Goal: Task Accomplishment & Management: Manage account settings

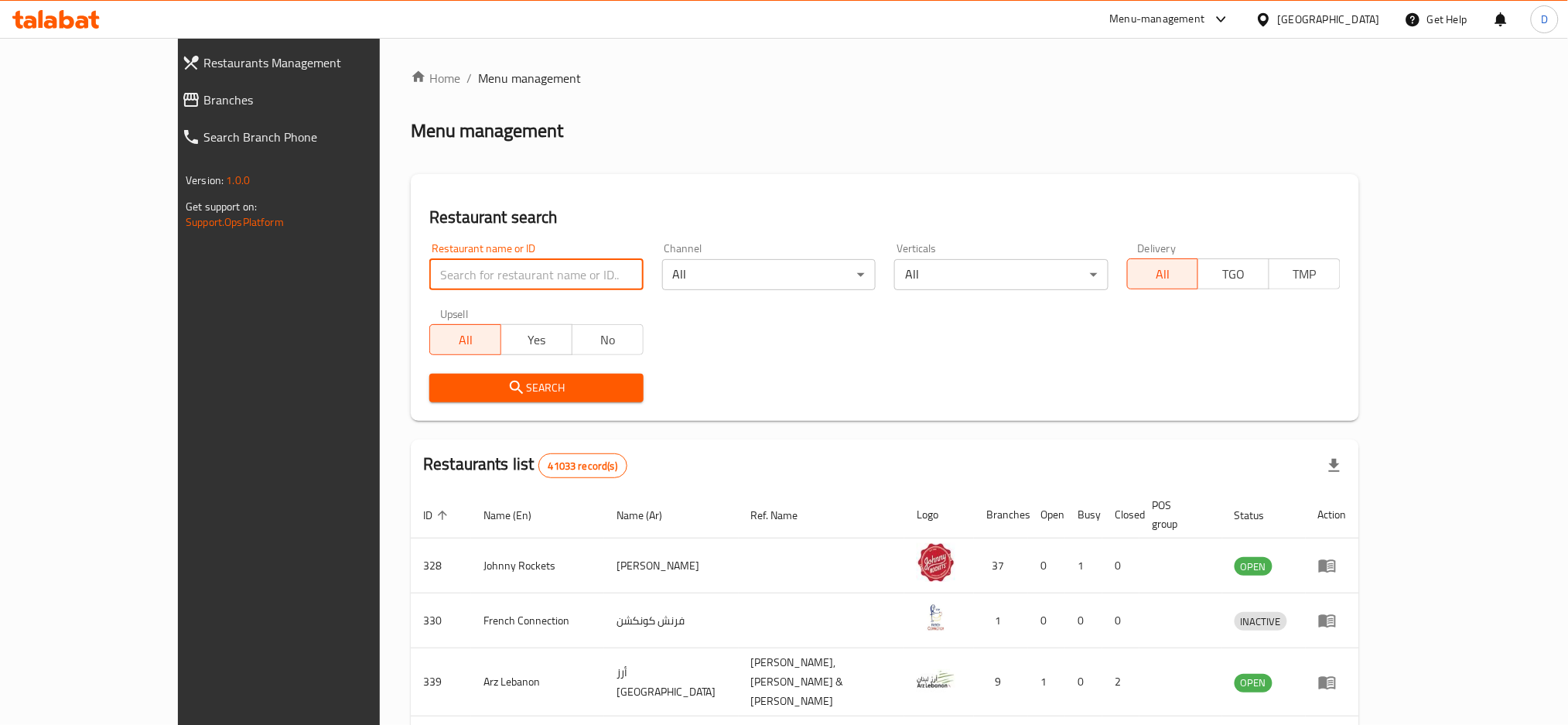
click at [501, 272] on input "search" at bounding box center [535, 275] width 213 height 31
paste input "Bidaya Restaurant"
type input "Bidaya Restaurant"
click button "Search" at bounding box center [535, 387] width 213 height 28
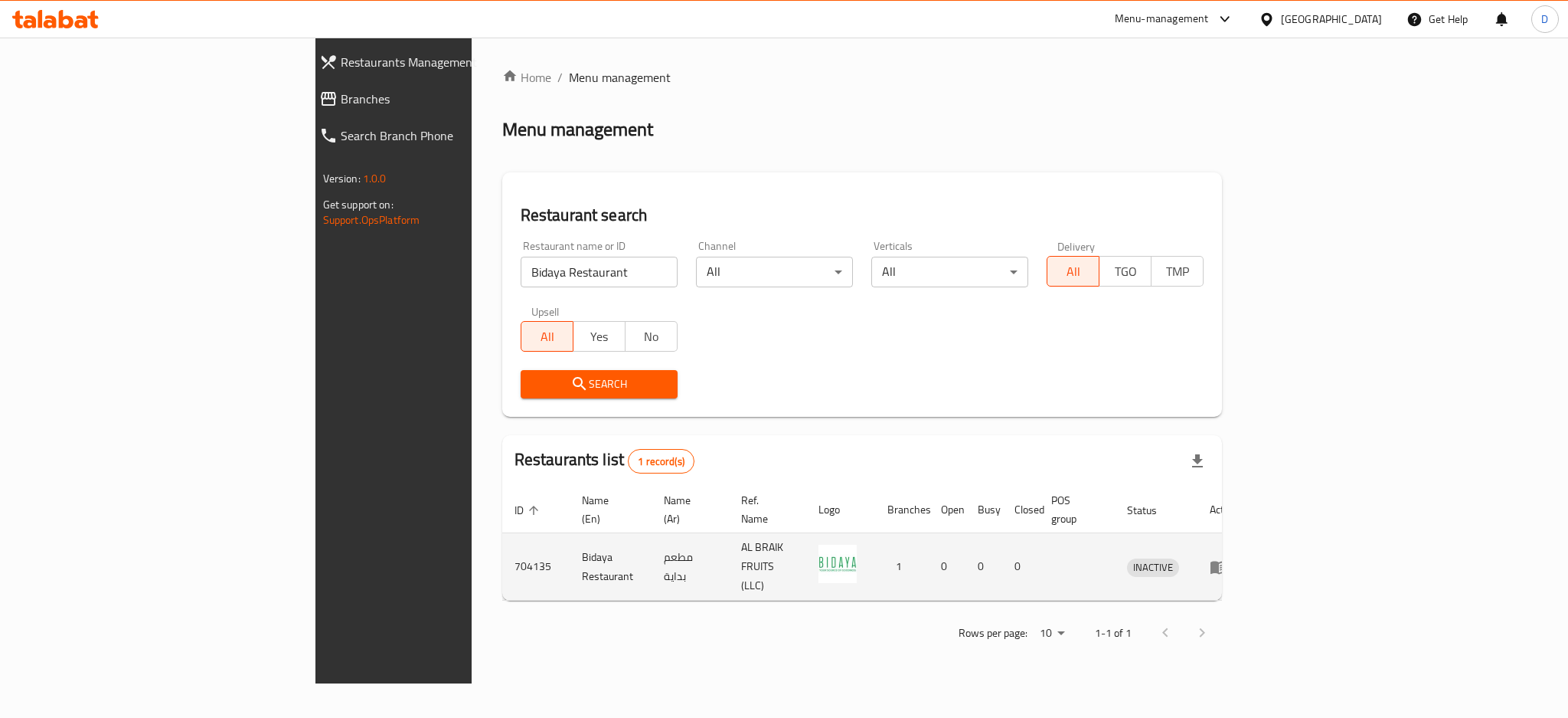
click at [1251, 553] on td "enhanced table" at bounding box center [1224, 567] width 53 height 67
click at [1225, 565] on icon "enhanced table" at bounding box center [1223, 568] width 5 height 6
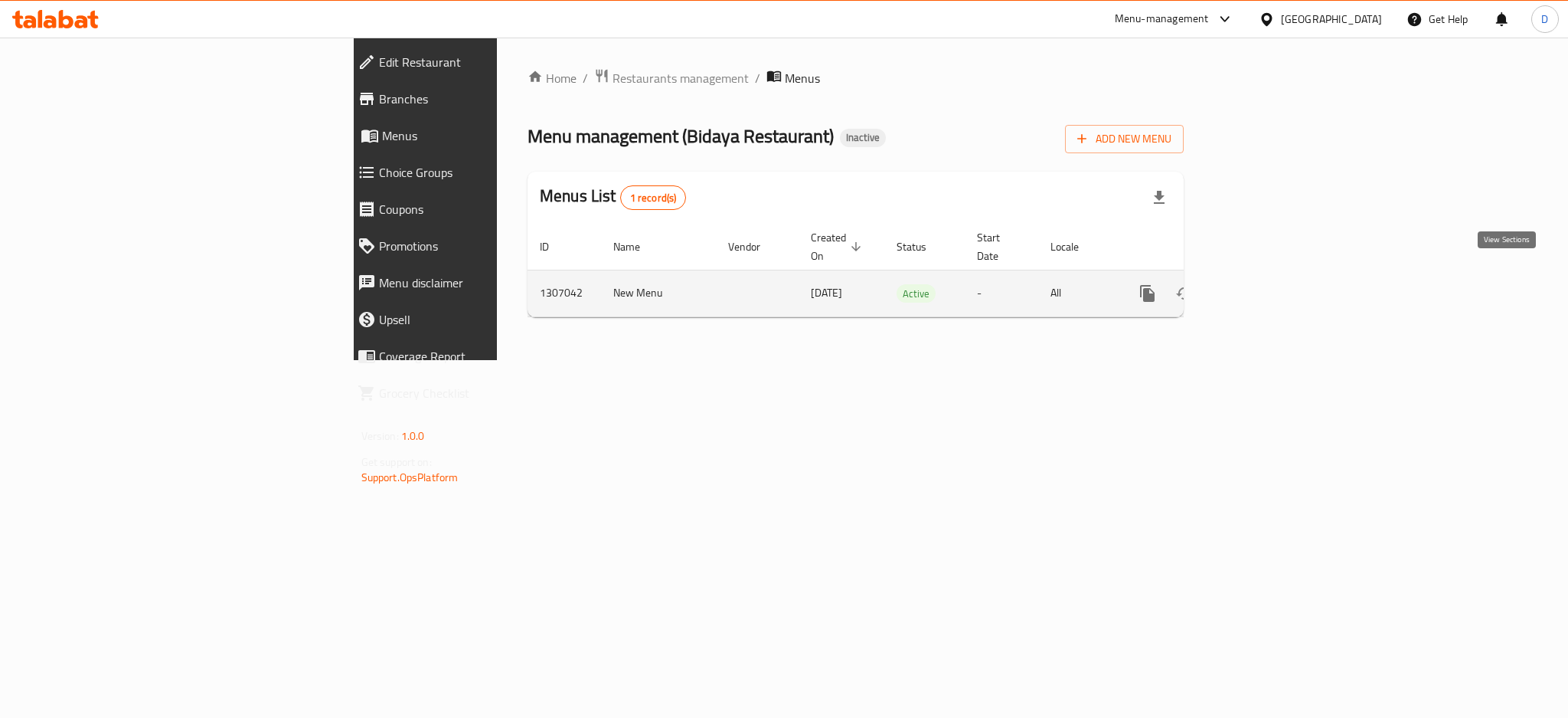
click at [1267, 284] on icon "enhanced table" at bounding box center [1258, 293] width 18 height 18
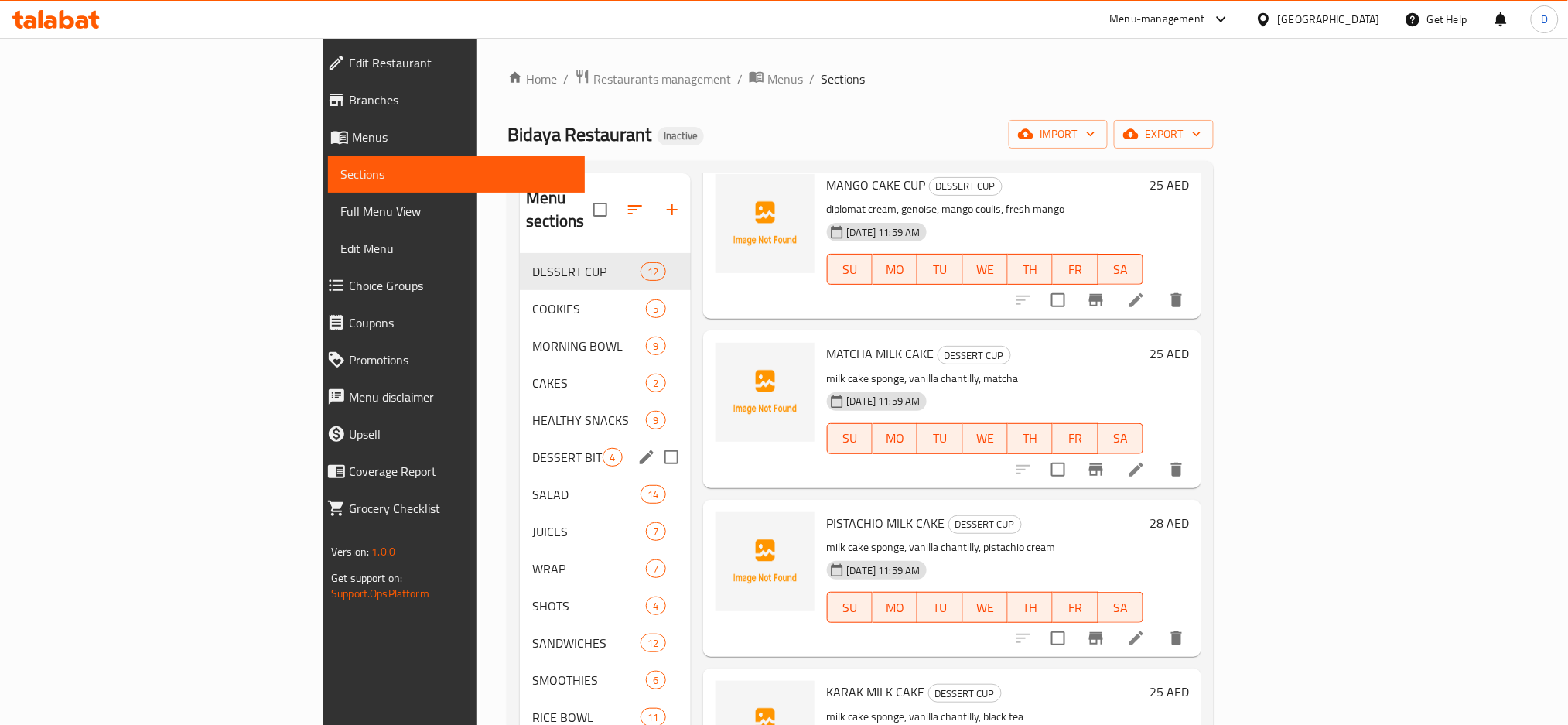
scroll to position [217, 0]
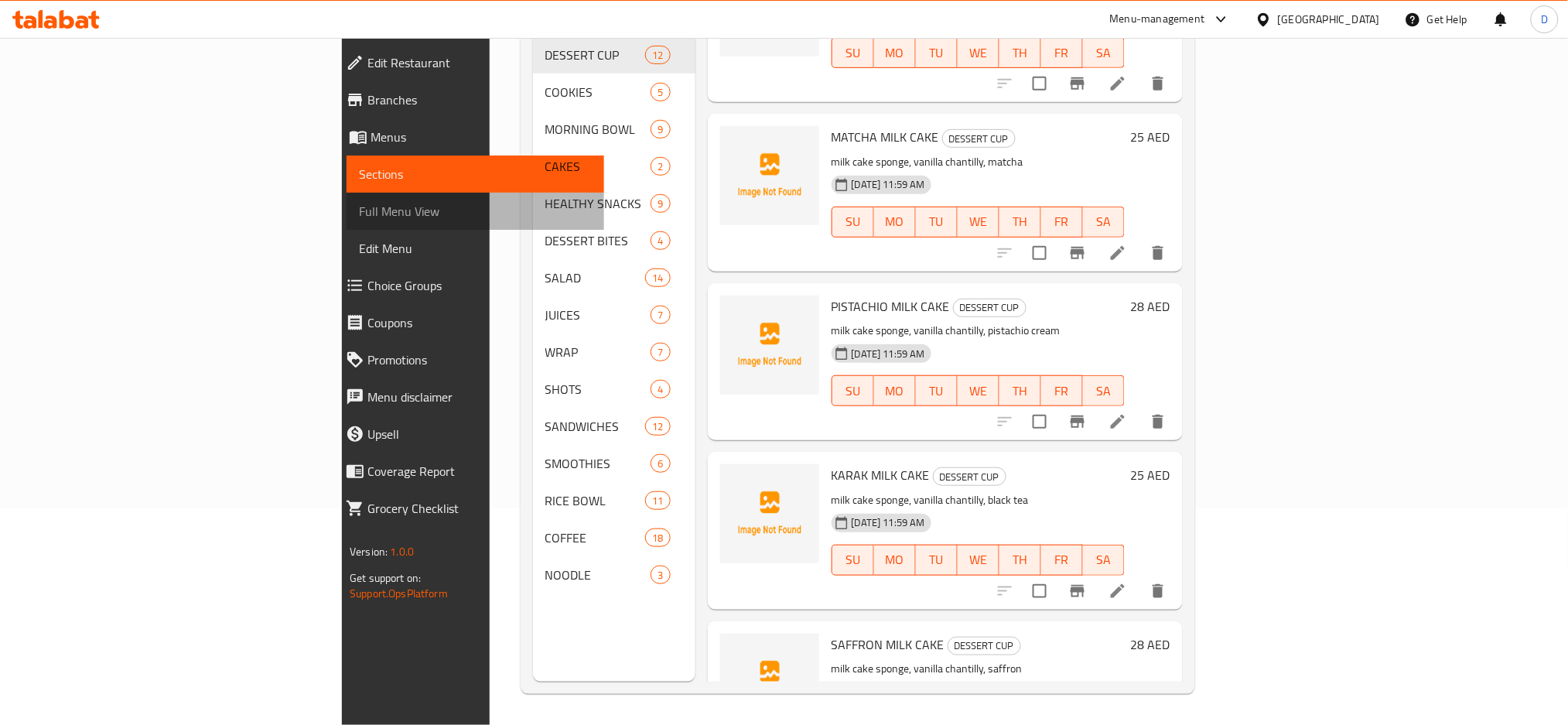
click at [359, 209] on span "Full Menu View" at bounding box center [475, 211] width 232 height 18
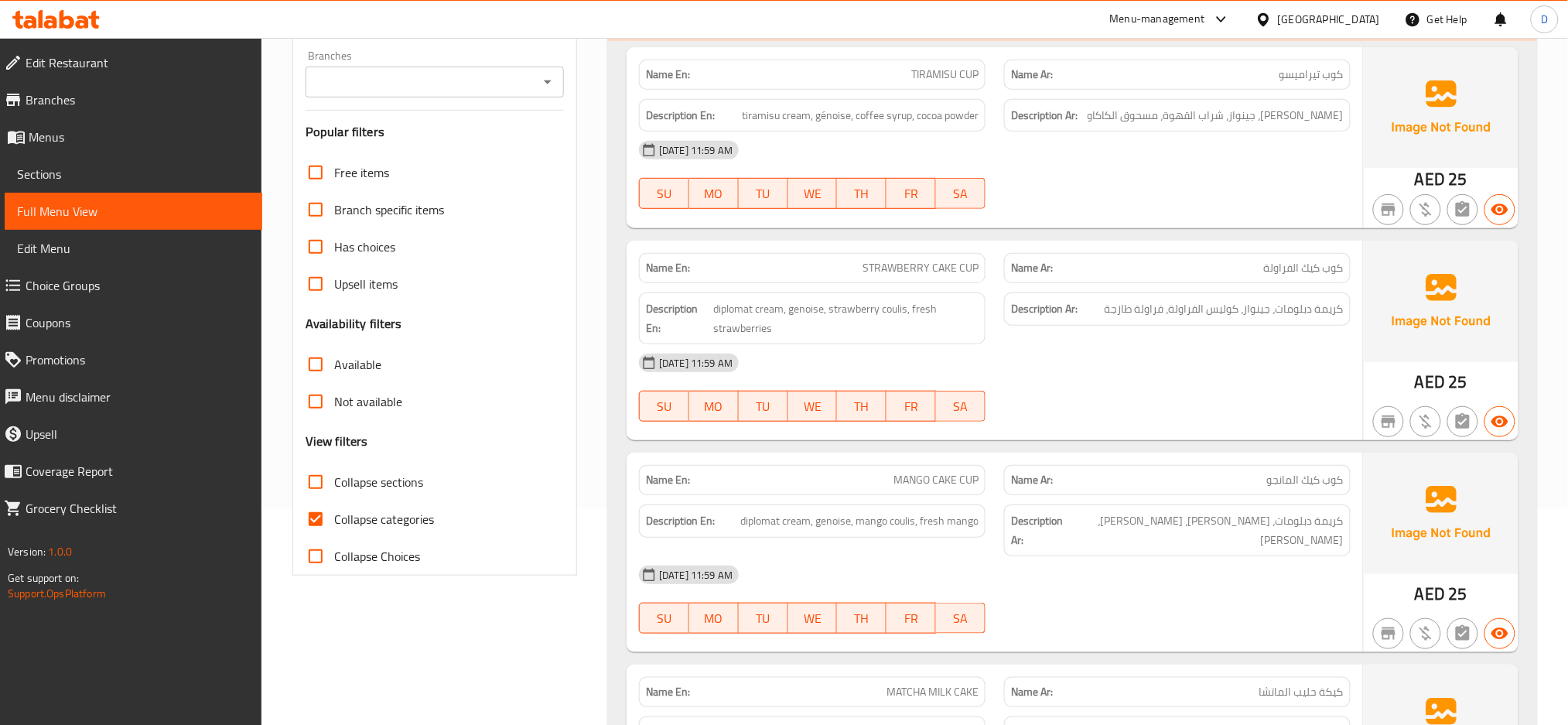
drag, startPoint x: 404, startPoint y: 479, endPoint x: 402, endPoint y: 513, distance: 34.1
click at [404, 479] on span "Collapse sections" at bounding box center [378, 482] width 89 height 18
click at [334, 479] on input "Collapse sections" at bounding box center [315, 482] width 38 height 38
checkbox input "true"
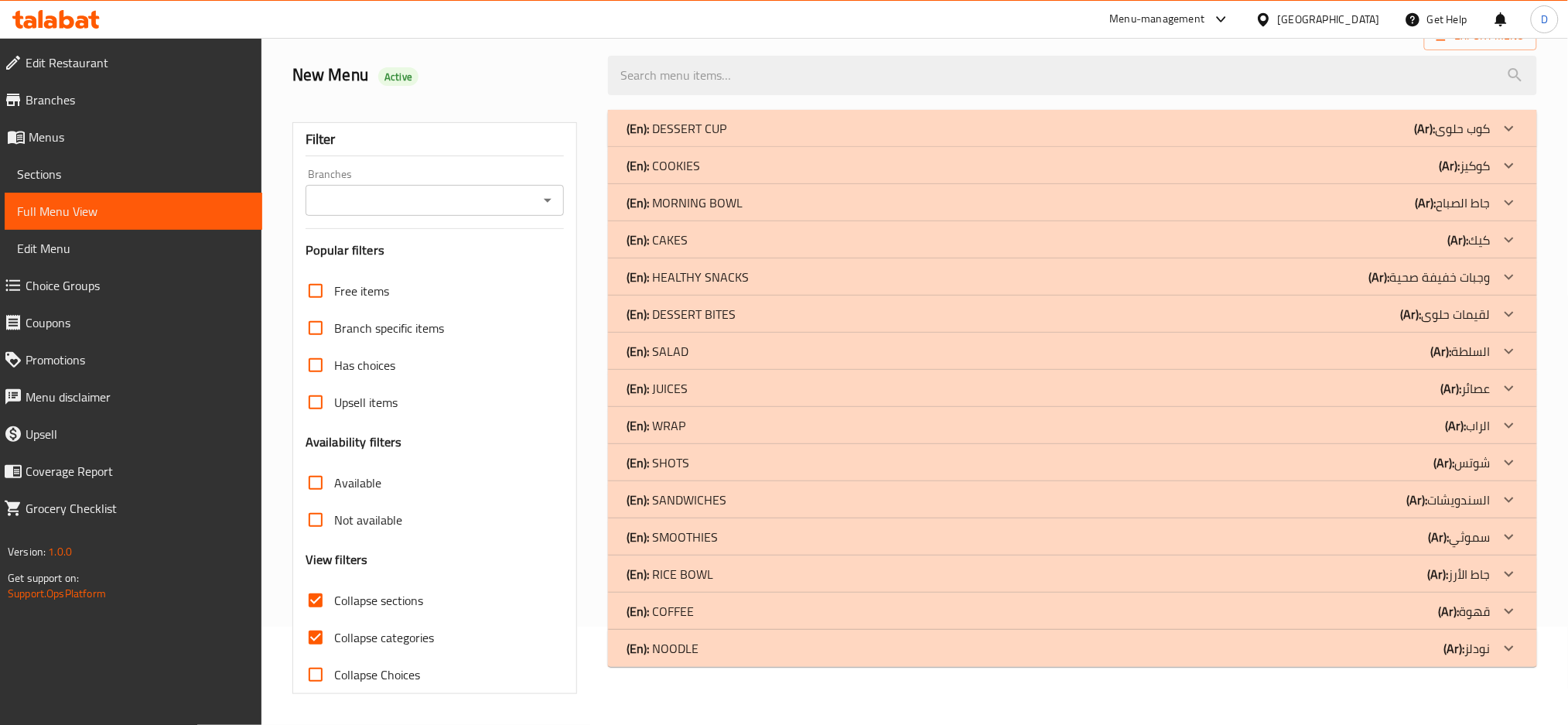
click at [402, 628] on span "Collapse categories" at bounding box center [384, 637] width 100 height 18
click at [334, 619] on input "Collapse categories" at bounding box center [315, 637] width 38 height 38
checkbox input "false"
click at [685, 137] on p "(En): COOKIES" at bounding box center [676, 128] width 100 height 18
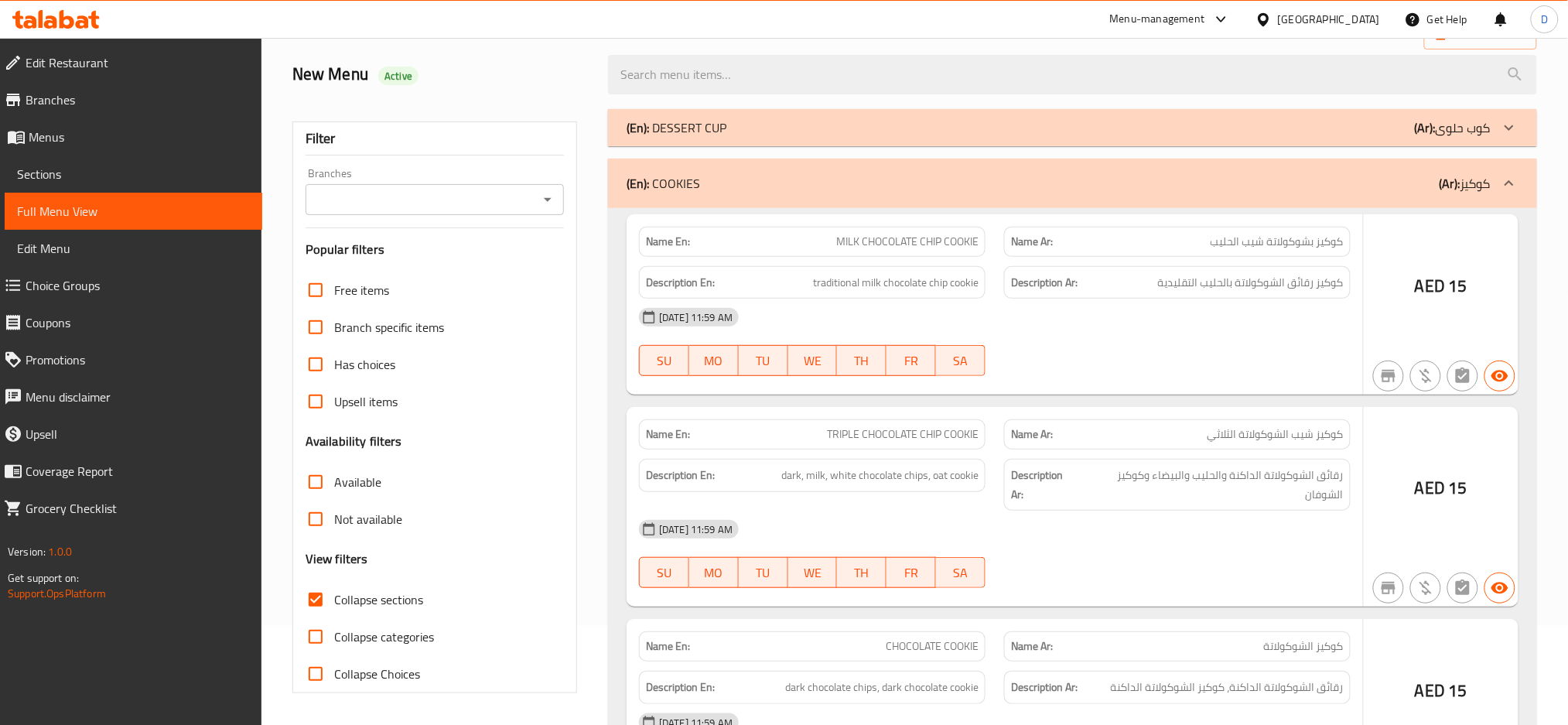
click at [696, 120] on p "(En): DESSERT CUP" at bounding box center [676, 127] width 100 height 18
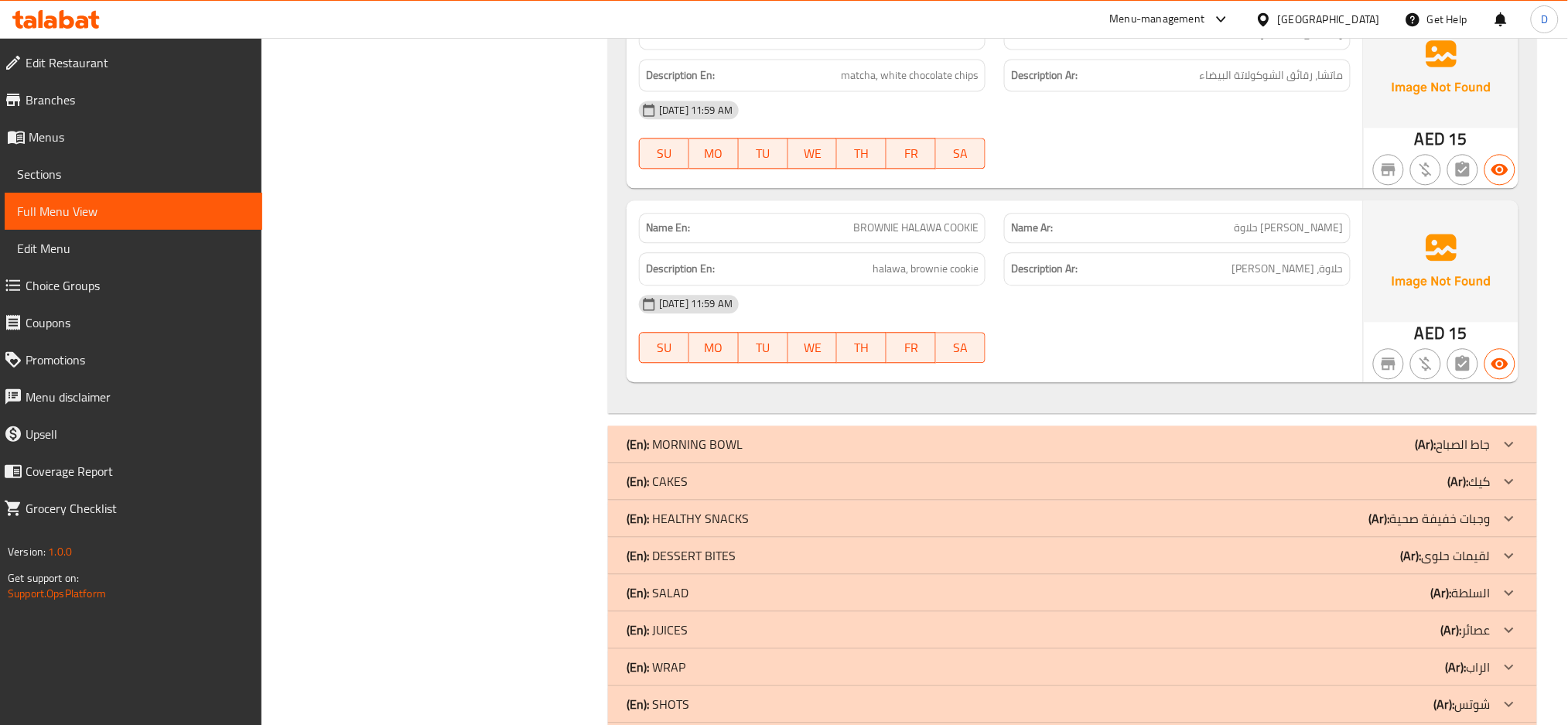
scroll to position [3518, 0]
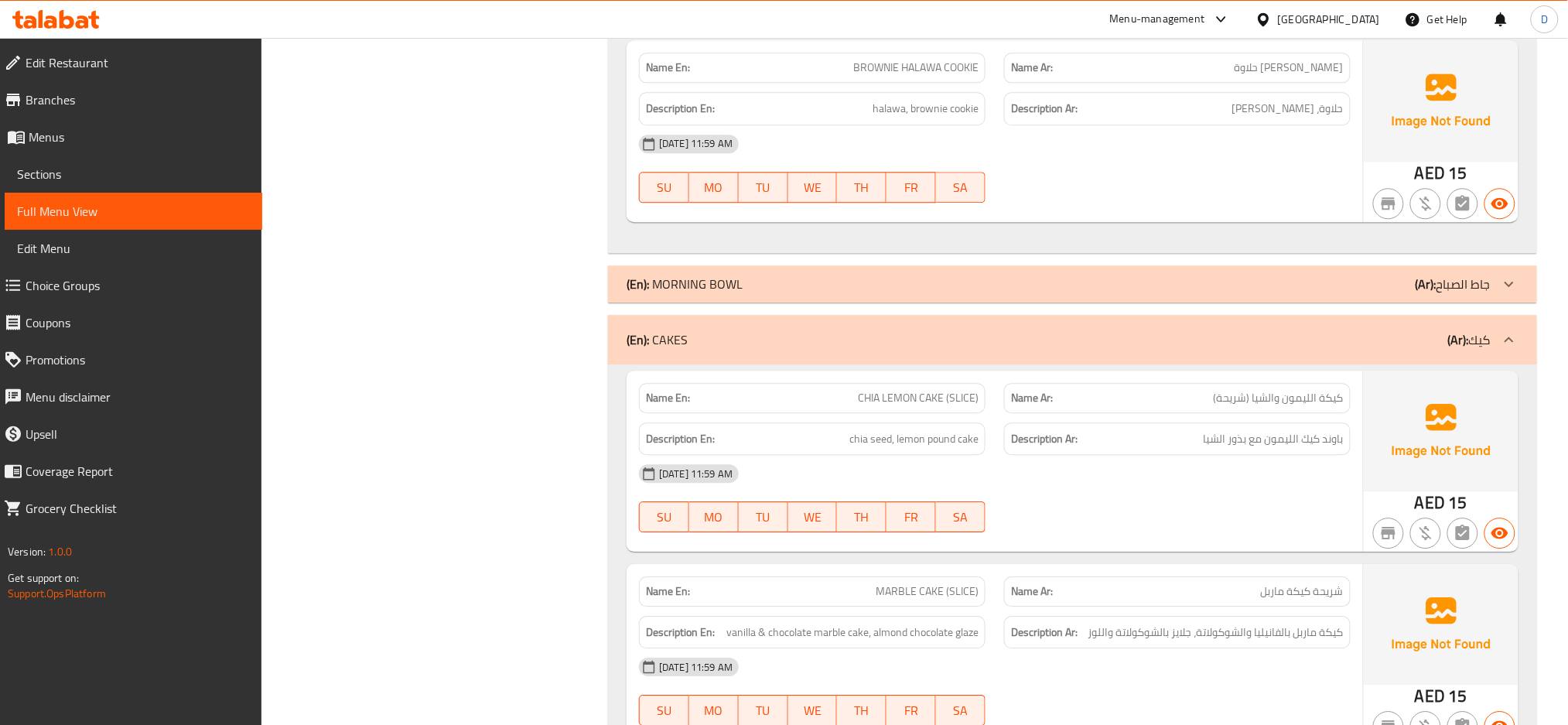
scroll to position [3944, 0]
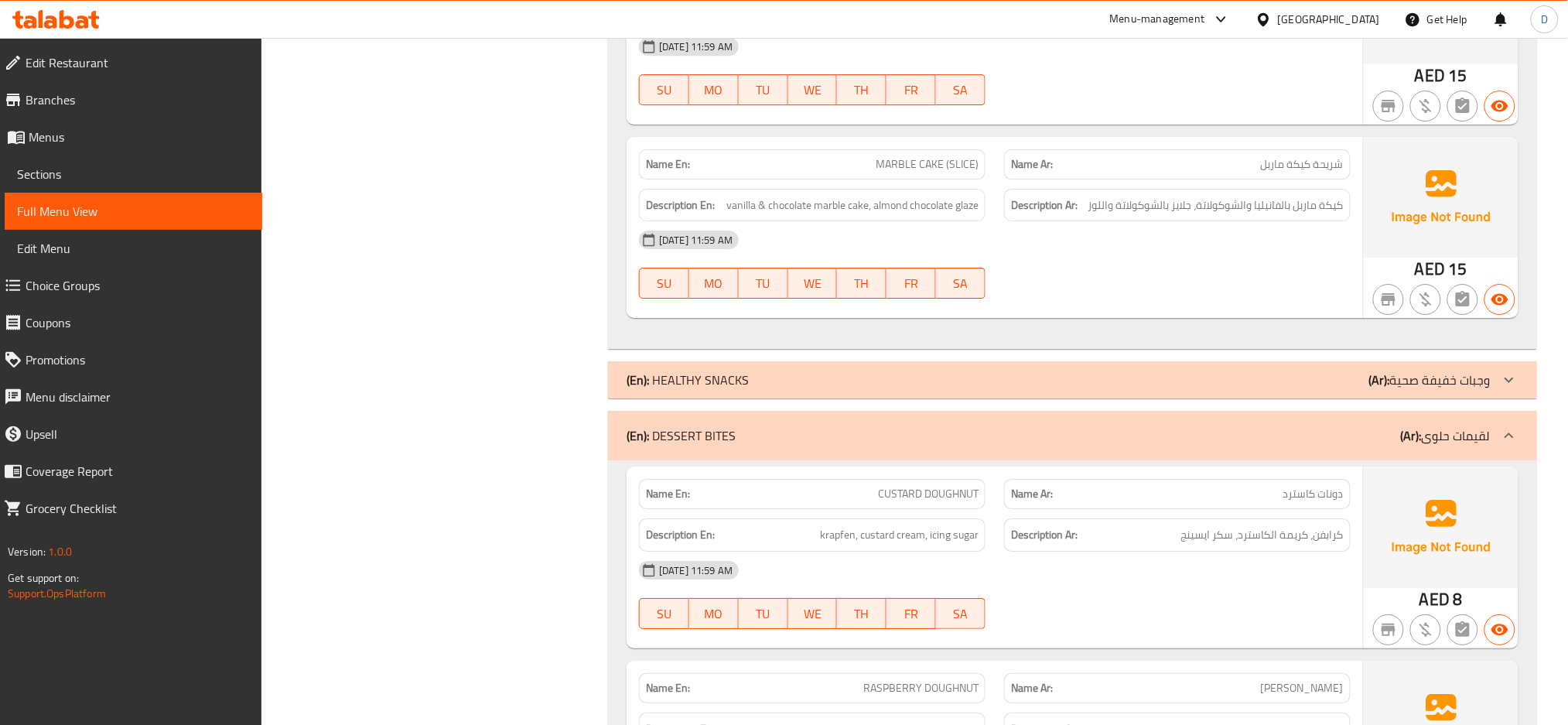
scroll to position [4803, 0]
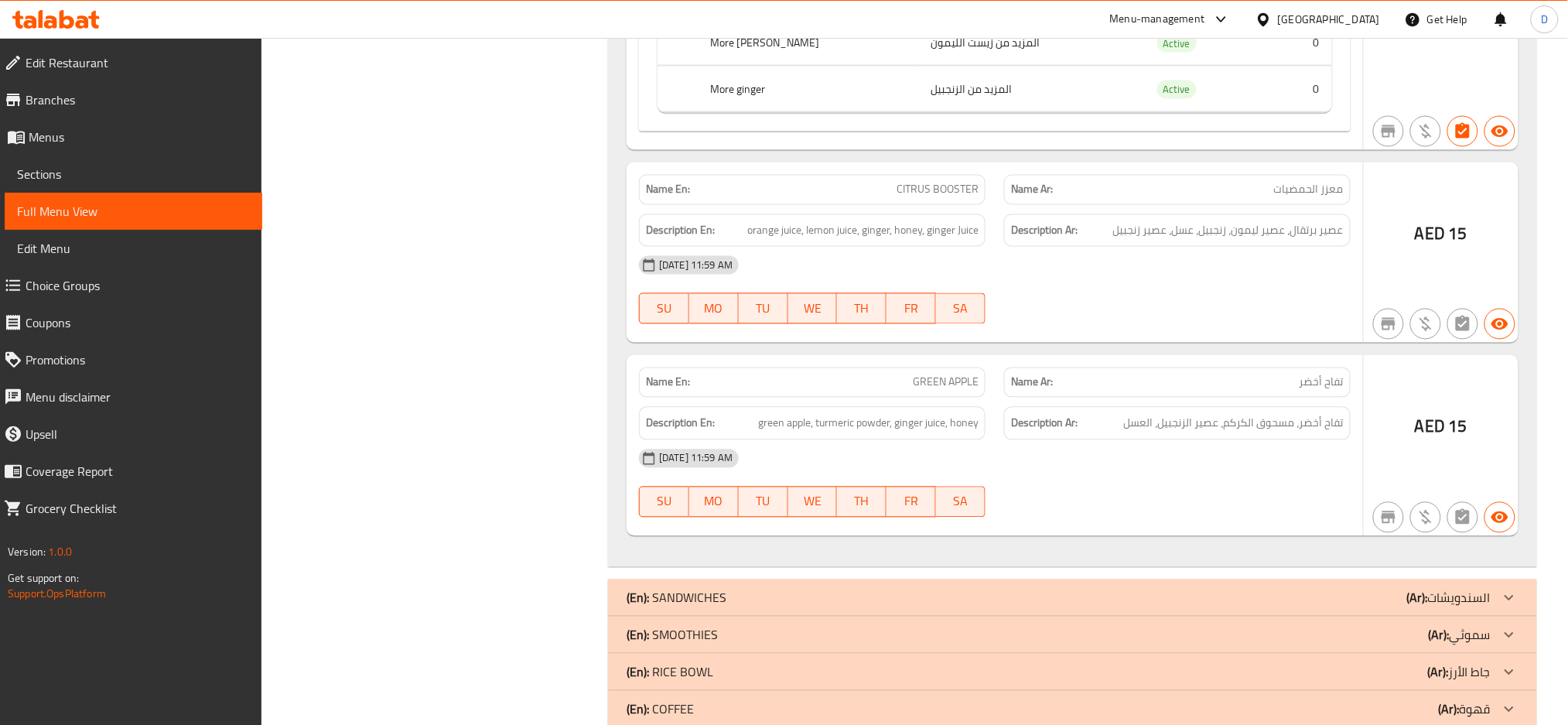
scroll to position [7383, 0]
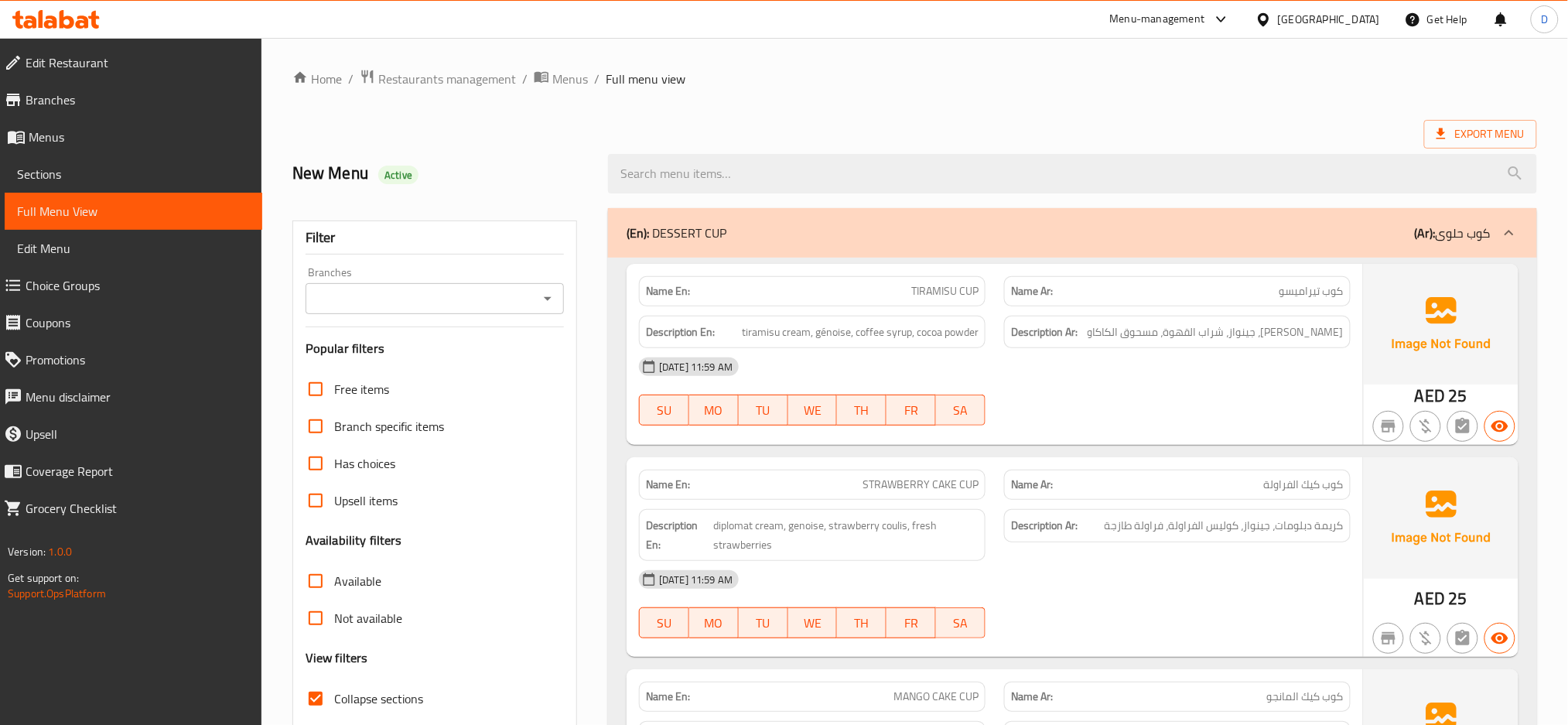
scroll to position [173, 0]
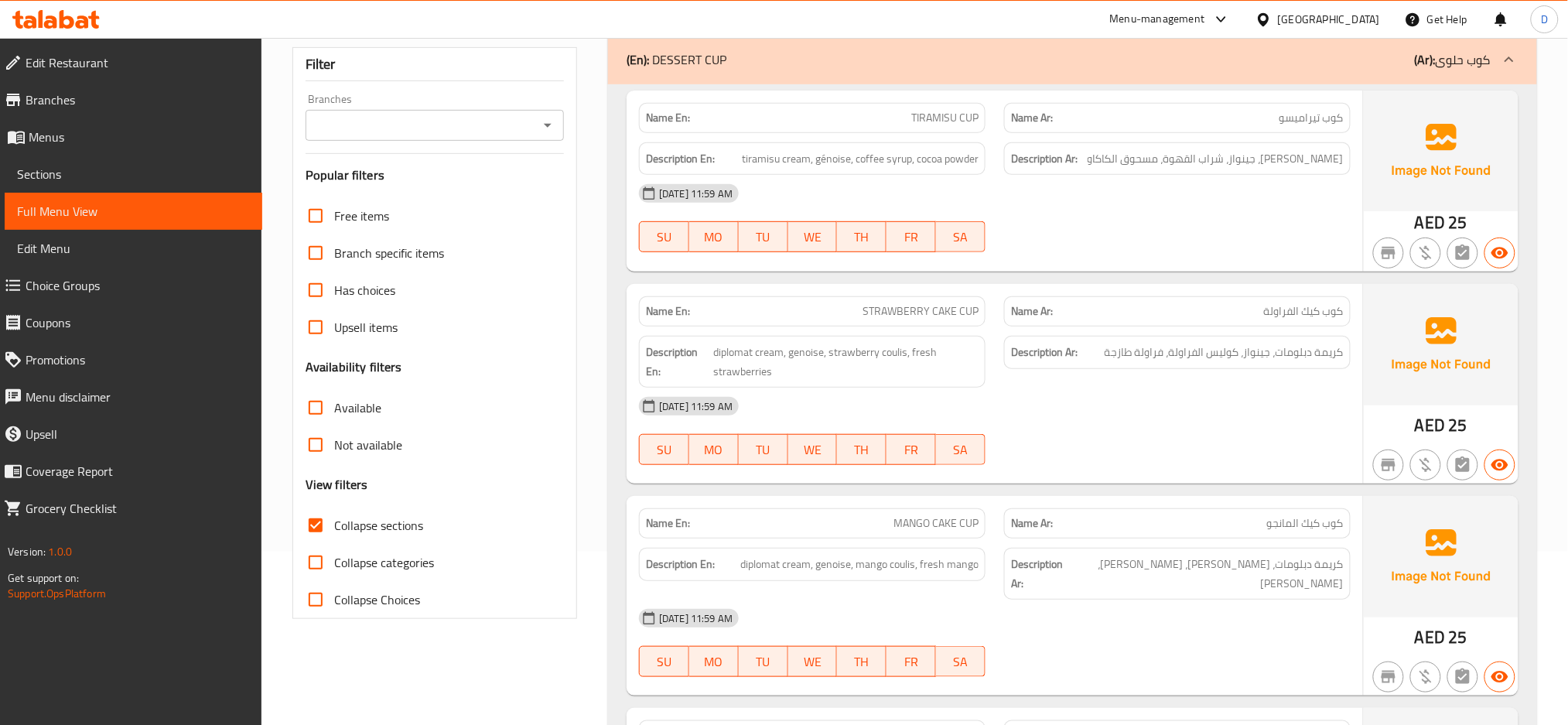
click at [676, 119] on strong "Name En:" at bounding box center [667, 118] width 44 height 16
copy strong "Name En:"
click at [676, 119] on strong "Name En:" at bounding box center [667, 118] width 44 height 16
click at [681, 347] on strong "Description En:" at bounding box center [677, 361] width 64 height 38
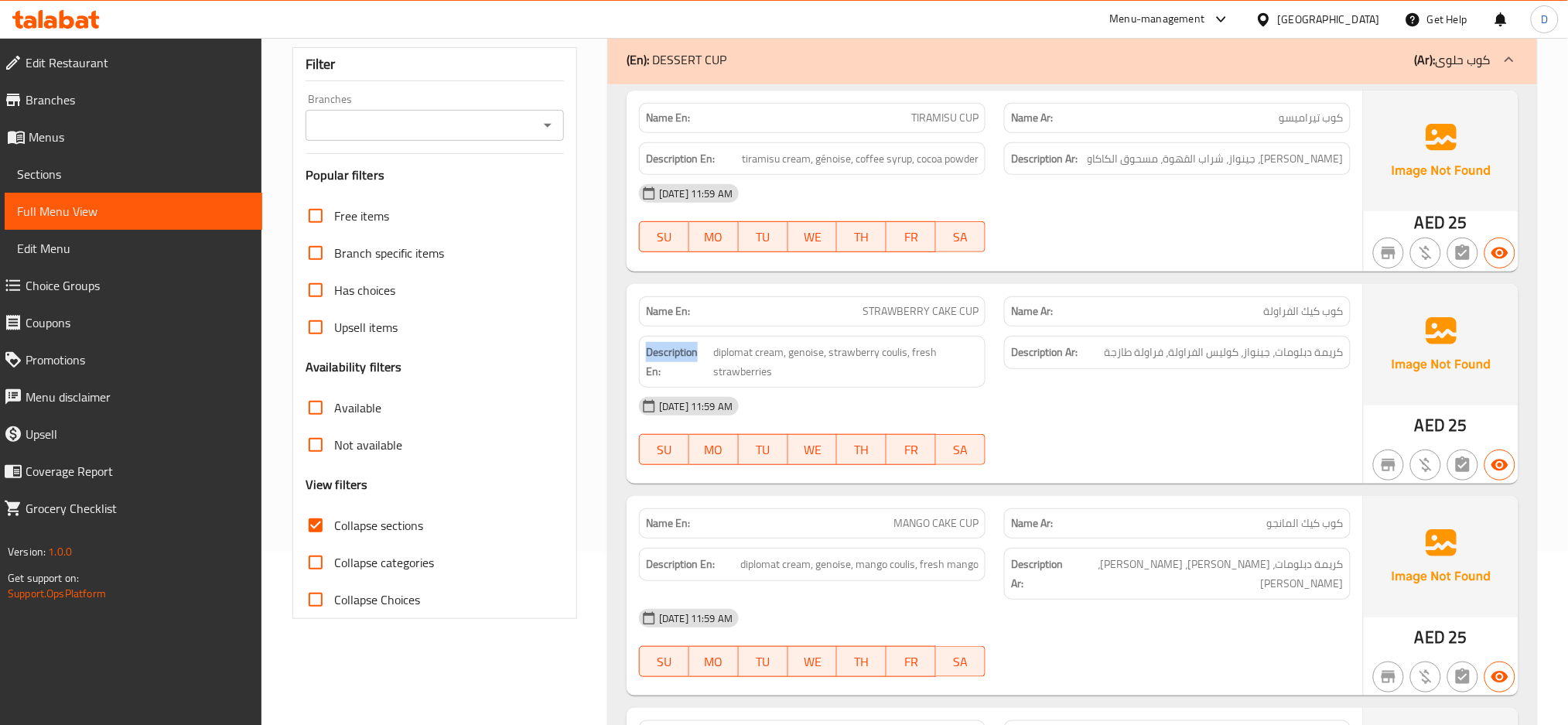
click at [681, 347] on strong "Description En:" at bounding box center [677, 361] width 64 height 38
copy strong "Description En:"
click at [681, 347] on strong "Description En:" at bounding box center [677, 361] width 64 height 38
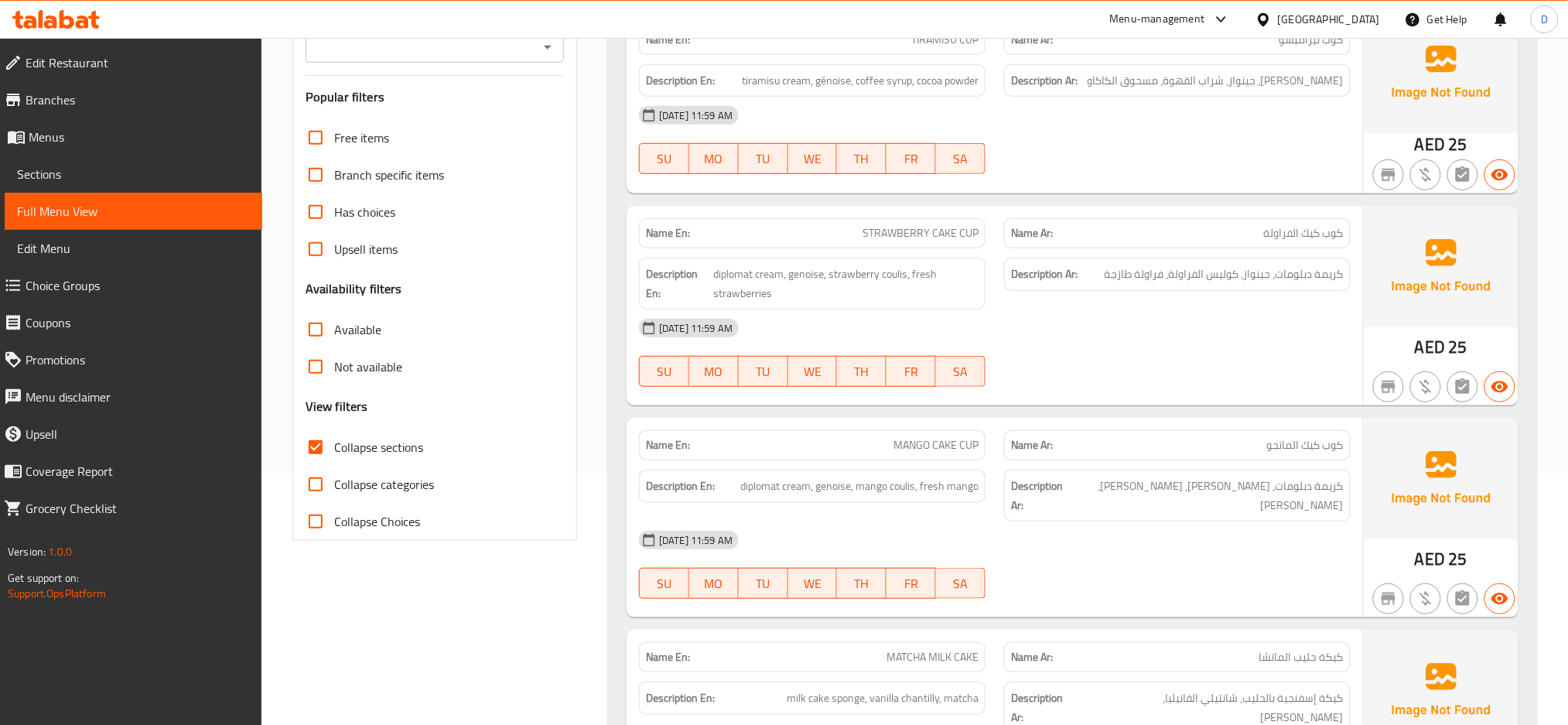
scroll to position [273, 0]
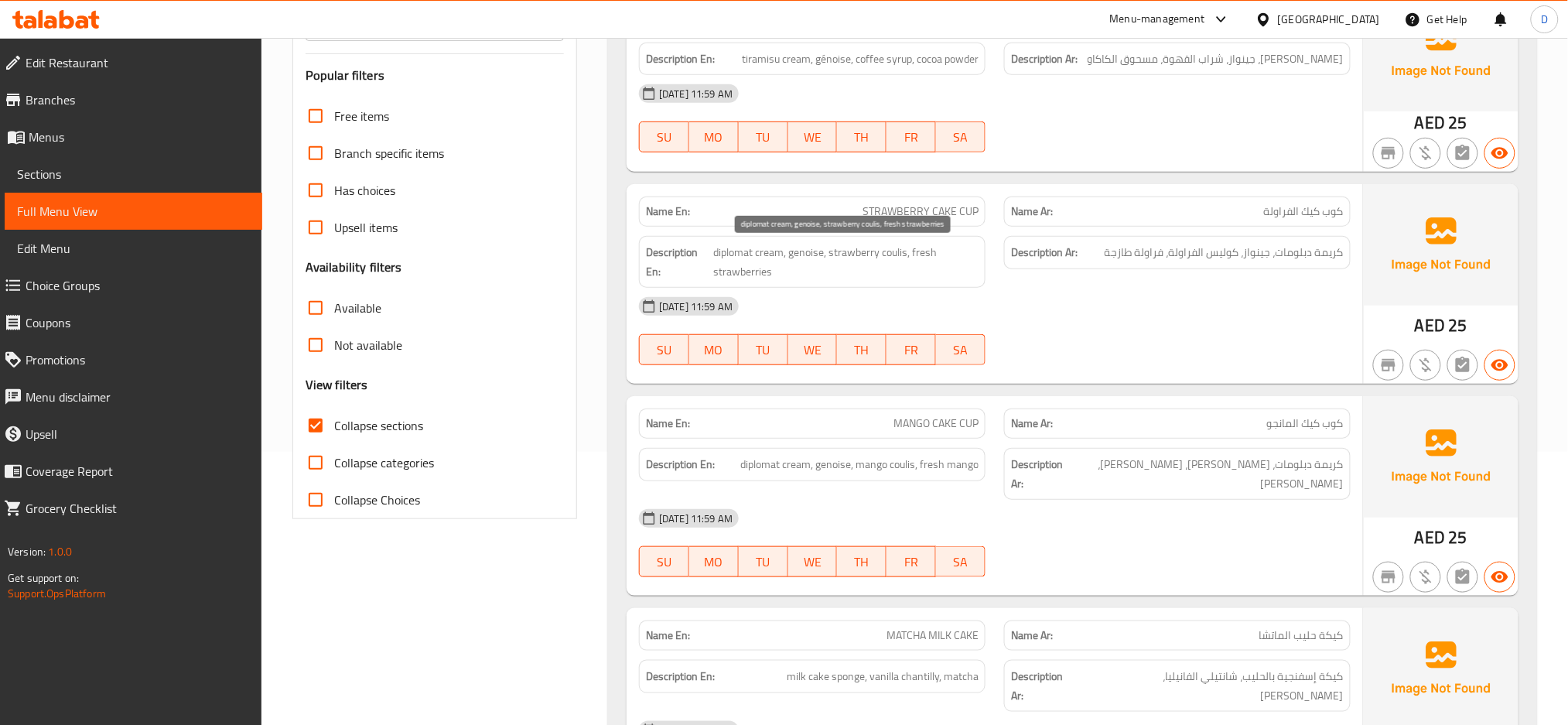
click at [891, 248] on span "diplomat cream, genoise, strawberry coulis, fresh strawberries" at bounding box center [846, 261] width 265 height 38
copy span "coulis"
click at [891, 248] on span "diplomat cream, genoise, strawberry coulis, fresh strawberries" at bounding box center [846, 261] width 265 height 38
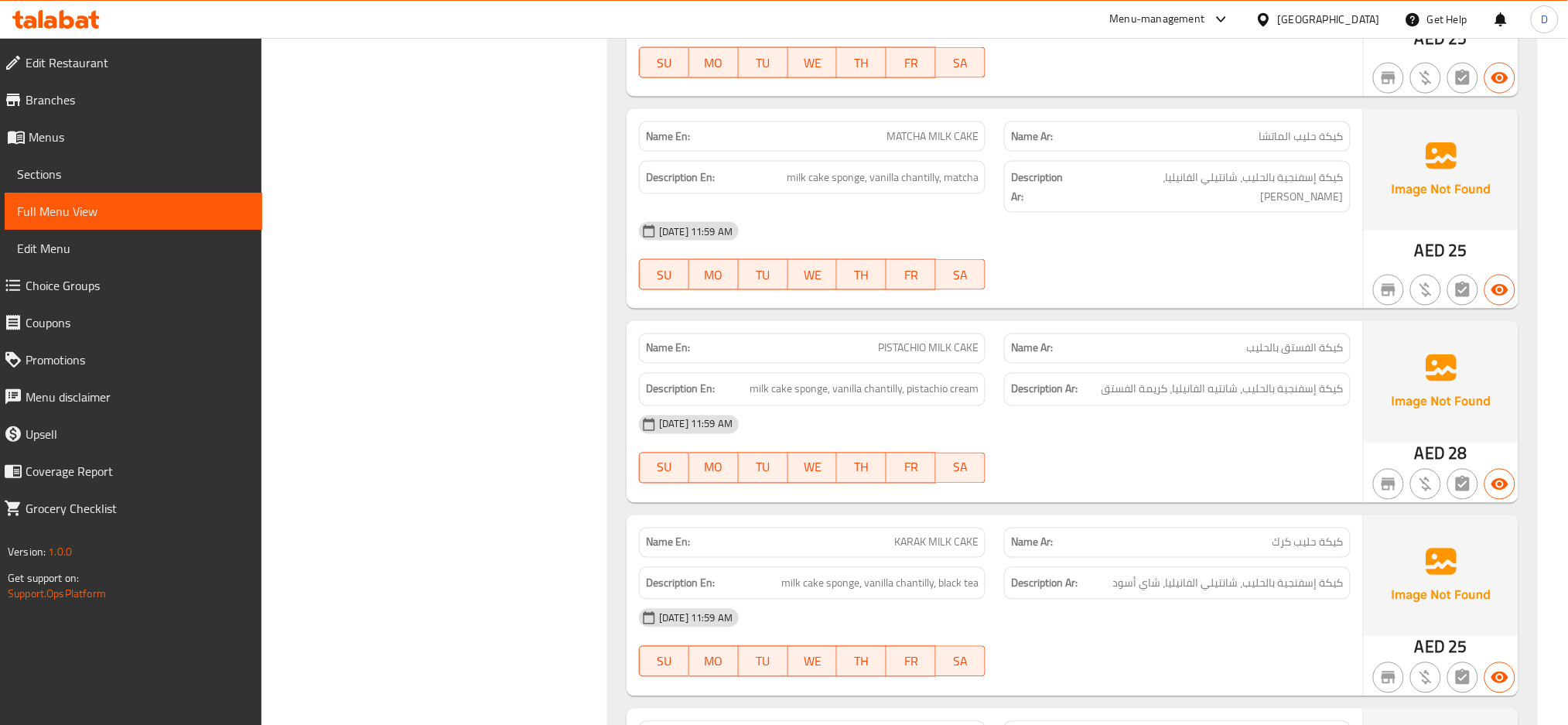
scroll to position [800, 0]
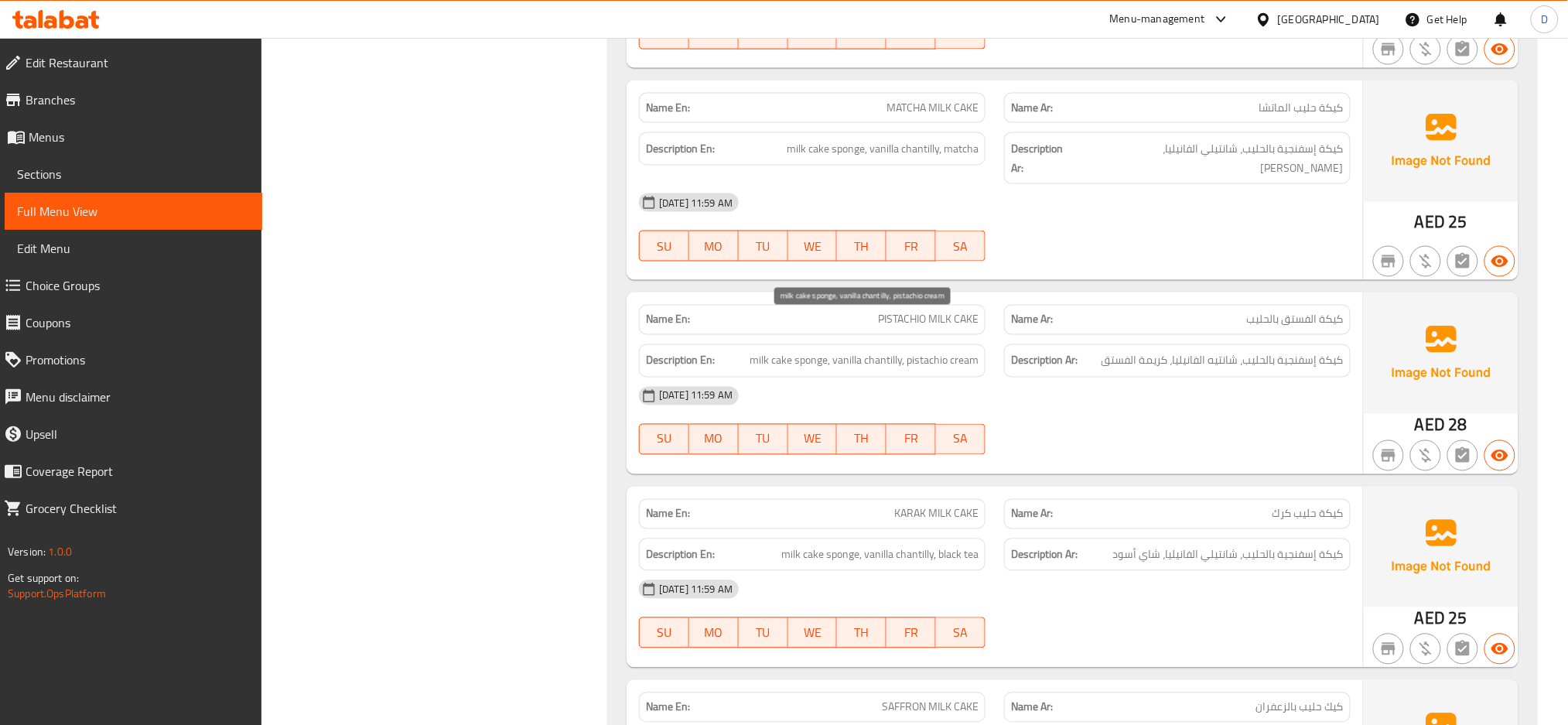
click at [885, 352] on span "milk cake sponge, vanilla chantilly, pistachio cream" at bounding box center [864, 361] width 229 height 19
copy span "chantilly"
click at [885, 352] on span "milk cake sponge, vanilla chantilly, pistachio cream" at bounding box center [864, 361] width 229 height 19
click at [1160, 377] on div "02-09-2025 11:59 AM" at bounding box center [995, 395] width 730 height 38
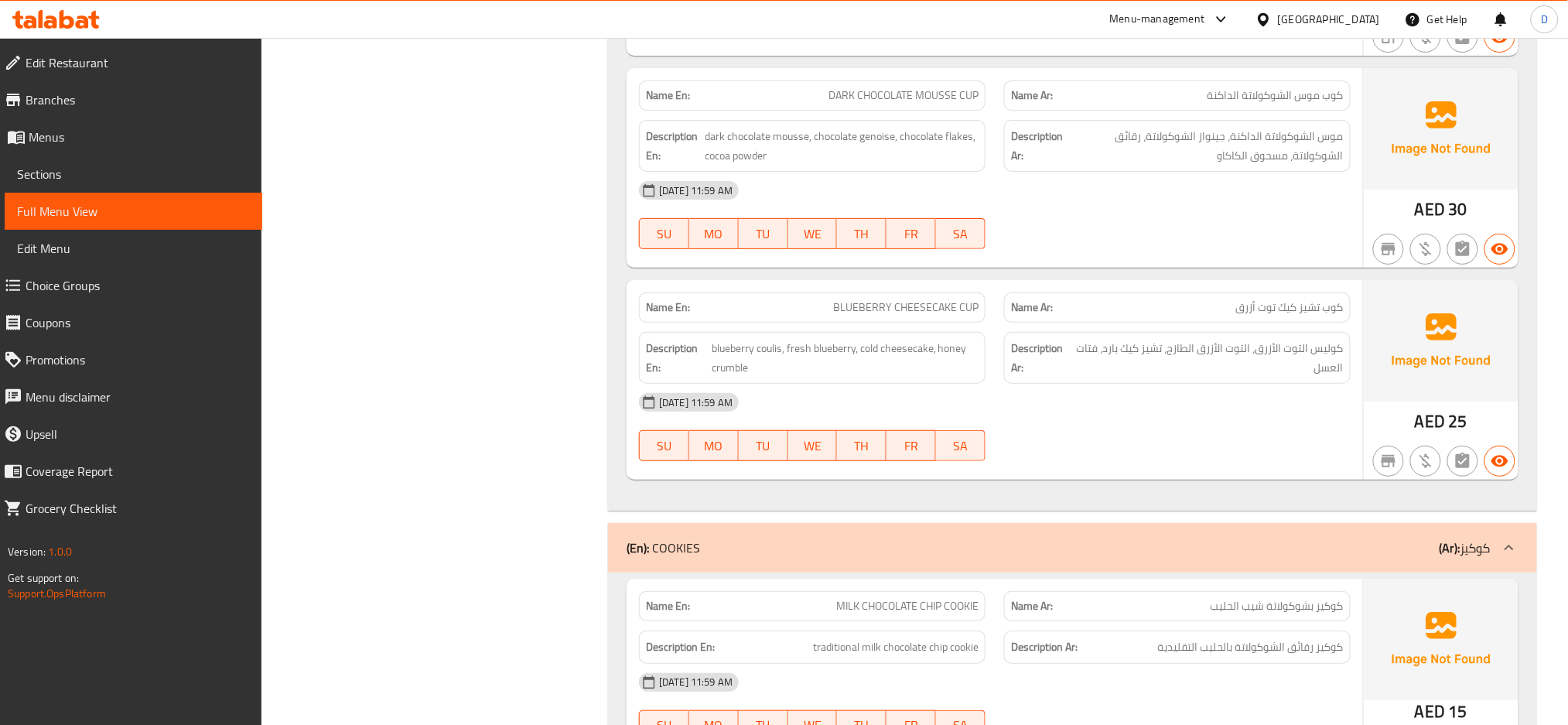
scroll to position [2191, 0]
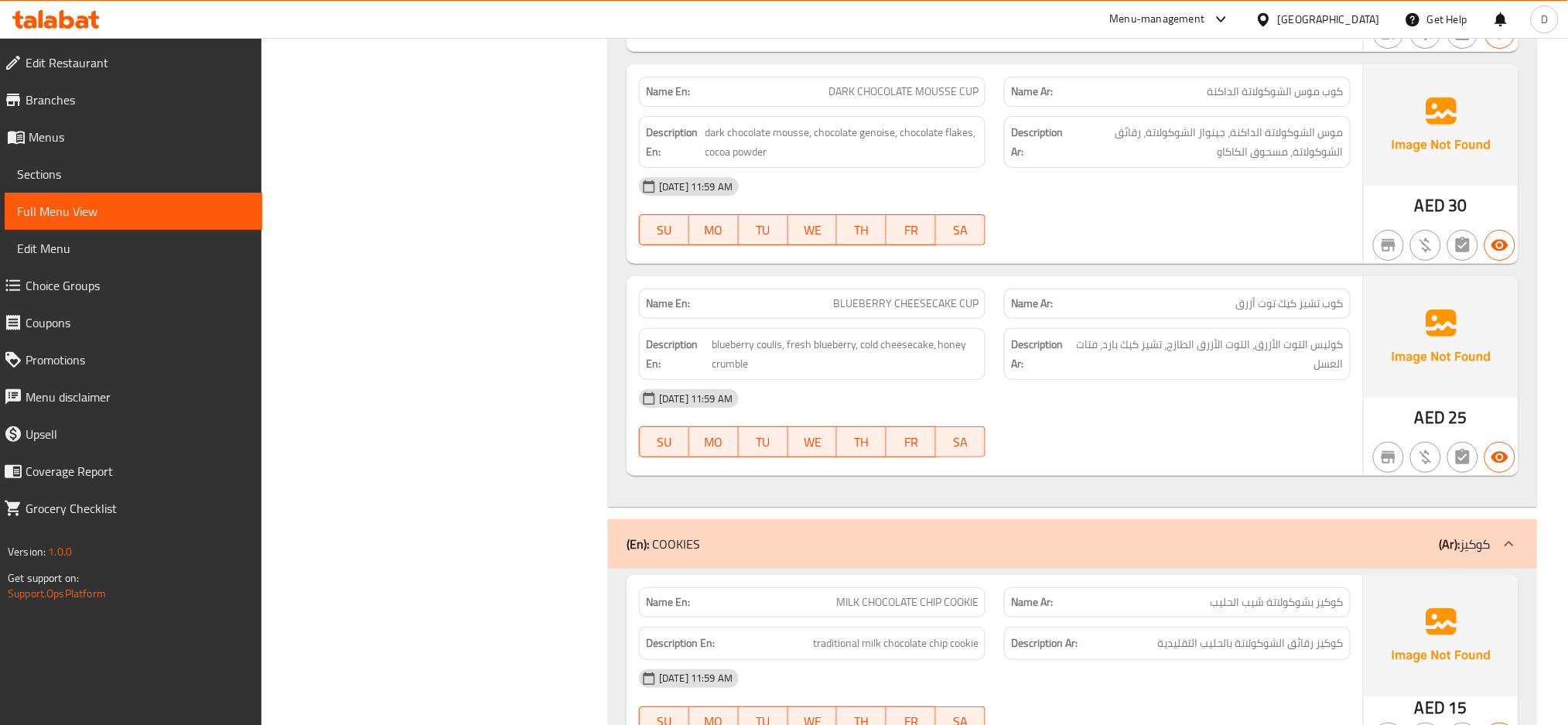
click at [1217, 380] on div "02-09-2025 11:59 AM" at bounding box center [995, 398] width 730 height 38
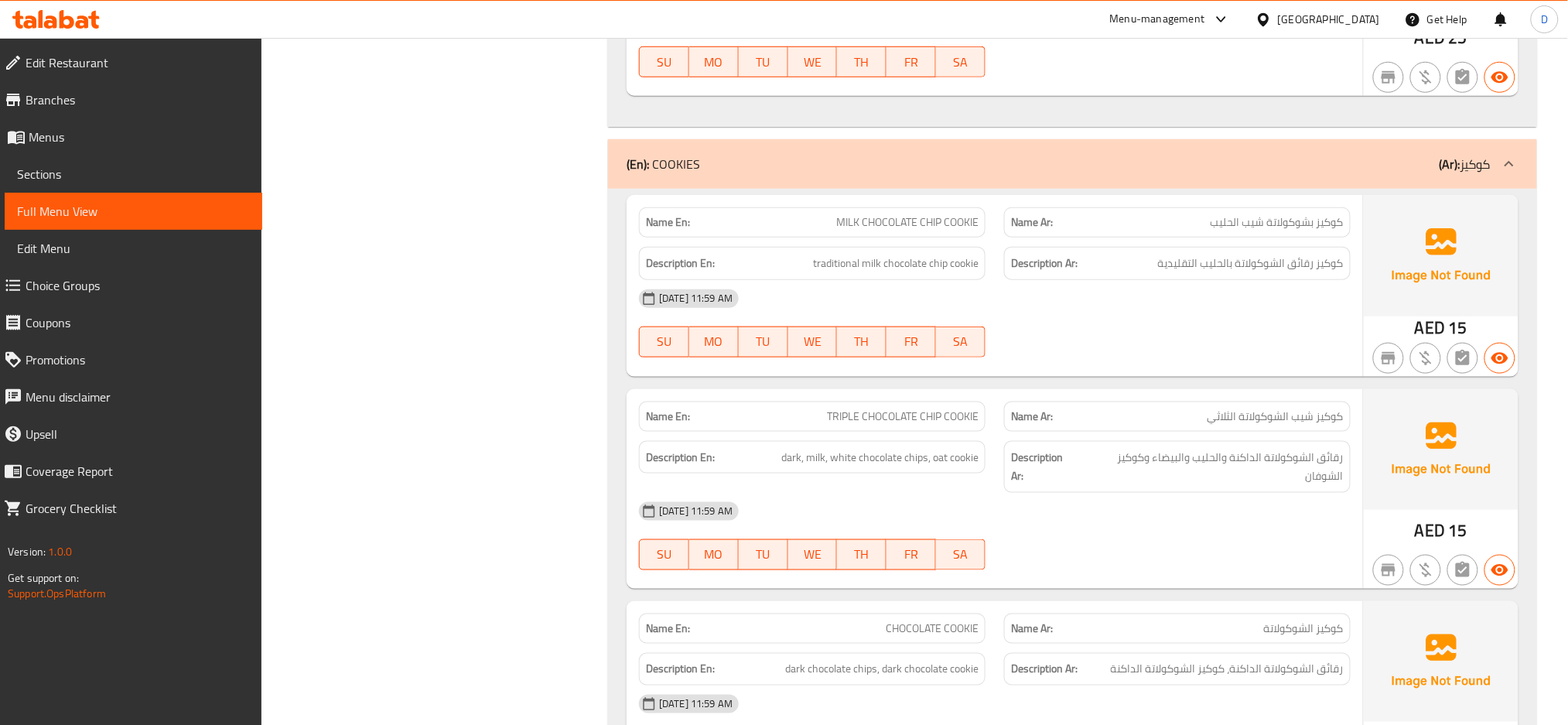
scroll to position [2581, 0]
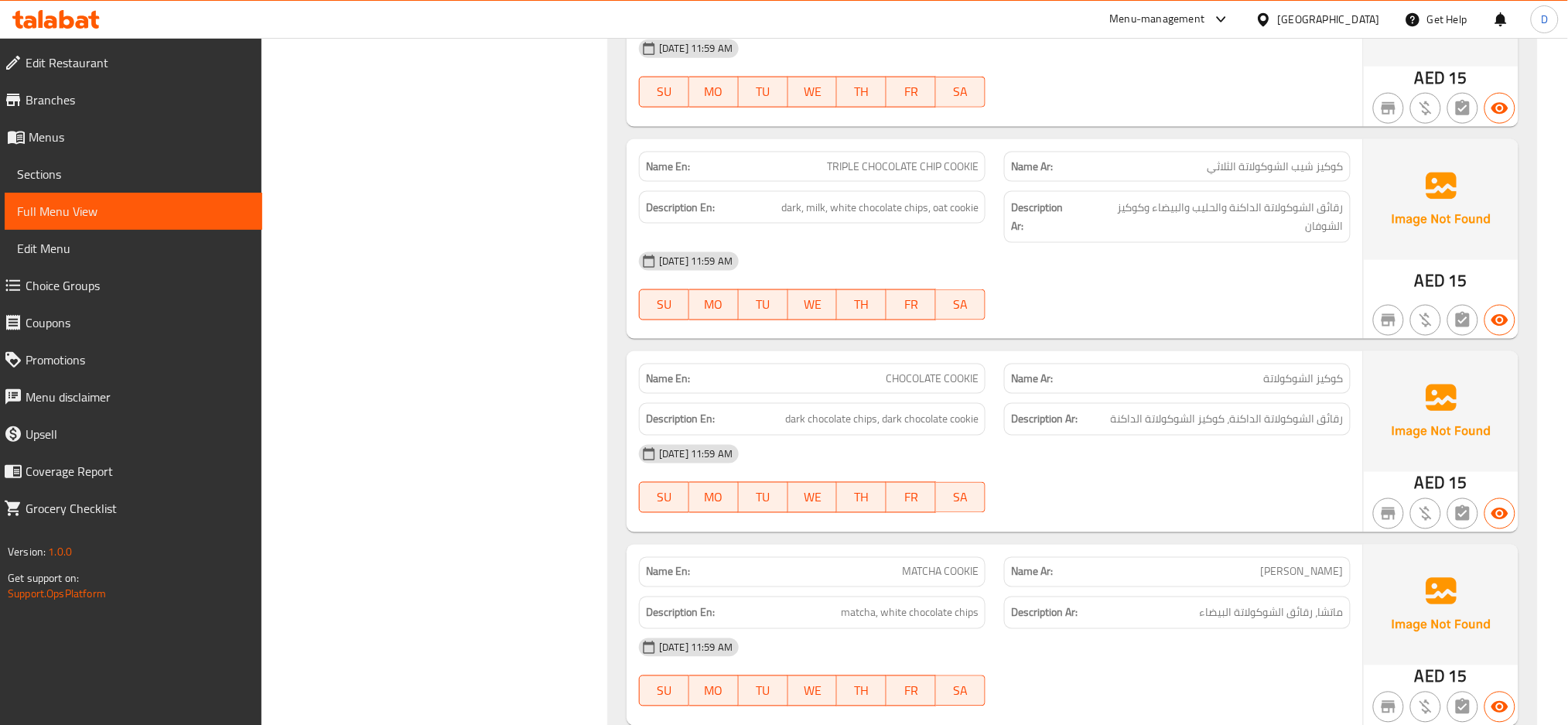
scroll to position [2821, 0]
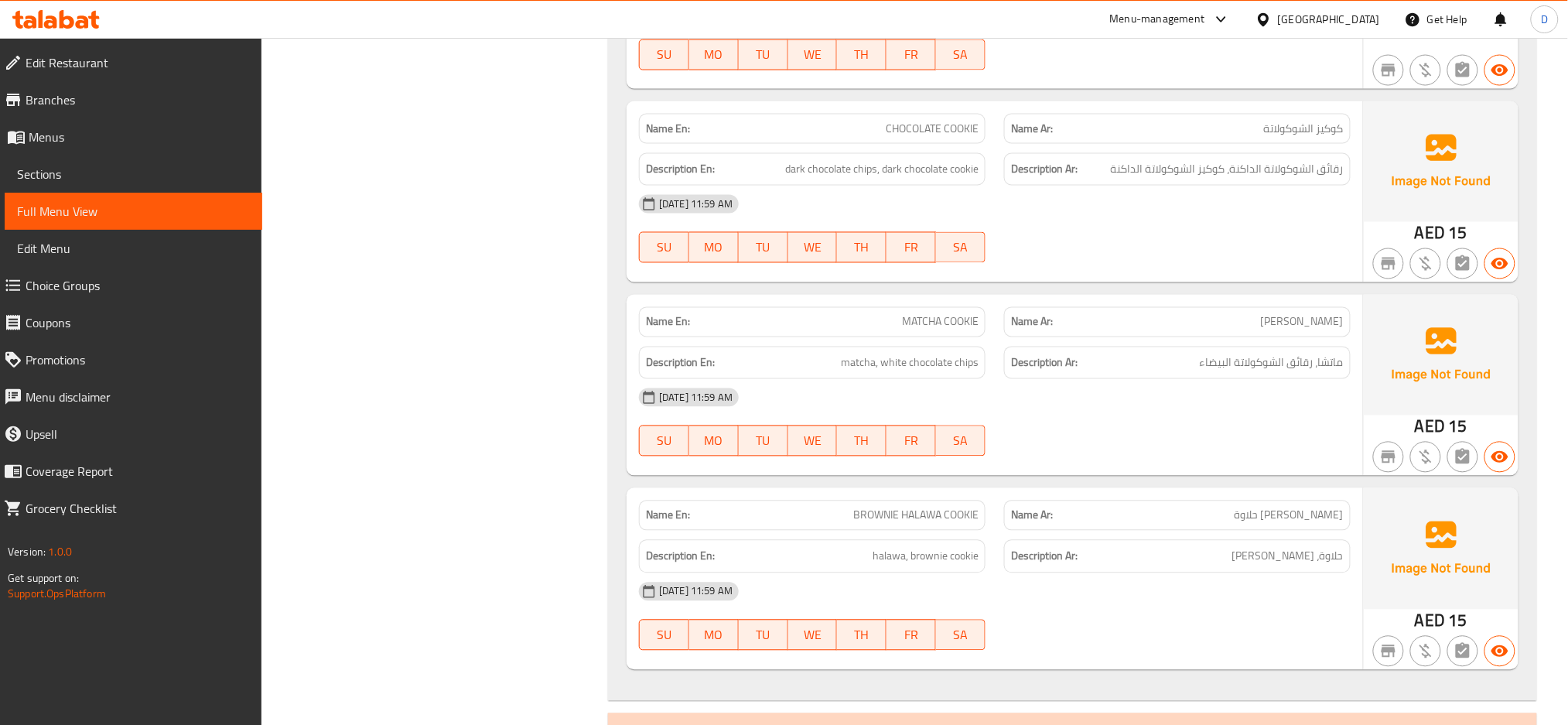
scroll to position [3104, 0]
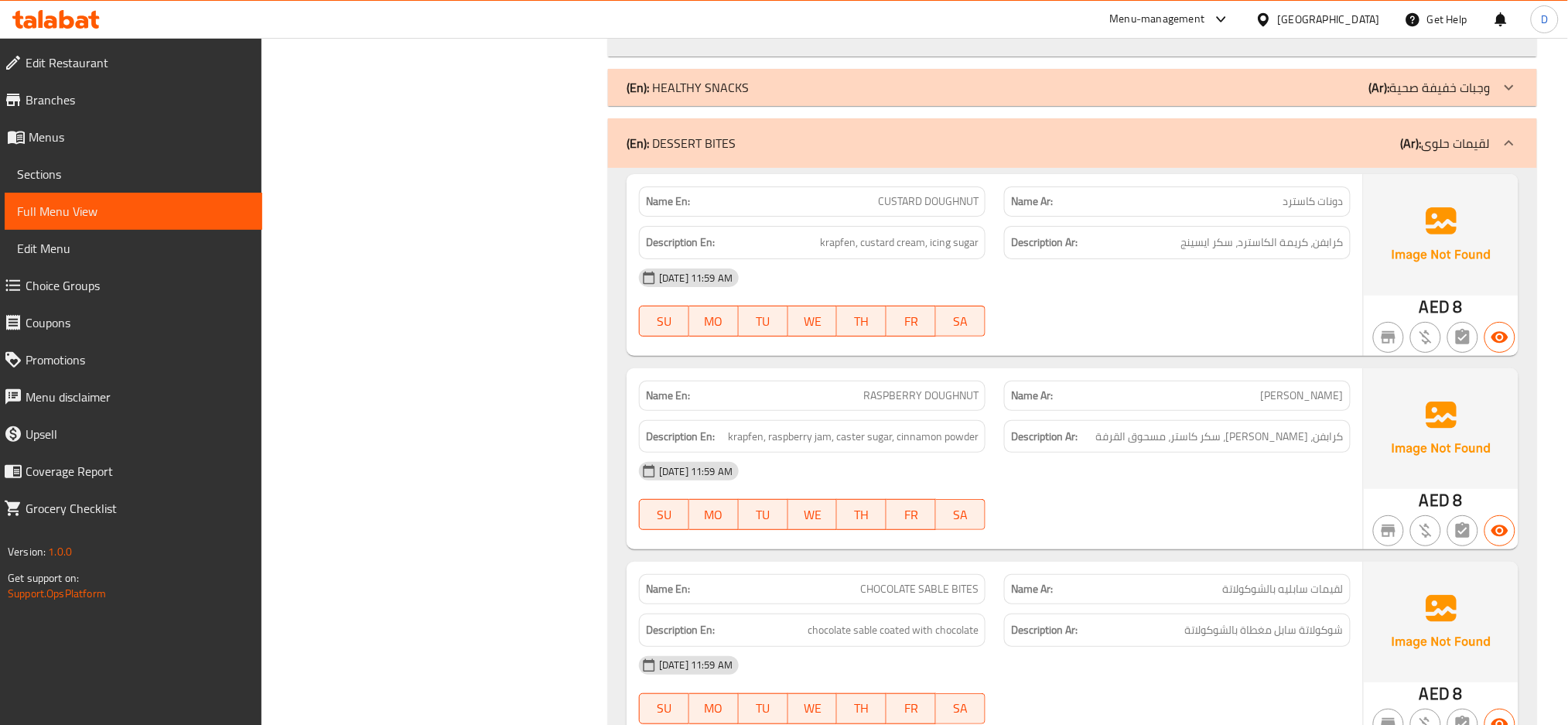
scroll to position [4237, 0]
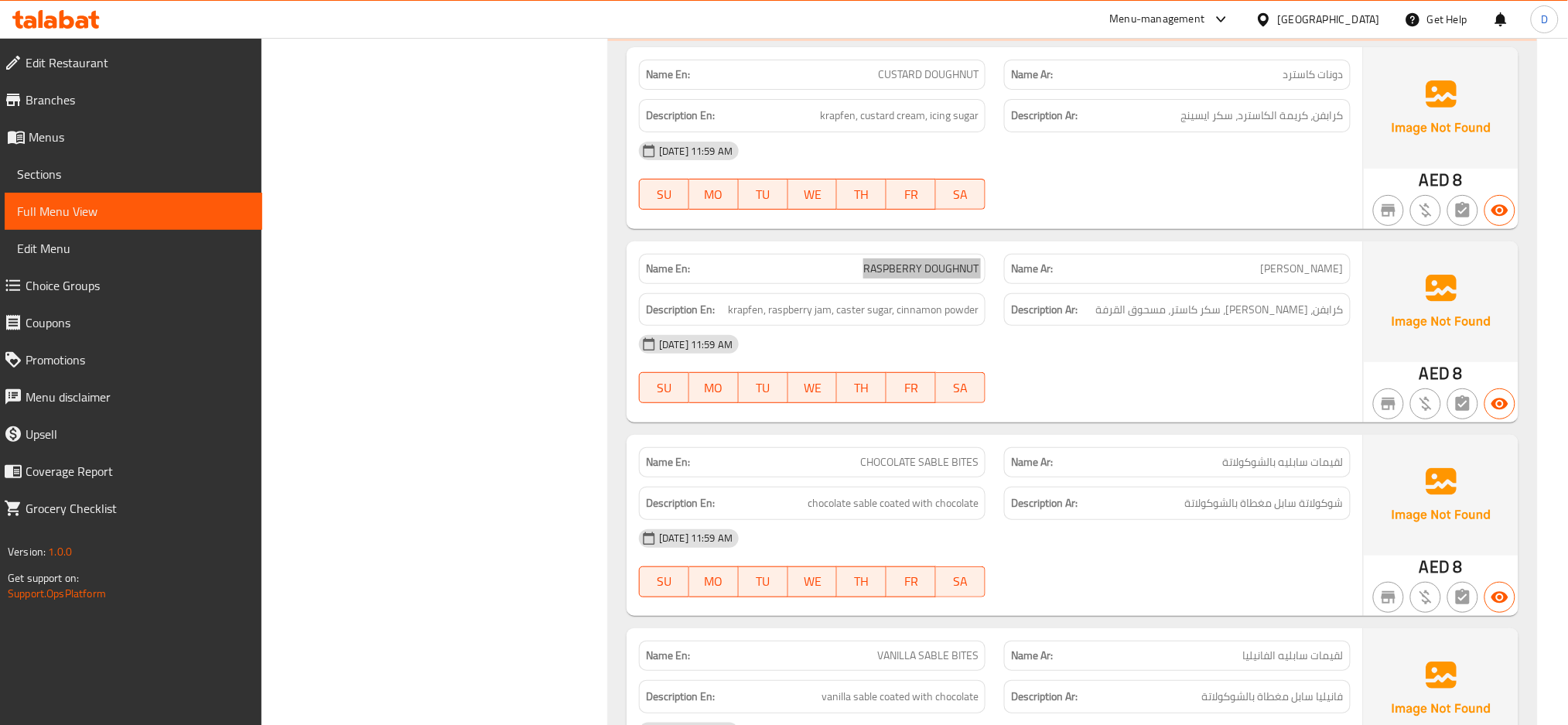
scroll to position [4410, 0]
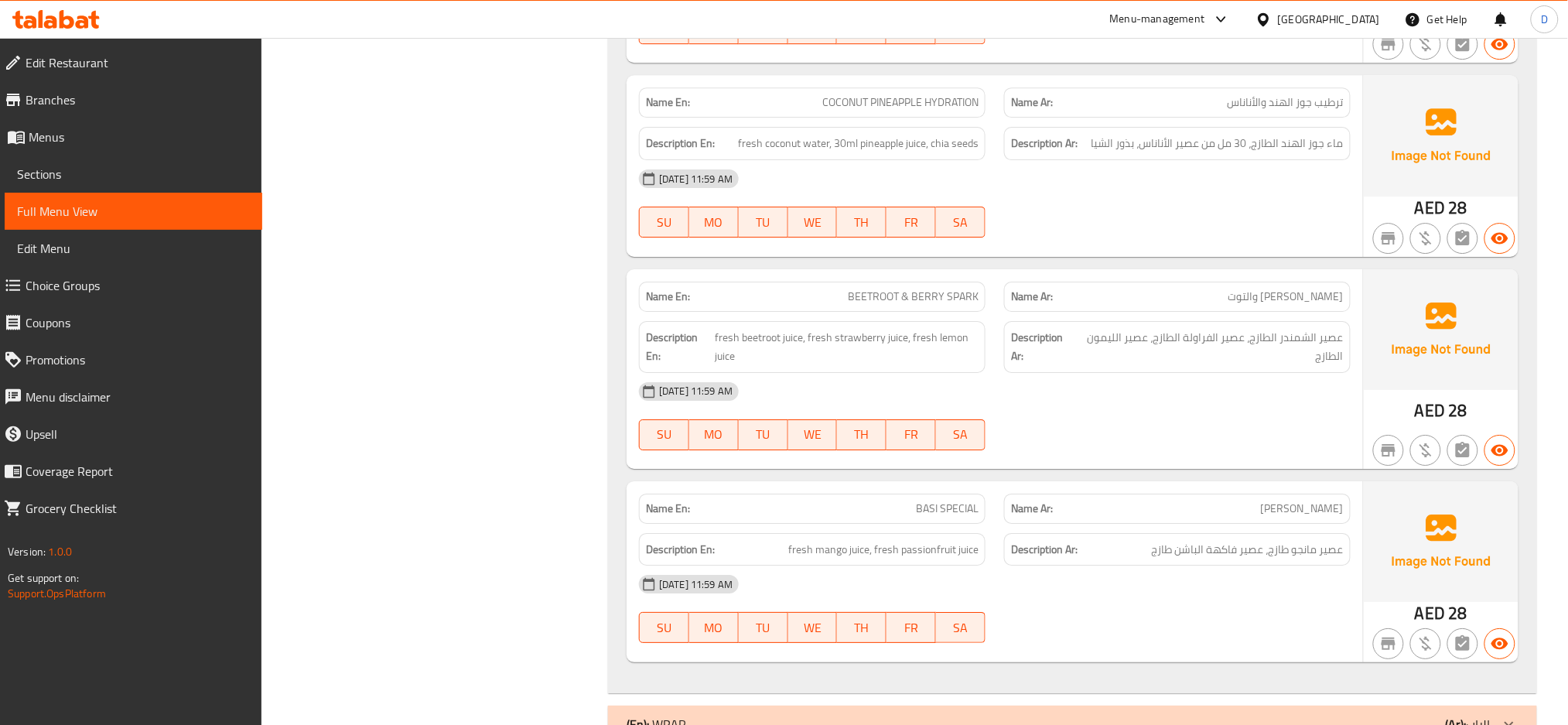
scroll to position [6064, 0]
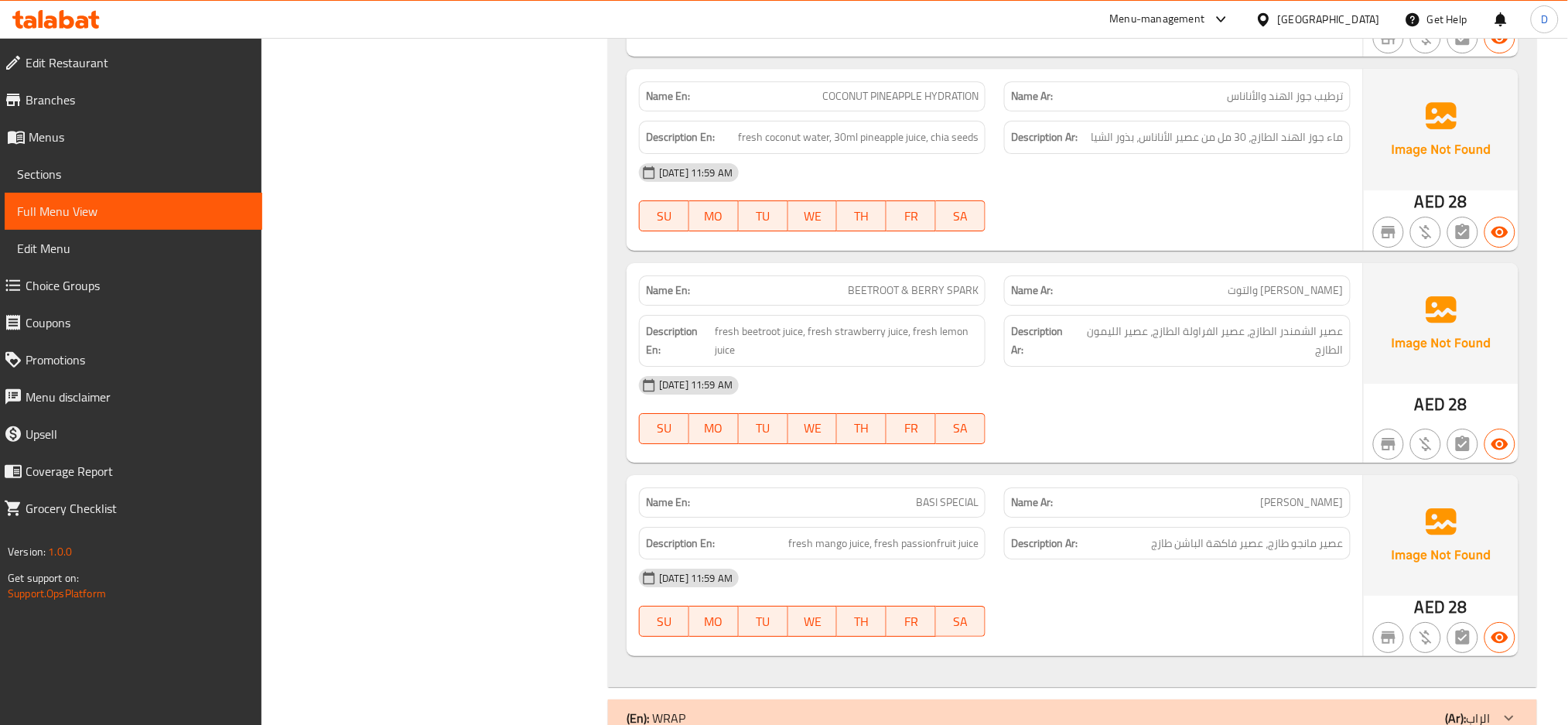
copy span "BASI SPECIAL"
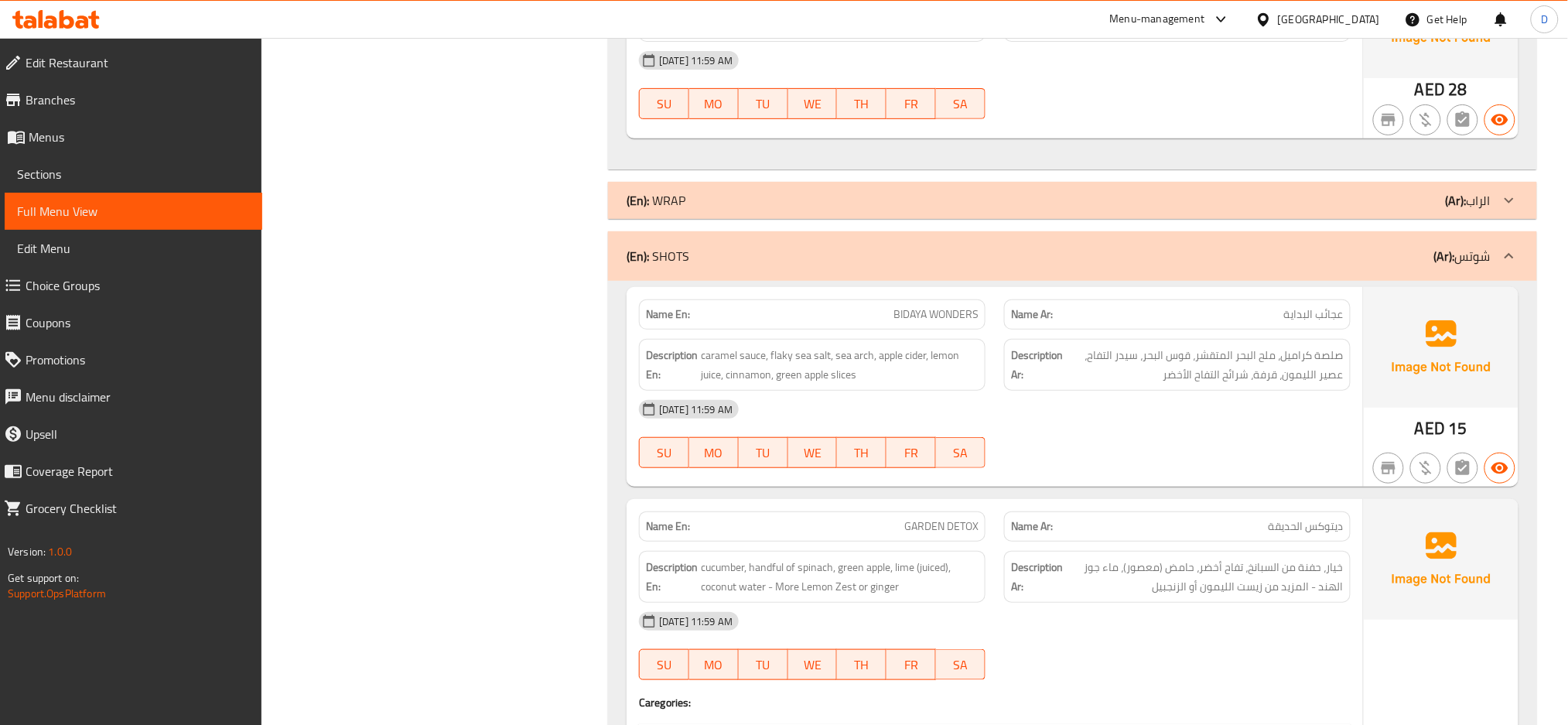
scroll to position [6593, 0]
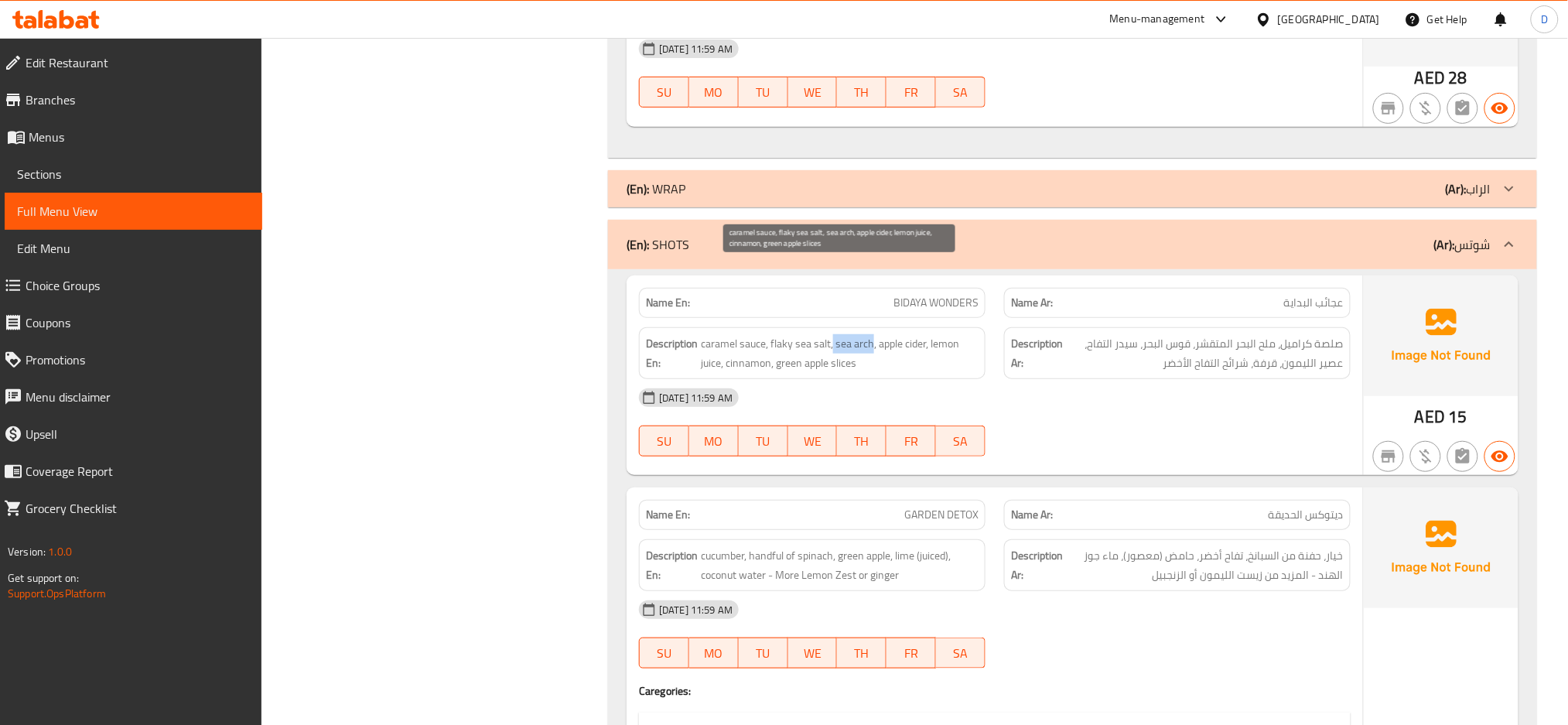
drag, startPoint x: 833, startPoint y: 267, endPoint x: 872, endPoint y: 270, distance: 39.1
click at [872, 334] on span "caramel sauce, flaky sea salt, sea arch, apple cider, lemon juice, cinnamon, gr…" at bounding box center [838, 352] width 277 height 38
copy span "sea arch"
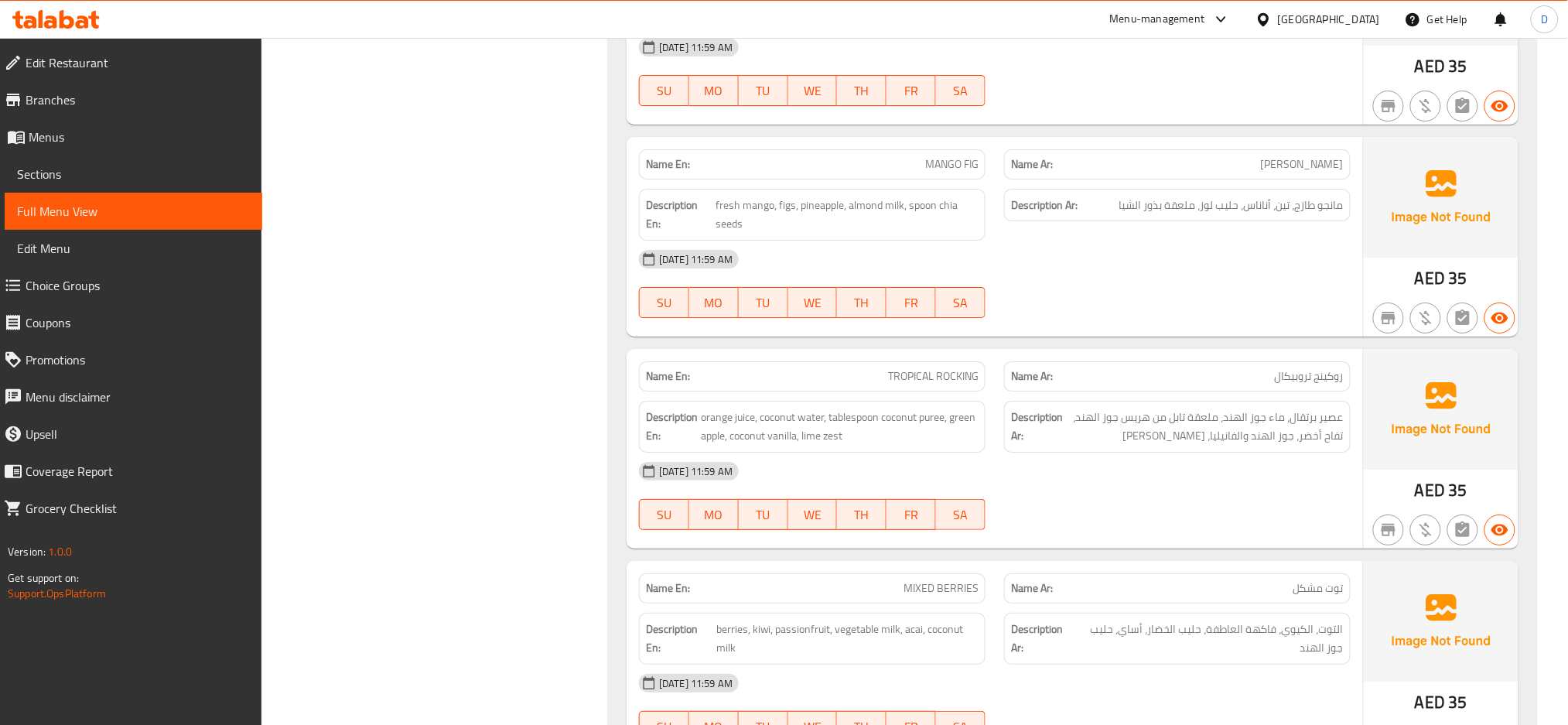
scroll to position [8358, 0]
click at [960, 406] on span "orange juice, coconut water, tablespoon coconut puree, green apple, coconut van…" at bounding box center [838, 425] width 277 height 38
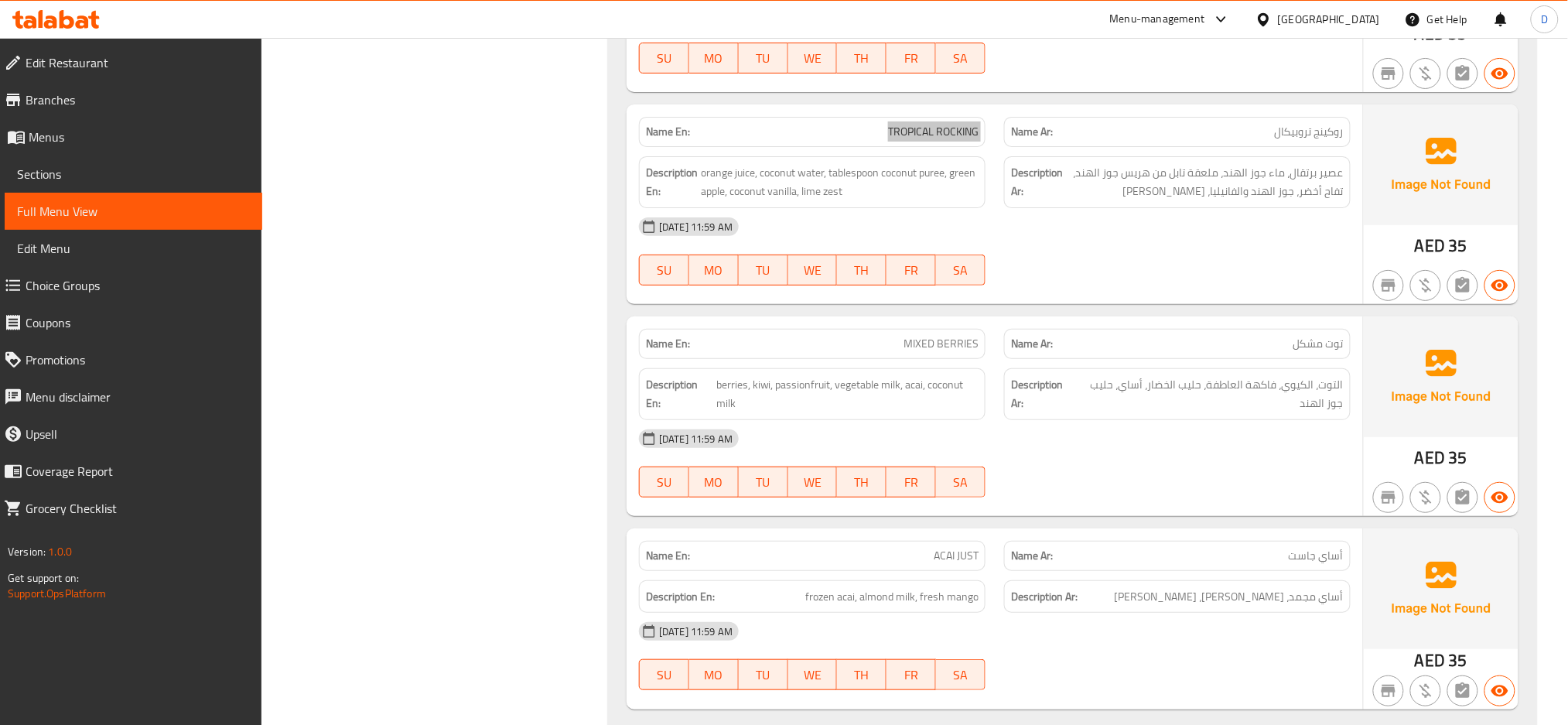
scroll to position [8602, 0]
copy span "BERRIES"
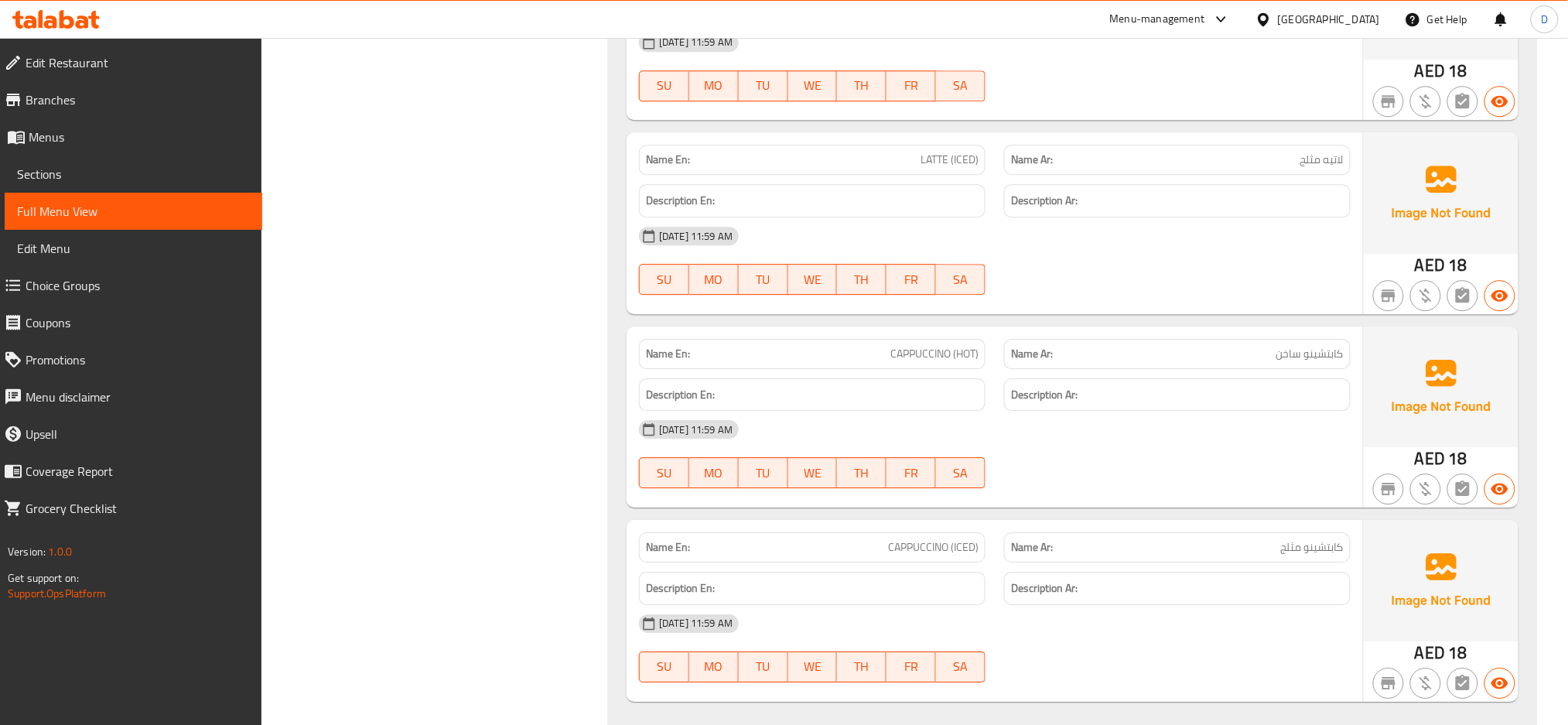
scroll to position [12230, 0]
click at [1024, 579] on strong "Description Ar:" at bounding box center [1044, 589] width 67 height 19
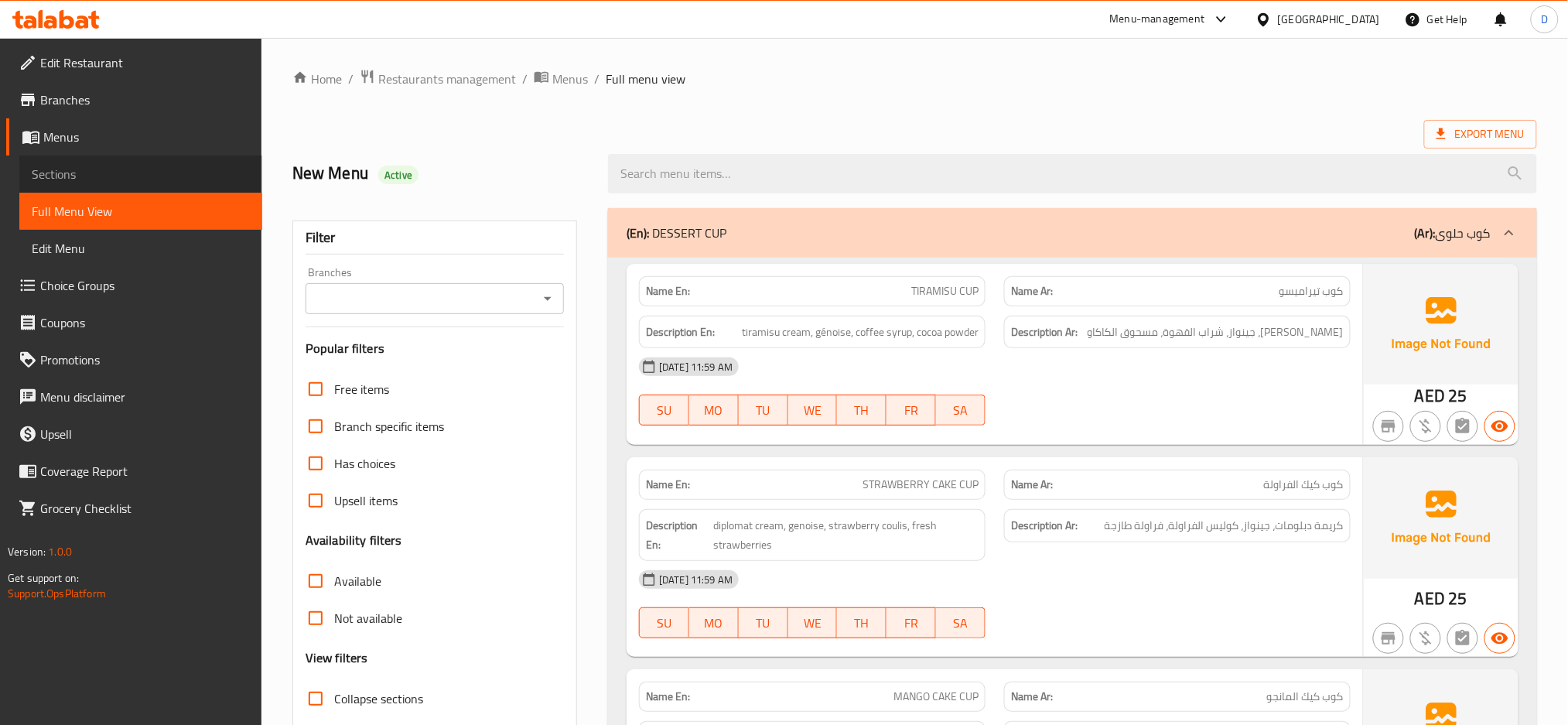
click at [205, 168] on span "Sections" at bounding box center [141, 174] width 218 height 18
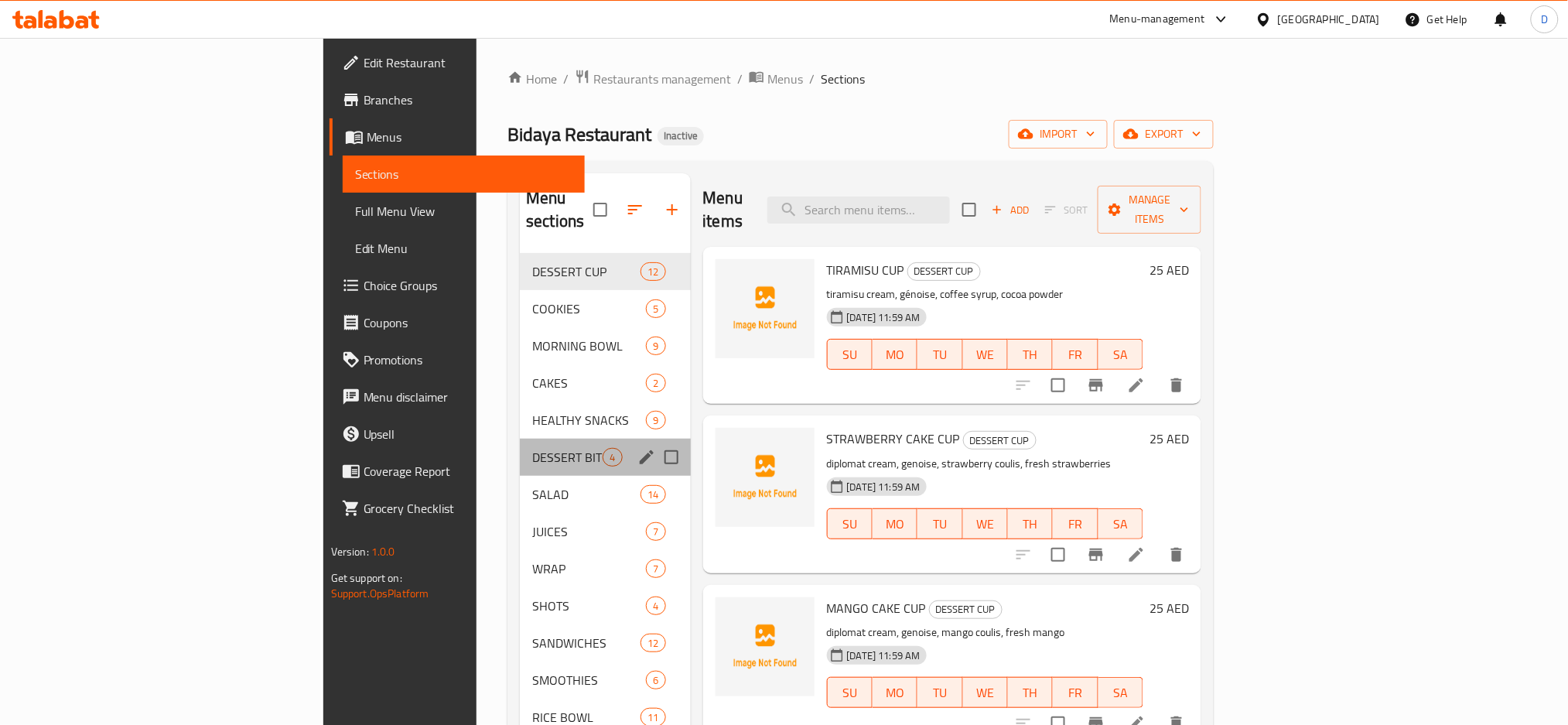
click at [520, 447] on div "DESSERT BITES 4" at bounding box center [605, 457] width 170 height 38
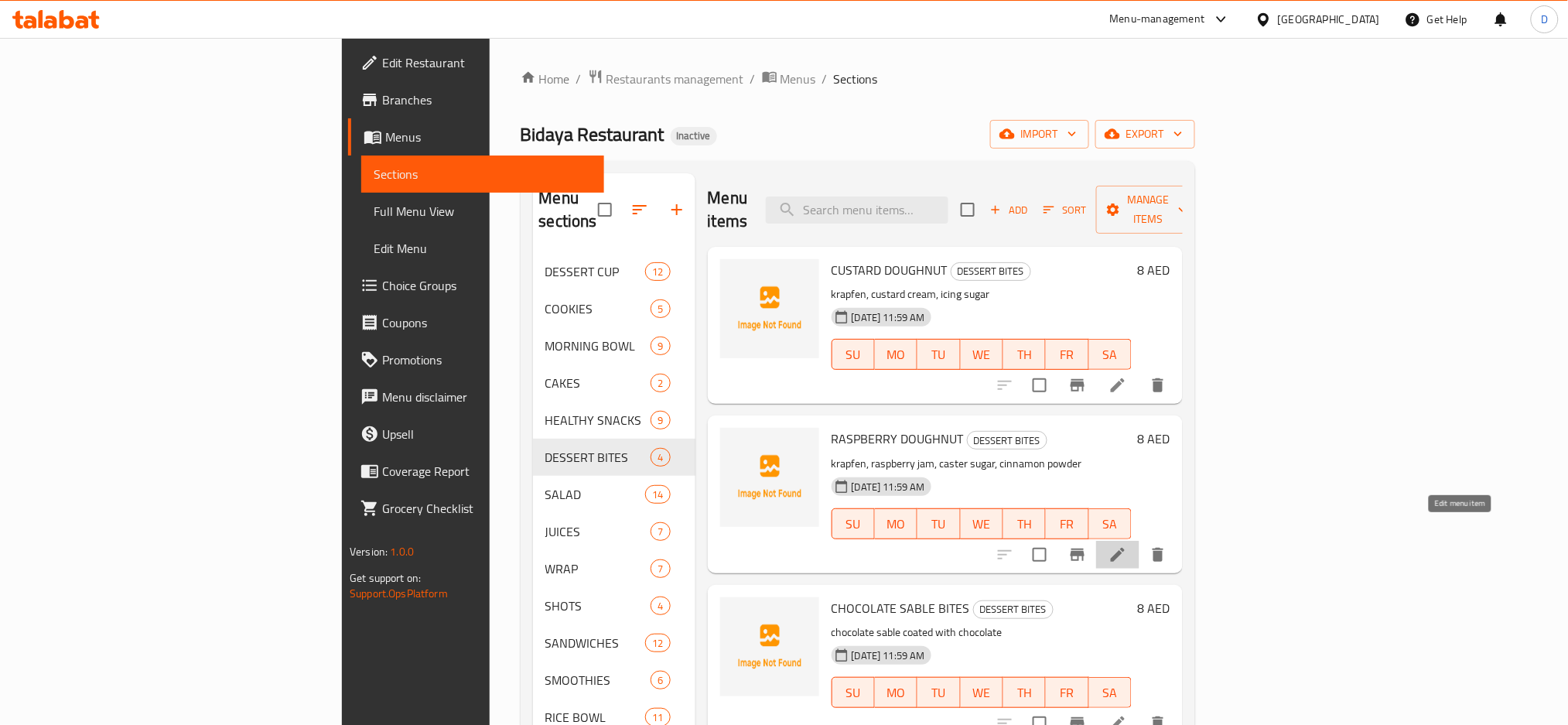
click at [1127, 546] on icon at bounding box center [1118, 555] width 18 height 18
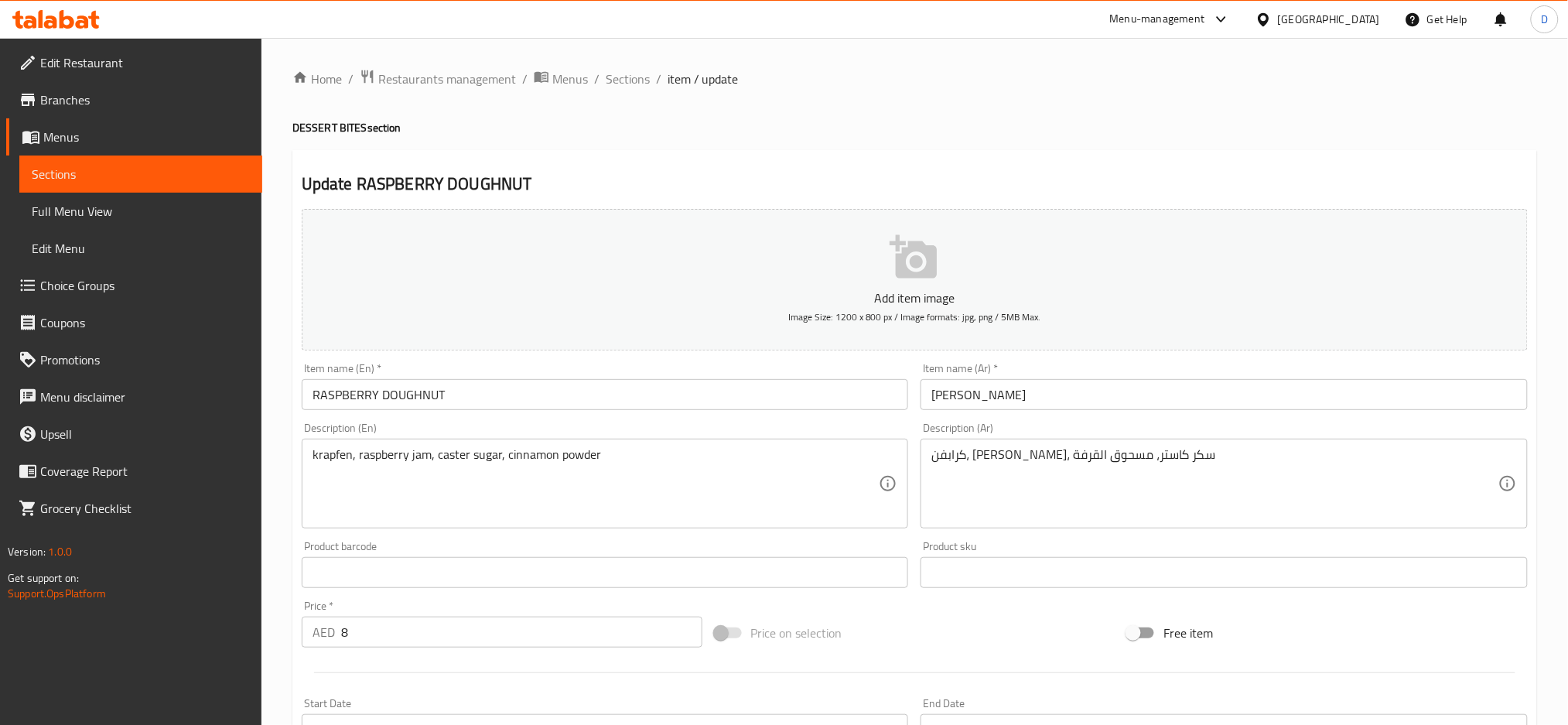
click at [945, 401] on input "دونات راسبيري" at bounding box center [1223, 395] width 607 height 31
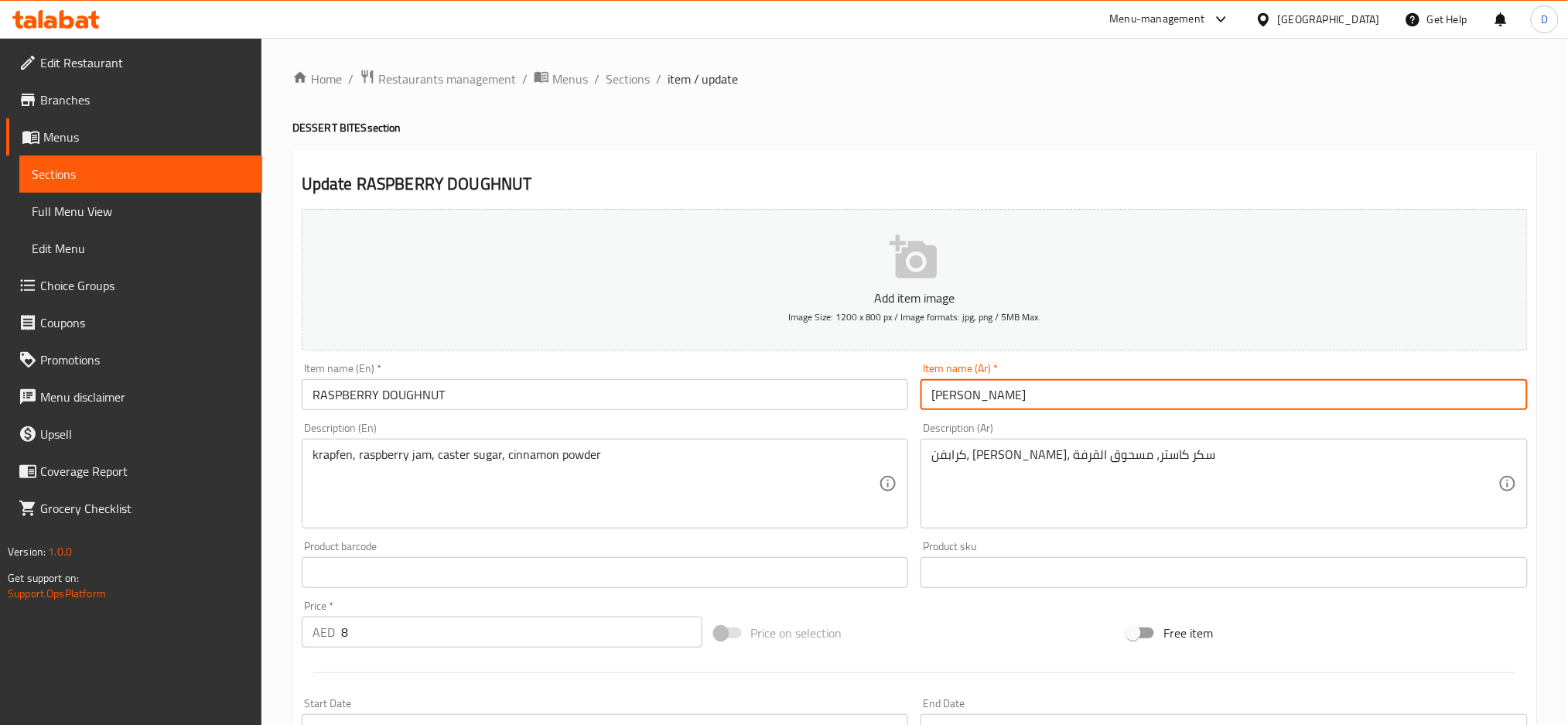
click at [945, 401] on input "دونات راسبيري" at bounding box center [1223, 395] width 607 height 31
click at [1041, 390] on input "دونات راسبيري" at bounding box center [1223, 395] width 607 height 31
drag, startPoint x: 970, startPoint y: 396, endPoint x: 917, endPoint y: 396, distance: 53.0
click at [917, 396] on div "Item name (Ar)   * دونات راسبيري Item name (Ar) *" at bounding box center [1224, 386] width 620 height 60
paste input "توت بري أحمر"
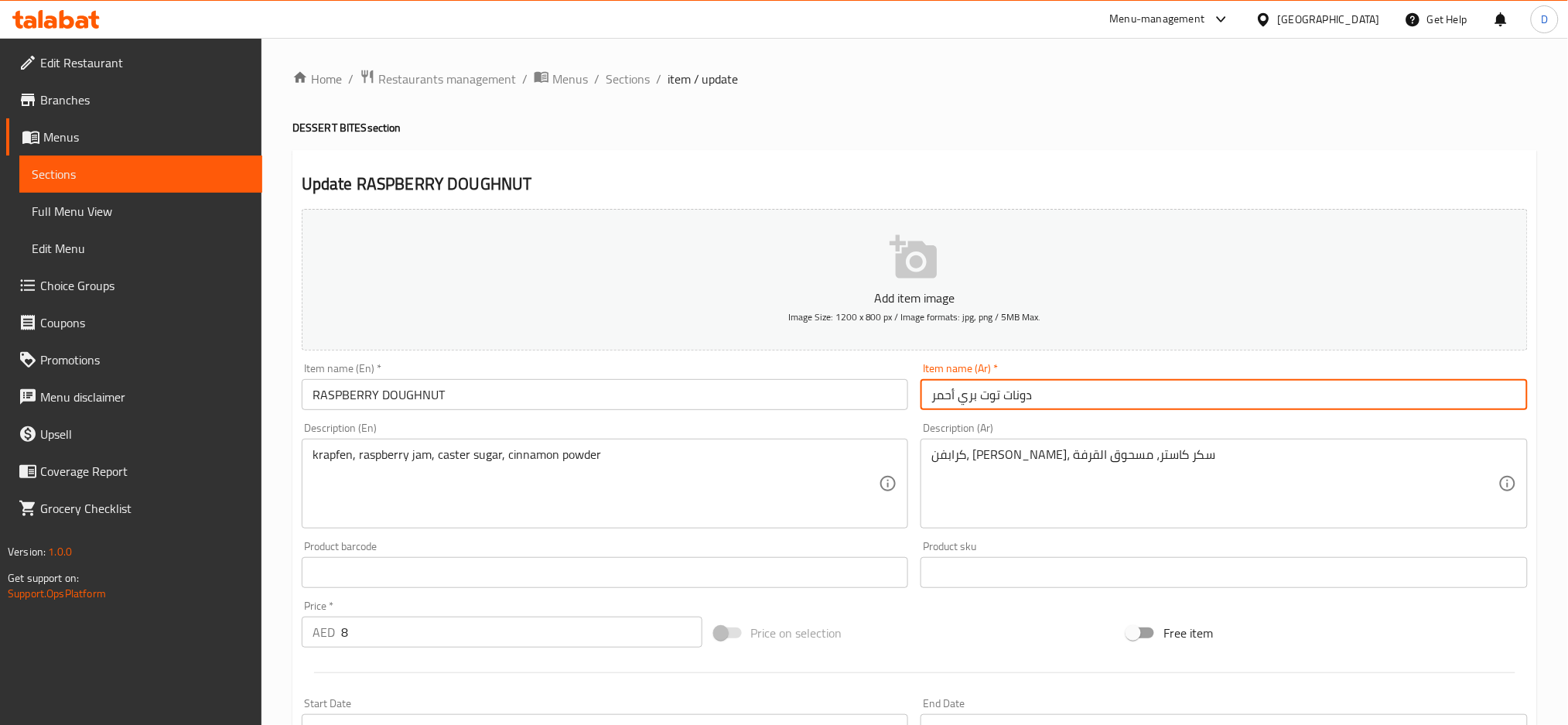
type input "دونات توت بري أحمر"
click at [1098, 455] on textarea "كرابفن، مربى راسبيري، سكر كاستر، مسحوق القرفة" at bounding box center [1214, 483] width 567 height 73
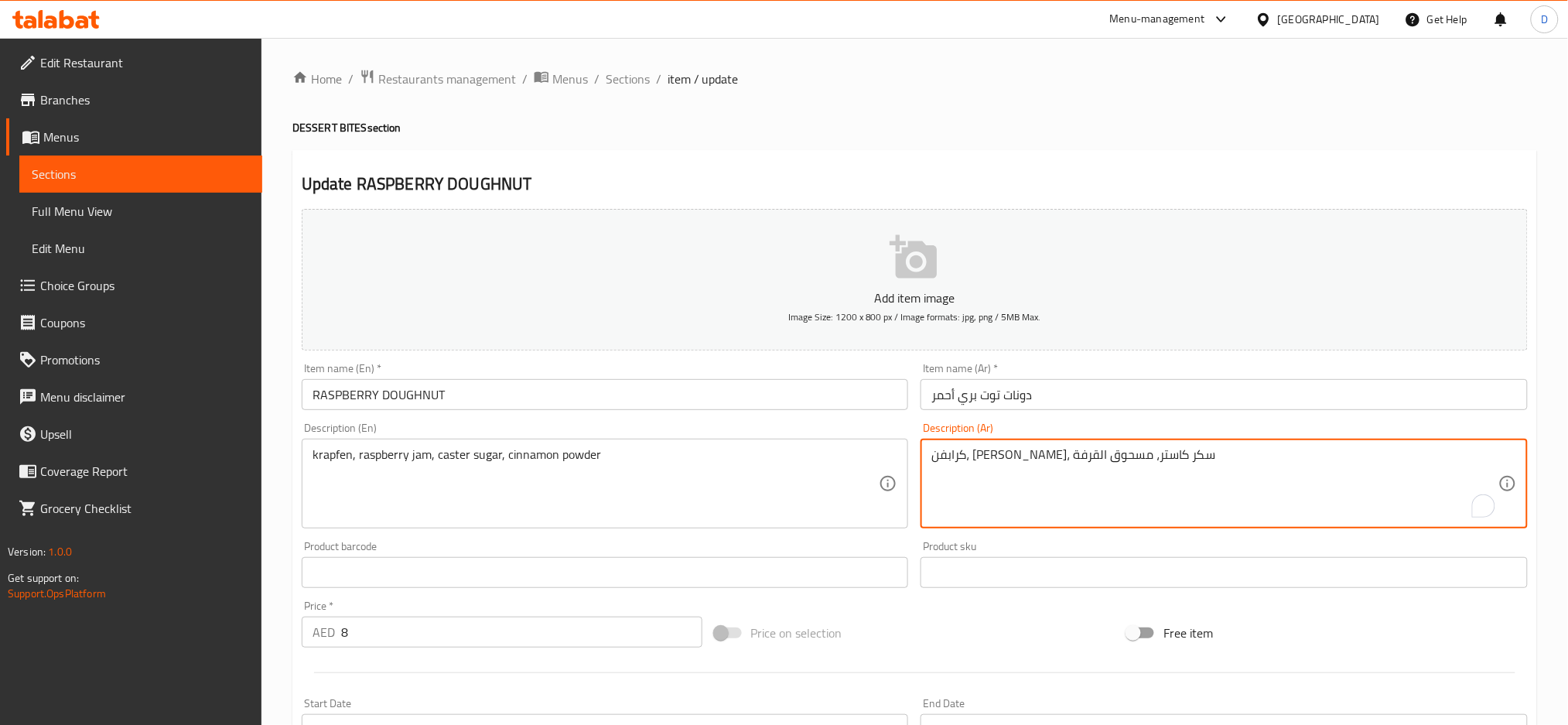
paste textarea "وت بري أحمر"
type textarea "كرابفن، مربى توت بري أحمر، سكر كاستر، مسحوق القرفة"
click at [1085, 393] on input "دونات توت بري أحمر" at bounding box center [1223, 395] width 607 height 31
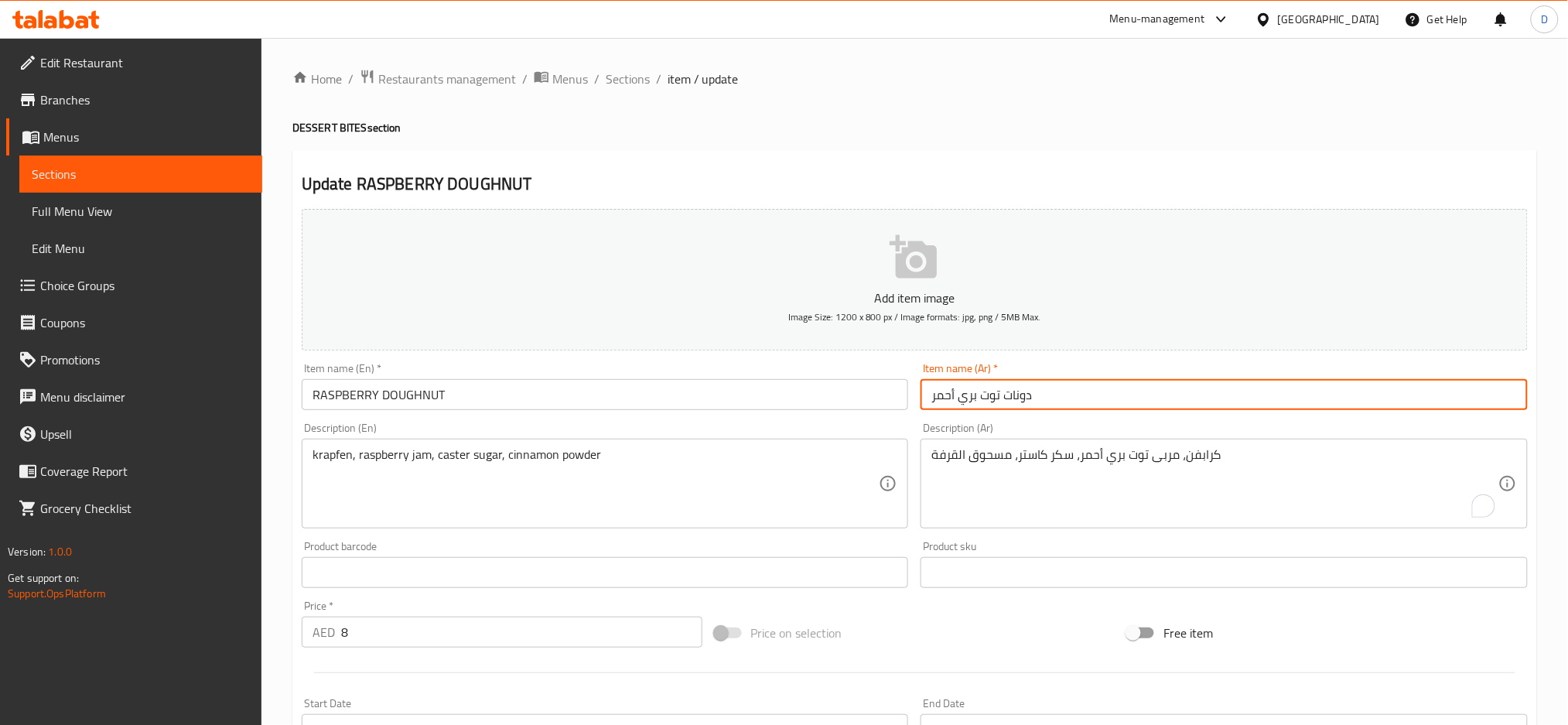
click at [623, 77] on span "Sections" at bounding box center [628, 79] width 44 height 18
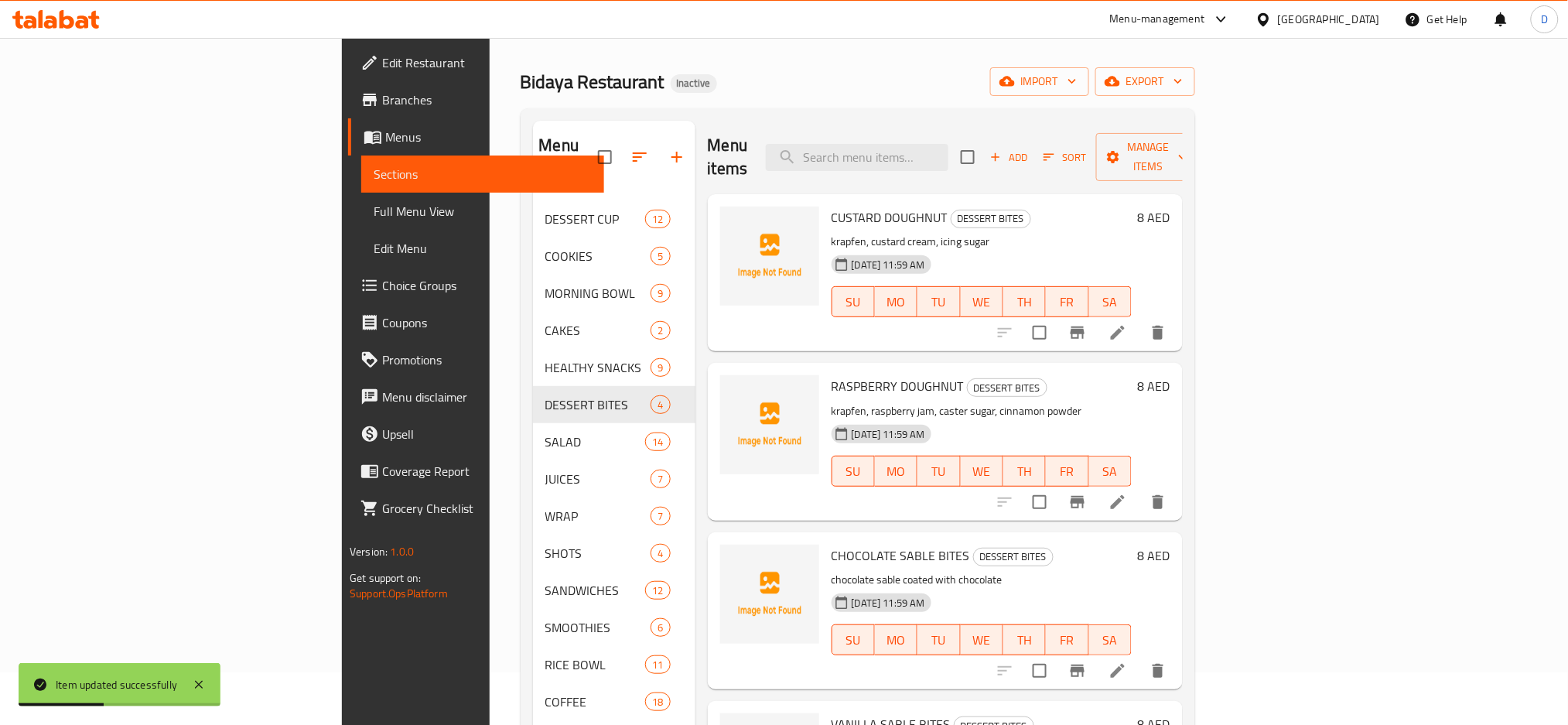
scroll to position [60, 0]
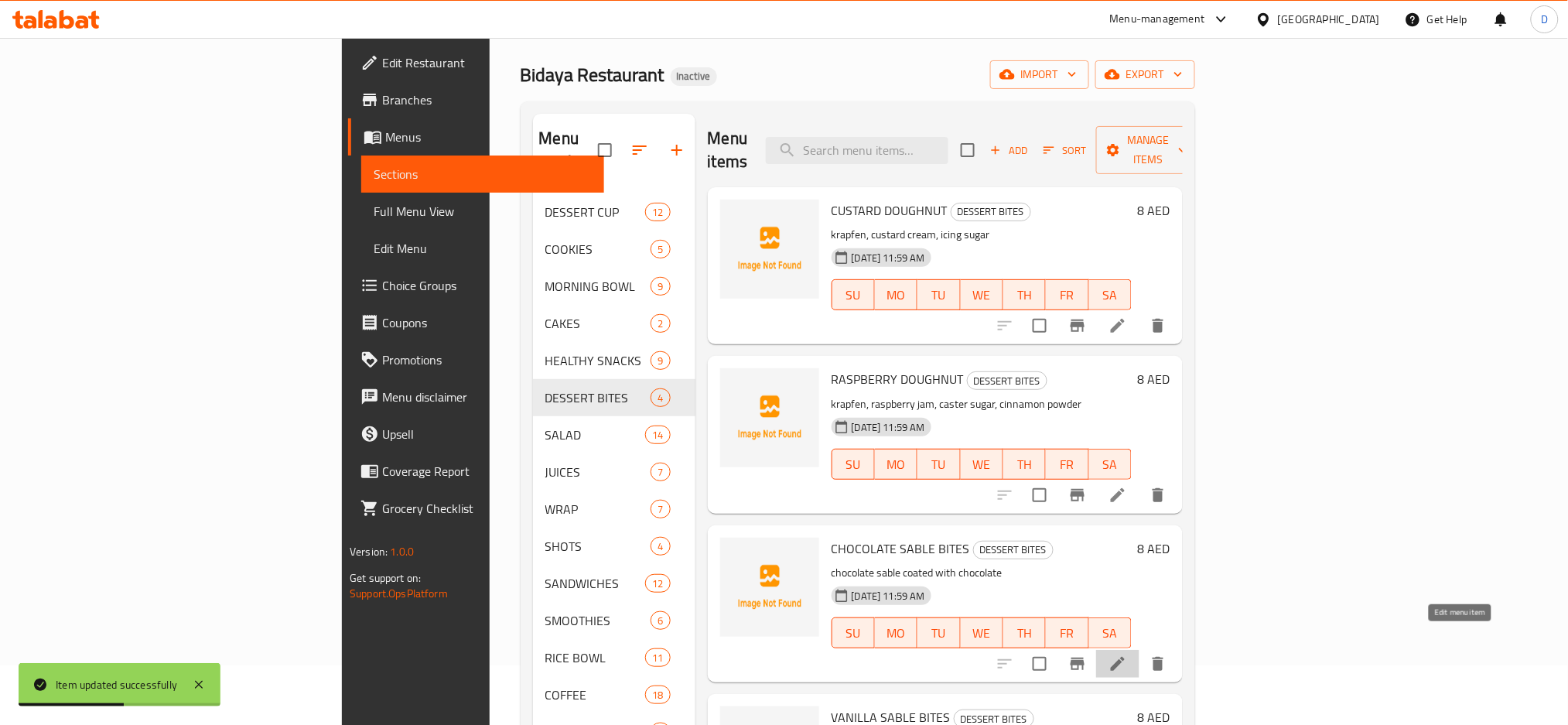
click at [1127, 655] on icon at bounding box center [1118, 664] width 18 height 18
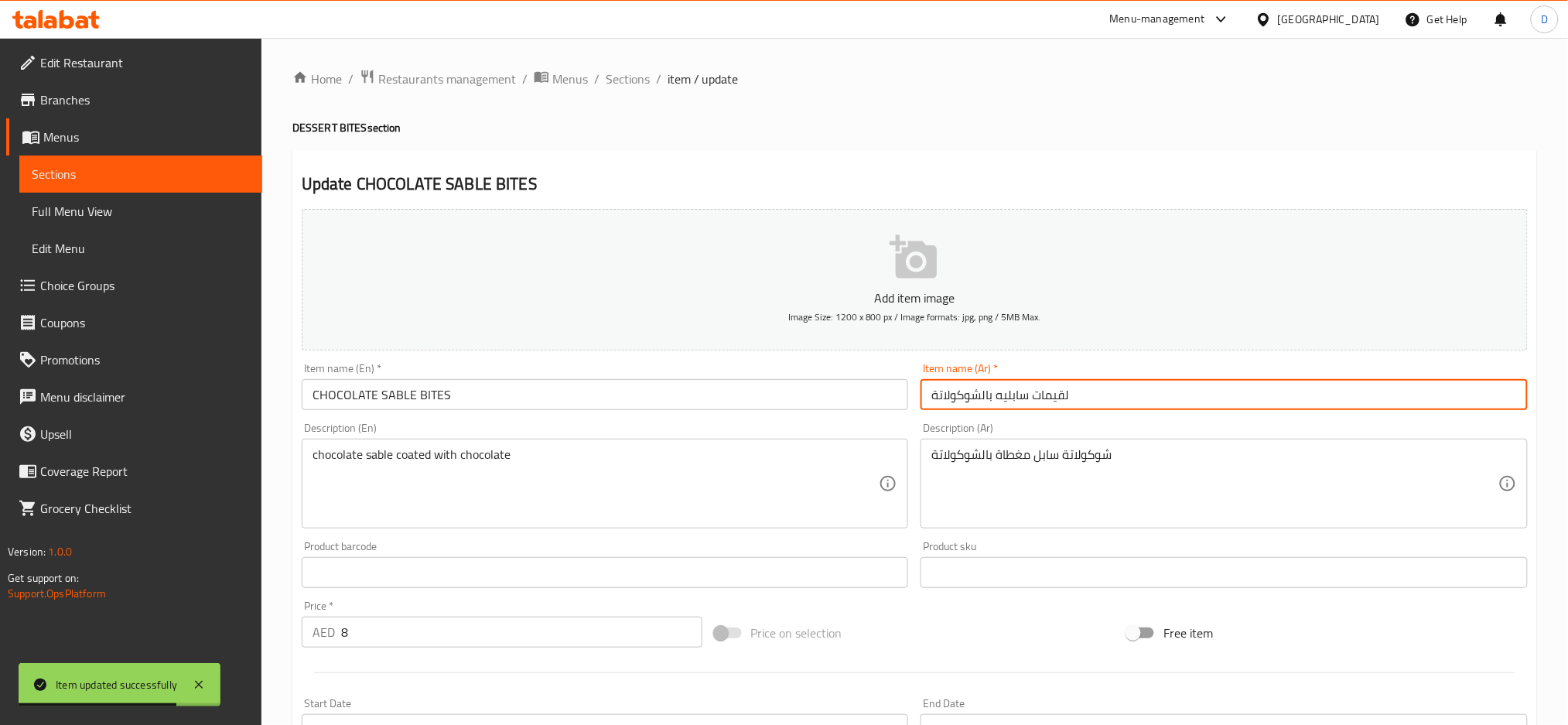
click at [1017, 392] on input "لقيمات سابليه بالشوكولاتة" at bounding box center [1223, 395] width 607 height 31
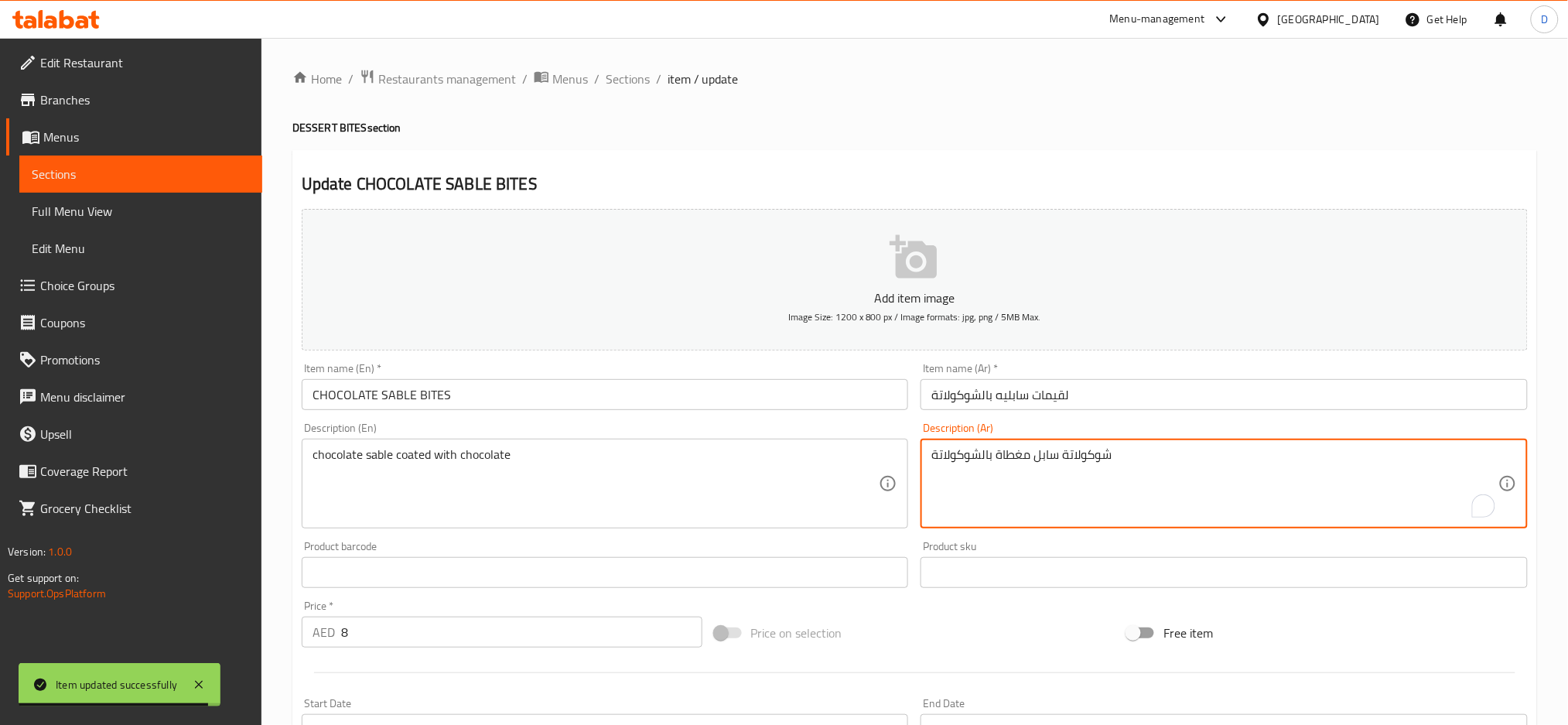
click at [1044, 455] on textarea "شوكولاتة سابل مغطاة بالشوكولاتة" at bounding box center [1214, 483] width 567 height 73
paste textarea "يه"
click at [1085, 454] on textarea "شوكولاتة سابليه مغطاة بالشوكولاتة" at bounding box center [1214, 483] width 567 height 73
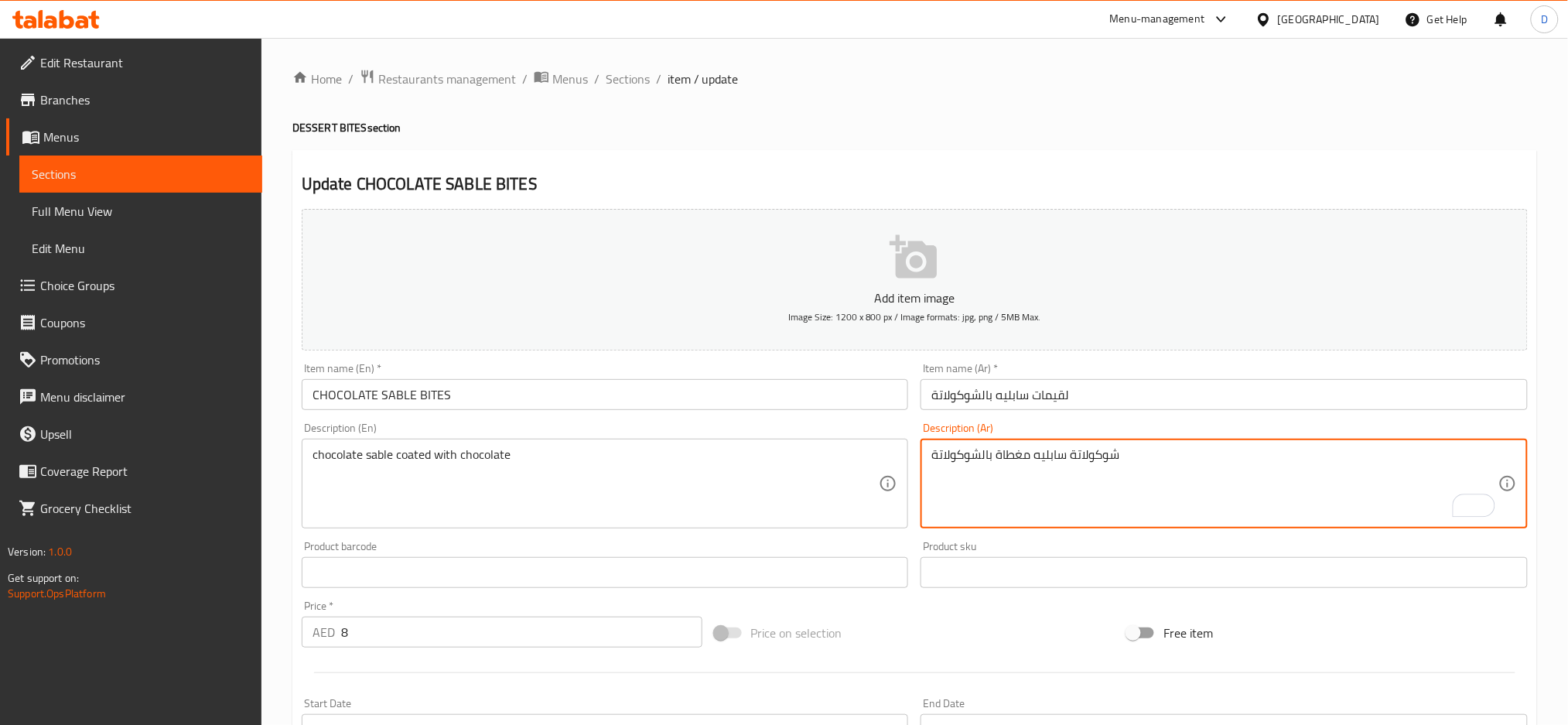
drag, startPoint x: 1070, startPoint y: 454, endPoint x: 1141, endPoint y: 455, distance: 71.0
click at [1141, 455] on textarea "شوكولاتة سابليه مغطاة بالشوكولاتة" at bounding box center [1214, 483] width 567 height 73
click at [1034, 455] on textarea "سابليه مغطاة بالشوكولاتة" at bounding box center [1214, 483] width 567 height 73
paste textarea "شوكولاتة"
type textarea "سابليه شوكولاتة مغطاة بالشوكولاتة"
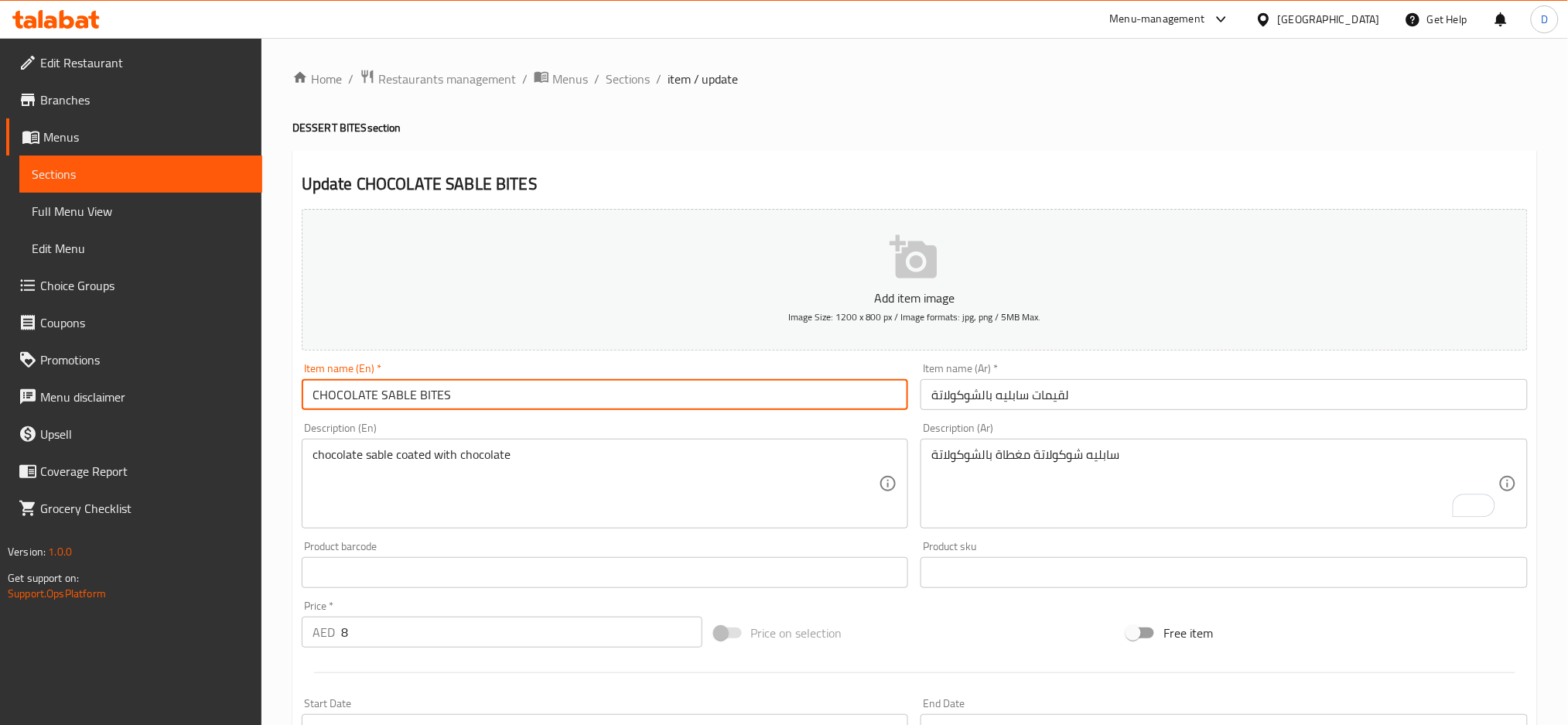
click at [871, 390] on input "CHOCOLATE SABLE BITES" at bounding box center [605, 395] width 607 height 31
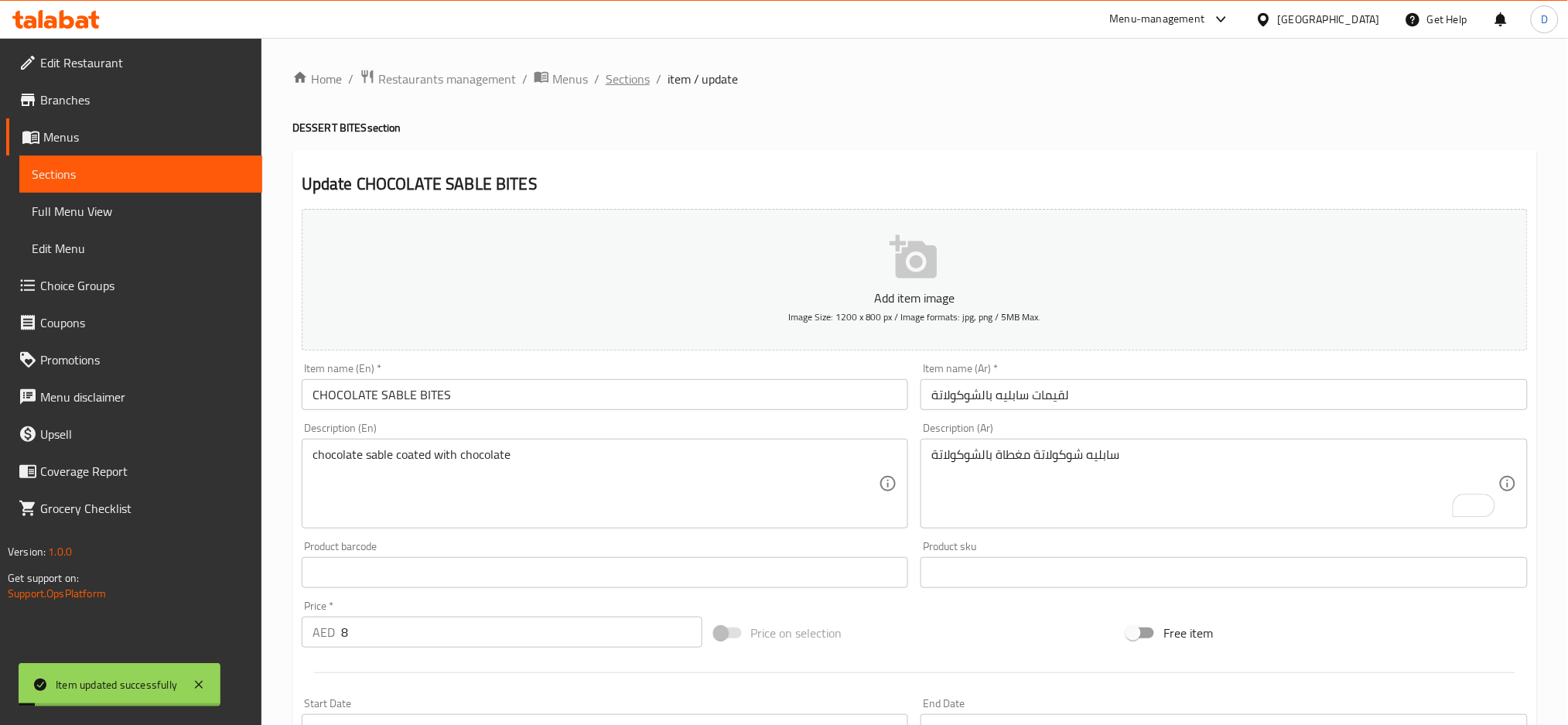
click at [636, 85] on span "Sections" at bounding box center [628, 79] width 44 height 18
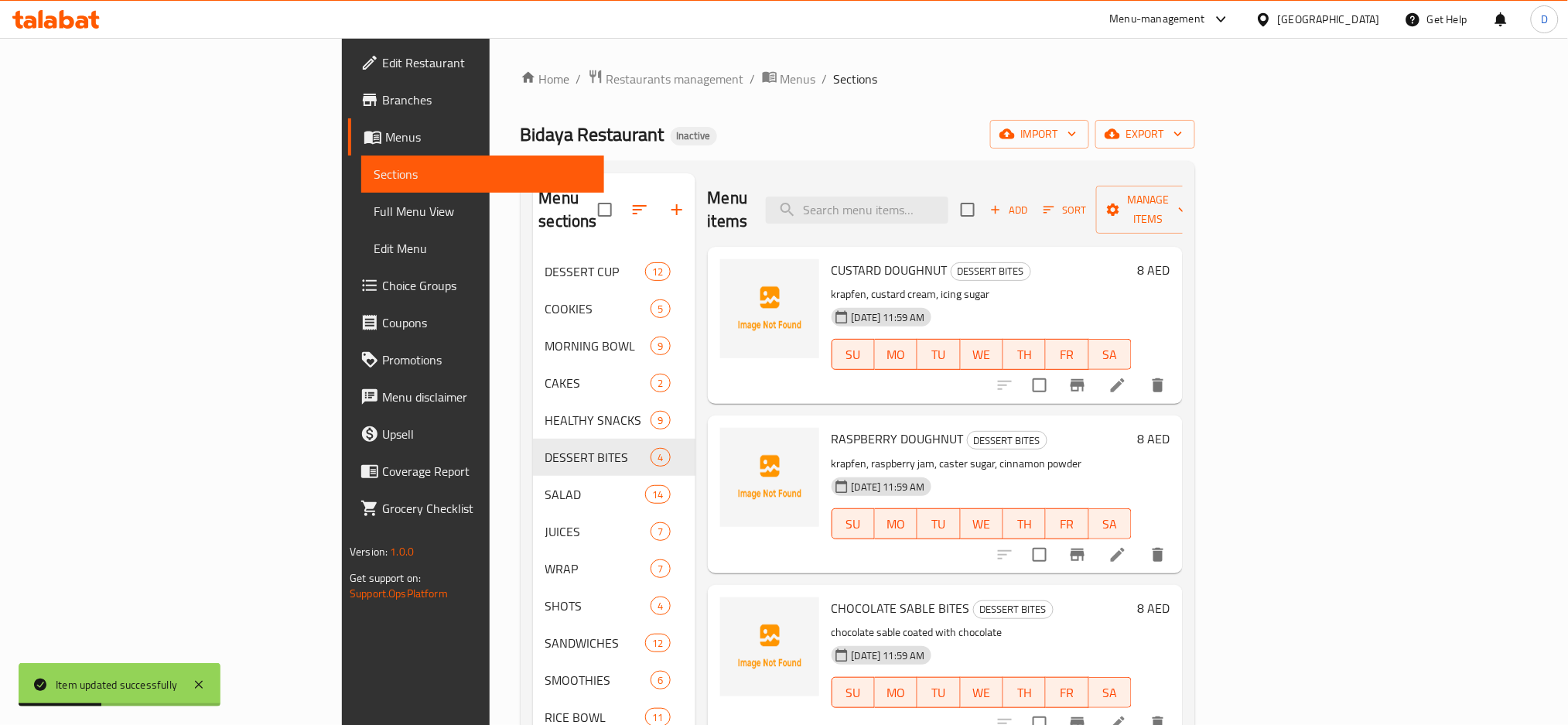
scroll to position [217, 0]
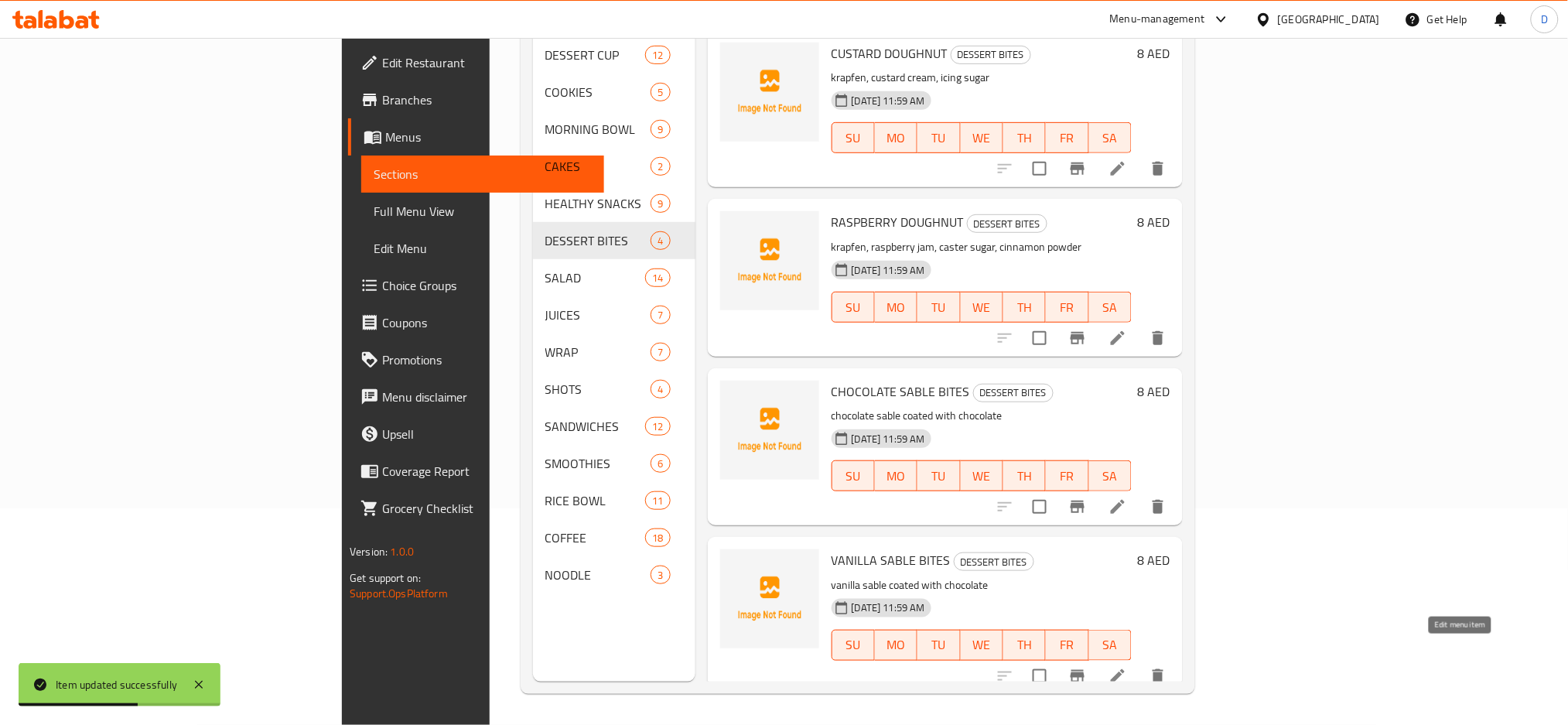
click at [1127, 666] on icon at bounding box center [1118, 676] width 18 height 18
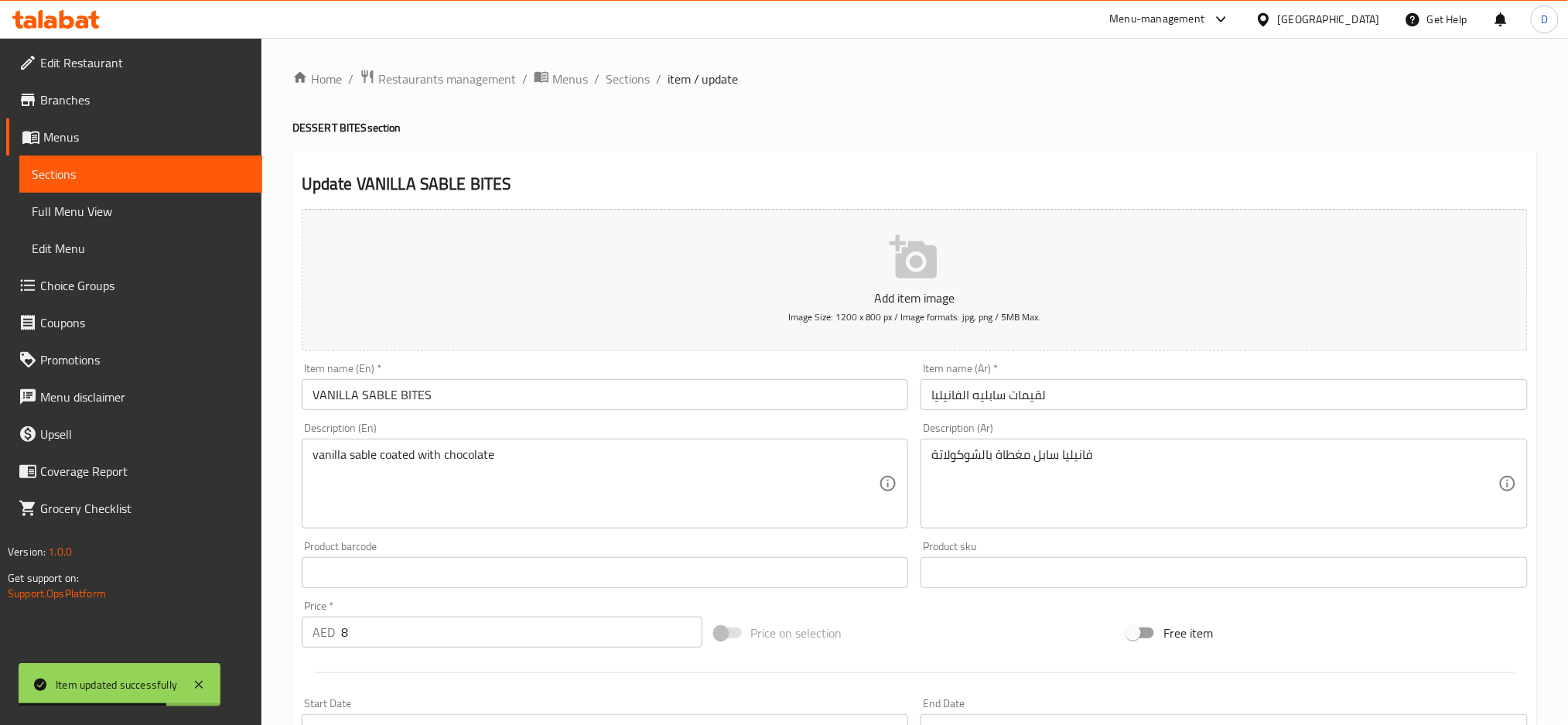
click at [988, 400] on input "لقيمات سابليه الفانيليا" at bounding box center [1223, 395] width 607 height 31
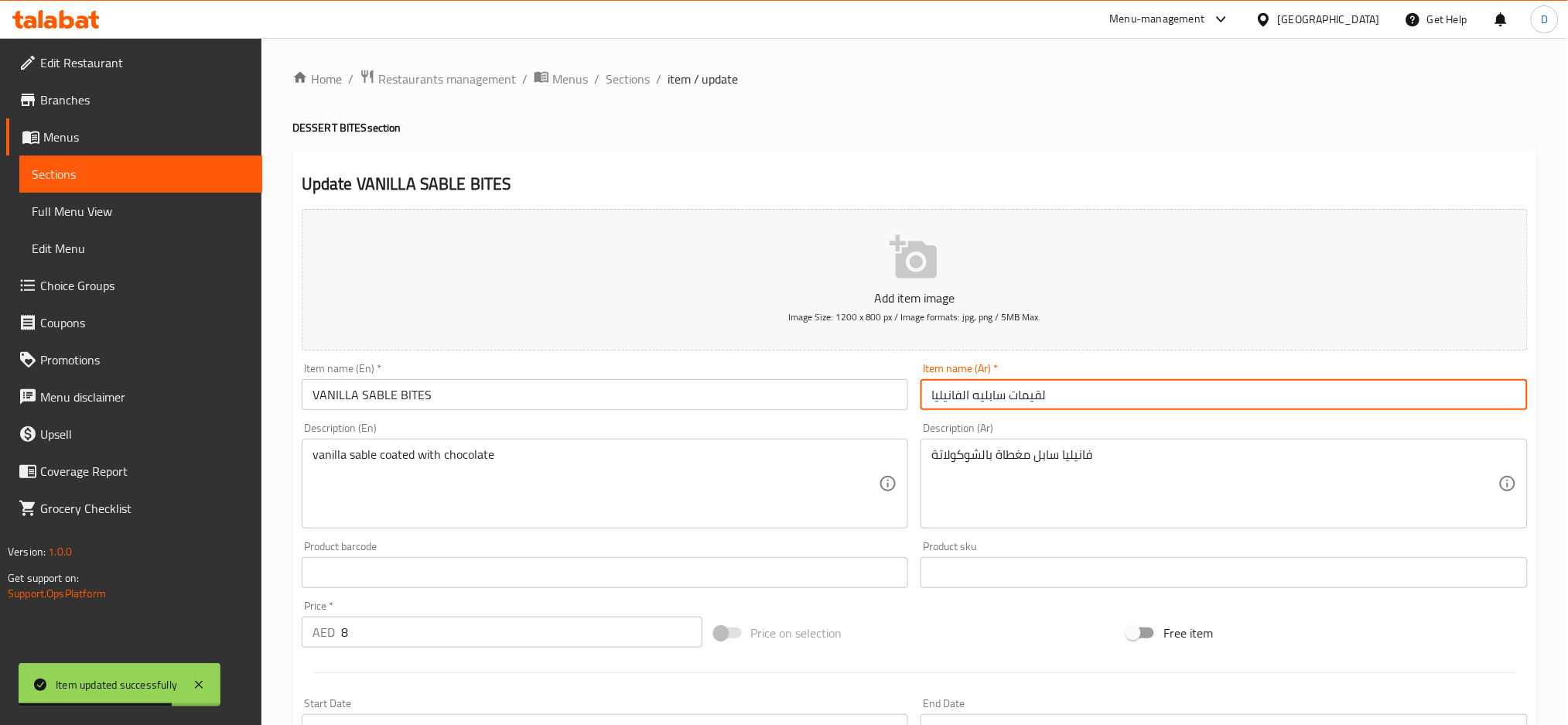
click at [988, 400] on input "لقيمات سابليه الفانيليا" at bounding box center [1223, 395] width 607 height 31
paste input "وكولاتة"
type input "لقيمات سابليه الفانيليا"
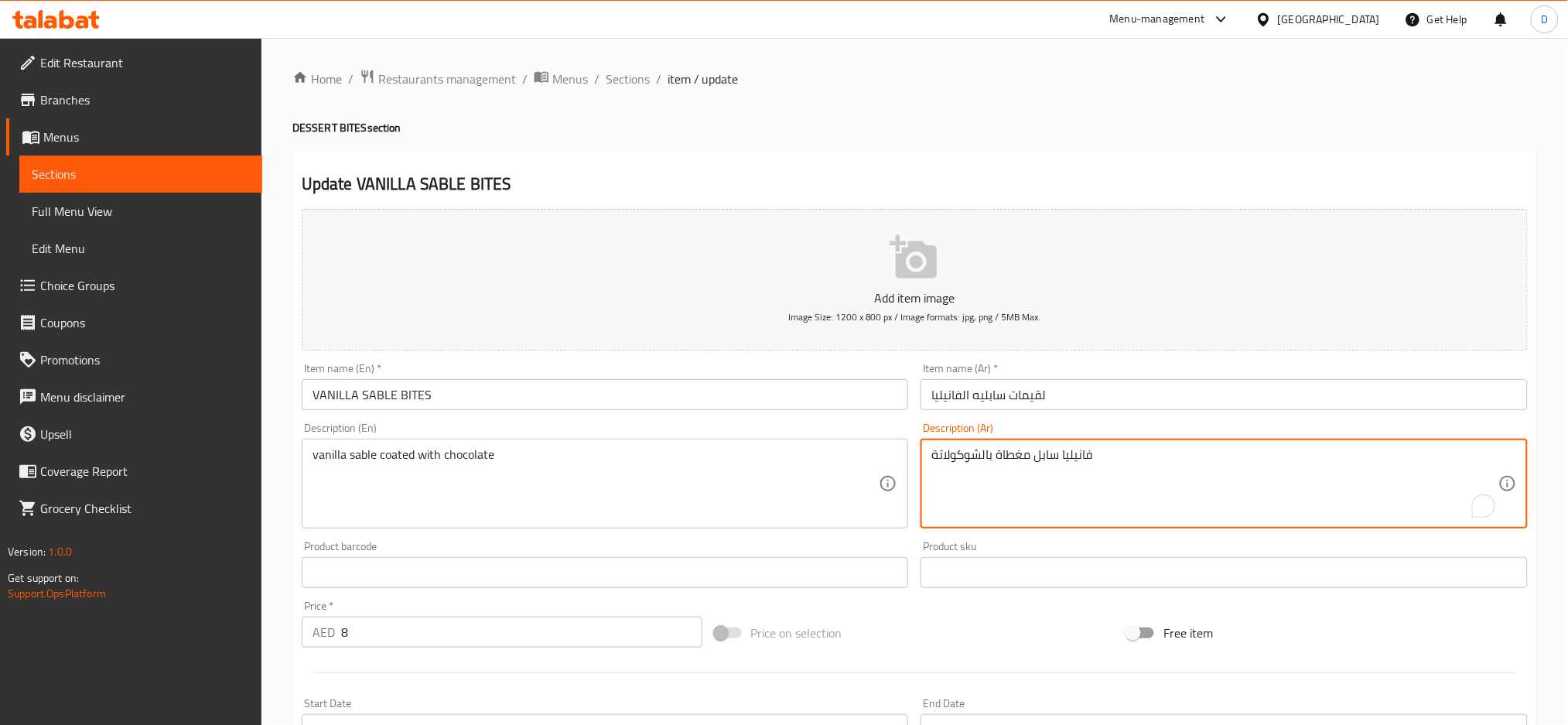
click at [1043, 453] on textarea "فانيليا سابل مغطاة بالشوكولاتة" at bounding box center [1214, 483] width 567 height 73
paste textarea "يه"
type textarea "فانيليا سابليه مغطاة بالشوكولاتة"
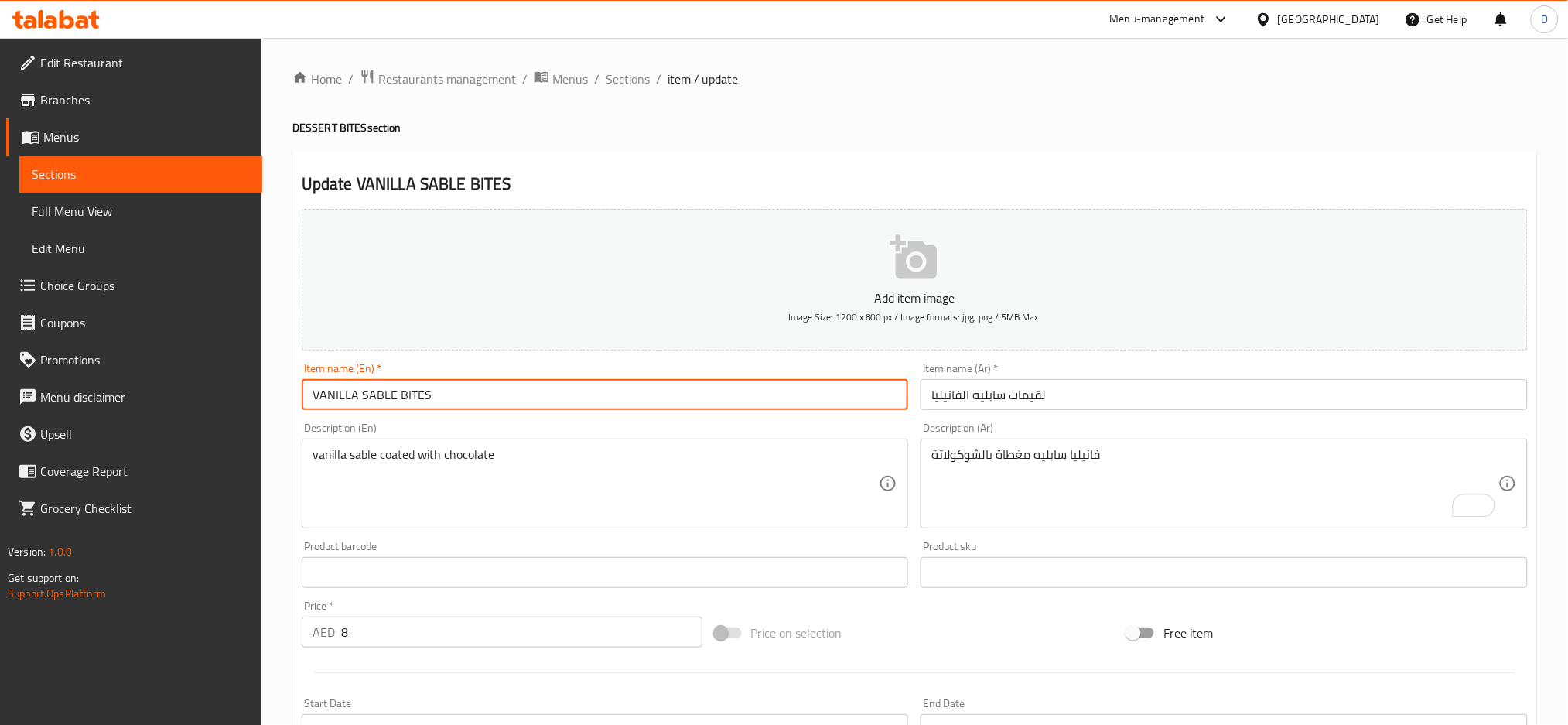
click at [821, 388] on input "VANILLA SABLE BITES" at bounding box center [605, 395] width 607 height 31
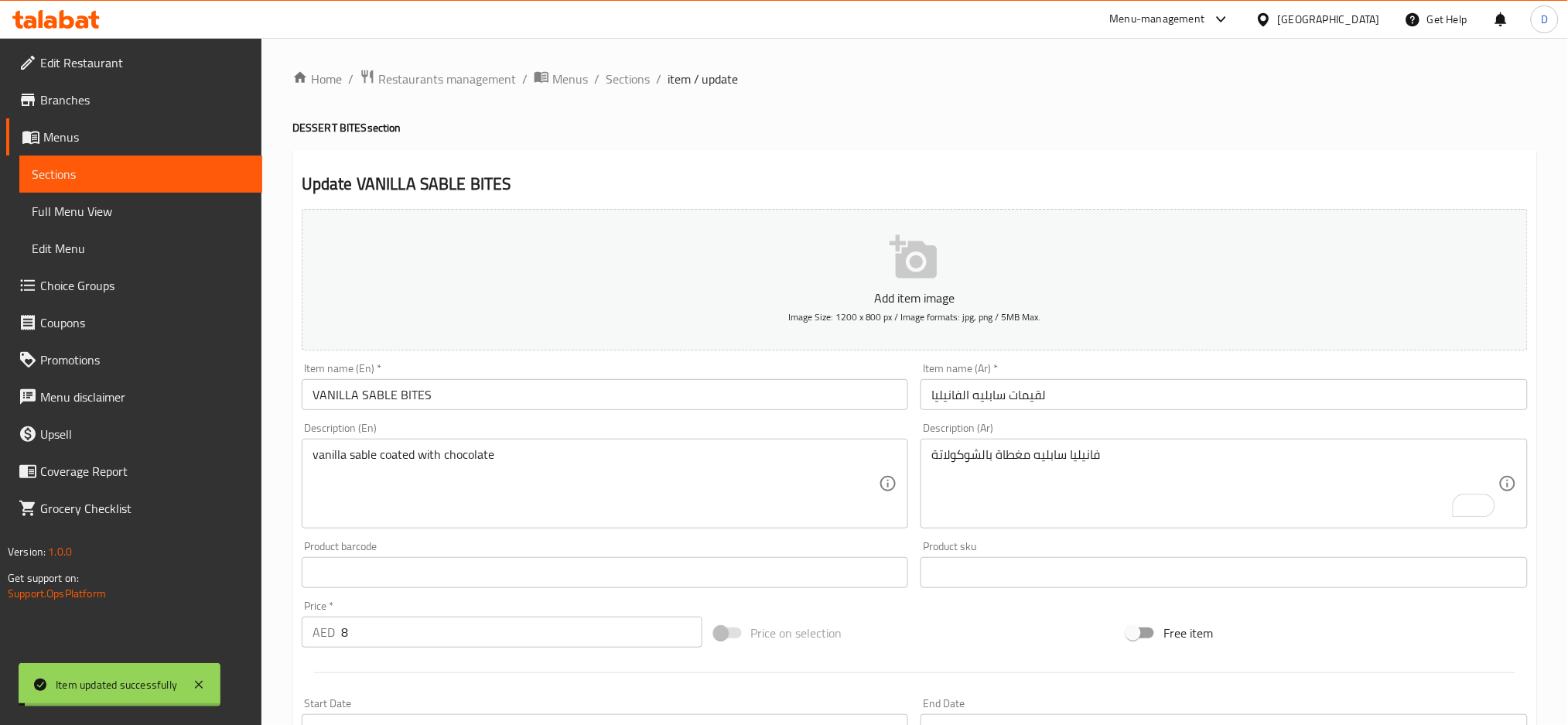
click at [611, 79] on span "Sections" at bounding box center [628, 79] width 44 height 18
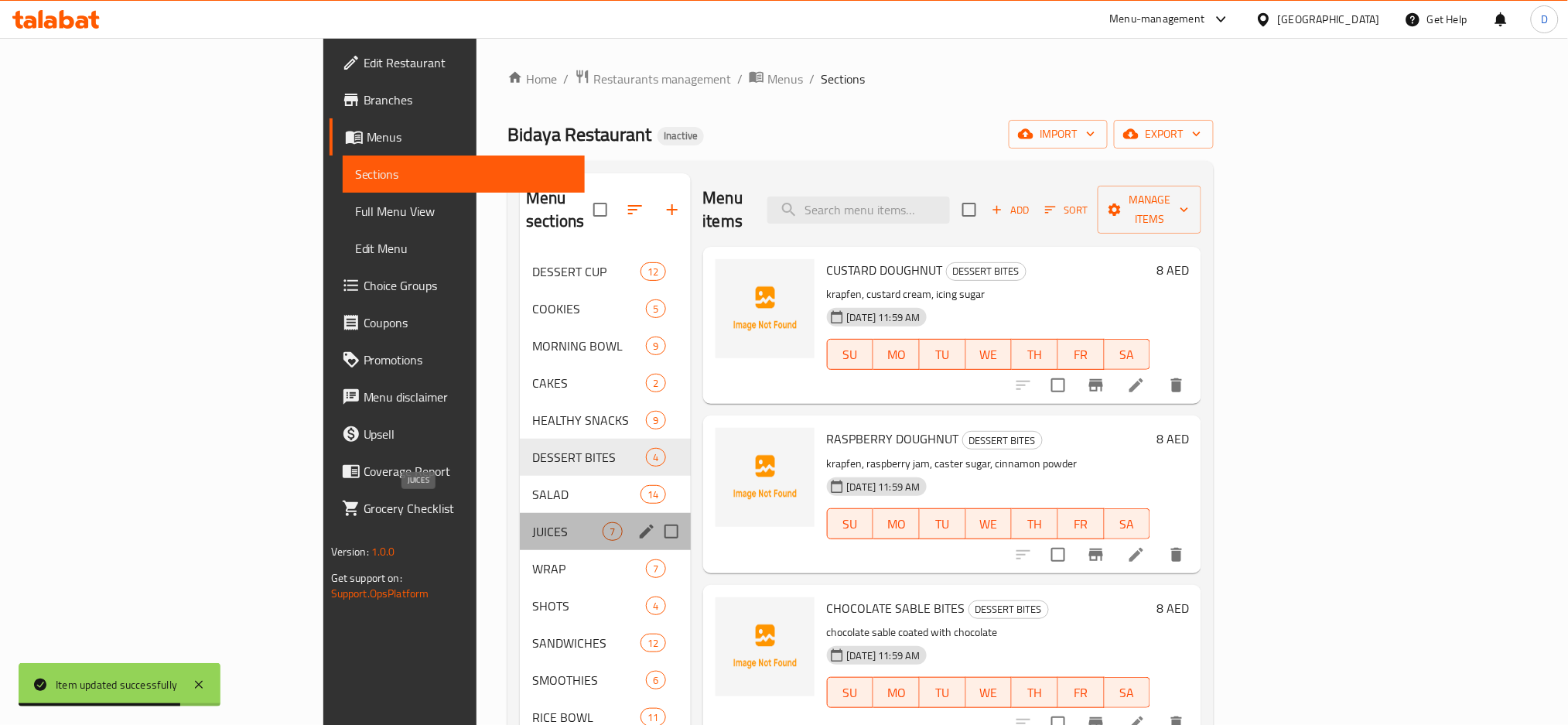
click at [532, 522] on span "JUICES" at bounding box center [567, 531] width 70 height 18
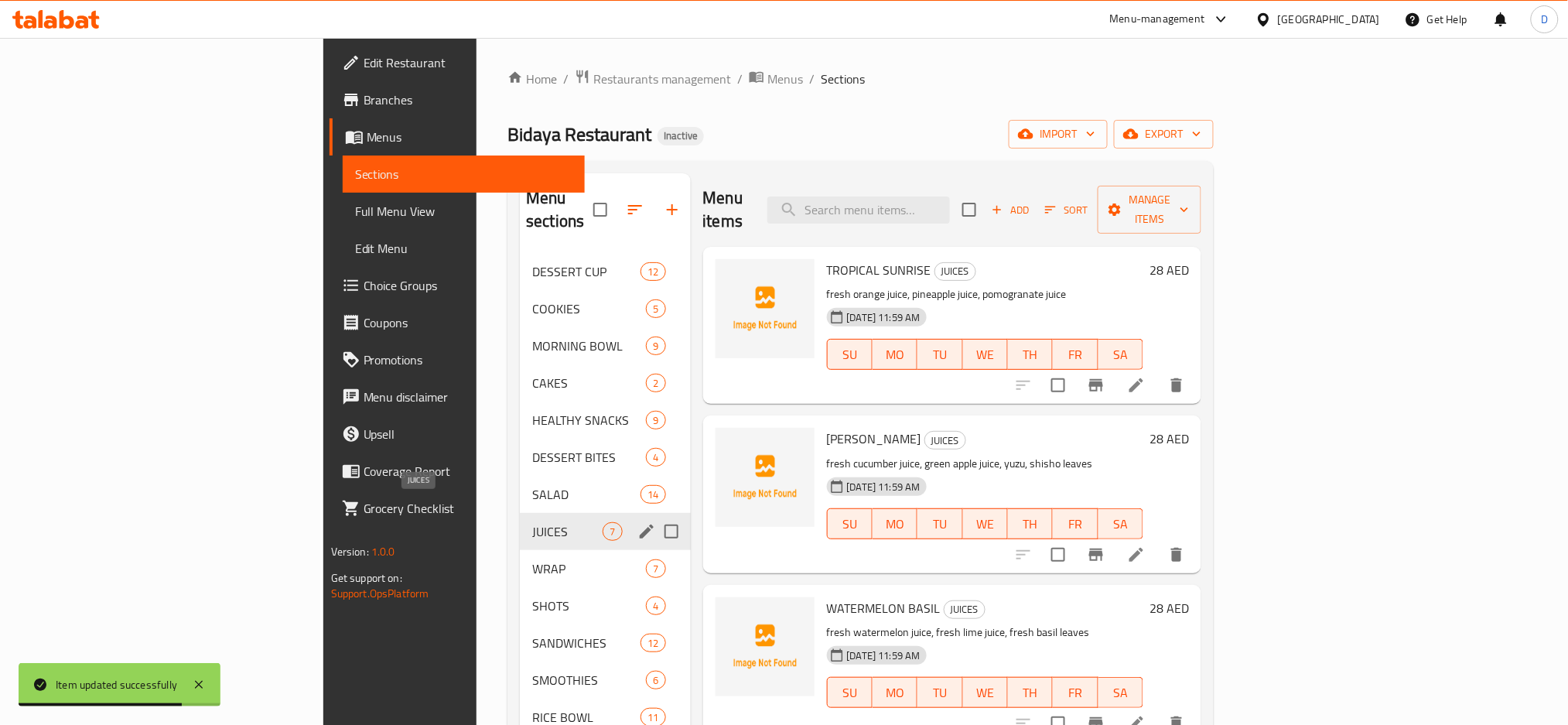
scroll to position [217, 0]
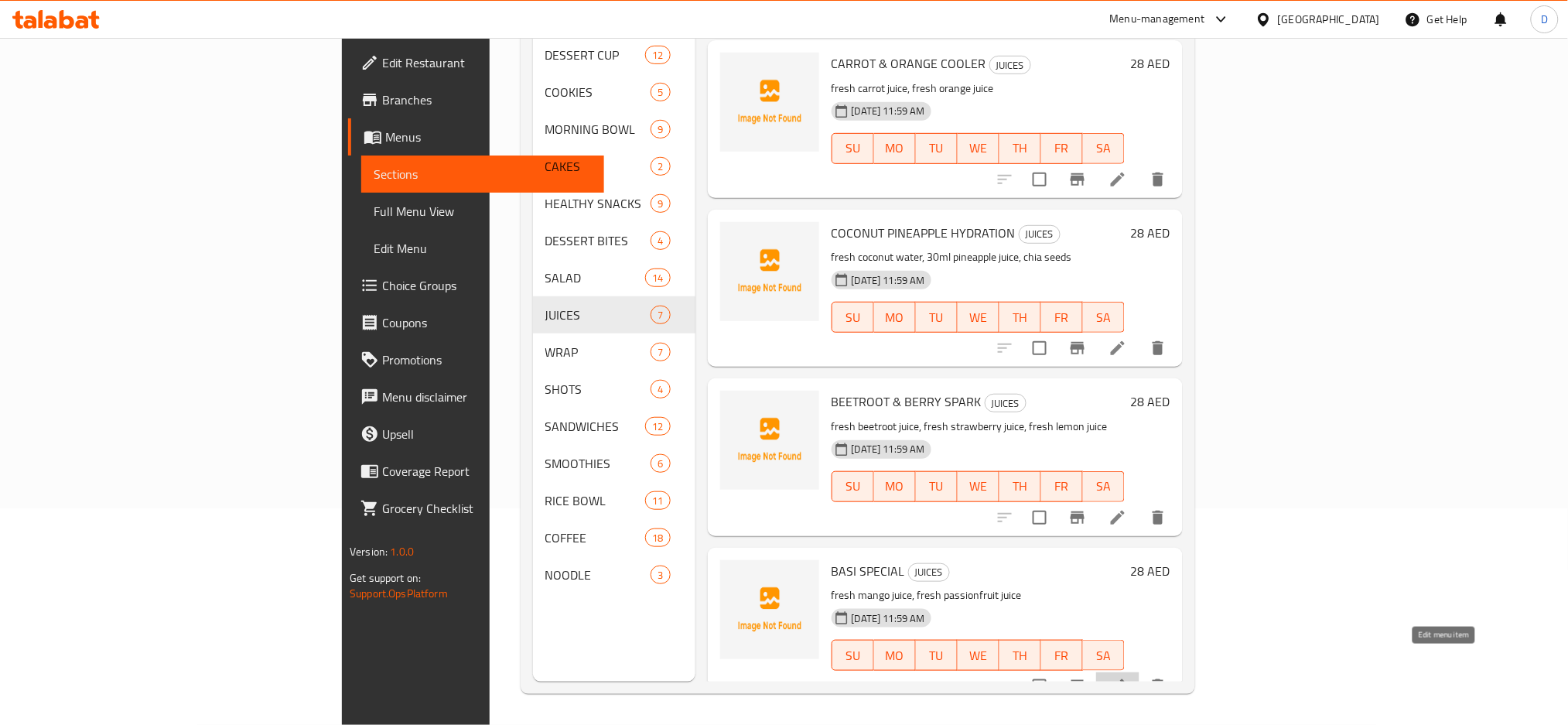
click at [1124, 679] on icon at bounding box center [1117, 686] width 14 height 14
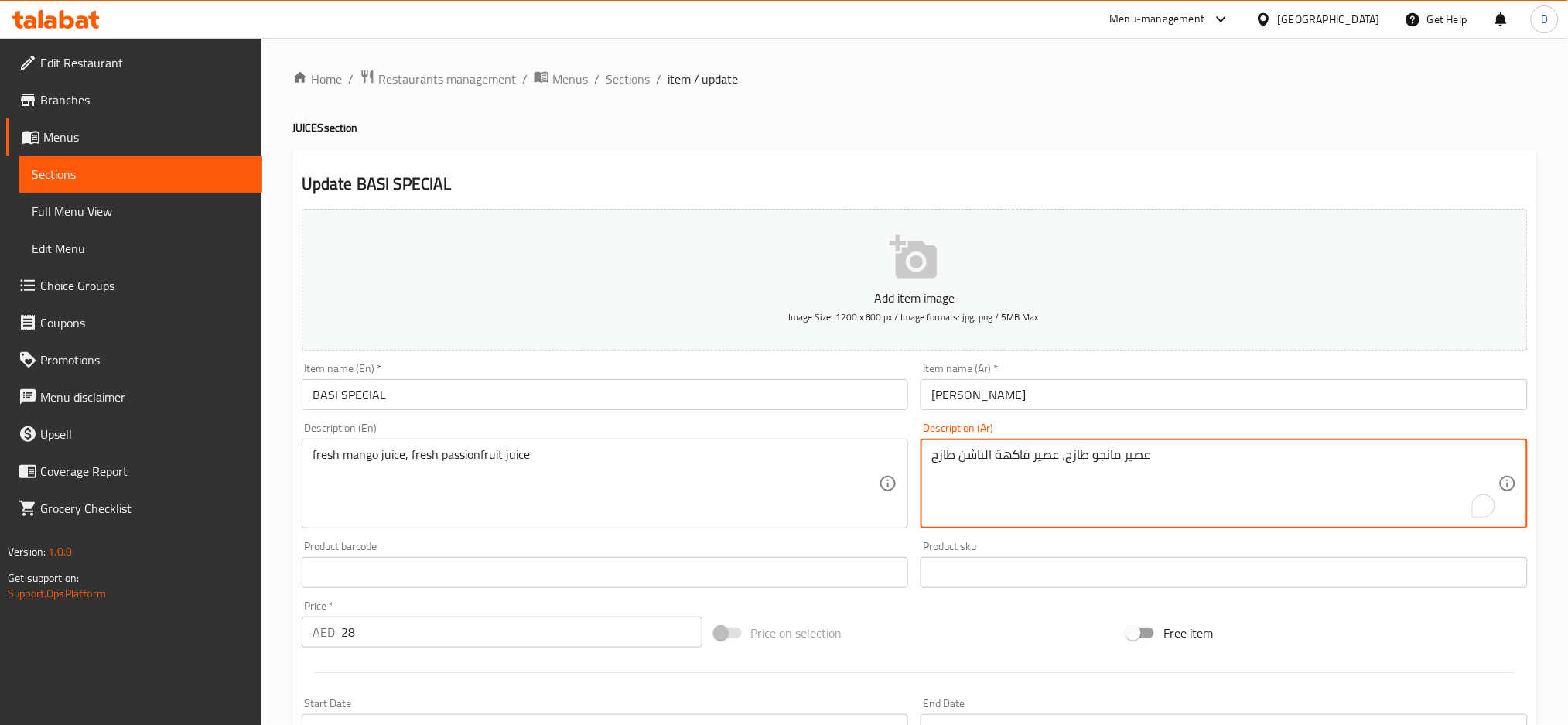
drag, startPoint x: 956, startPoint y: 461, endPoint x: 1030, endPoint y: 456, distance: 74.2
type textarea "عصير مانجو طازج، عصير باشون فروت طازج"
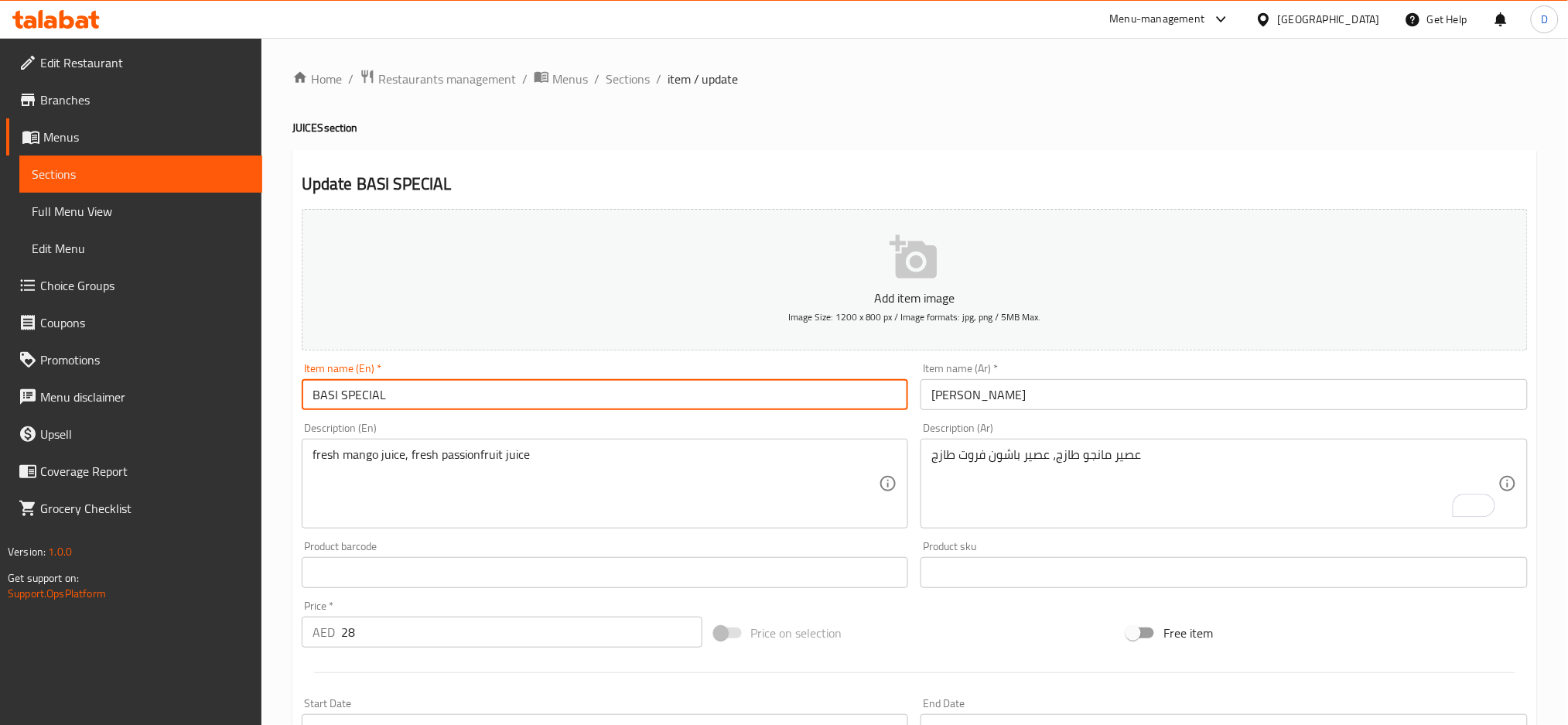
click at [820, 383] on input "BASI SPECIAL" at bounding box center [605, 395] width 607 height 31
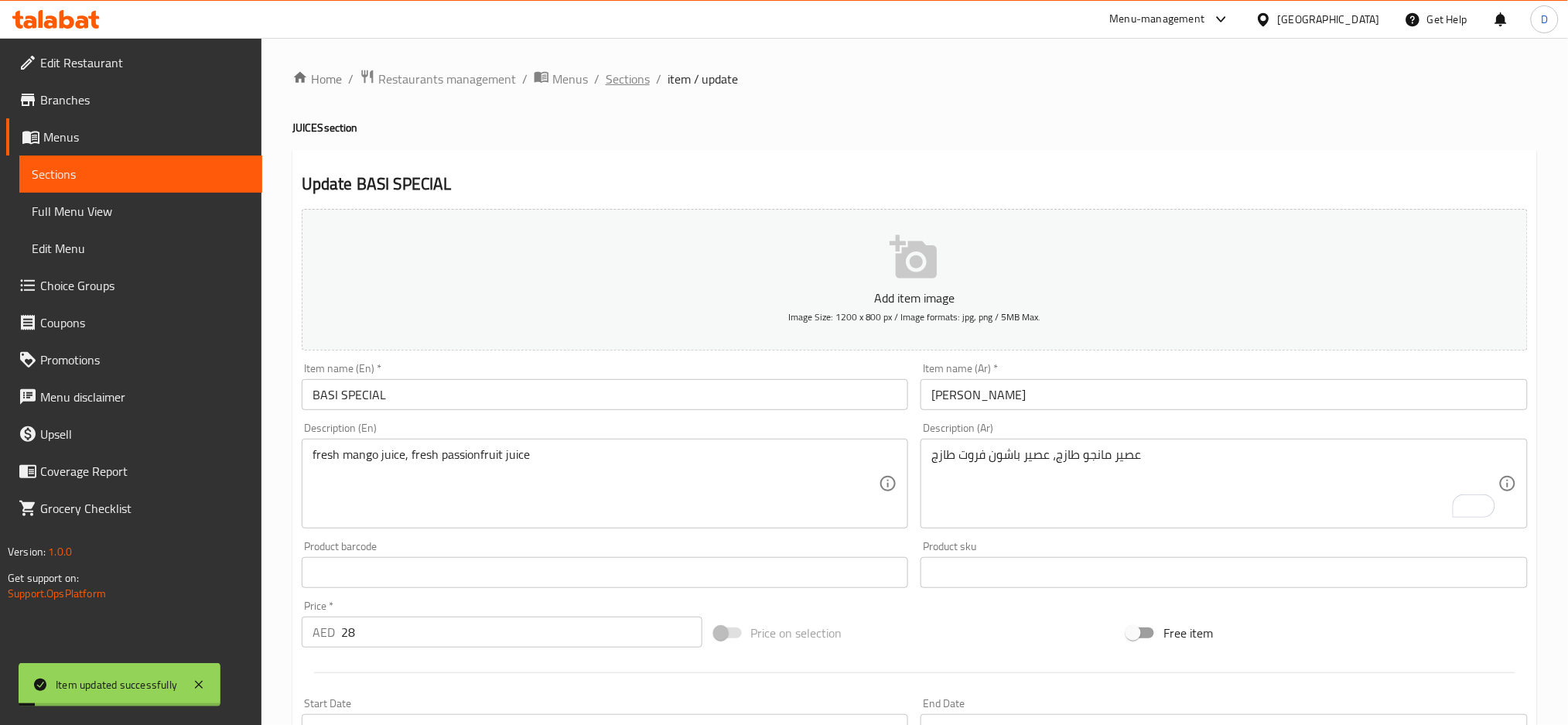
click at [641, 74] on span "Sections" at bounding box center [628, 79] width 44 height 18
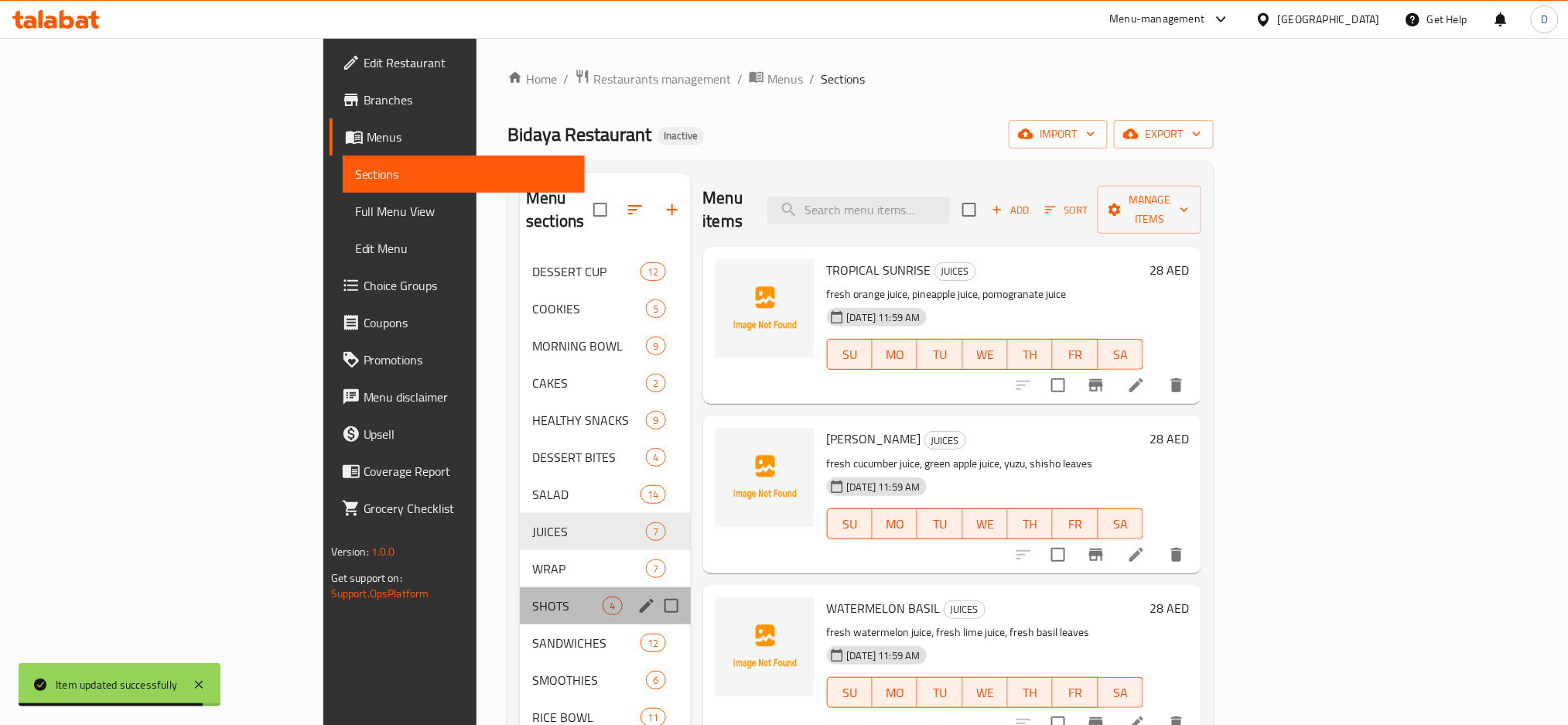
click at [520, 587] on div "SHOTS 4" at bounding box center [605, 605] width 170 height 38
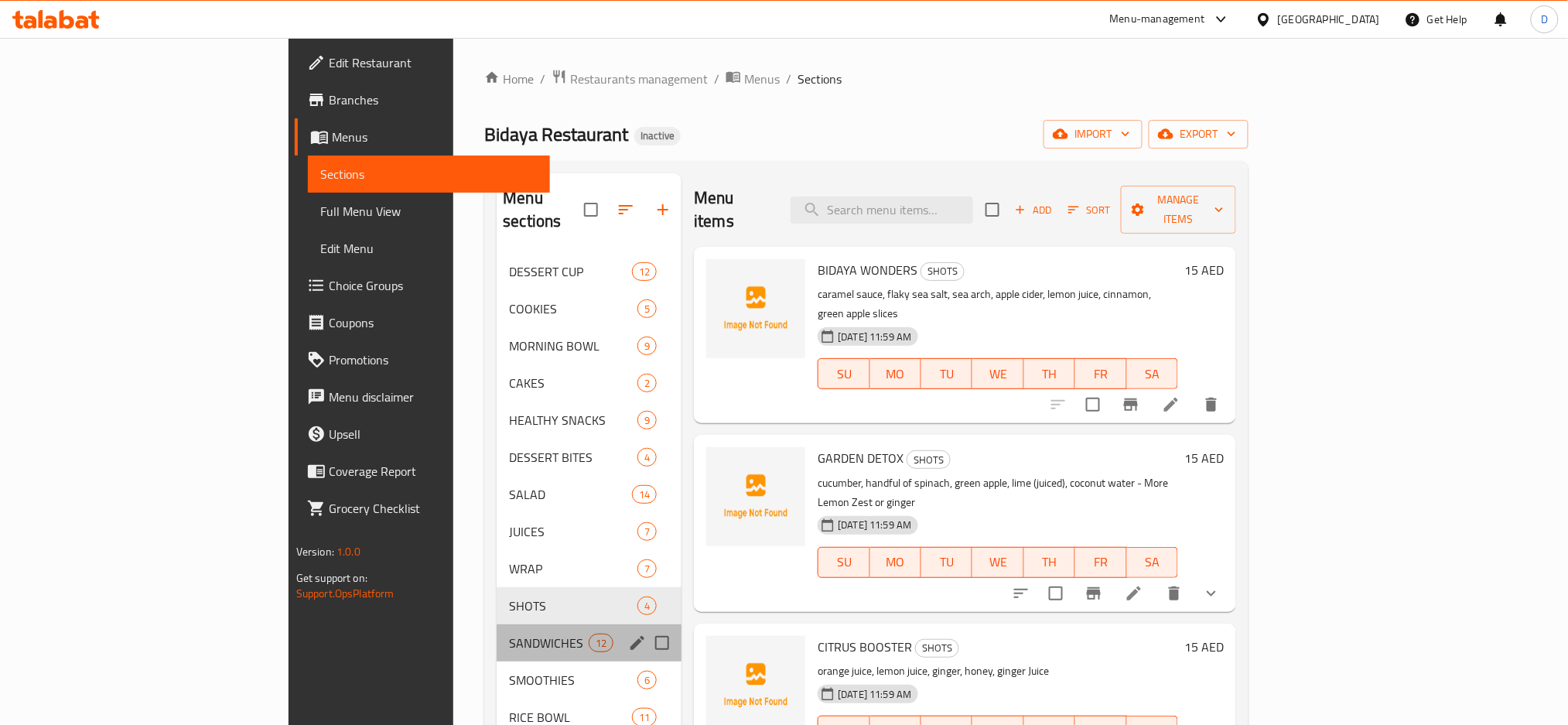
click at [496, 637] on div "SANDWICHES 12" at bounding box center [589, 643] width 185 height 38
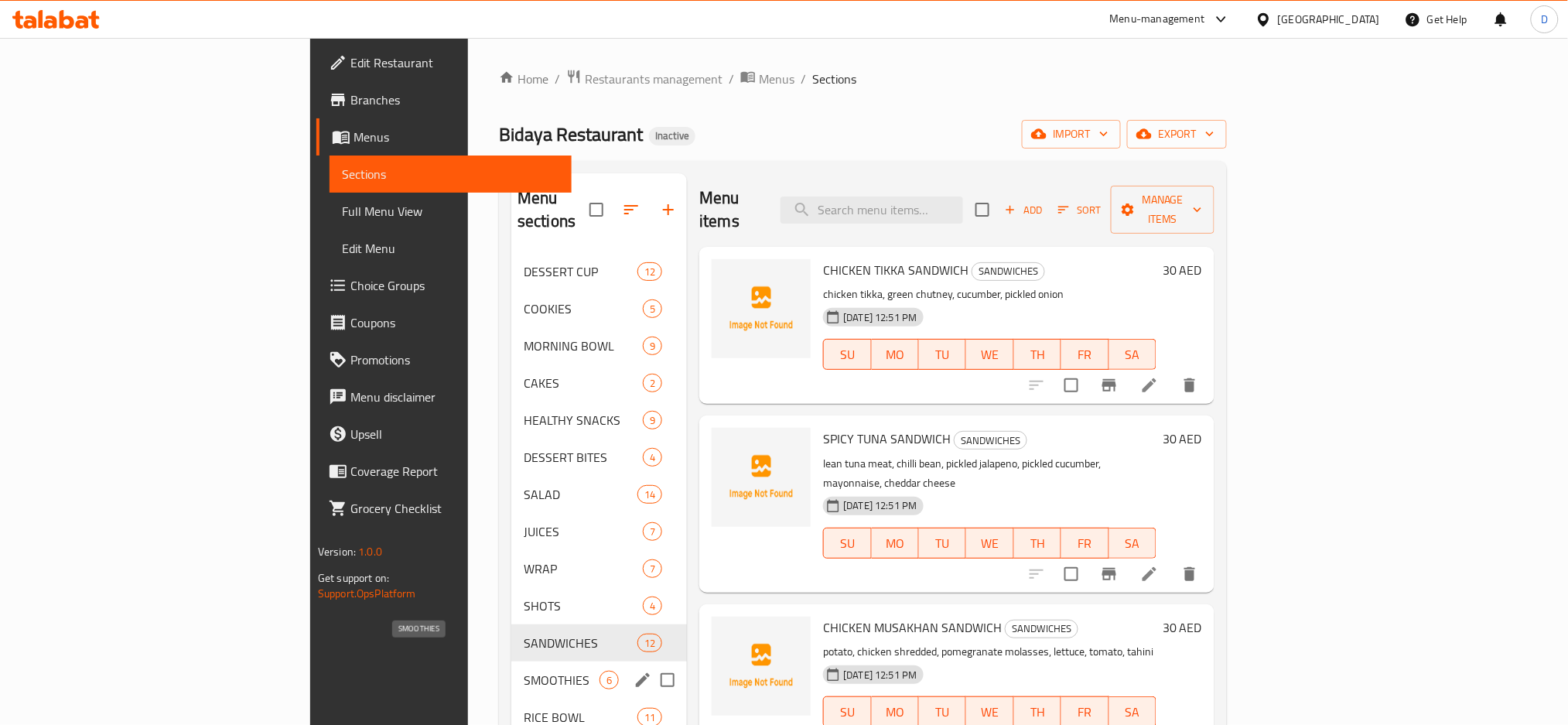
click at [524, 671] on span "SMOOTHIES" at bounding box center [561, 680] width 76 height 18
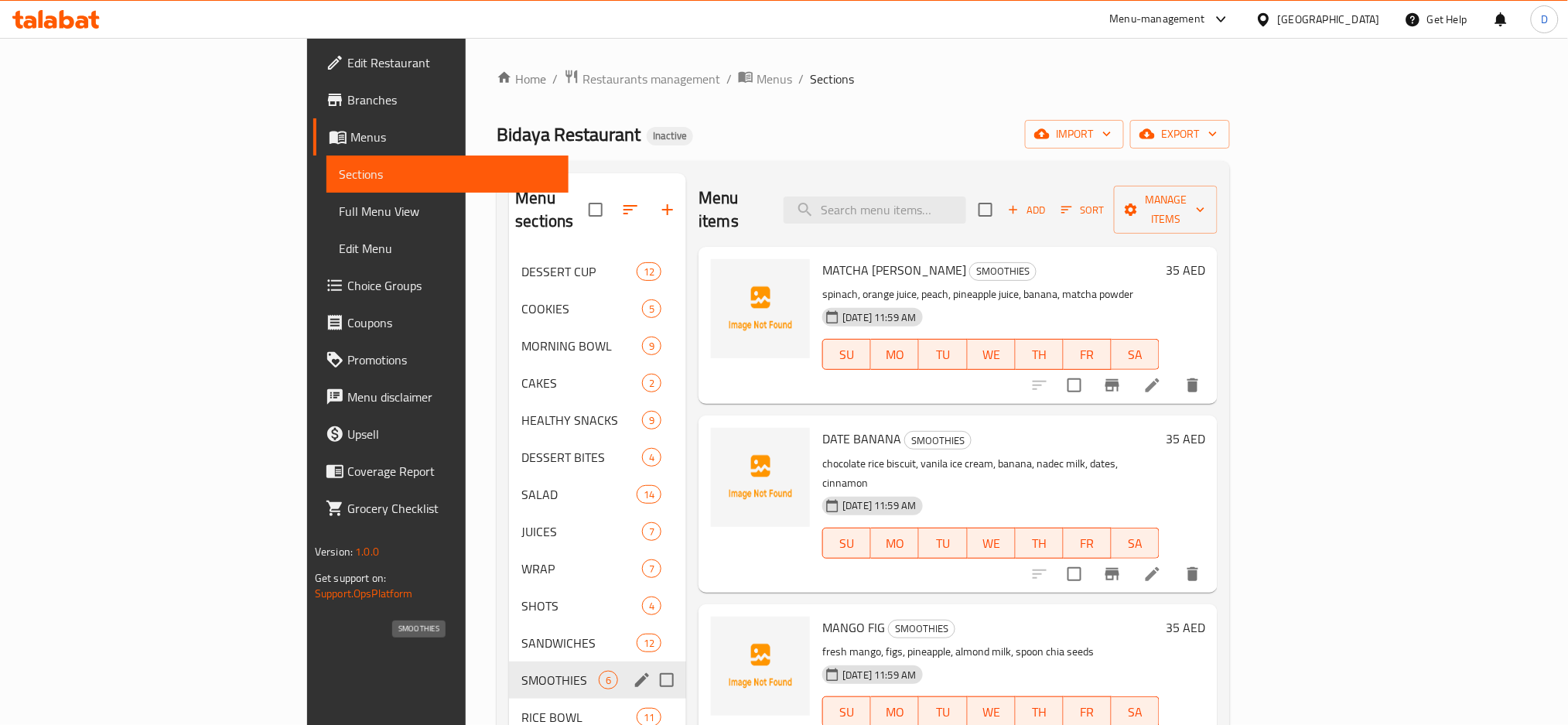
scroll to position [217, 0]
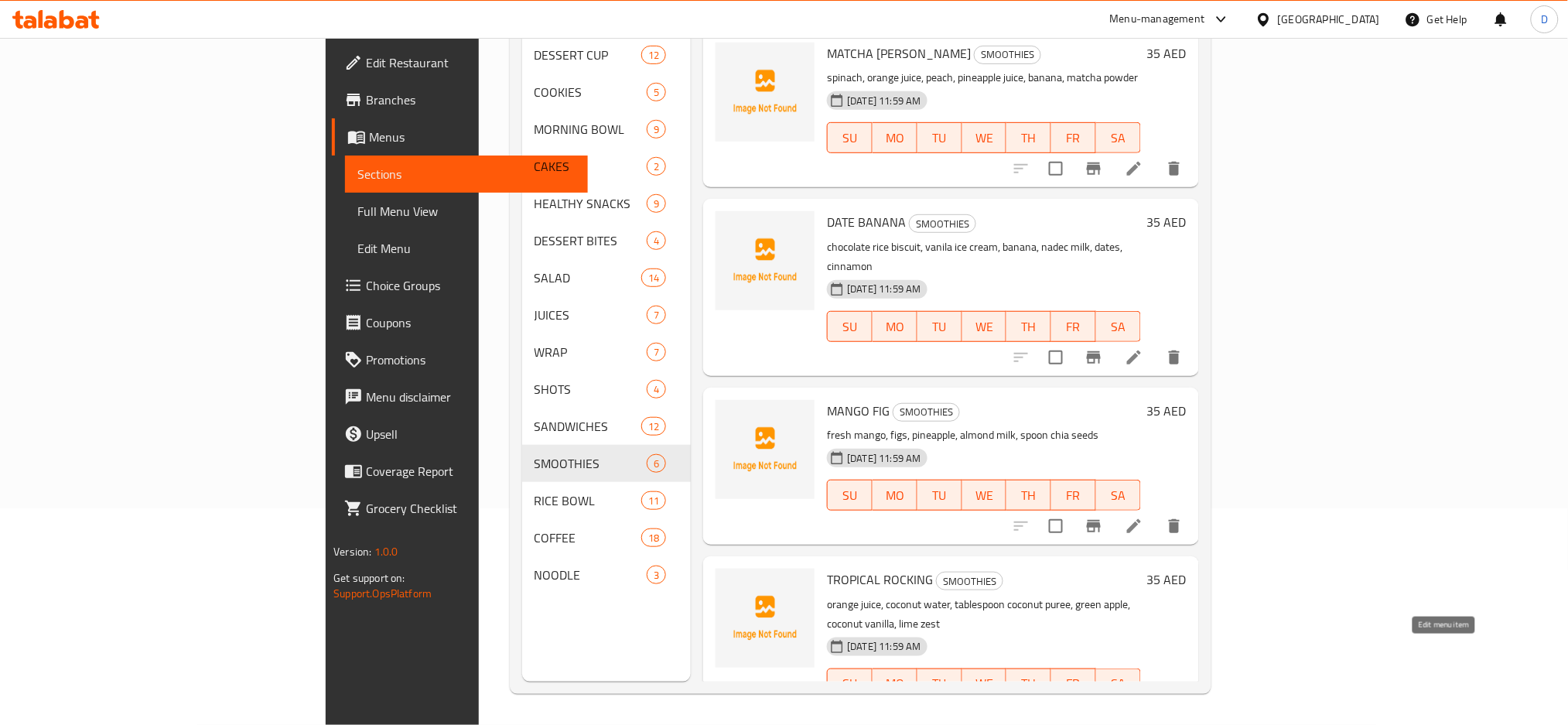
click at [1143, 706] on icon at bounding box center [1133, 715] width 18 height 18
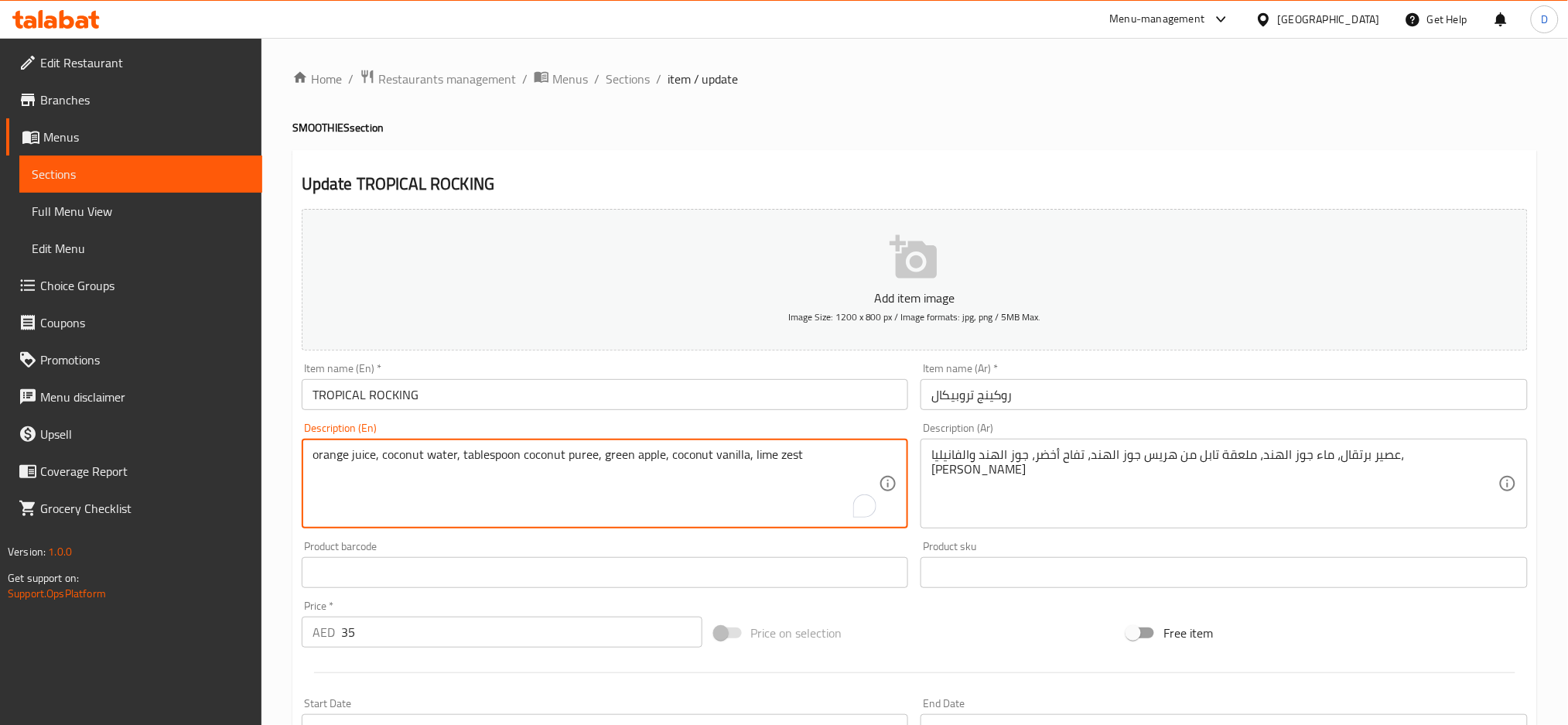
click at [471, 452] on textarea "orange juice, coconut water, tablespoon coconut puree, green apple, coconut van…" at bounding box center [595, 483] width 567 height 73
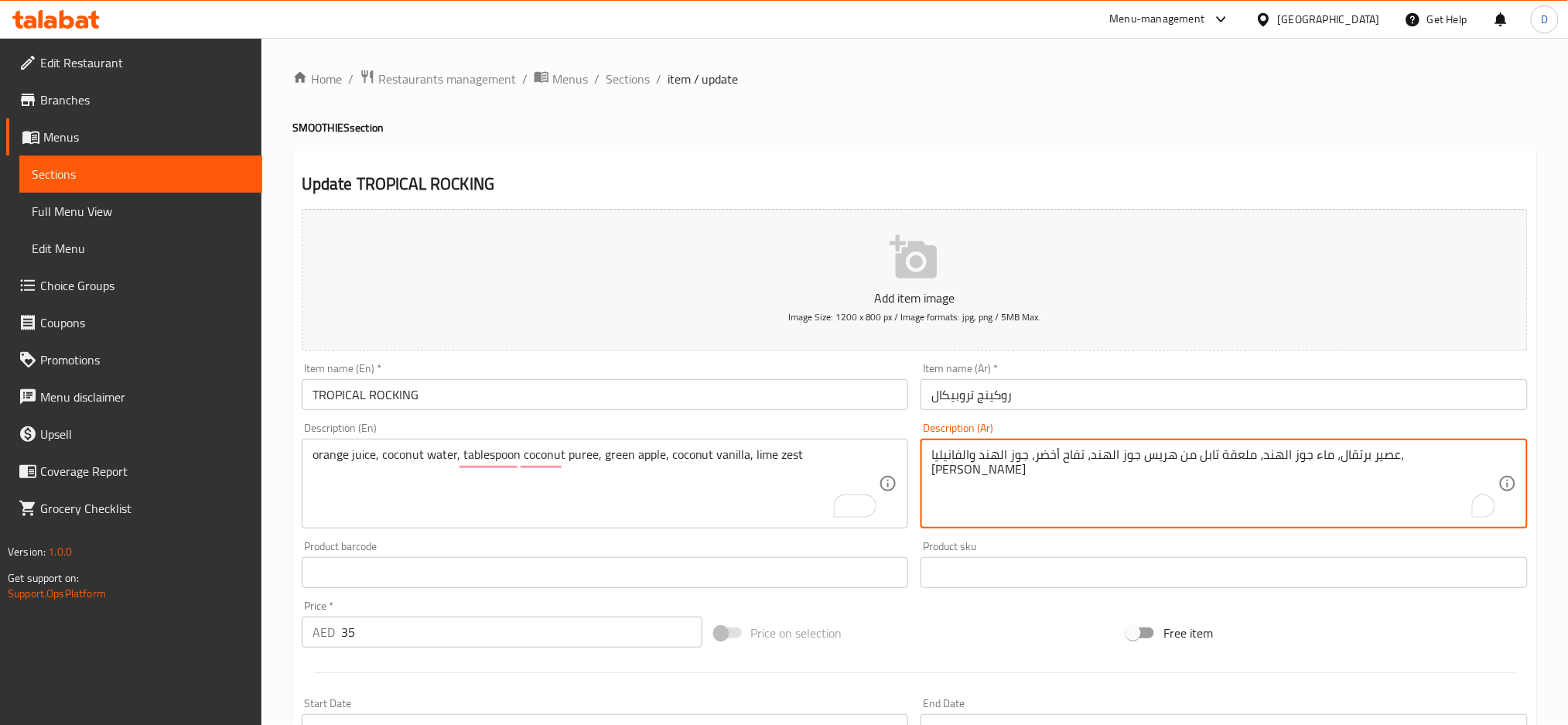
drag, startPoint x: 1252, startPoint y: 456, endPoint x: 1306, endPoint y: 456, distance: 54.0
paste textarea "كبيرة"
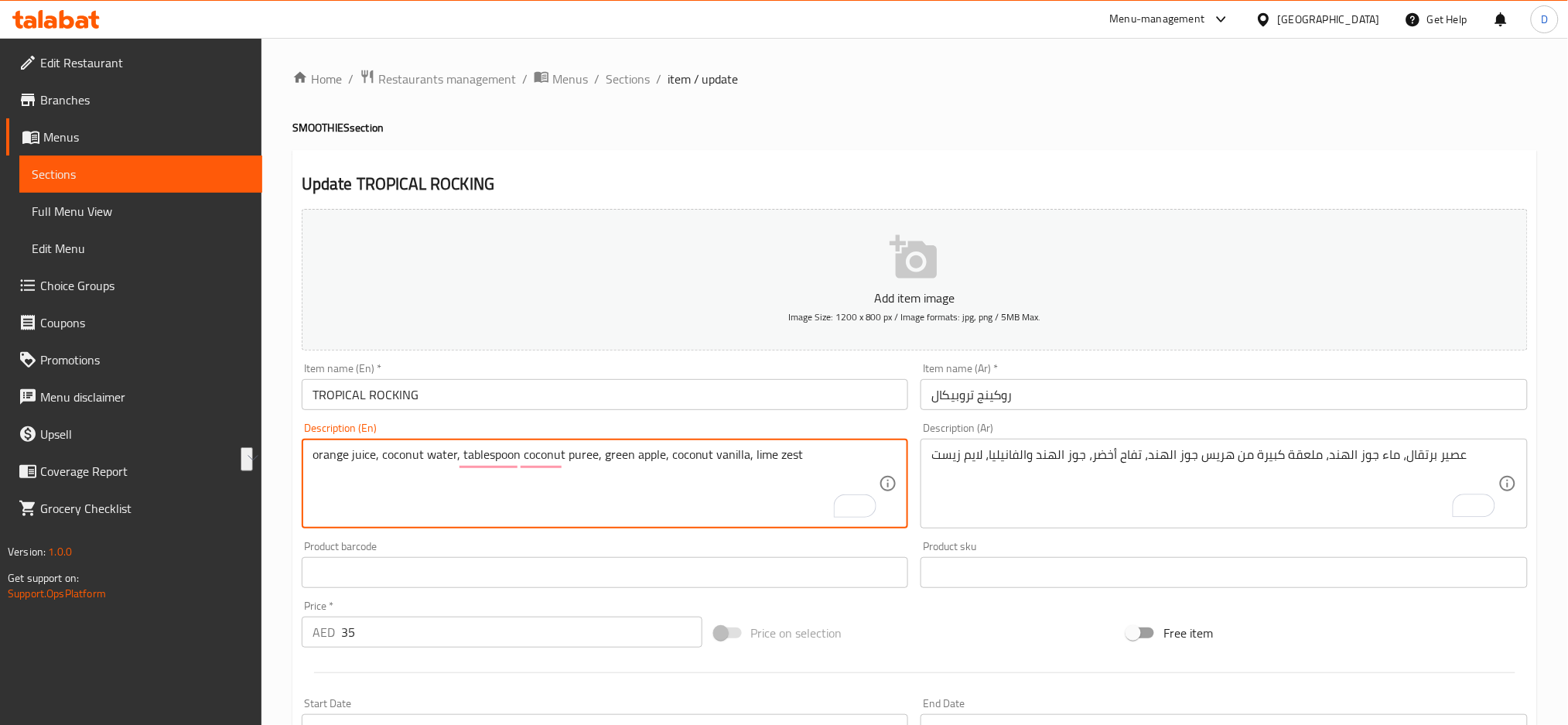
drag, startPoint x: 750, startPoint y: 451, endPoint x: 817, endPoint y: 450, distance: 67.0
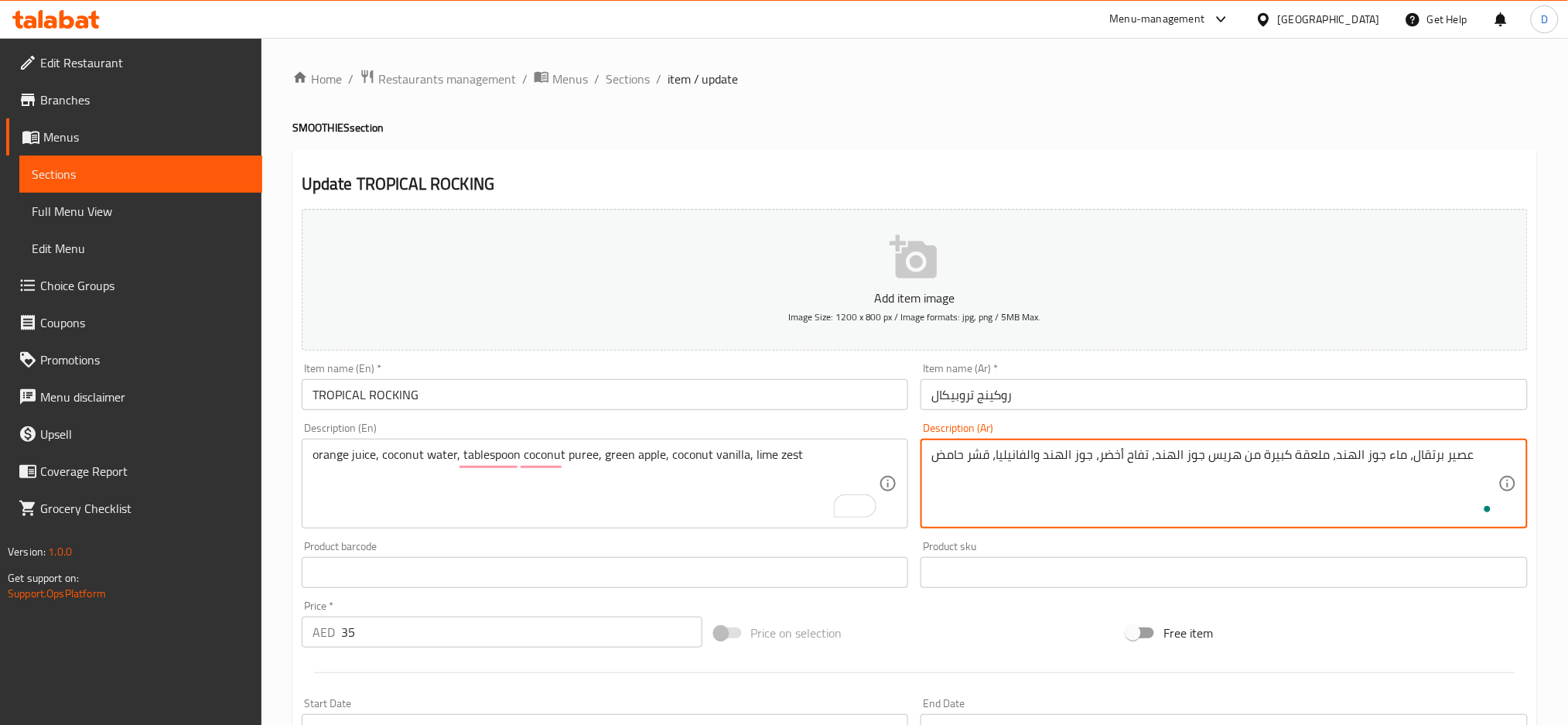
type textarea "عصير برتقال، ماء جوز الهند، ملعقة كبيرة من هريس جوز الهند، تفاح أخضر، جوز الهند…"
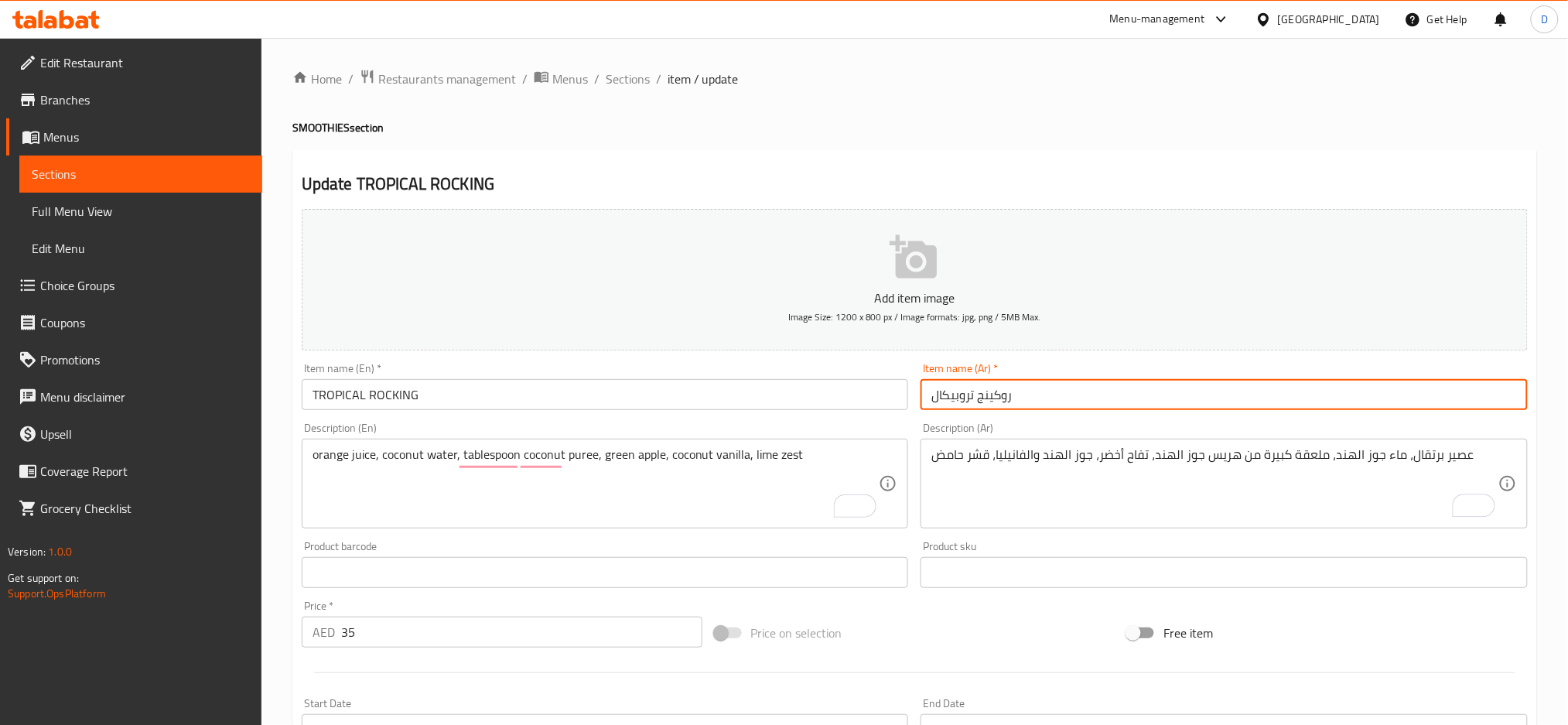
click at [1326, 396] on input "روكينج تروبيكال" at bounding box center [1223, 395] width 607 height 31
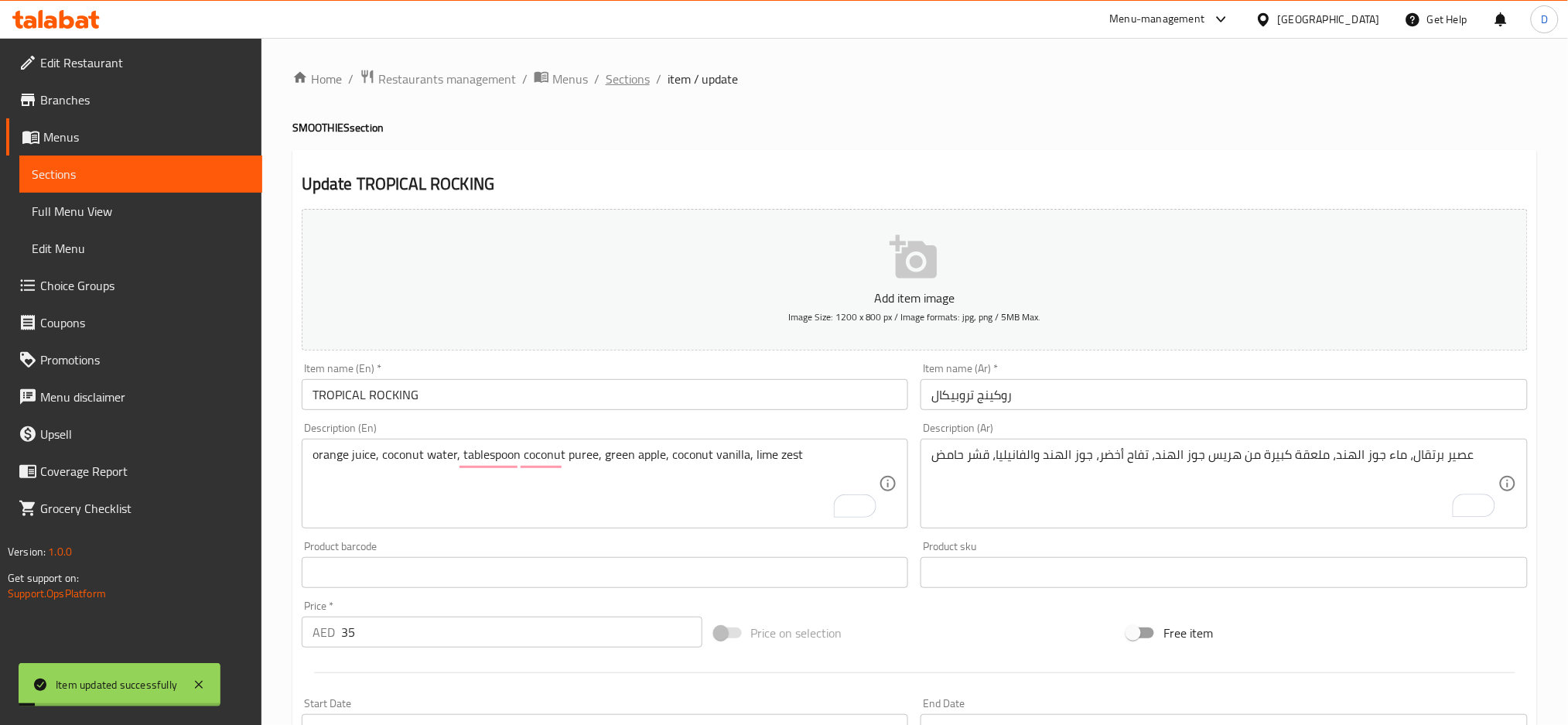
click at [629, 84] on span "Sections" at bounding box center [628, 79] width 44 height 18
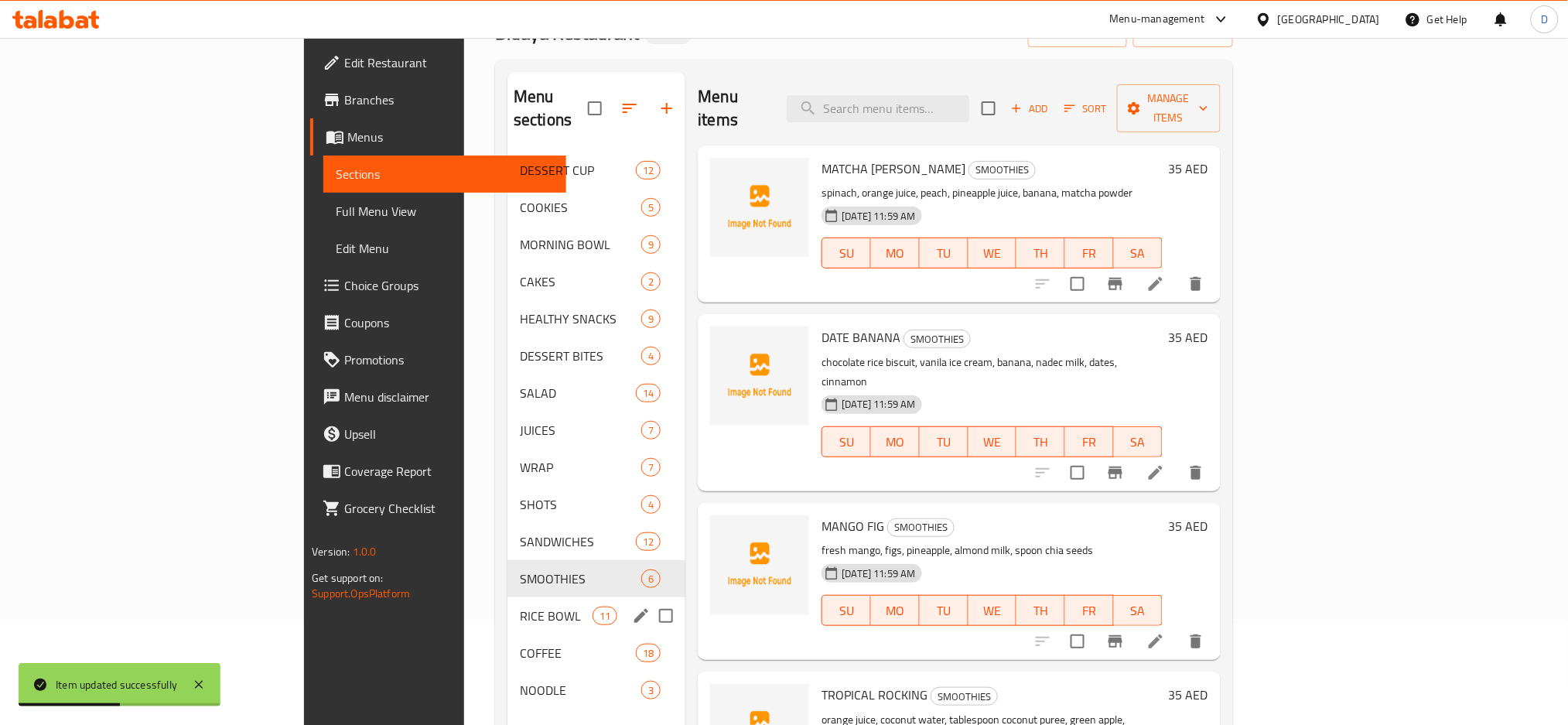
scroll to position [327, 0]
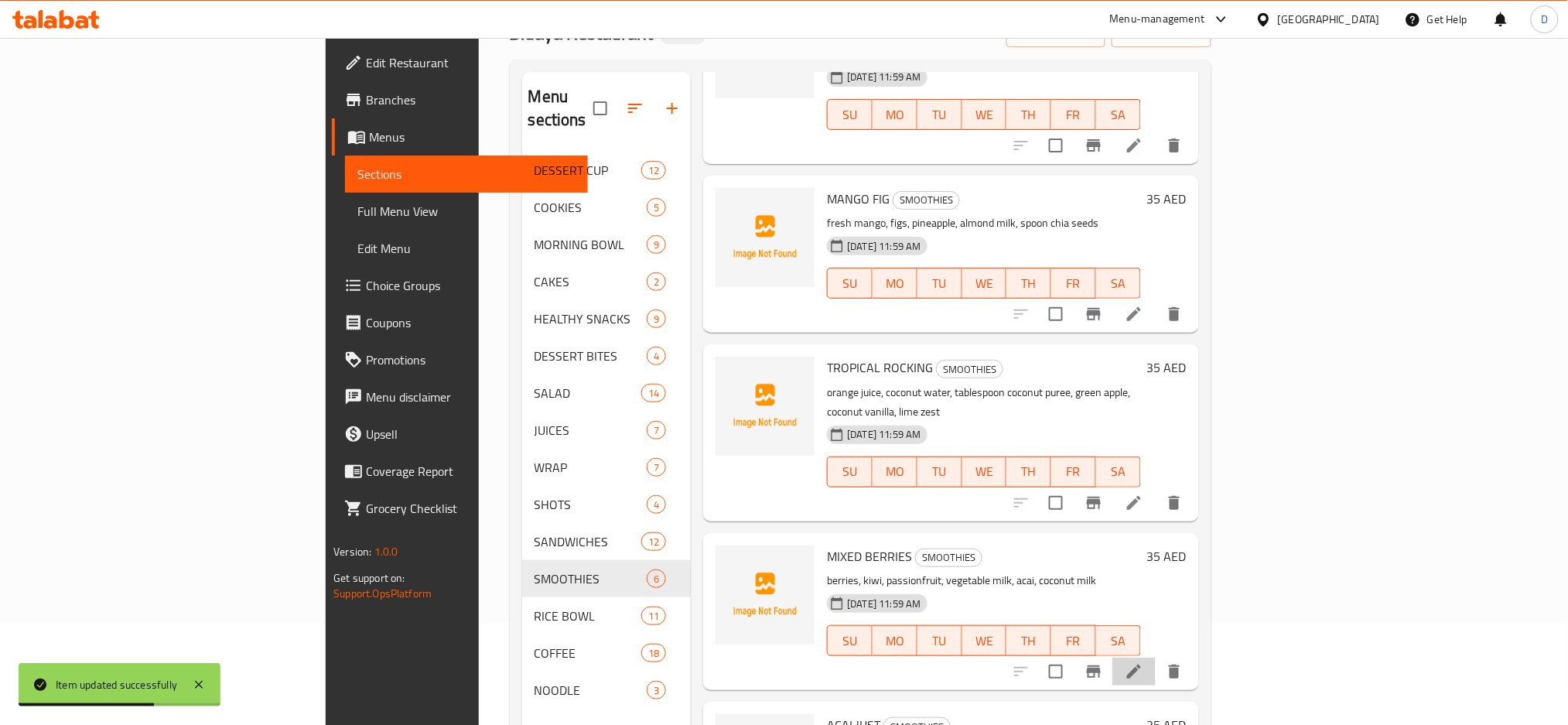
click at [1155, 657] on li at bounding box center [1133, 671] width 43 height 27
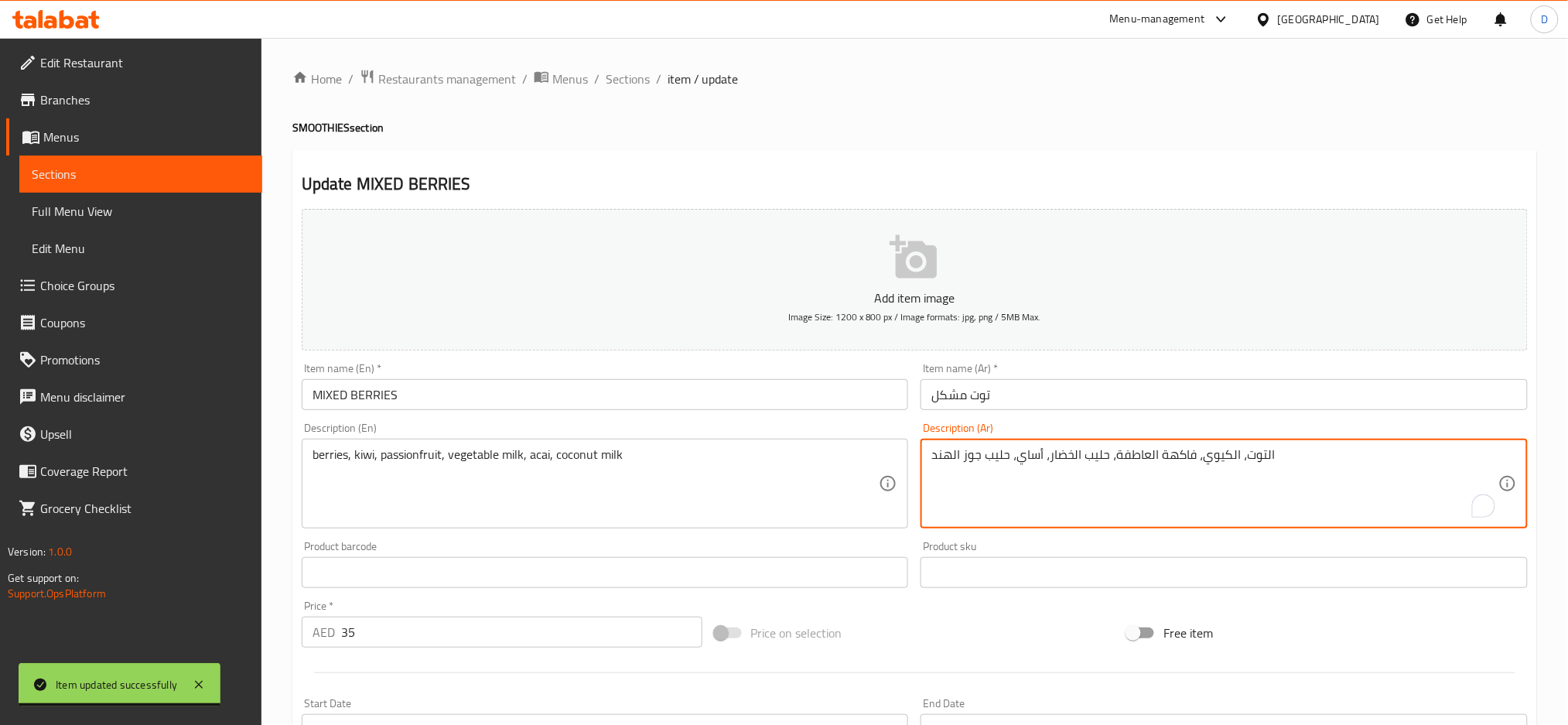
drag, startPoint x: 1110, startPoint y: 459, endPoint x: 1189, endPoint y: 458, distance: 79.0
type textarea "التوت، الكيوي، باشون فروت حليب الخضار، أساي، حليب جوز الهند"
click at [1130, 391] on input "توت مشكل" at bounding box center [1223, 395] width 607 height 31
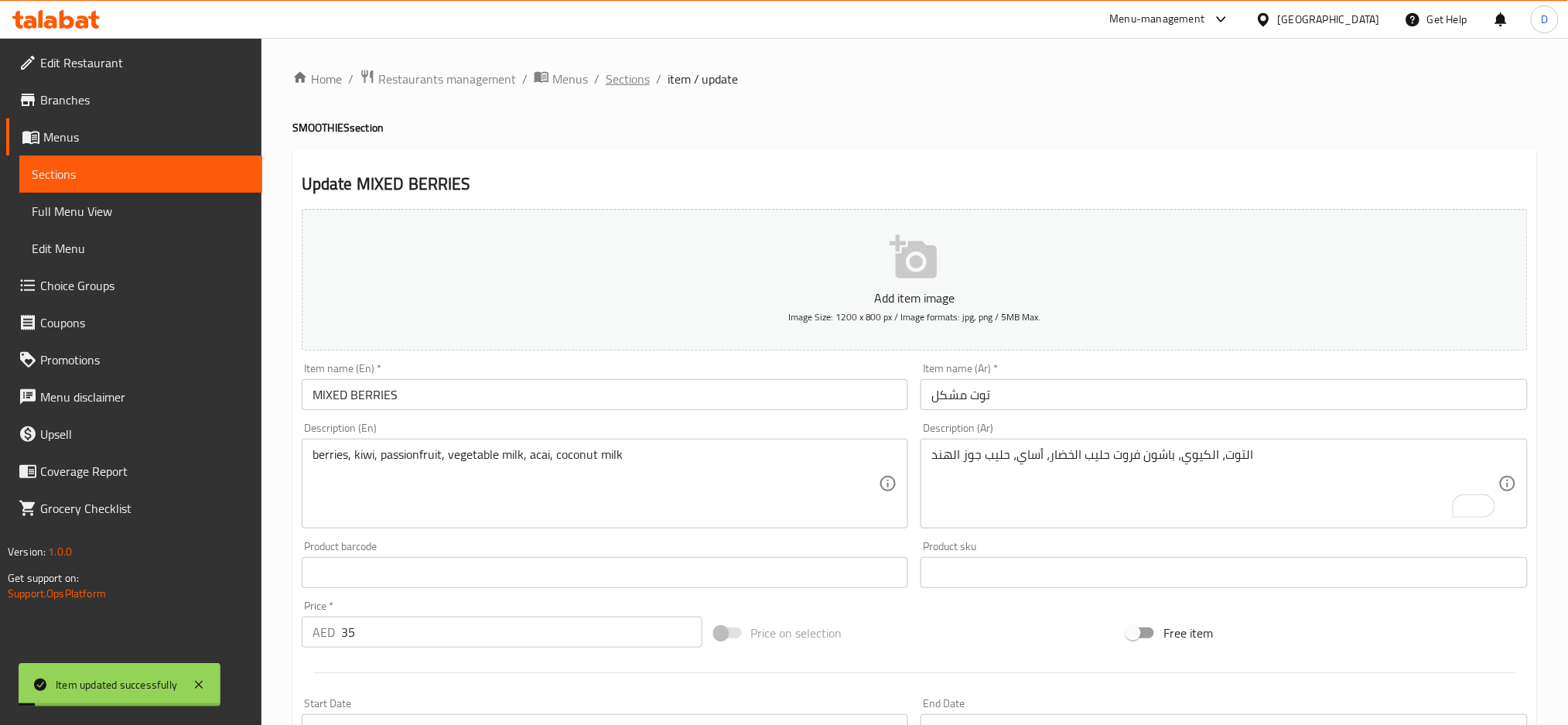
click at [636, 75] on span "Sections" at bounding box center [628, 79] width 44 height 18
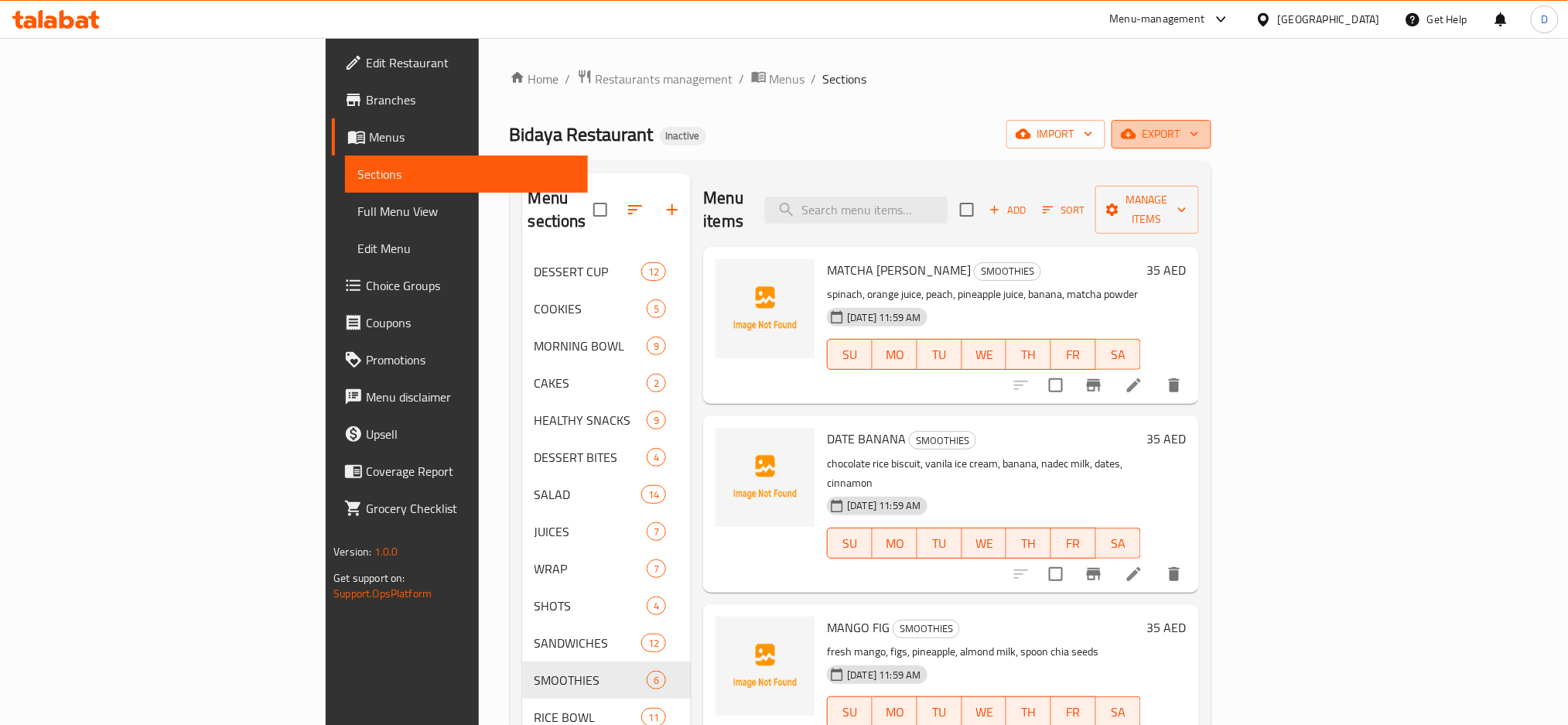
click at [1199, 135] on span "export" at bounding box center [1162, 134] width 75 height 19
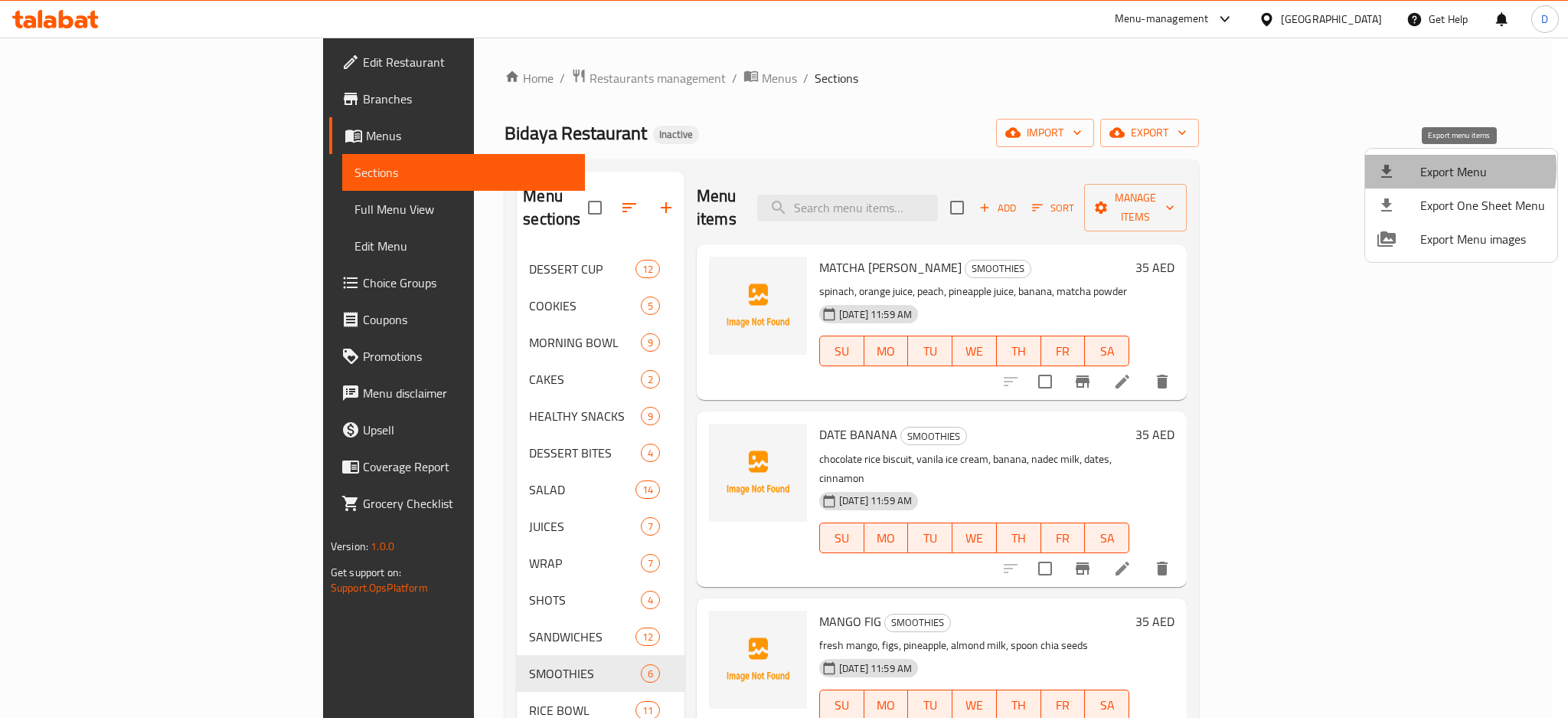
click at [1429, 169] on span "Export Menu" at bounding box center [1483, 171] width 125 height 18
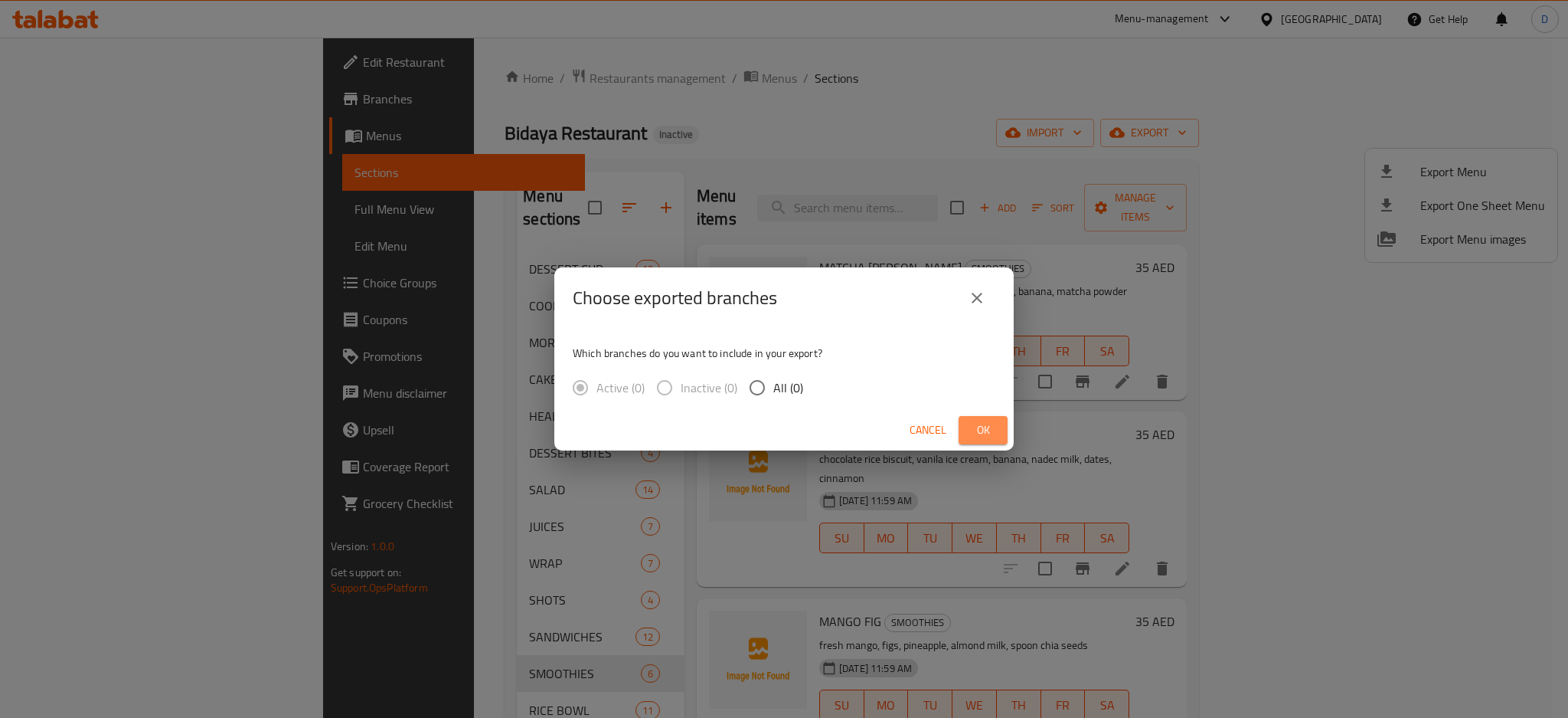
click at [985, 421] on span "Ok" at bounding box center [982, 430] width 24 height 19
click at [994, 422] on span "Ok" at bounding box center [982, 430] width 24 height 19
click at [985, 298] on icon "close" at bounding box center [977, 298] width 18 height 18
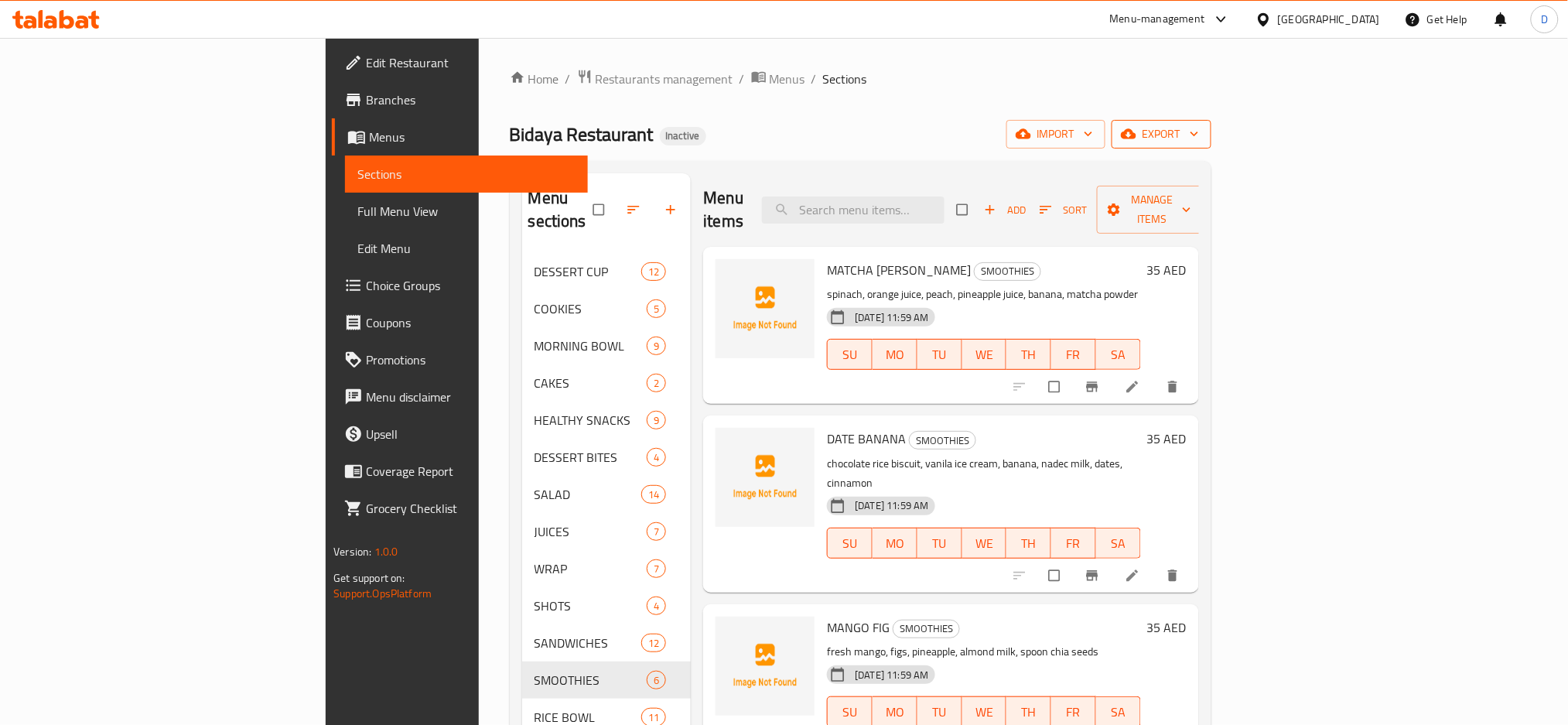
click at [1199, 144] on span "export" at bounding box center [1162, 134] width 75 height 19
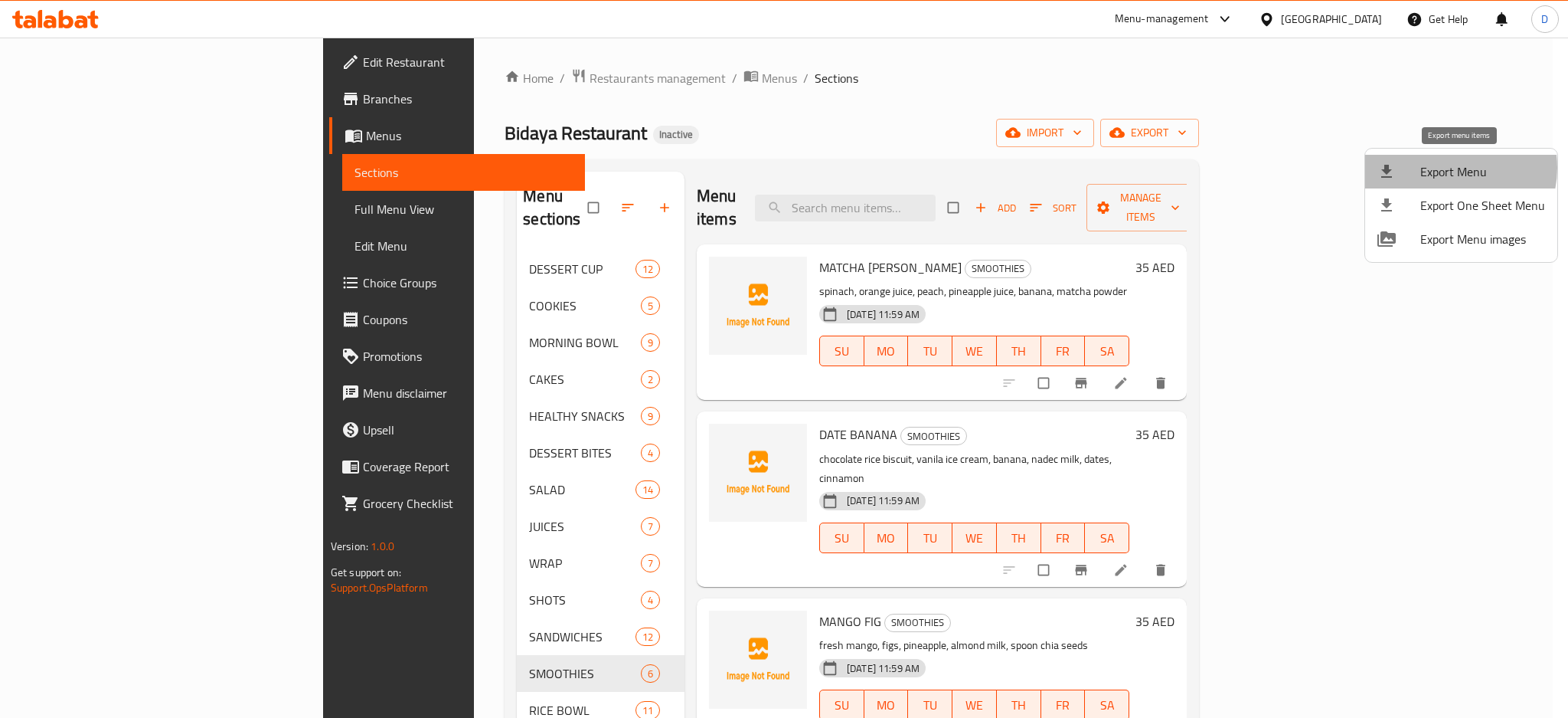
click at [1449, 168] on span "Export Menu" at bounding box center [1483, 171] width 125 height 18
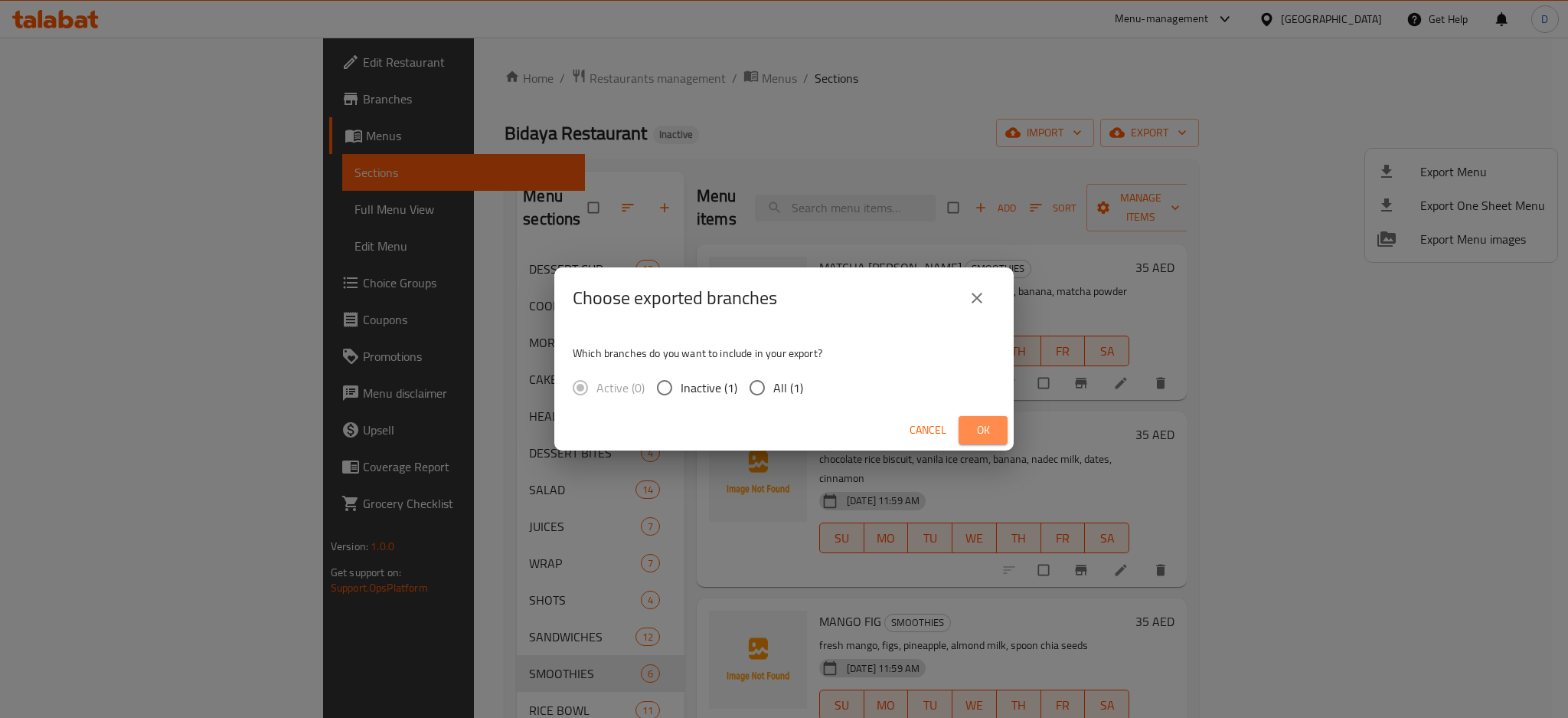
click at [994, 420] on button "Ok" at bounding box center [983, 430] width 49 height 28
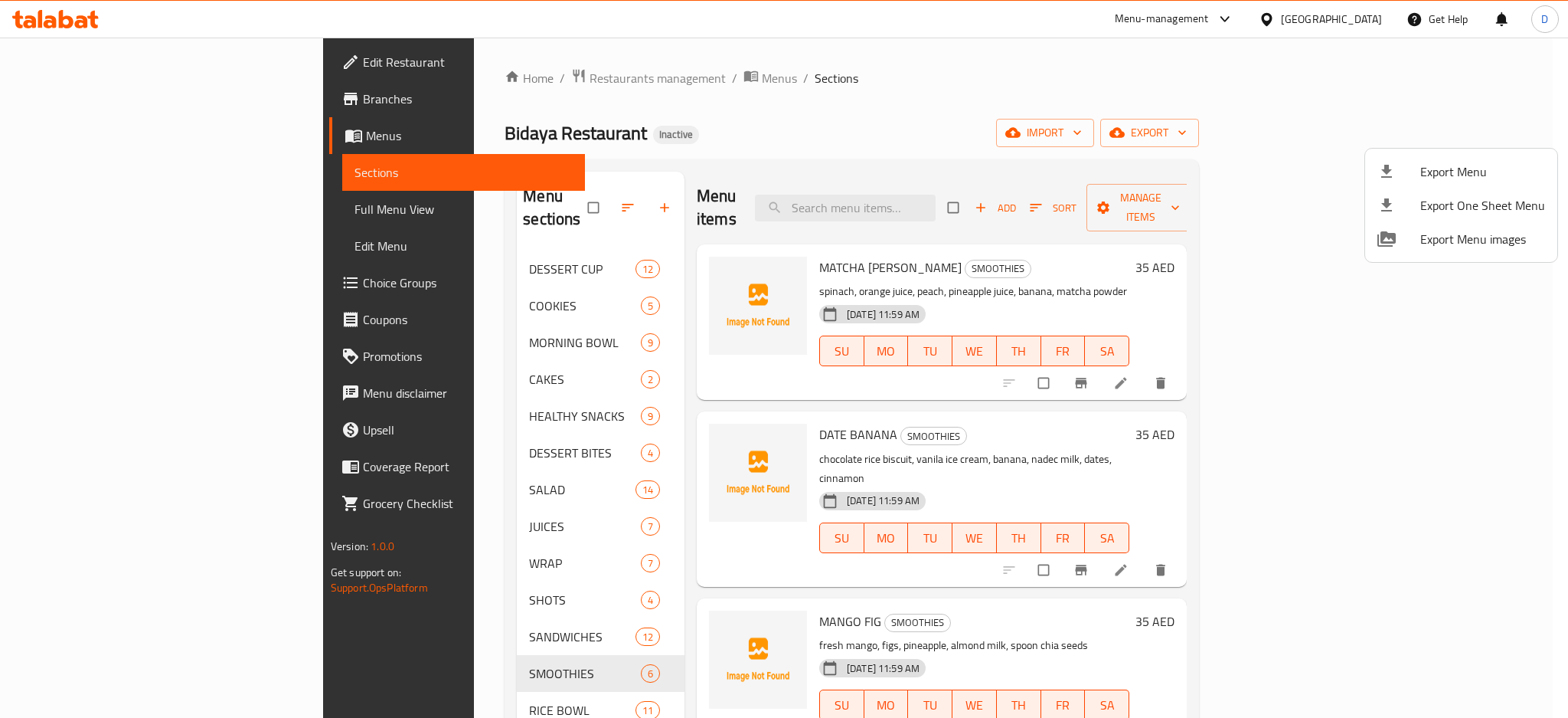
click at [1133, 17] on div at bounding box center [784, 359] width 1568 height 718
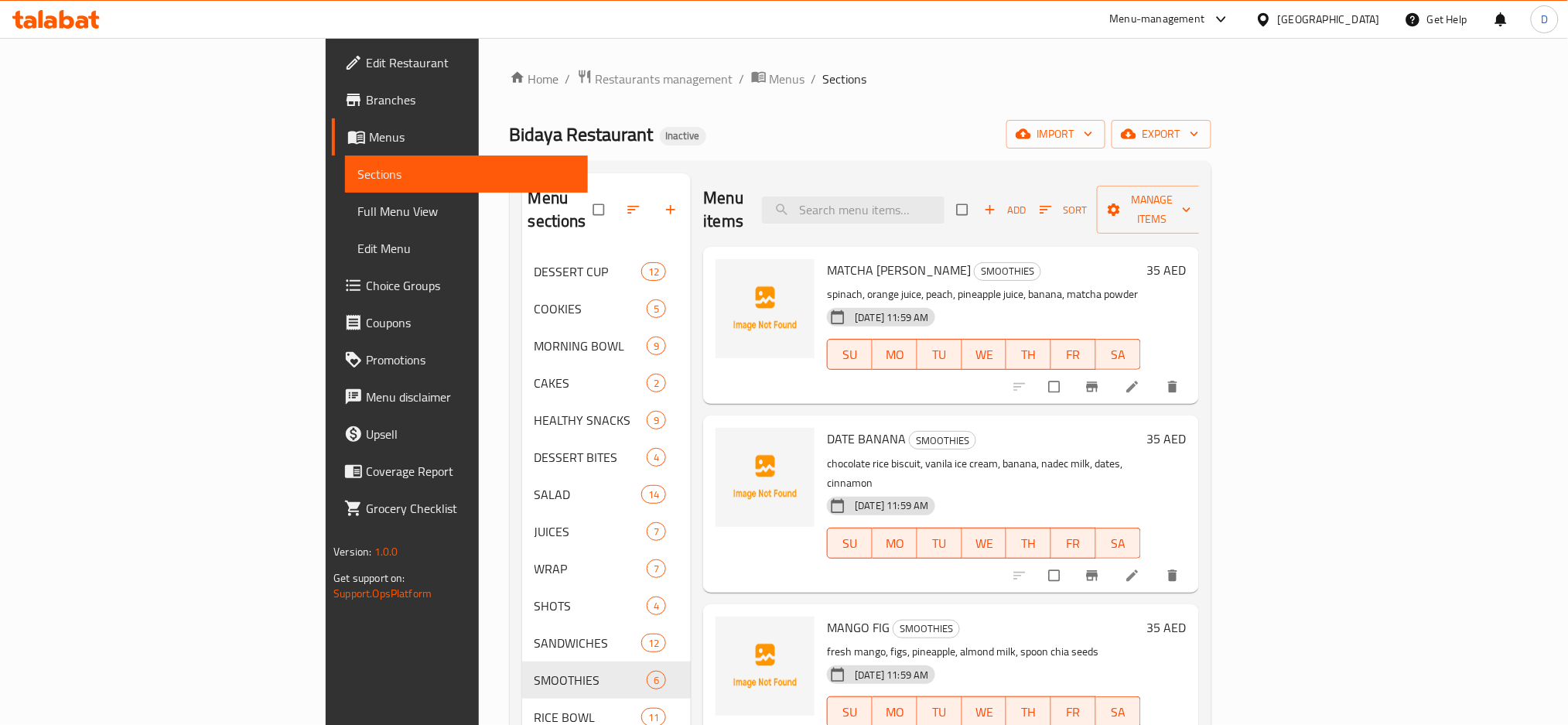
click at [1144, 17] on div "Menu-management" at bounding box center [1157, 19] width 95 height 18
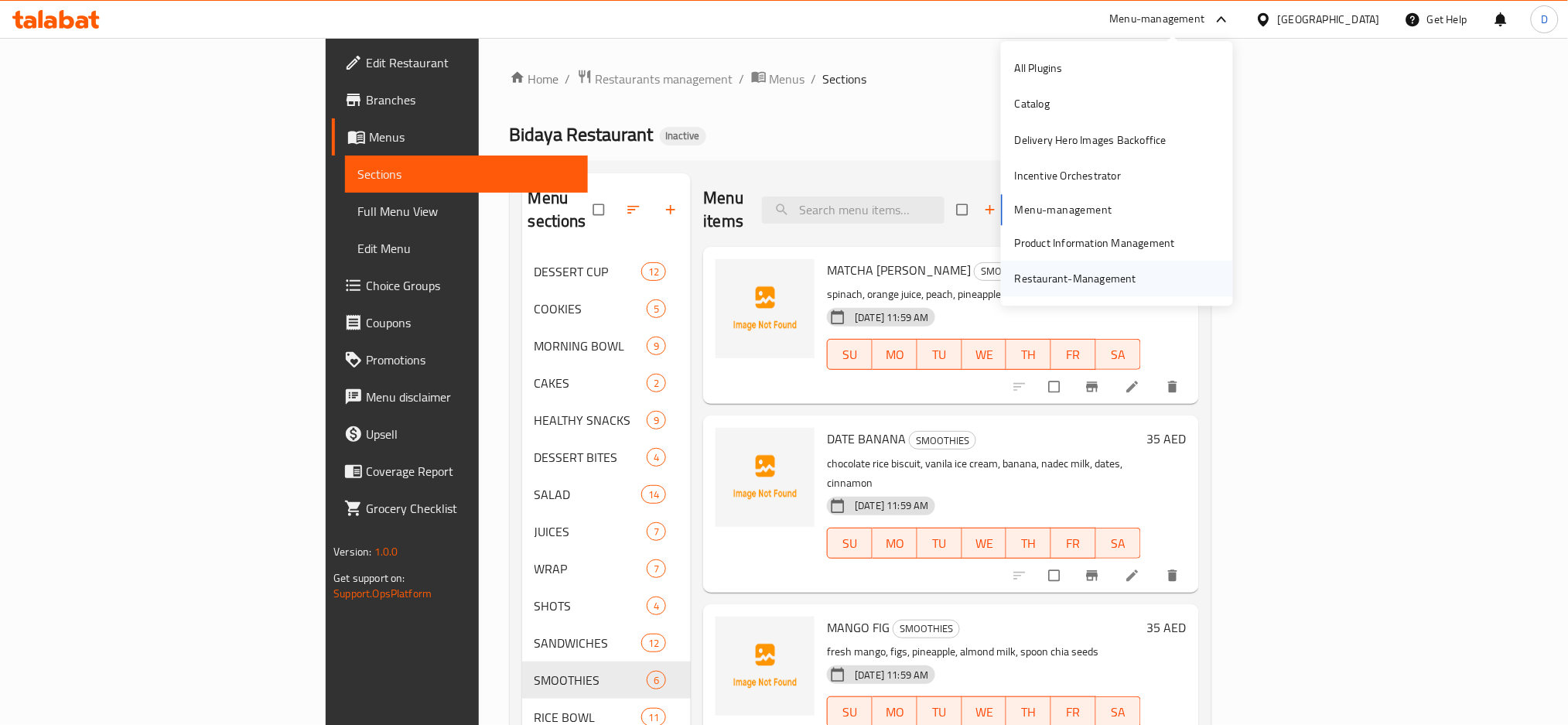
click at [1073, 273] on div "Restaurant-Management" at bounding box center [1076, 278] width 122 height 17
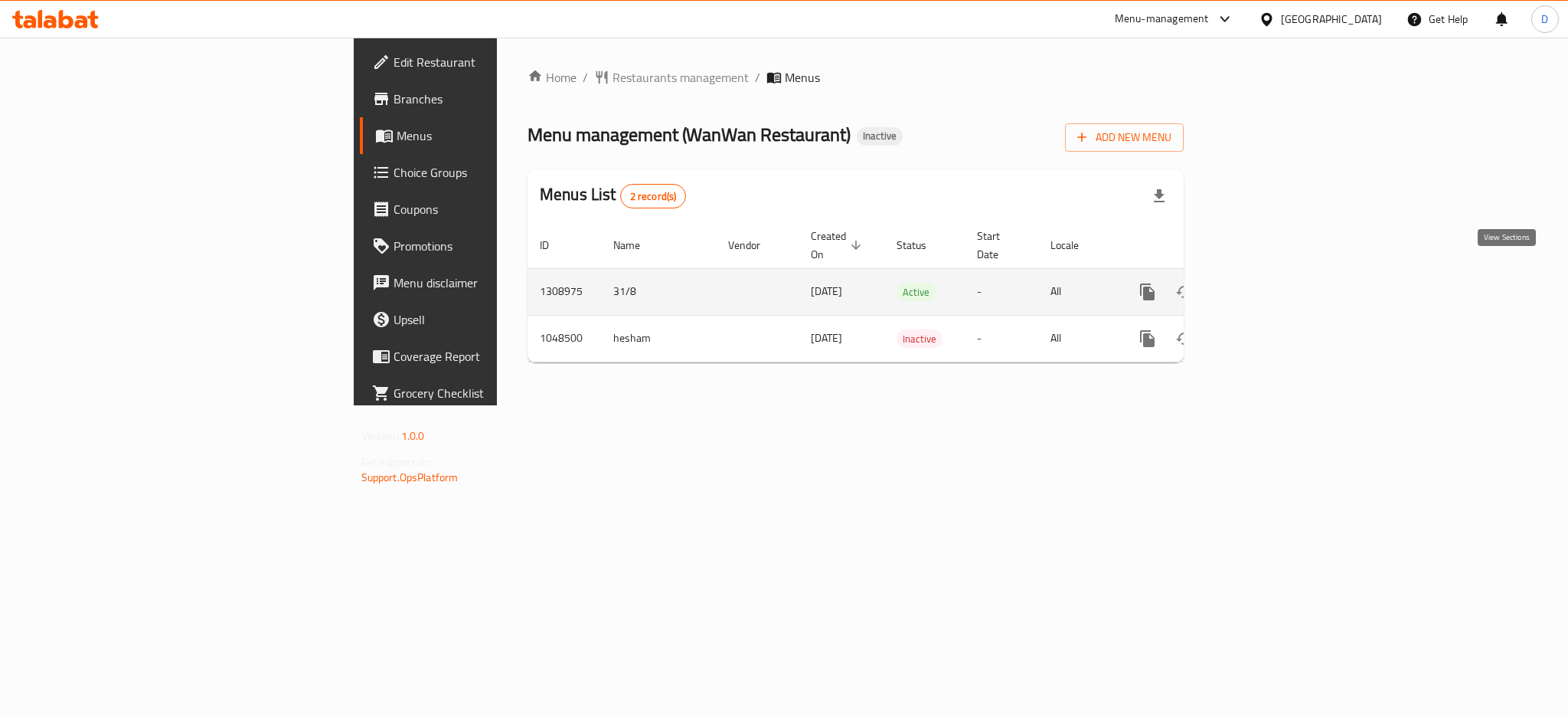
click at [1276, 274] on link "enhanced table" at bounding box center [1258, 292] width 37 height 37
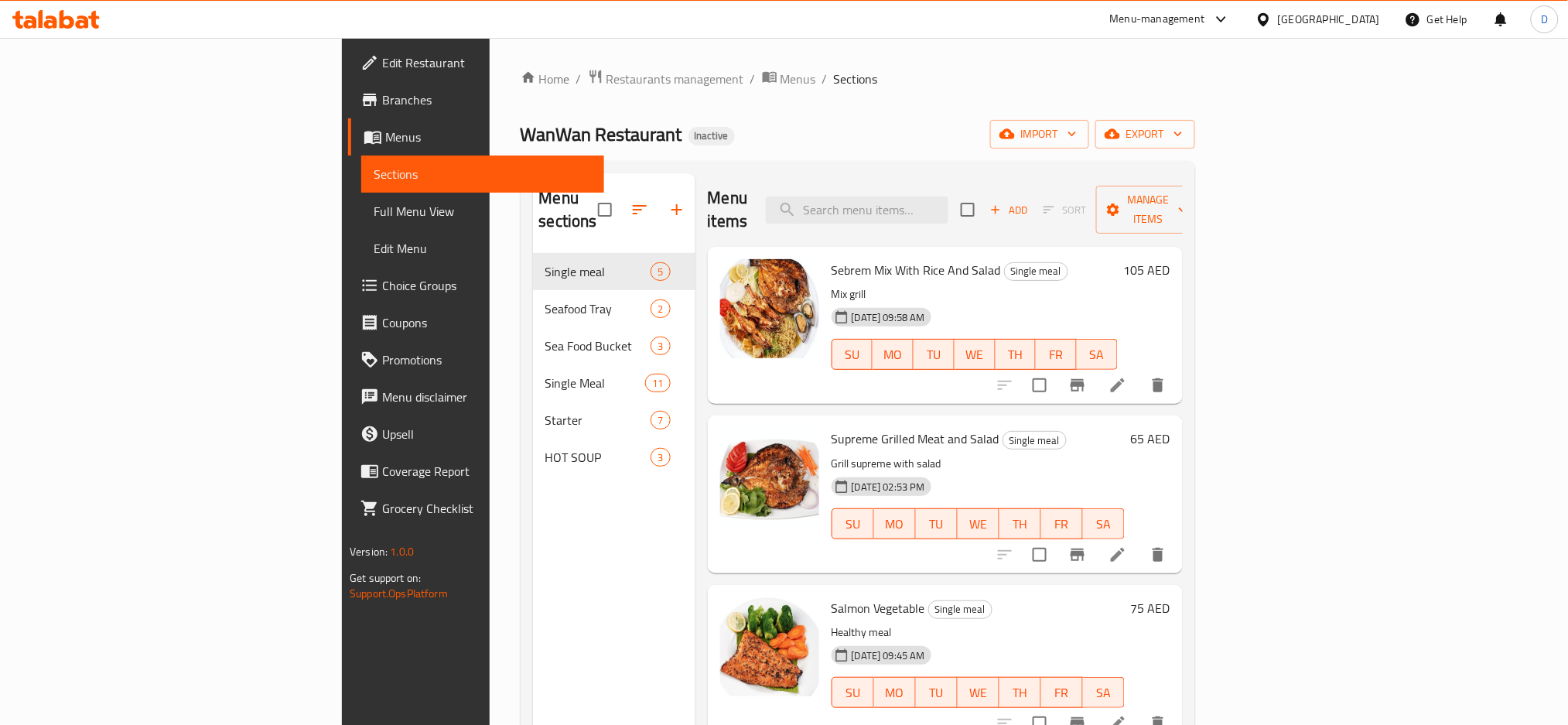
click at [1355, 24] on div "[GEOGRAPHIC_DATA]" at bounding box center [1329, 19] width 103 height 17
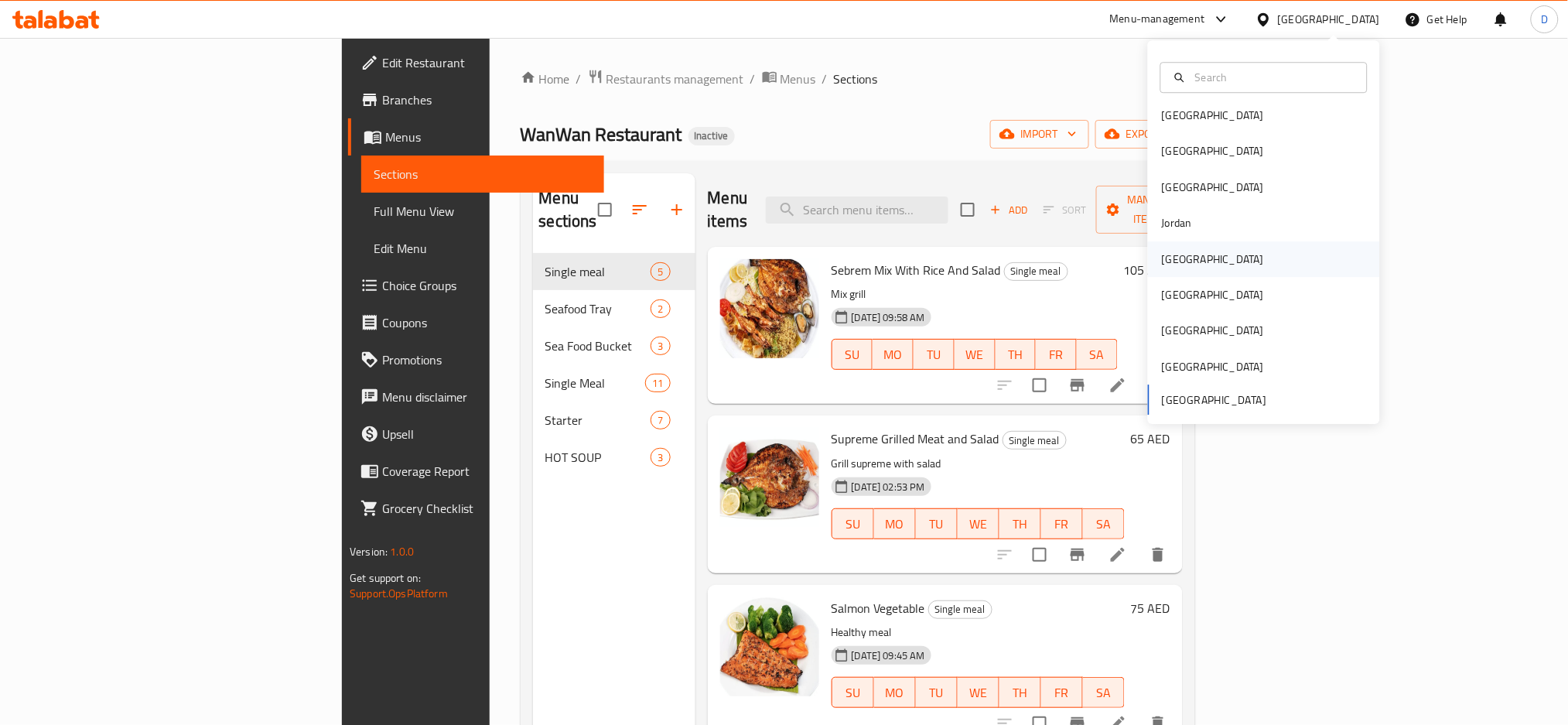
click at [1199, 251] on div "[GEOGRAPHIC_DATA]" at bounding box center [1263, 259] width 232 height 36
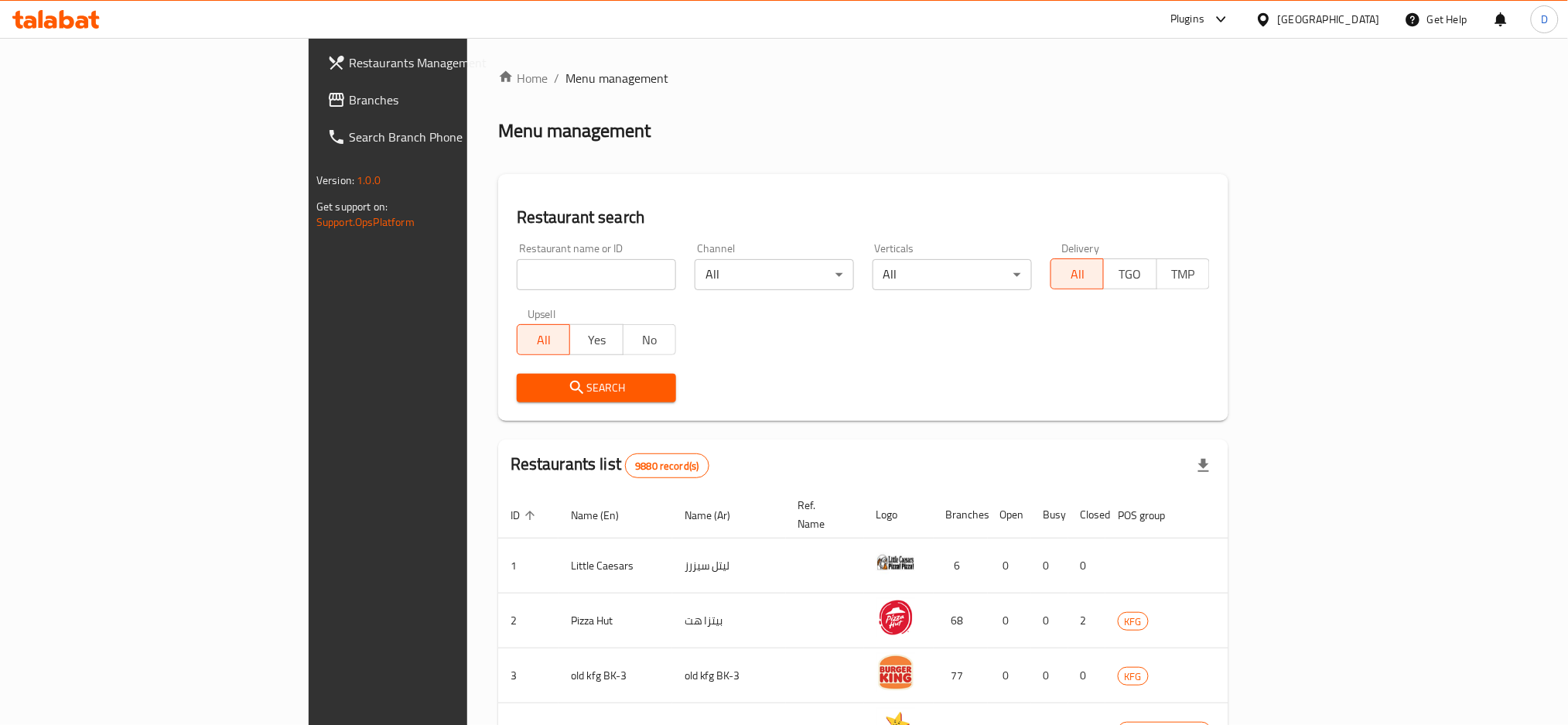
click at [1205, 21] on div "Plugins" at bounding box center [1186, 19] width 34 height 18
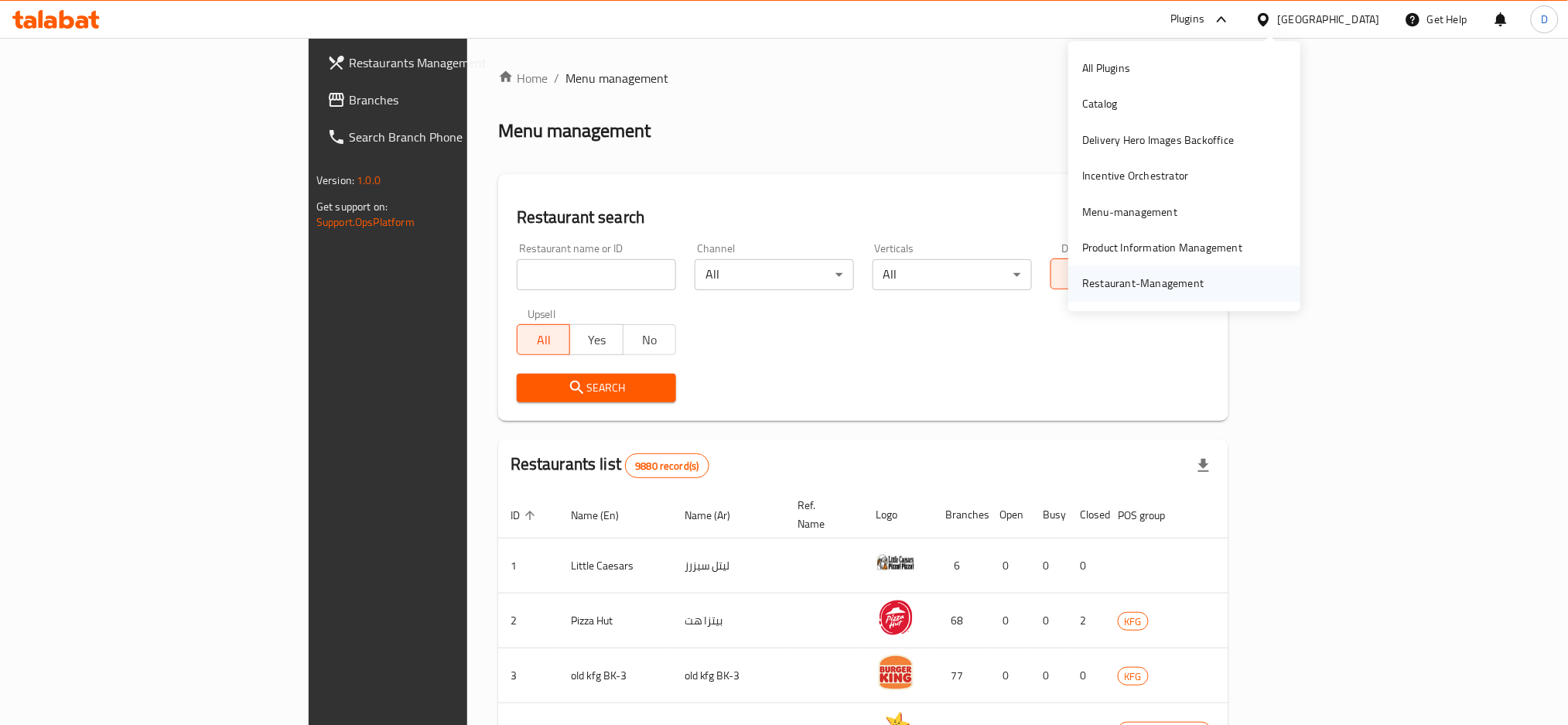
click at [1155, 290] on div "Restaurant-Management" at bounding box center [1142, 284] width 122 height 17
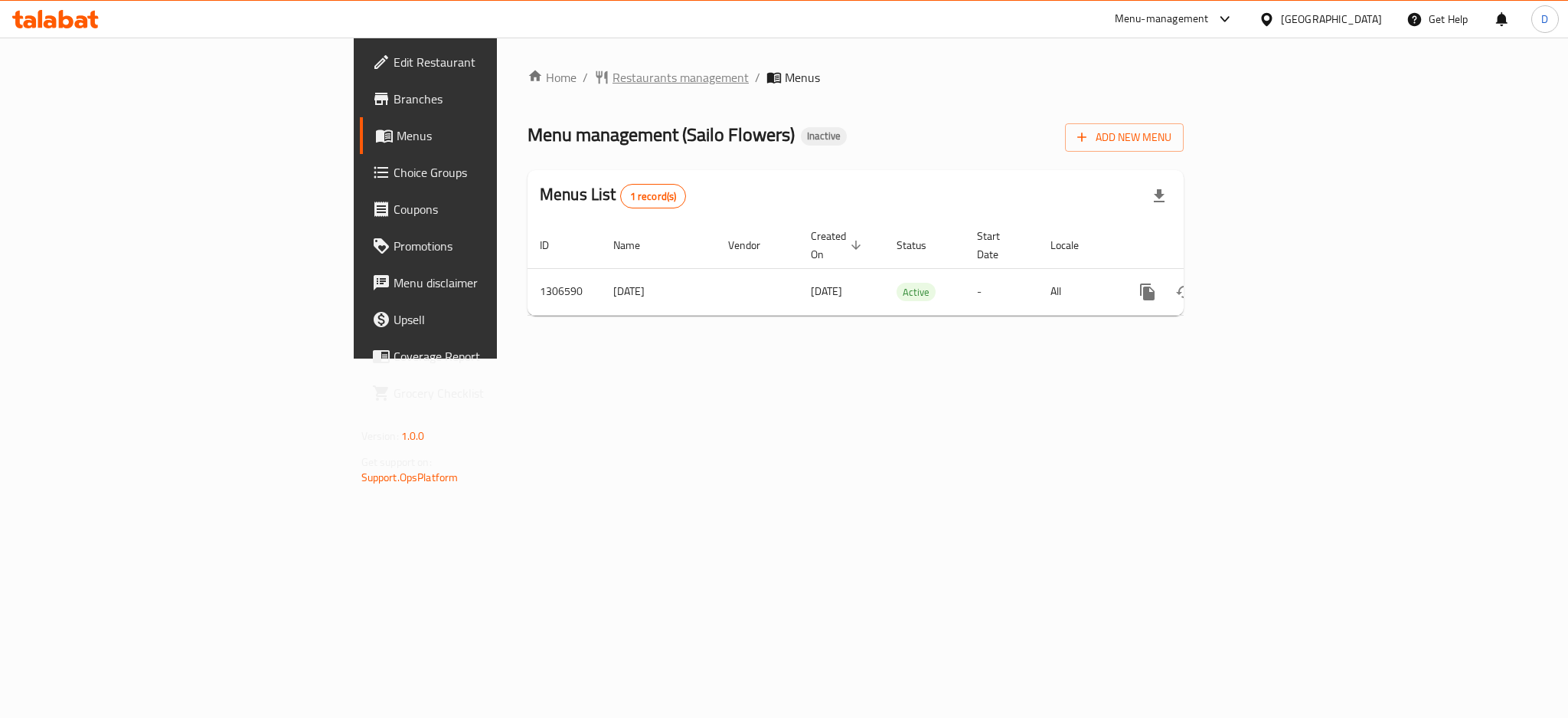
click at [613, 79] on span "Restaurants management" at bounding box center [681, 77] width 136 height 18
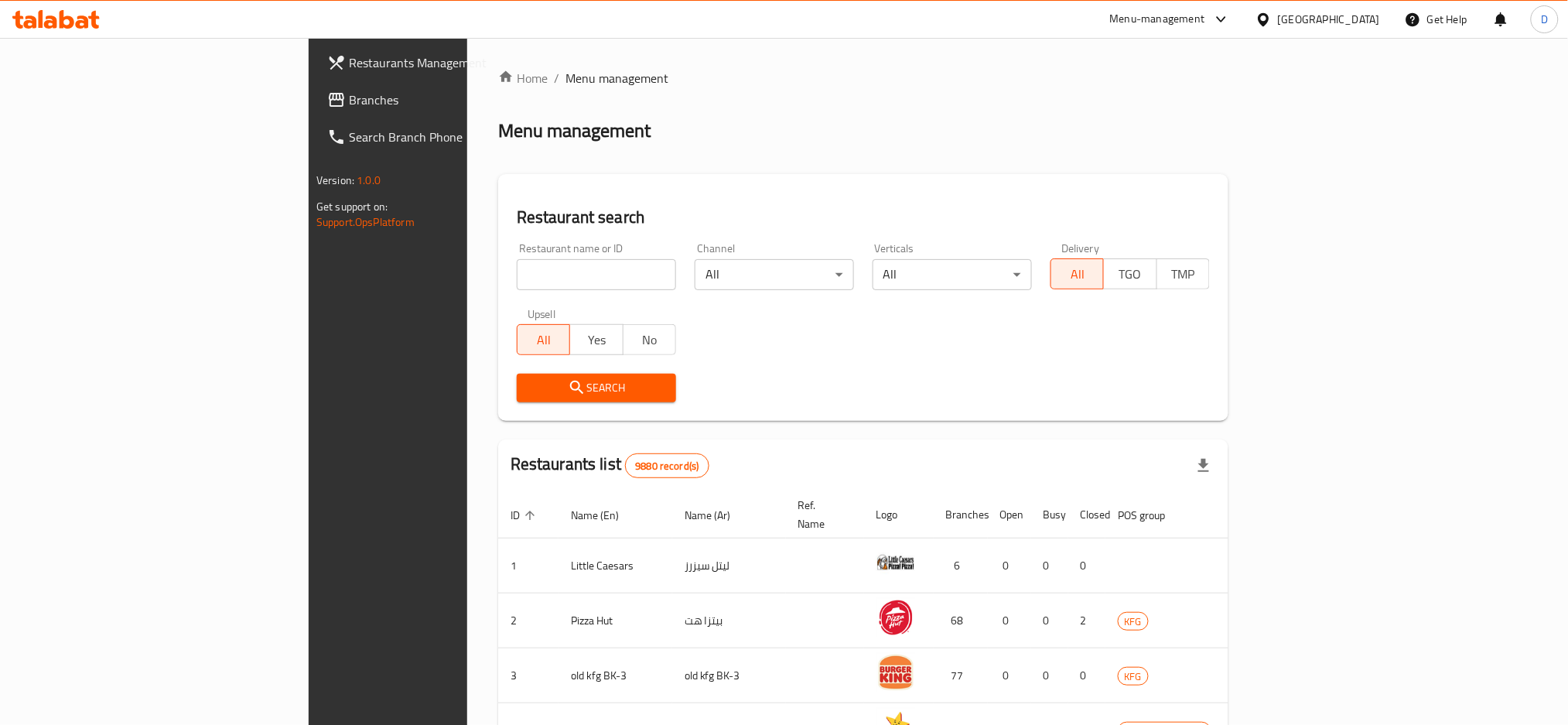
click at [1346, 17] on div "[GEOGRAPHIC_DATA]" at bounding box center [1329, 19] width 103 height 17
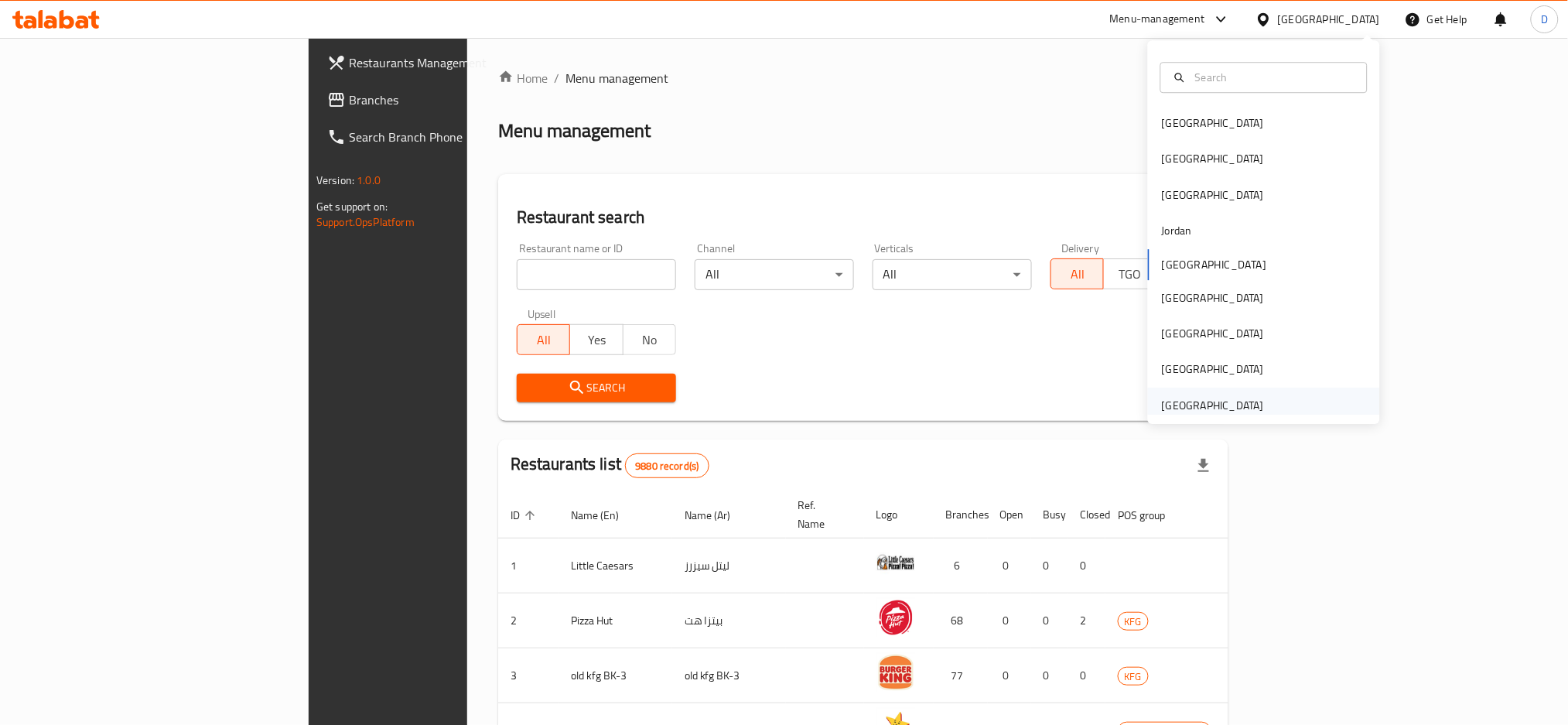
click at [1200, 406] on div "United Arab Emirates" at bounding box center [1213, 405] width 103 height 17
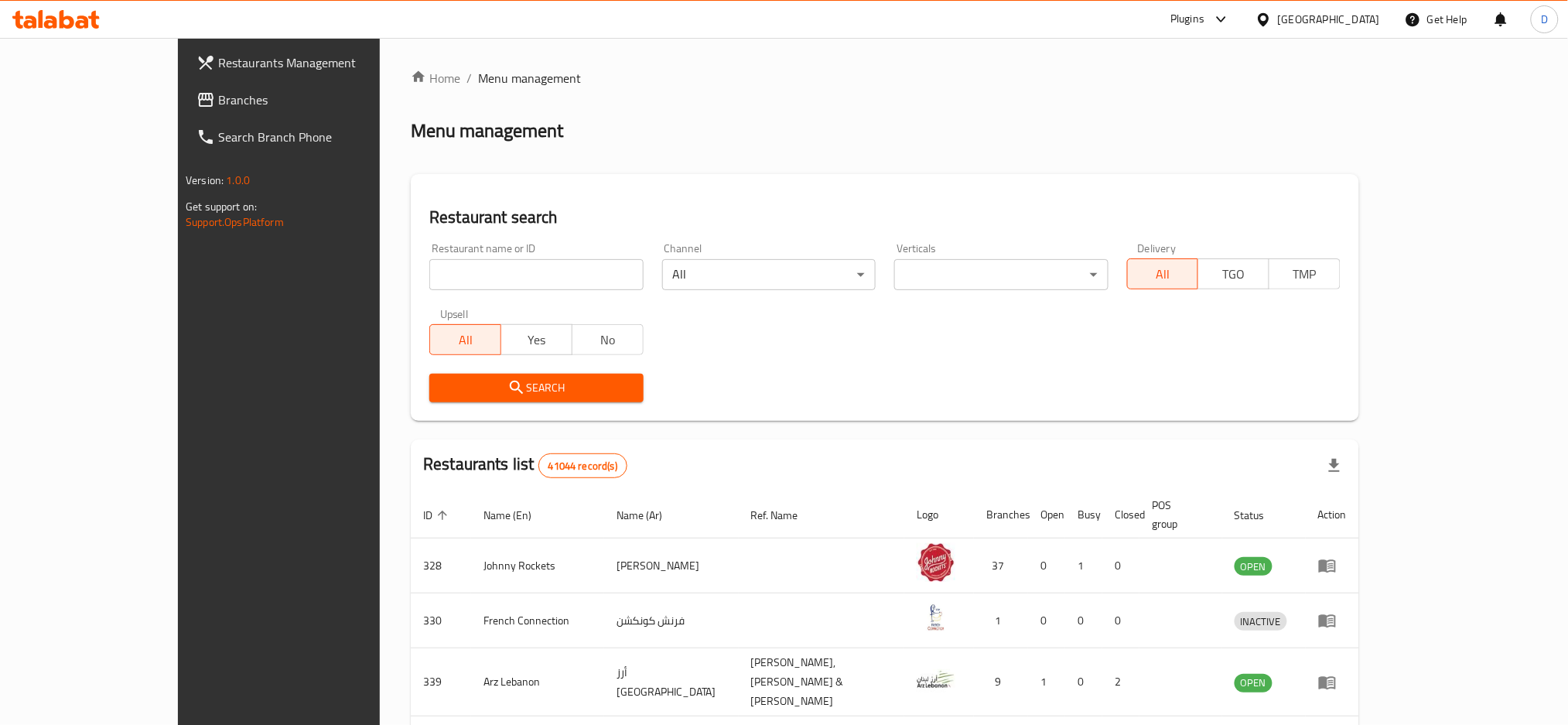
click at [1217, 23] on icon at bounding box center [1221, 19] width 18 height 18
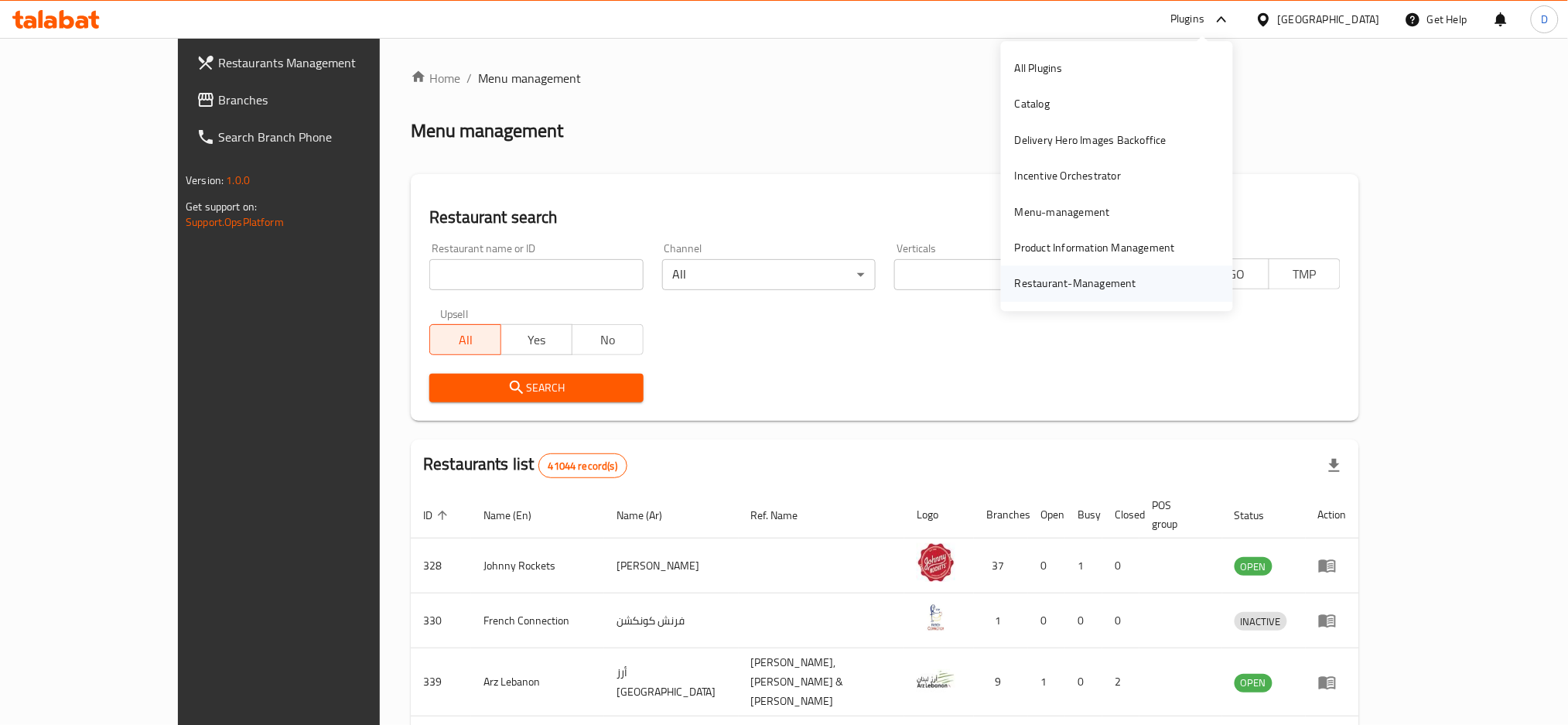
click at [1096, 282] on div "Restaurant-Management" at bounding box center [1076, 284] width 122 height 17
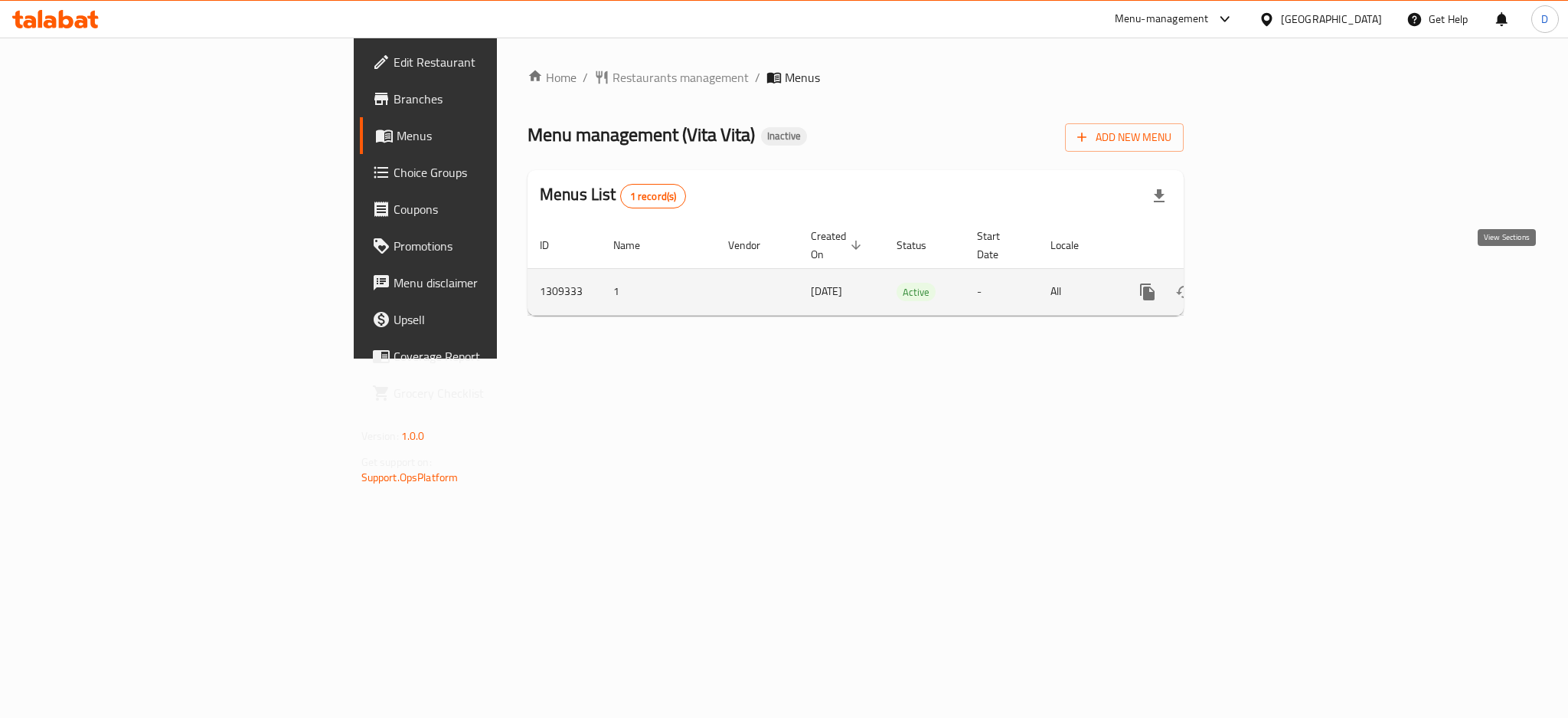
click at [1276, 274] on link "enhanced table" at bounding box center [1258, 292] width 37 height 37
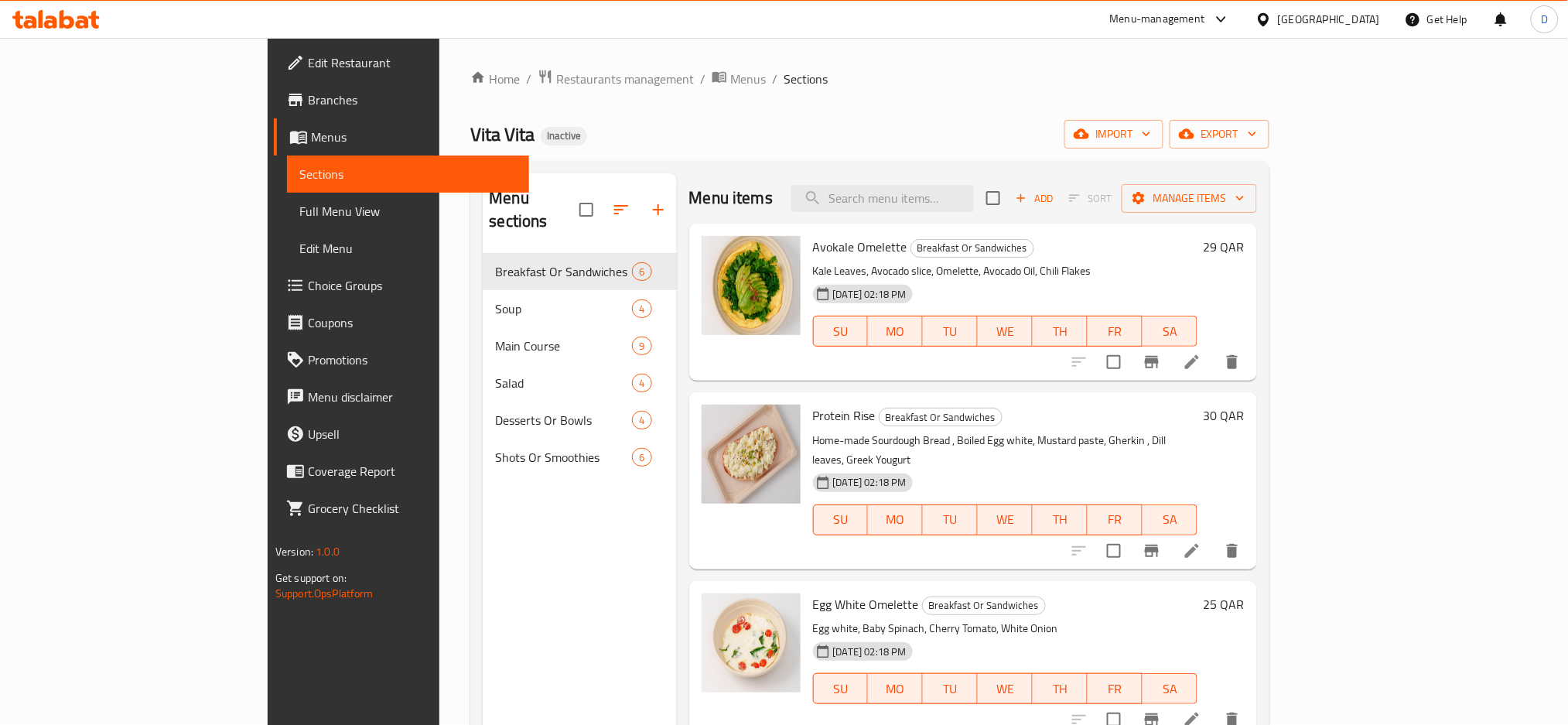
click at [287, 222] on link "Full Menu View" at bounding box center [407, 211] width 243 height 38
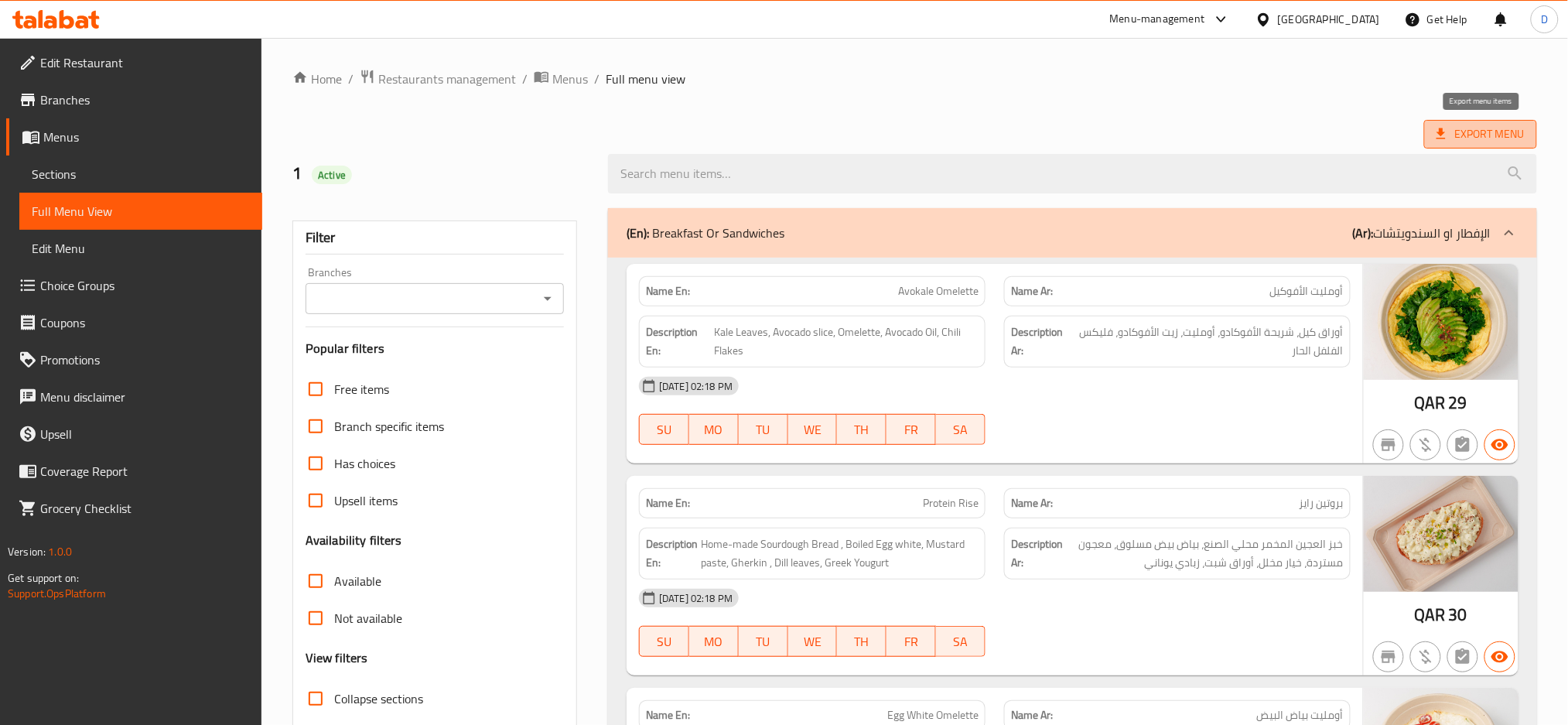
click at [1454, 132] on span "Export Menu" at bounding box center [1480, 134] width 88 height 19
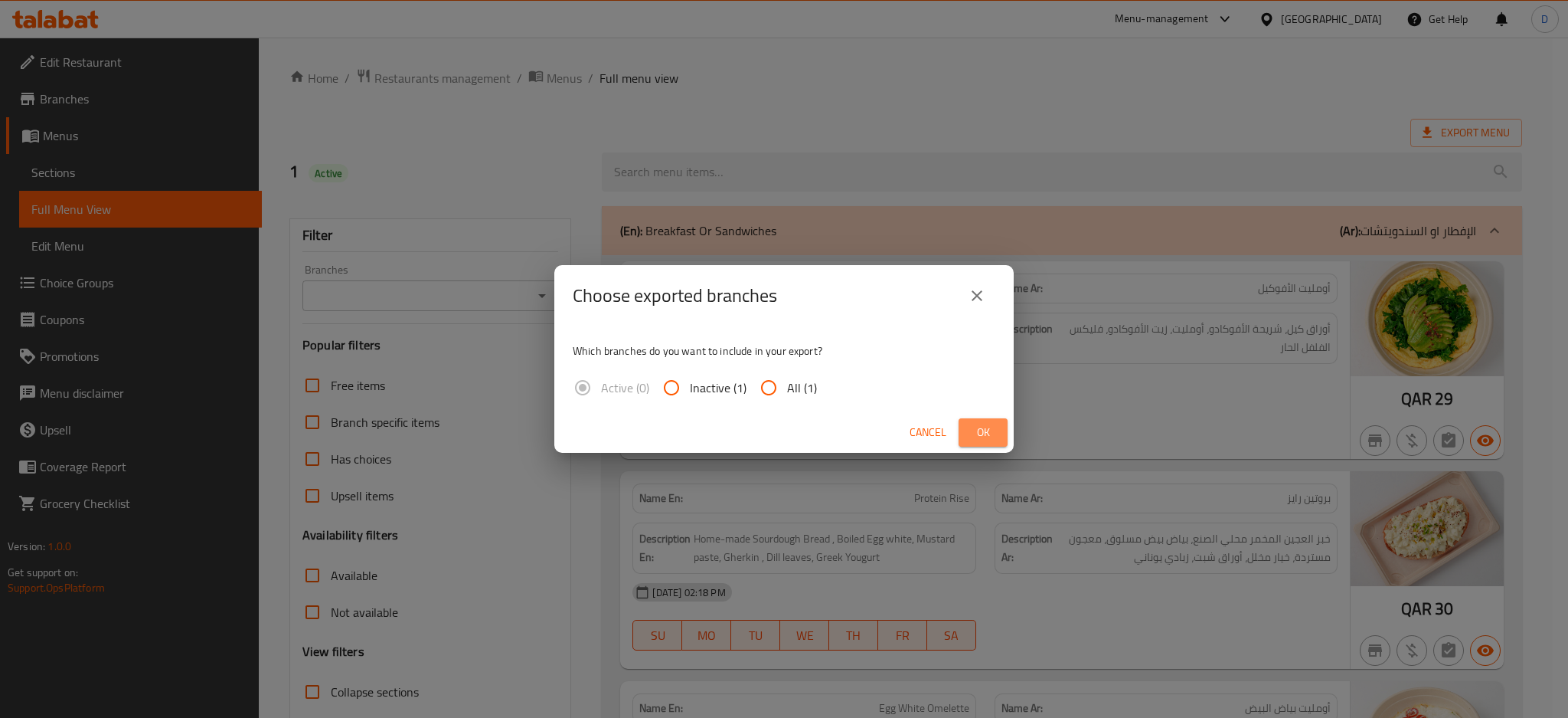
click at [975, 432] on span "Ok" at bounding box center [982, 432] width 24 height 19
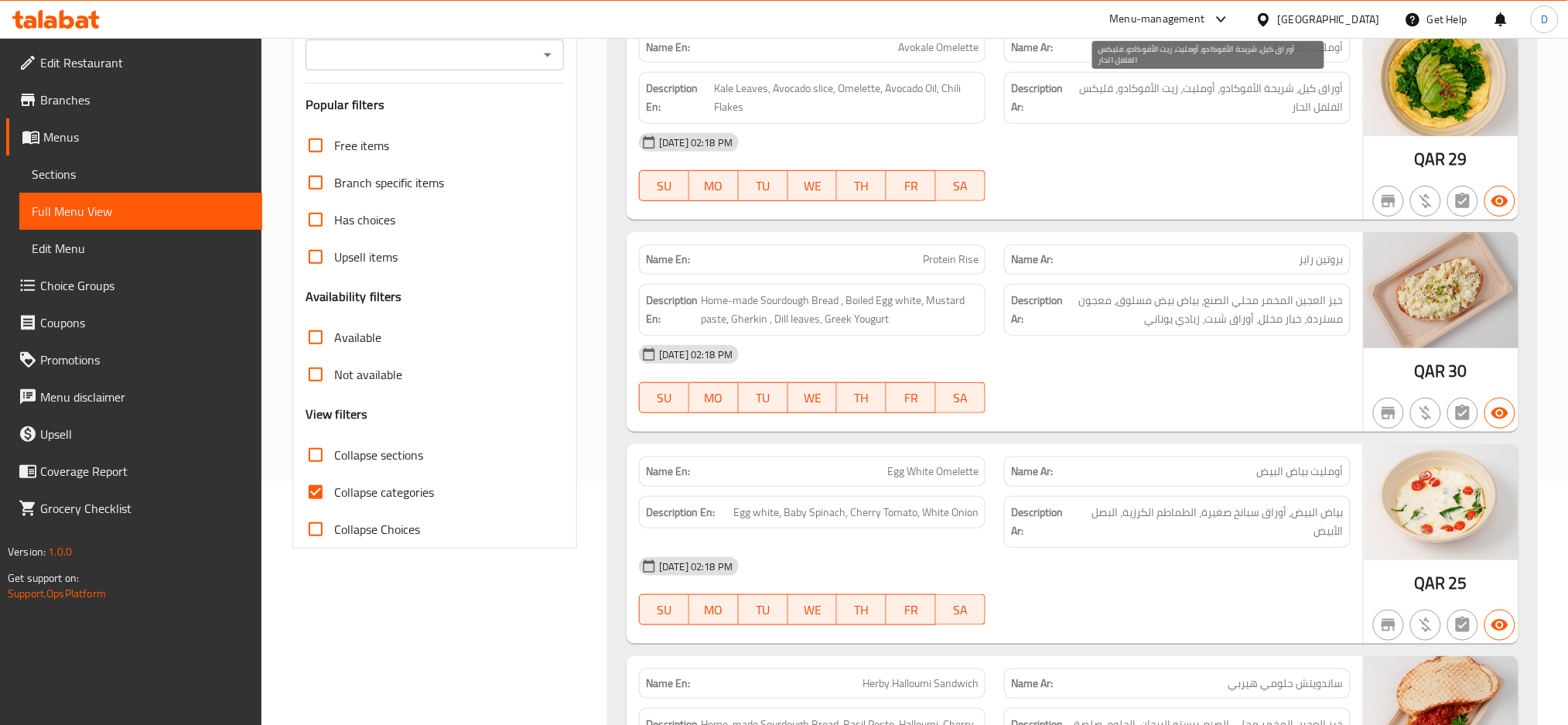
scroll to position [245, 0]
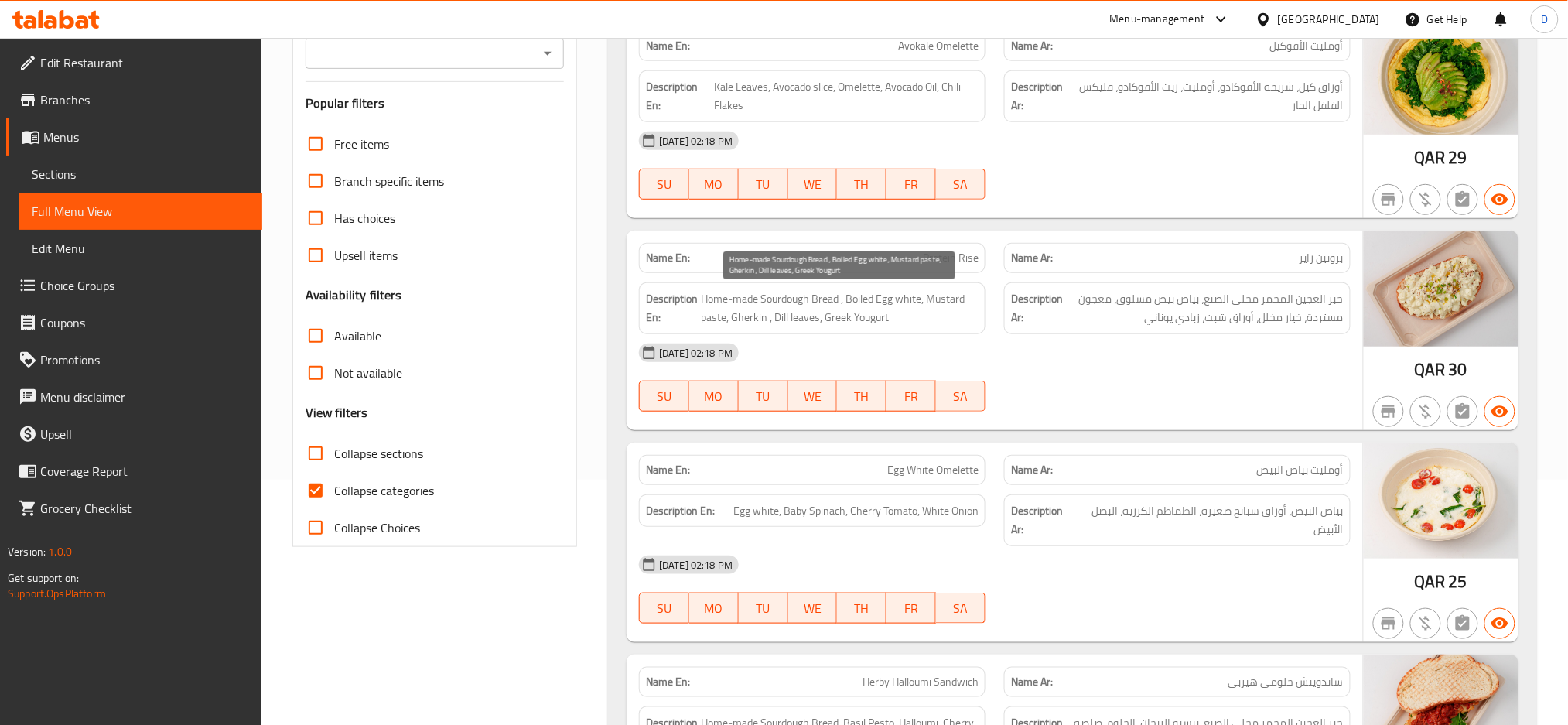
click at [745, 315] on span "Home-made Sourdough Bread , Boiled Egg white, Mustard paste, Gherkin , Dill lea…" at bounding box center [838, 308] width 277 height 38
copy span "Gherkin"
click at [1035, 401] on div "02-09-2025 02:18 PM SU MO TU WE TH FR SA" at bounding box center [995, 377] width 730 height 87
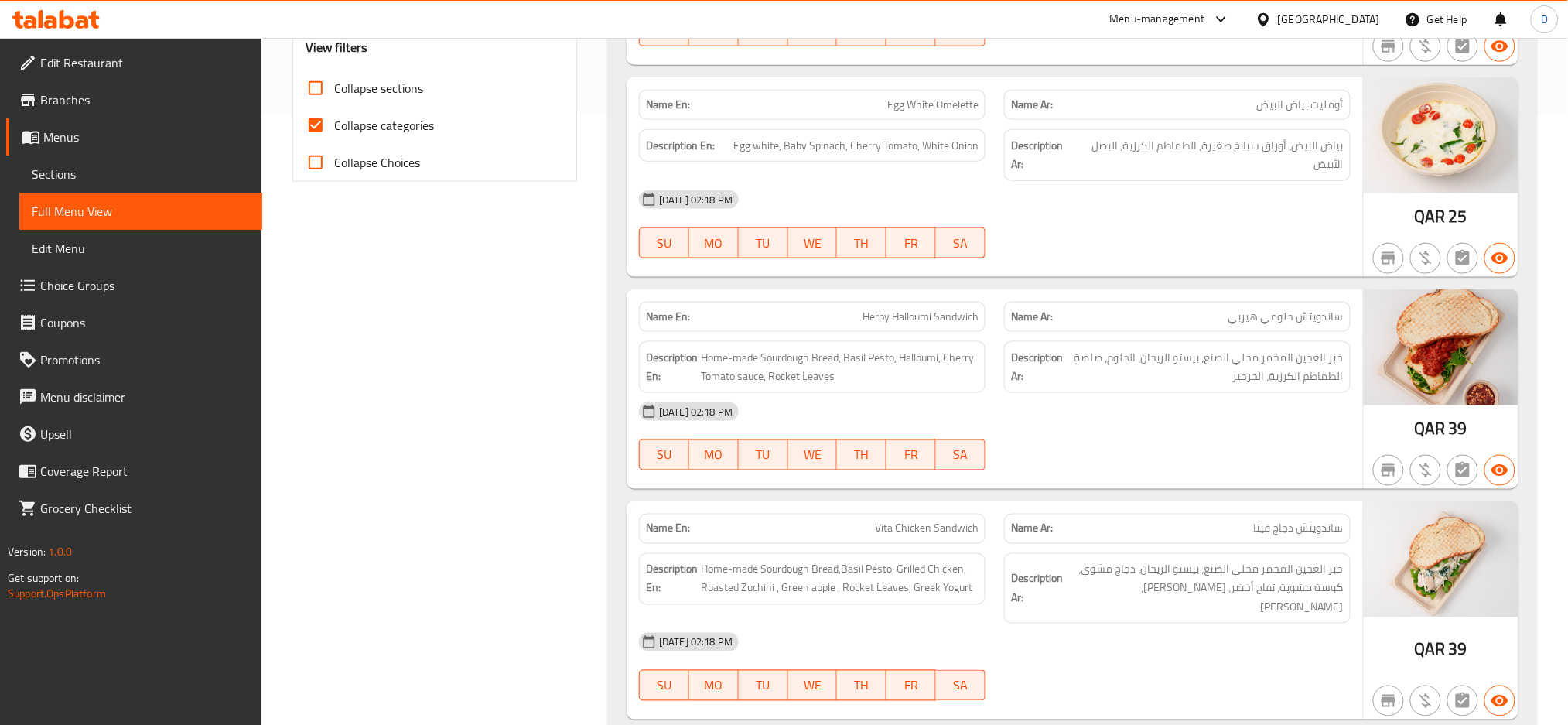
scroll to position [631, 0]
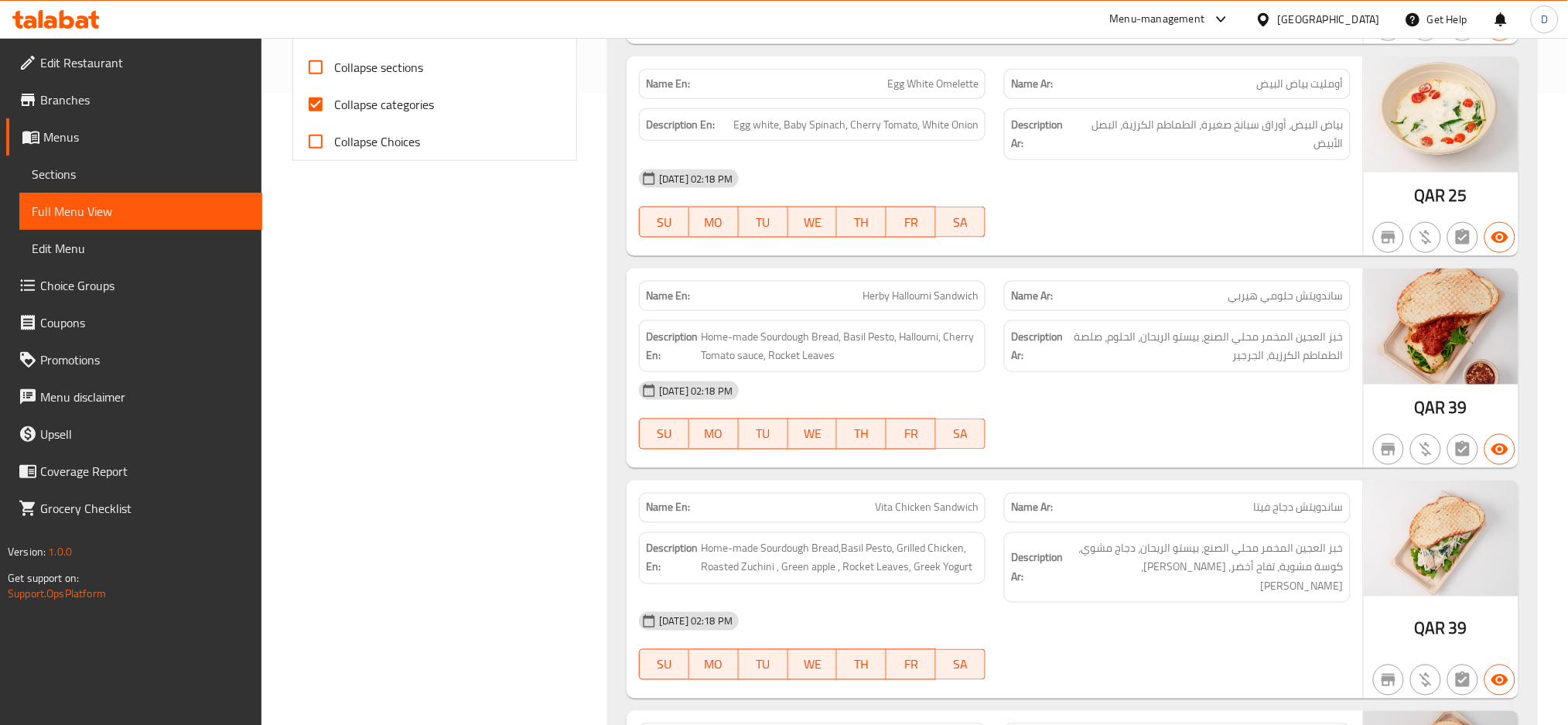
click at [947, 295] on span "Herby Halloumi Sandwich" at bounding box center [920, 296] width 116 height 16
copy span "Herby Halloumi Sandwich"
click at [947, 295] on span "Herby Halloumi Sandwich" at bounding box center [920, 296] width 116 height 16
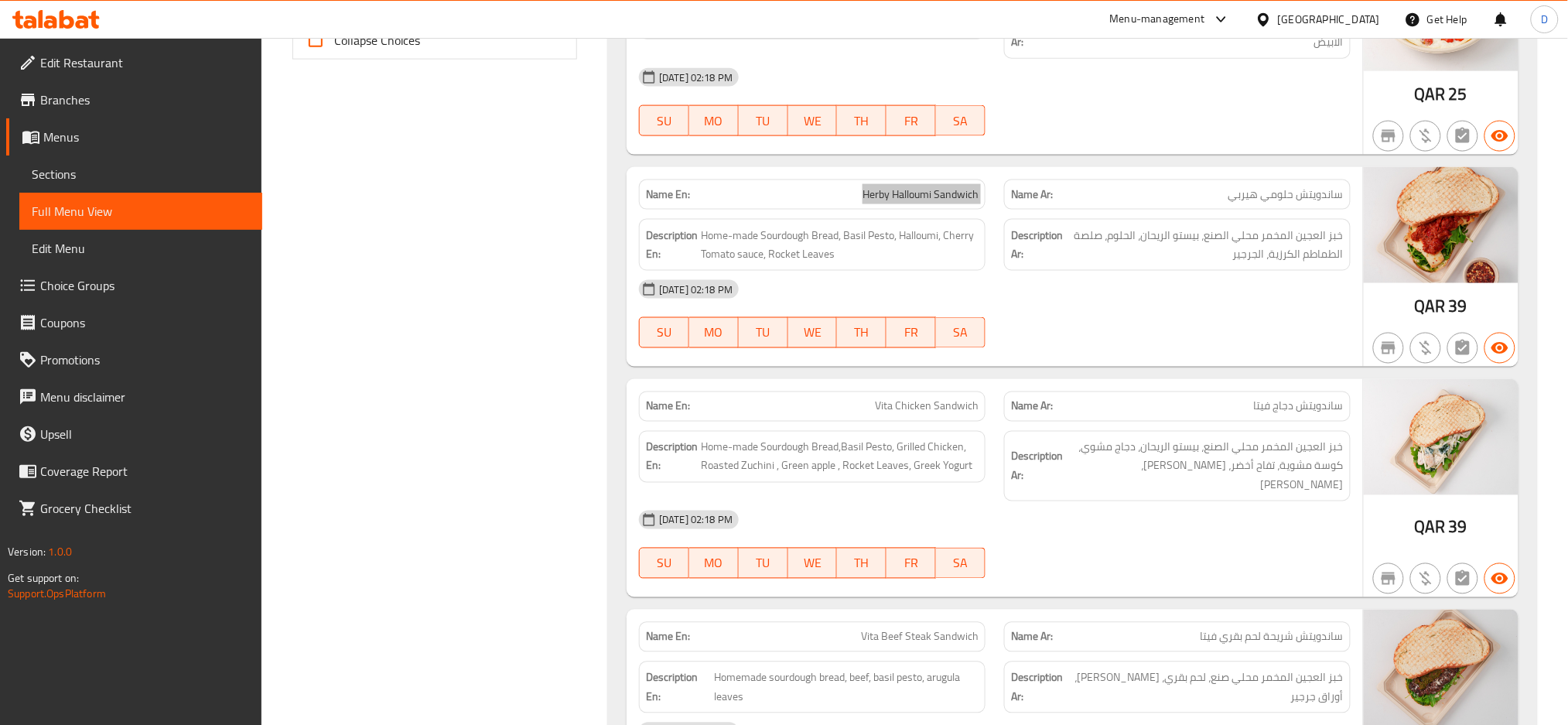
scroll to position [894, 0]
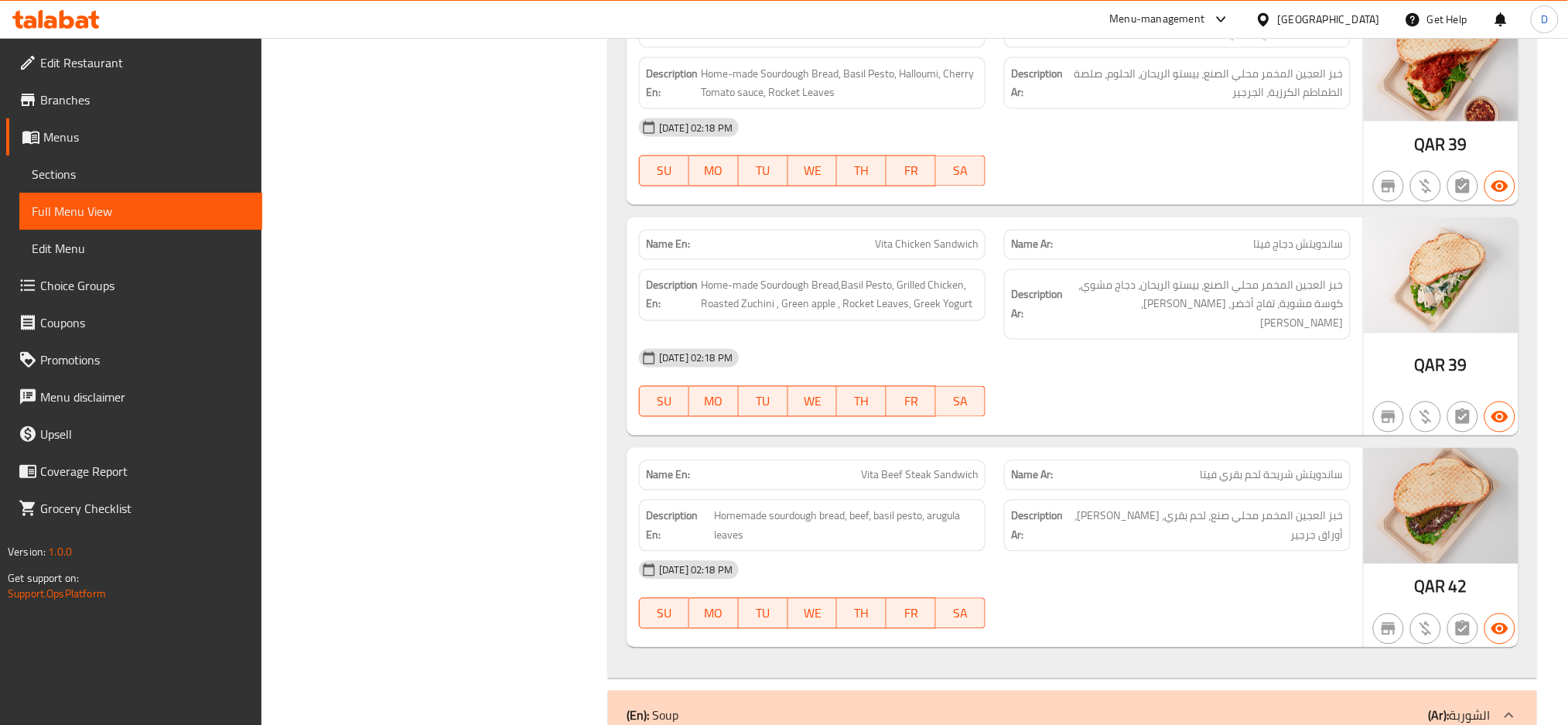
click at [1303, 407] on div at bounding box center [1177, 417] width 365 height 18
click at [902, 242] on span "Vita Chicken Sandwich" at bounding box center [926, 245] width 103 height 16
copy span "Vita Chicken Sandwich"
click at [902, 242] on span "Vita Chicken Sandwich" at bounding box center [926, 245] width 103 height 16
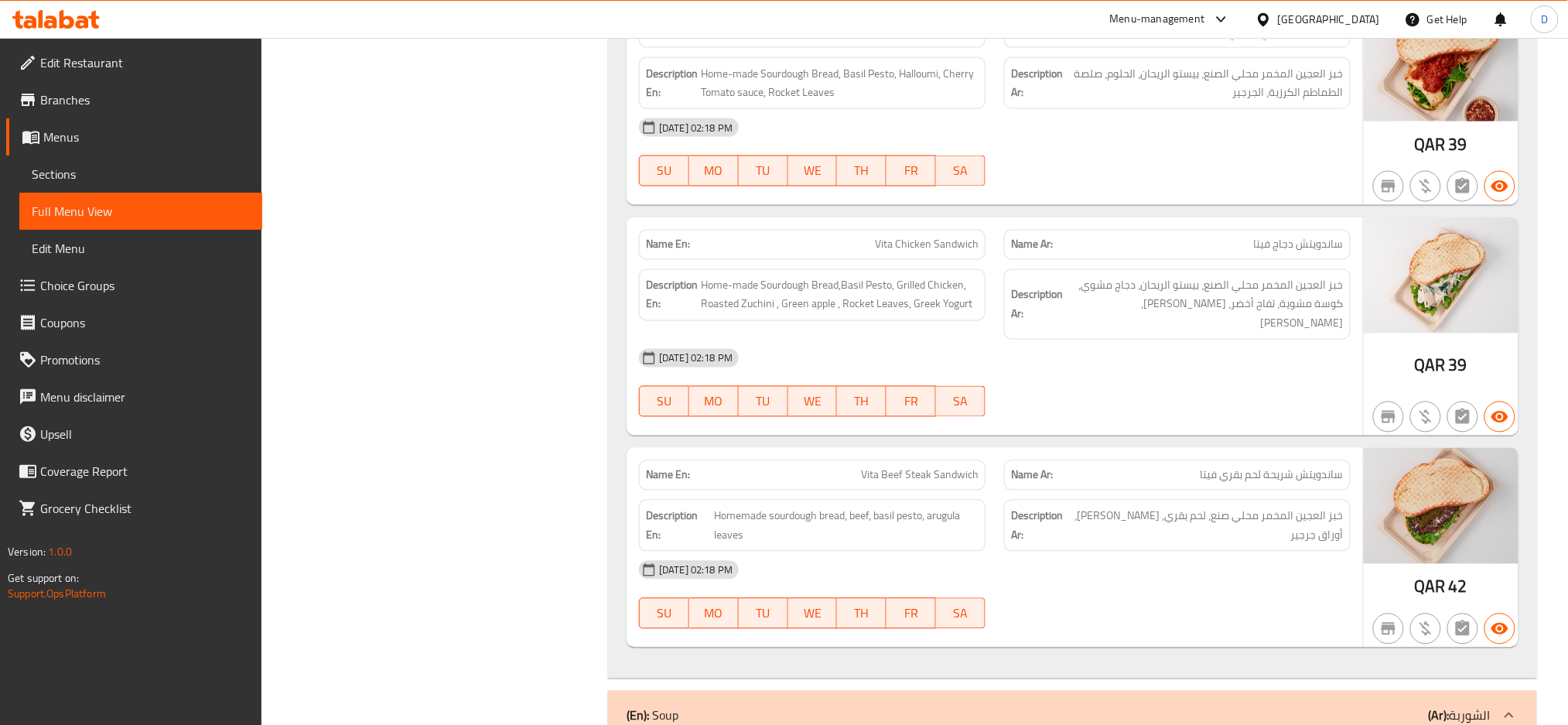
click at [1251, 424] on div "Name En: Avokale Omelette Name Ar: أومليت الأفوكيل Description En: Kale Leaves,…" at bounding box center [1072, 21] width 929 height 1315
click at [885, 467] on span "Vita Beef Steak Sandwich" at bounding box center [919, 475] width 117 height 16
copy span "Vita Beef Steak Sandwich"
click at [885, 467] on span "Vita Beef Steak Sandwich" at bounding box center [919, 475] width 117 height 16
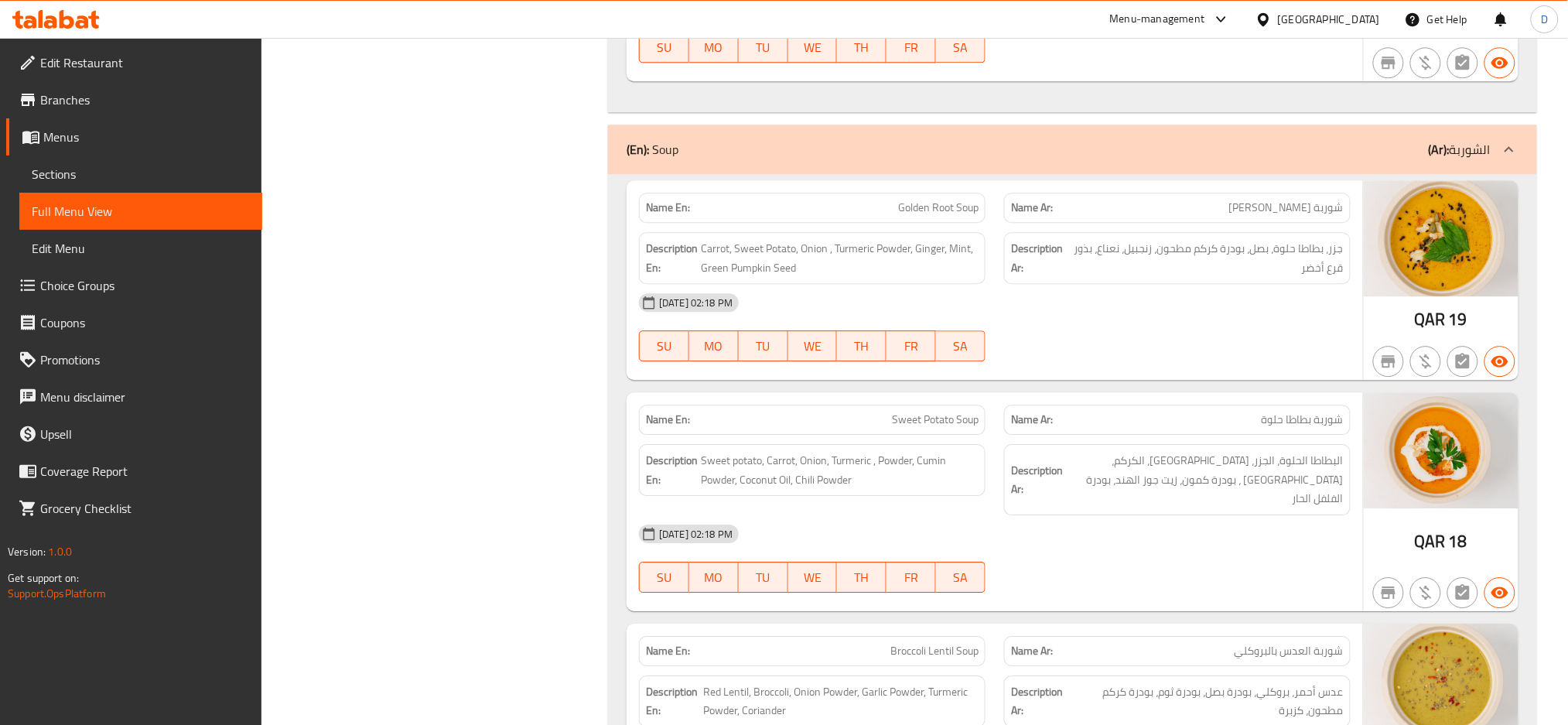
scroll to position [1467, 0]
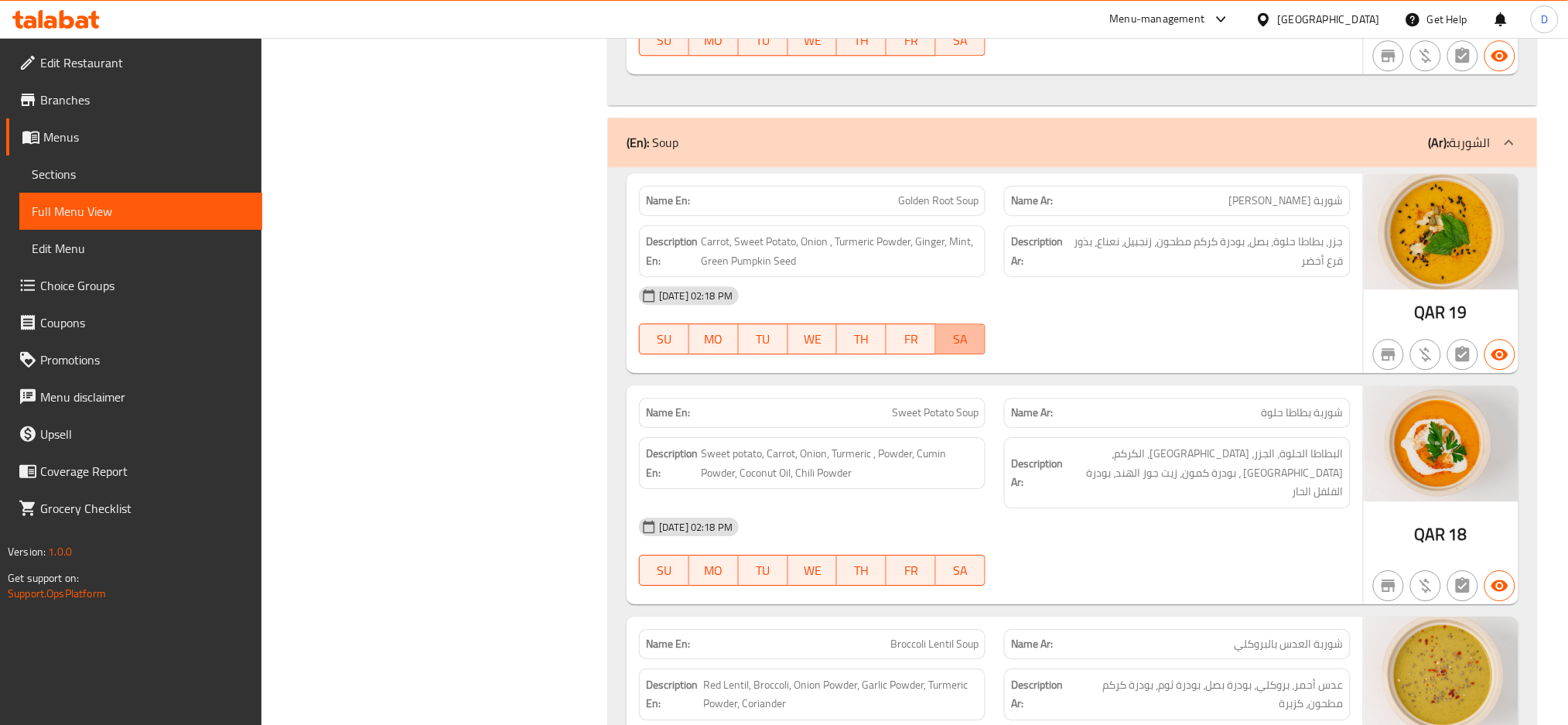
type button "6"
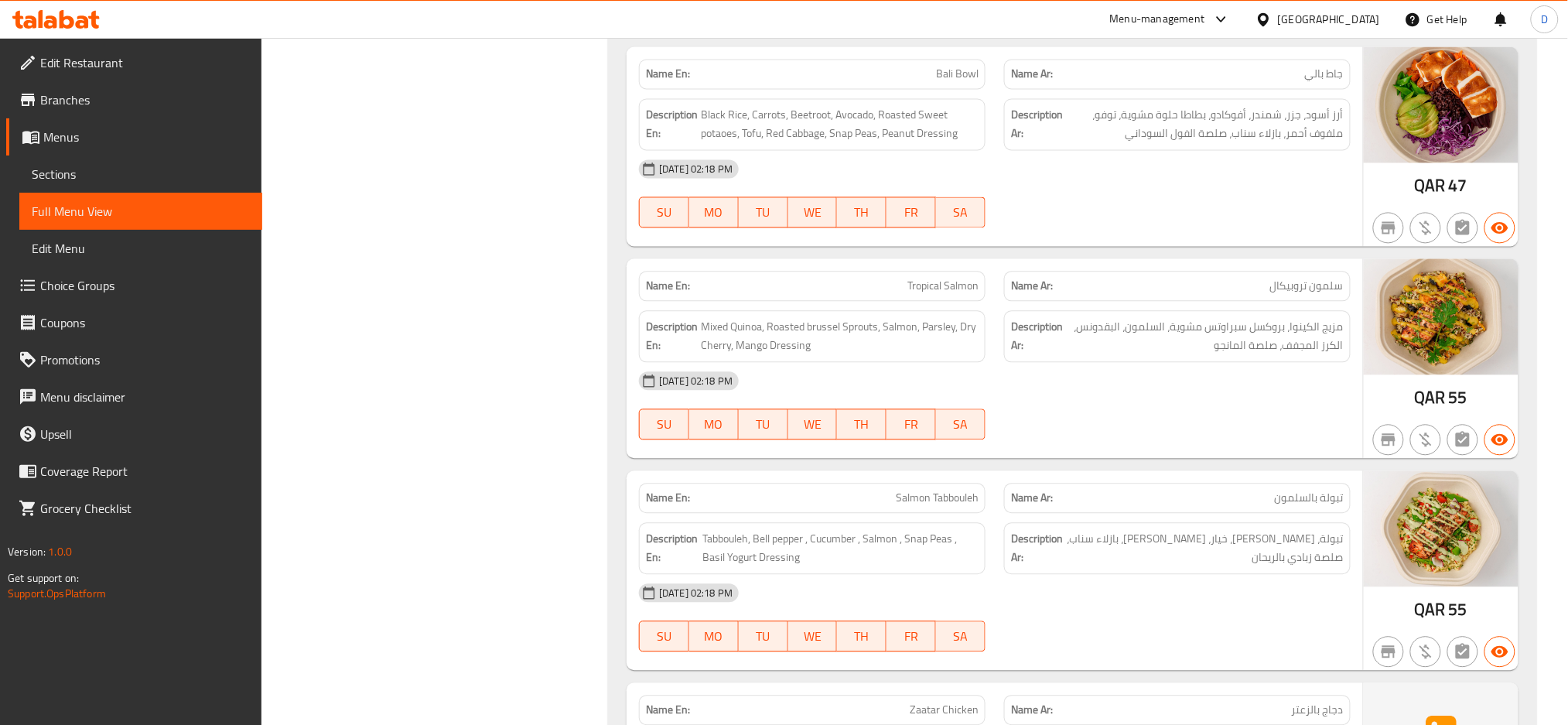
scroll to position [3234, 0]
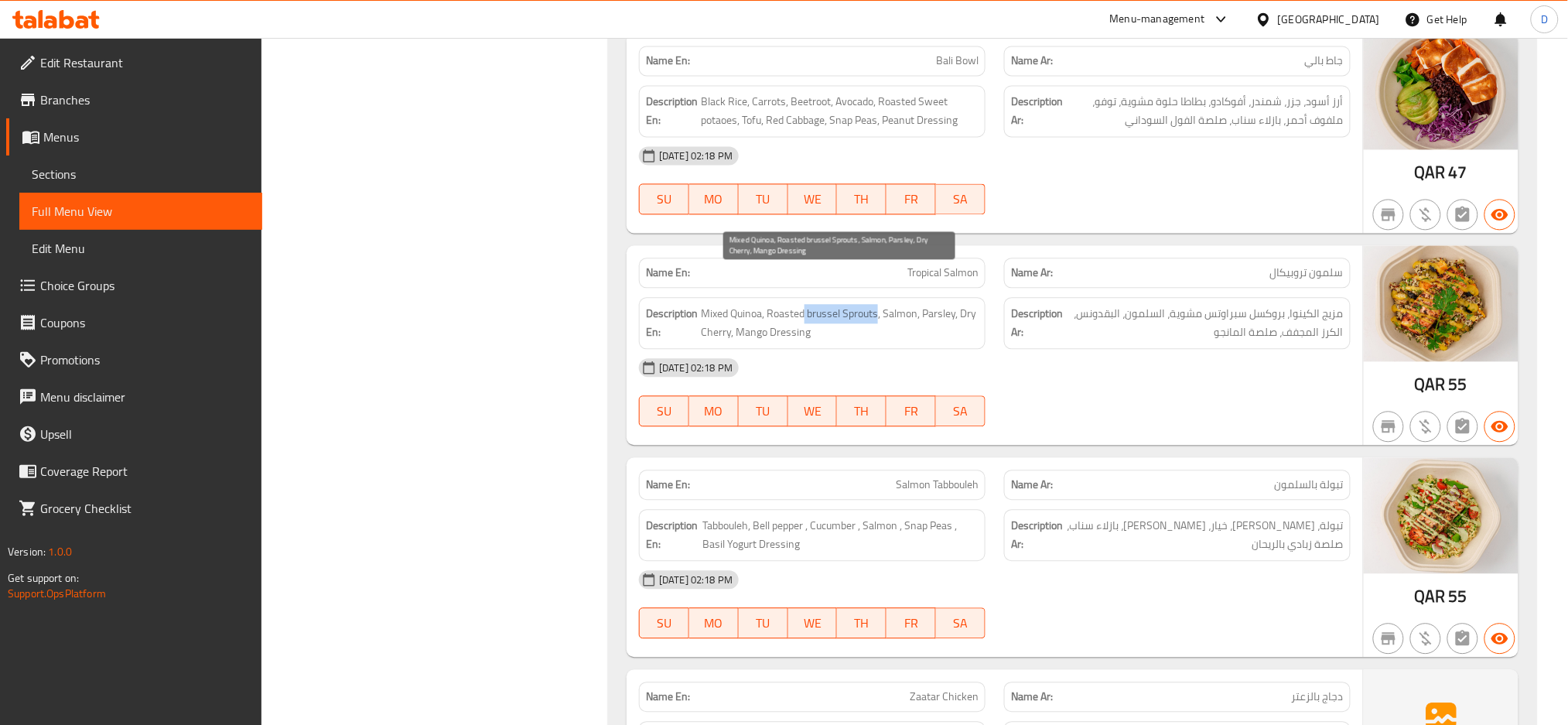
drag, startPoint x: 805, startPoint y: 277, endPoint x: 877, endPoint y: 282, distance: 72.2
click at [877, 304] on span "Mixed Quinoa, Roasted brussel Sprouts, Salmon, Parsley, Dry Cherry, Mango Dress…" at bounding box center [838, 322] width 277 height 38
copy span "brussel Sprouts"
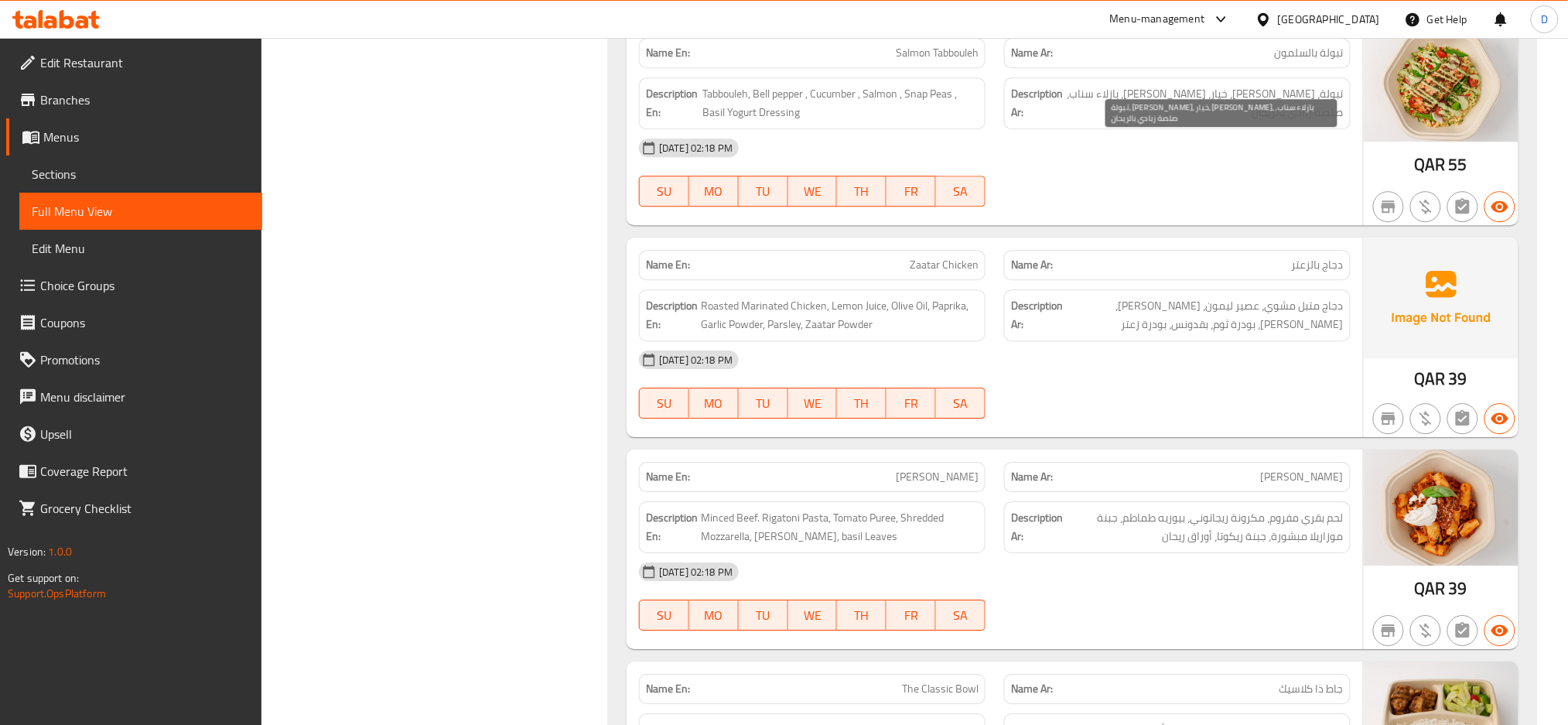
scroll to position [3676, 0]
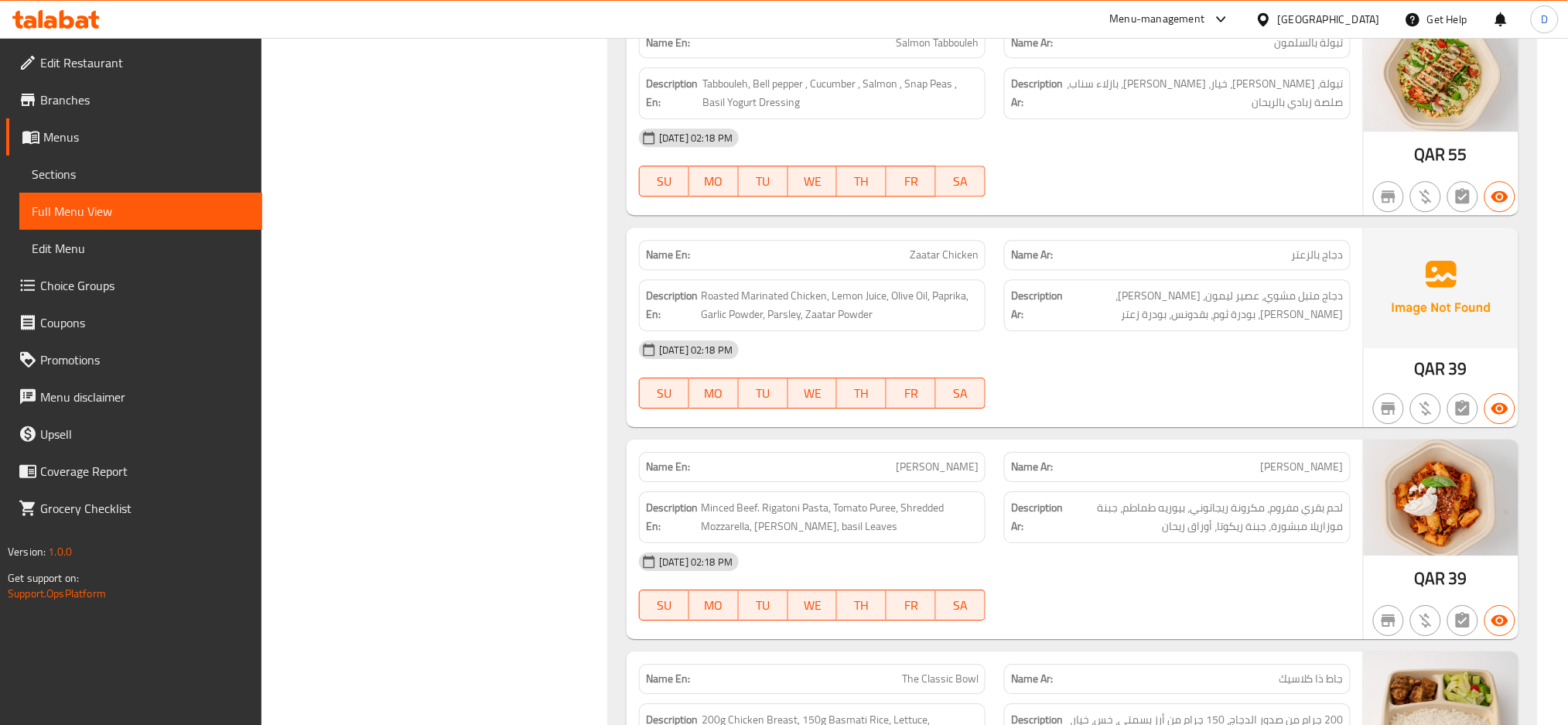
click at [1279, 331] on div "[DATE] 02:18 PM" at bounding box center [995, 350] width 730 height 38
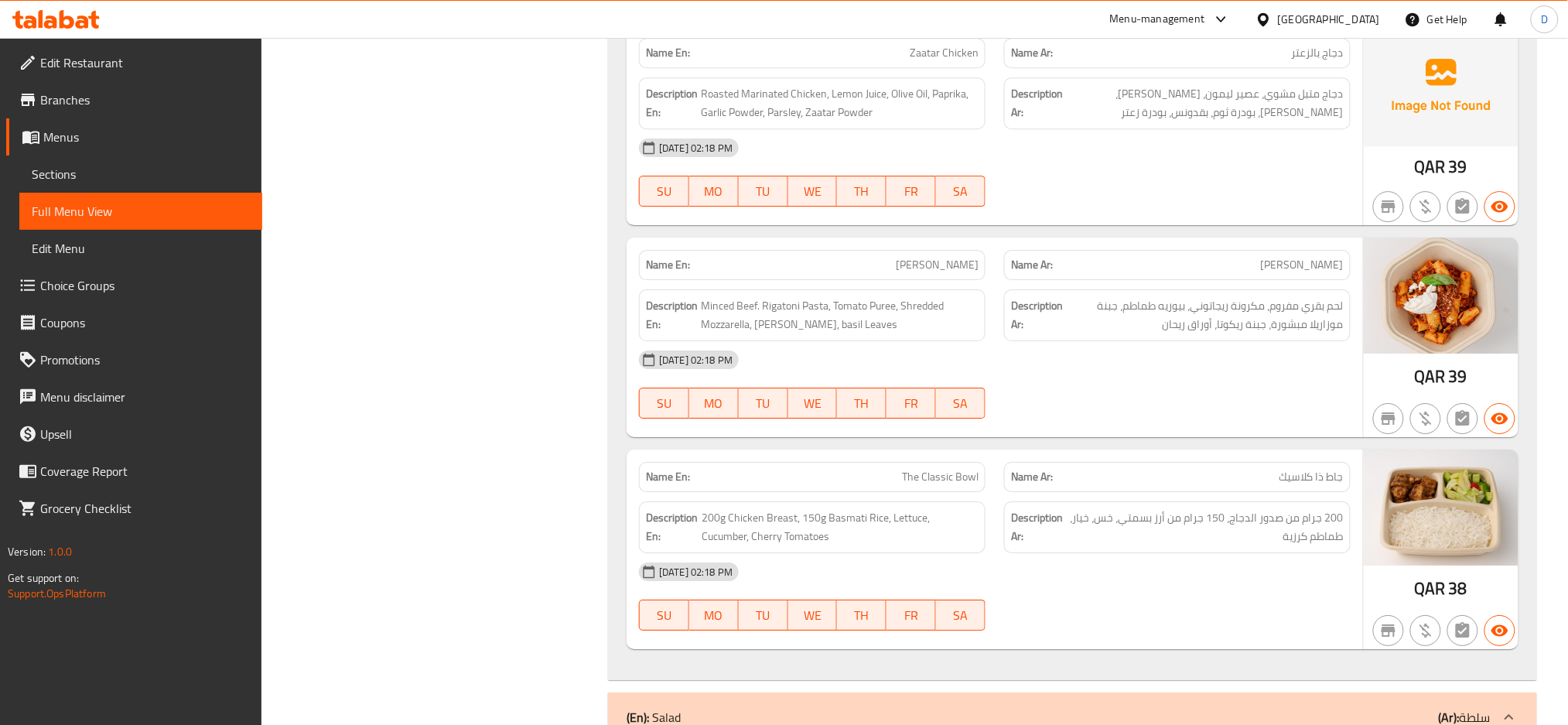
click at [1269, 341] on div "[DATE] 02:18 PM" at bounding box center [995, 360] width 730 height 38
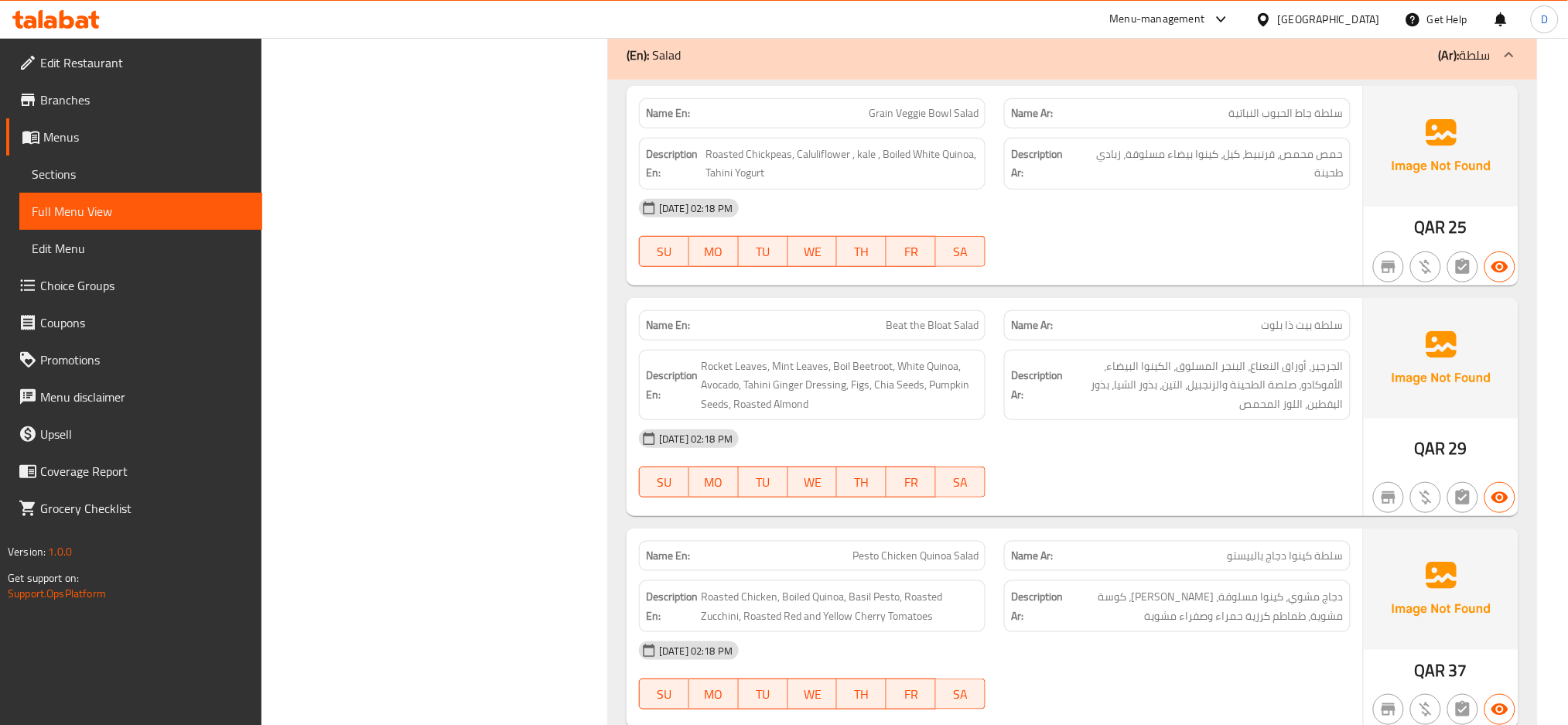
scroll to position [4541, 0]
copy span "Beat the Bloat Salad"
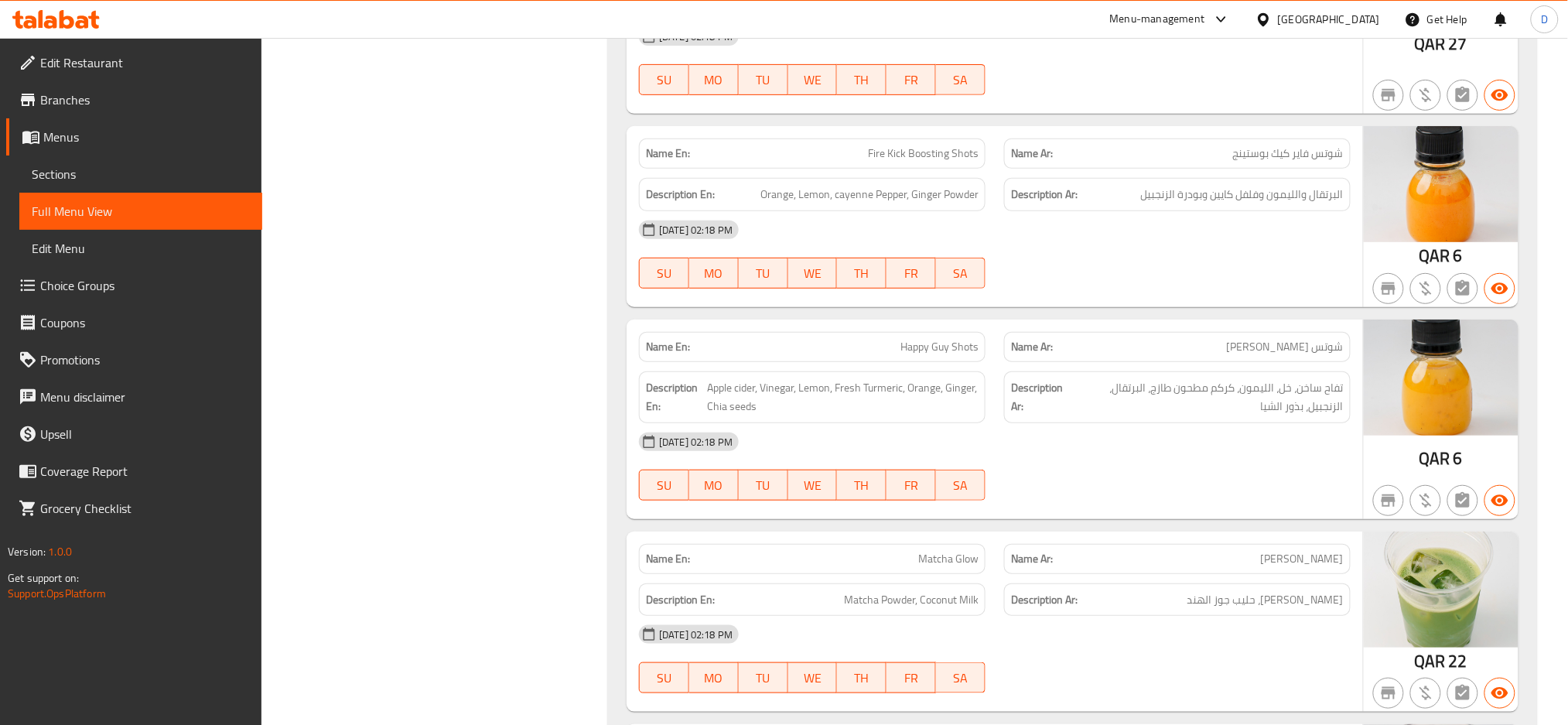
scroll to position [6600, 0]
click at [877, 377] on span "Apple cider, Vinegar, Lemon, Fresh Turmeric, Orange, Ginger, Chia seeds" at bounding box center [842, 395] width 272 height 38
copy span "Turmeric"
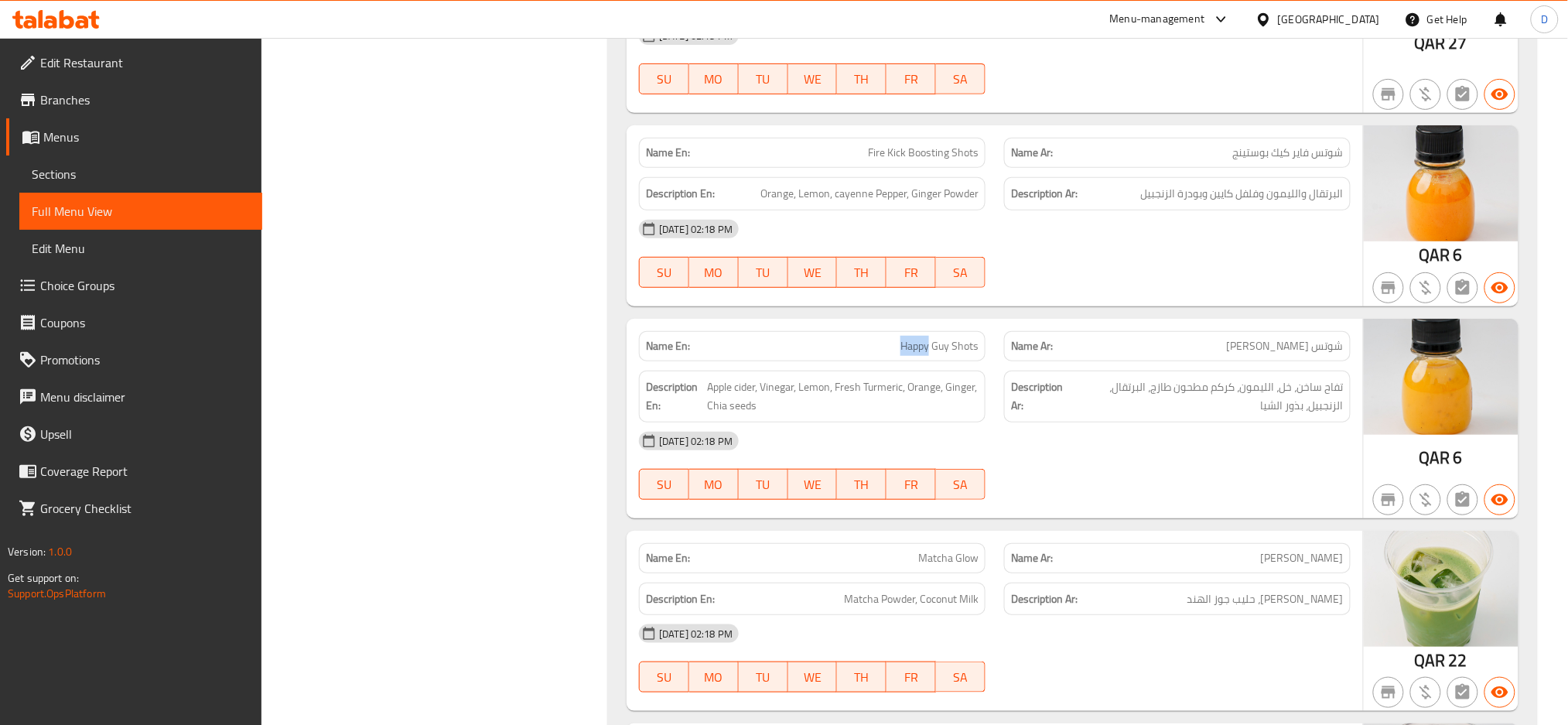
copy span "Happy Guy Shots"
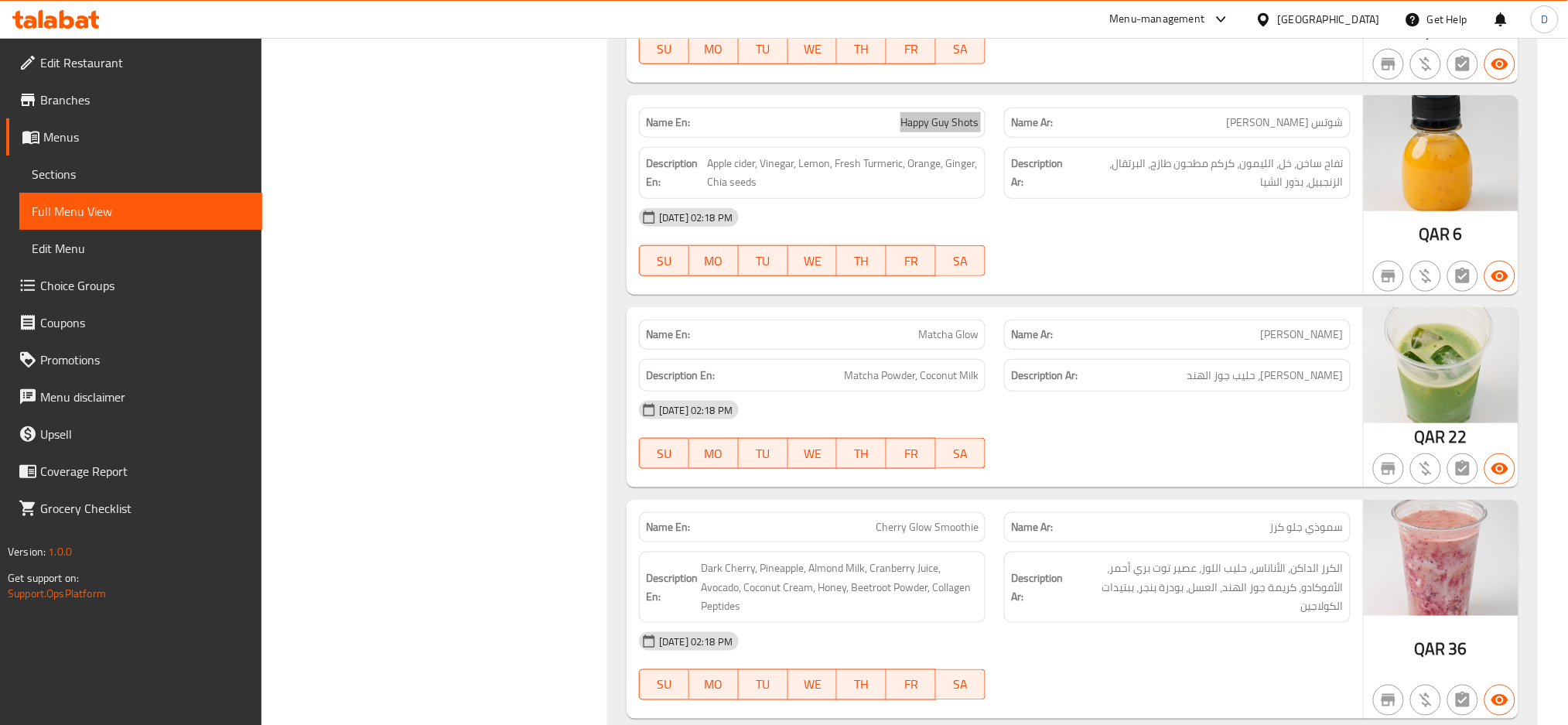
scroll to position [6949, 0]
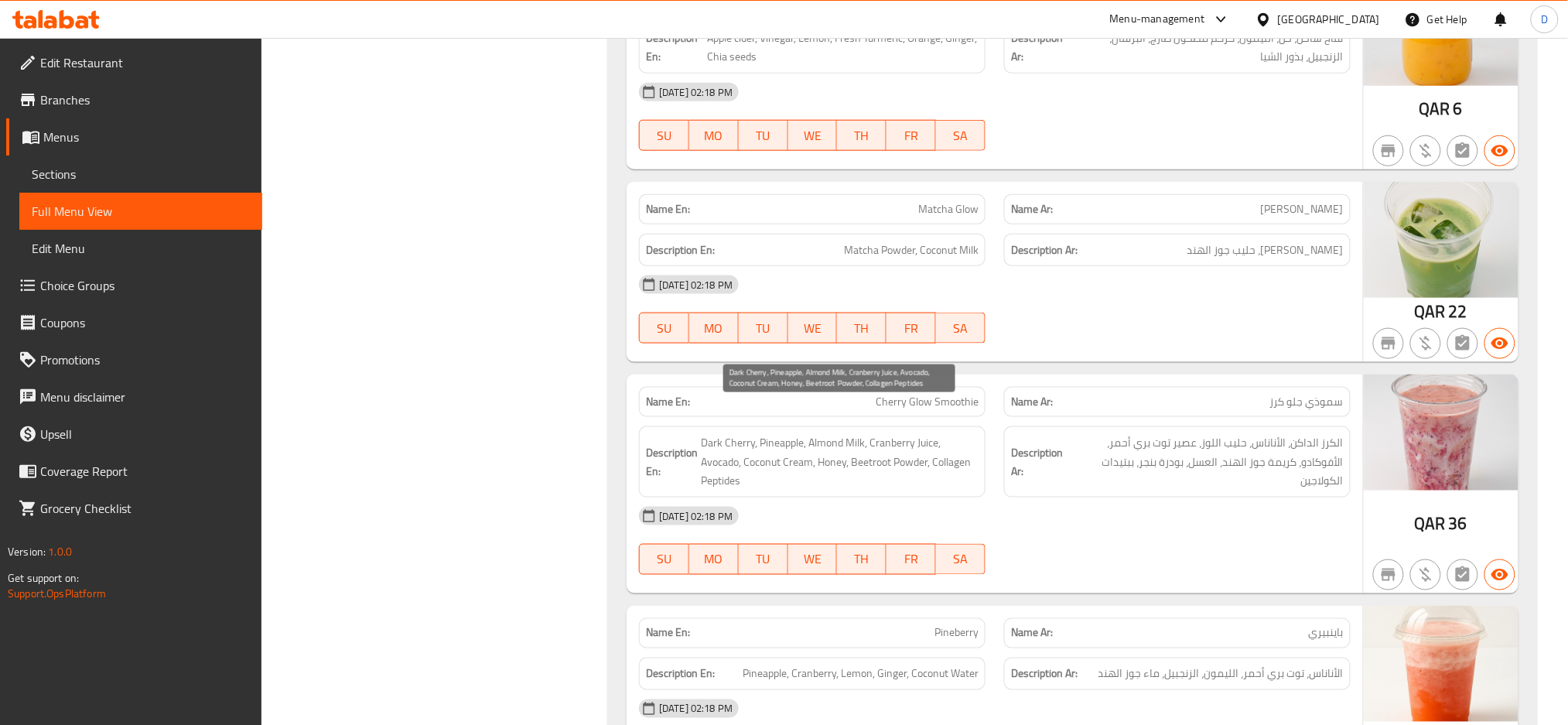
click at [724, 456] on span "Dark Cherry, Pineapple, Almond Milk, Cranberry Juice, Avocado, Coconut Cream, H…" at bounding box center [838, 461] width 277 height 58
copy span "Peptides"
click at [724, 456] on span "Dark Cherry, Pineapple, Almond Milk, Cranberry Juice, Avocado, Coconut Cream, H…" at bounding box center [838, 461] width 277 height 58
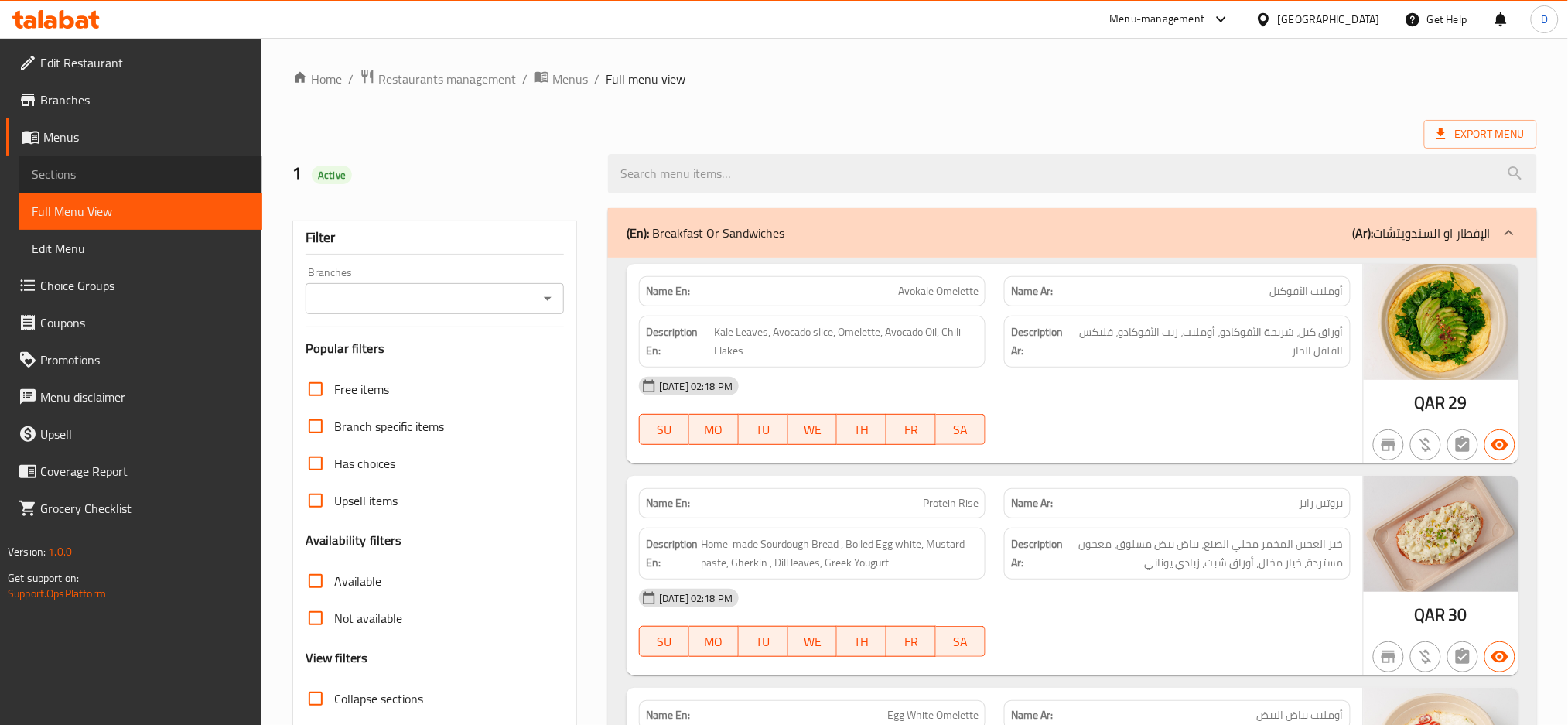
click at [167, 181] on span "Sections" at bounding box center [141, 174] width 218 height 18
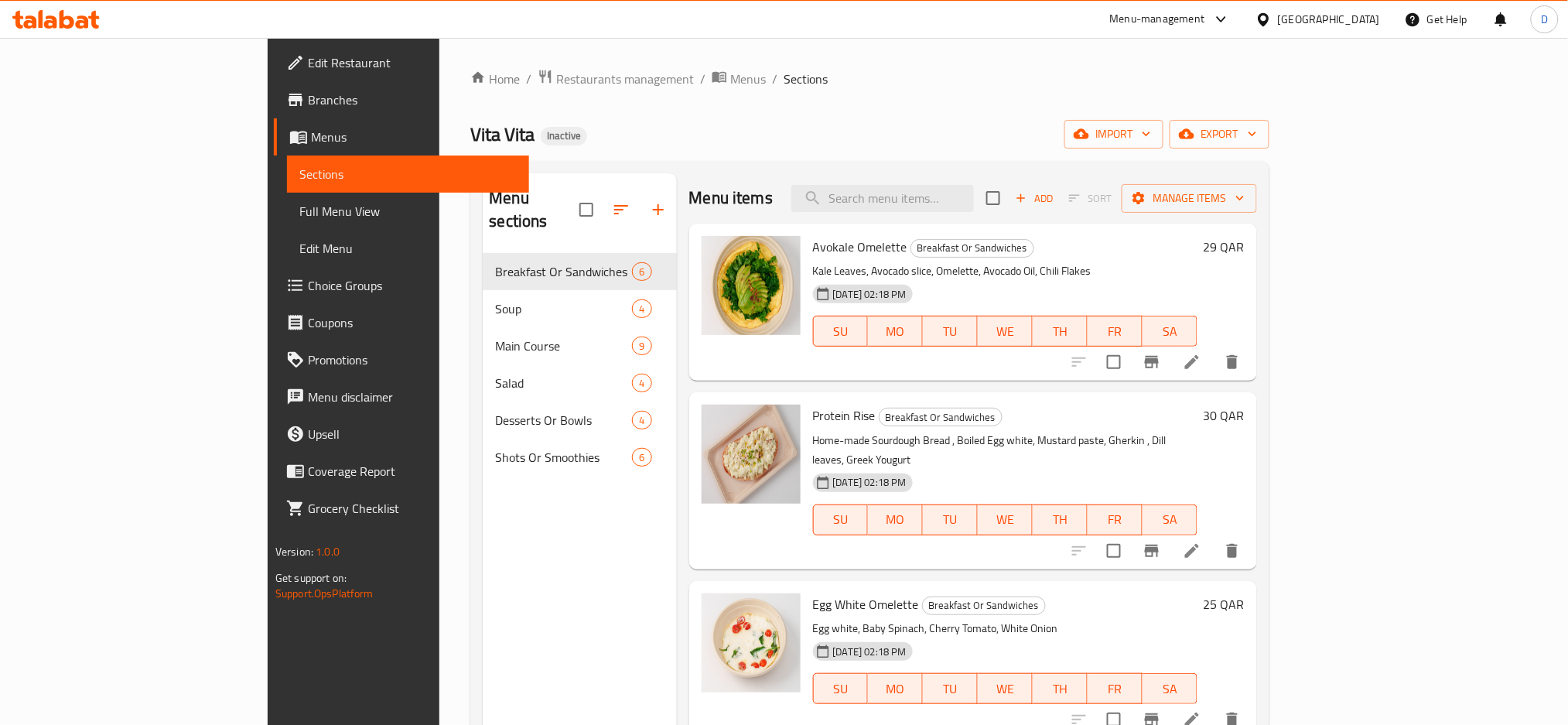
click at [1197, 406] on h6 "Protein Rise Breakfast Or Sandwiches" at bounding box center [1005, 416] width 384 height 22
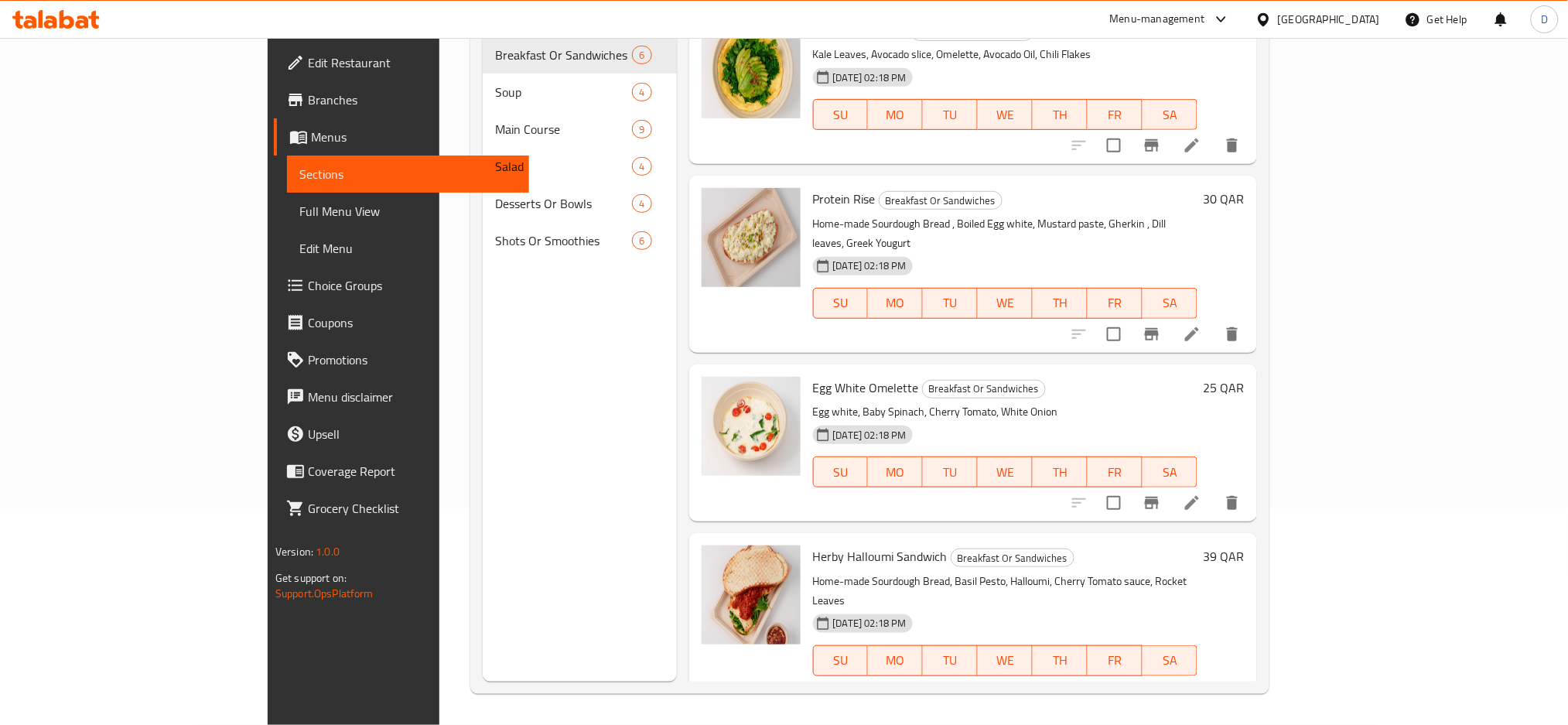
scroll to position [140, 0]
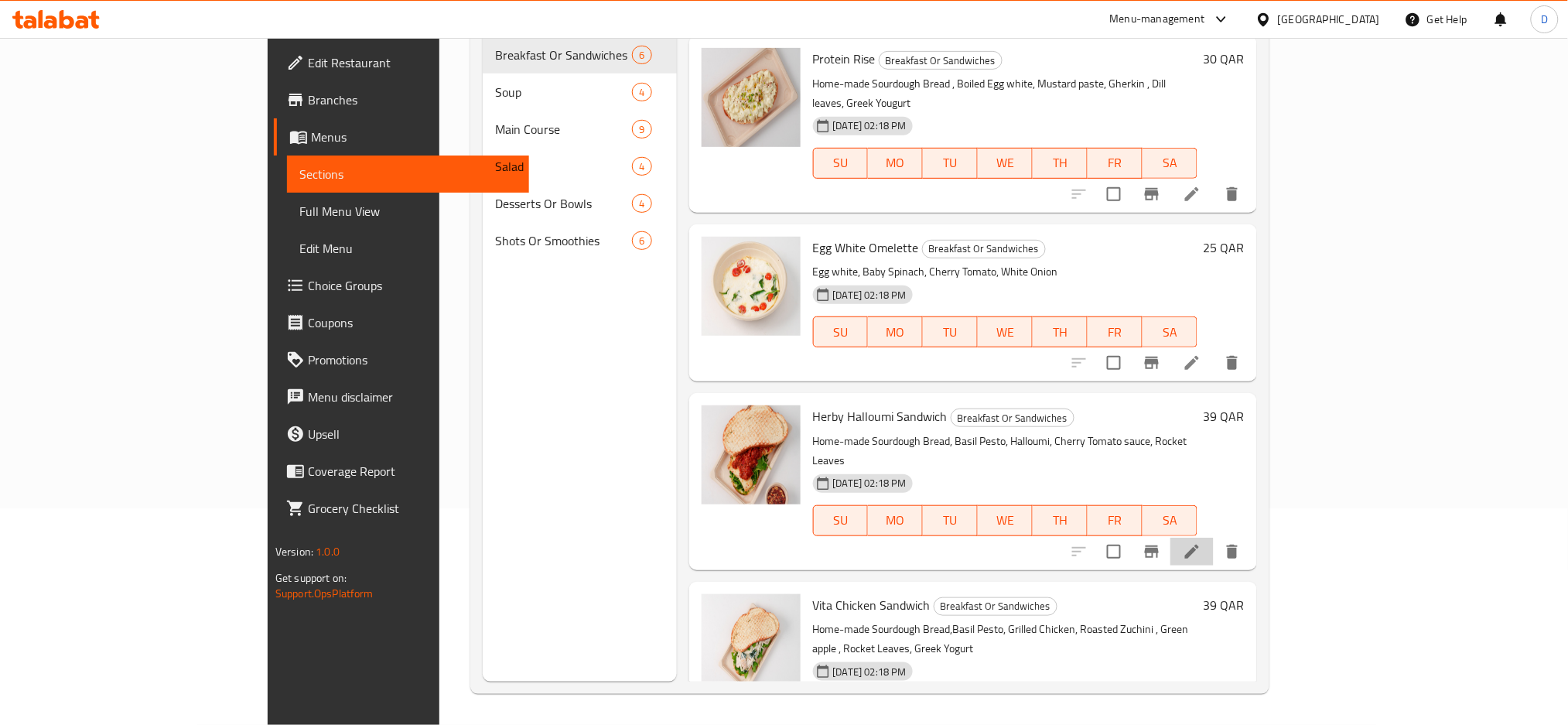
click at [1214, 537] on li at bounding box center [1191, 551] width 43 height 27
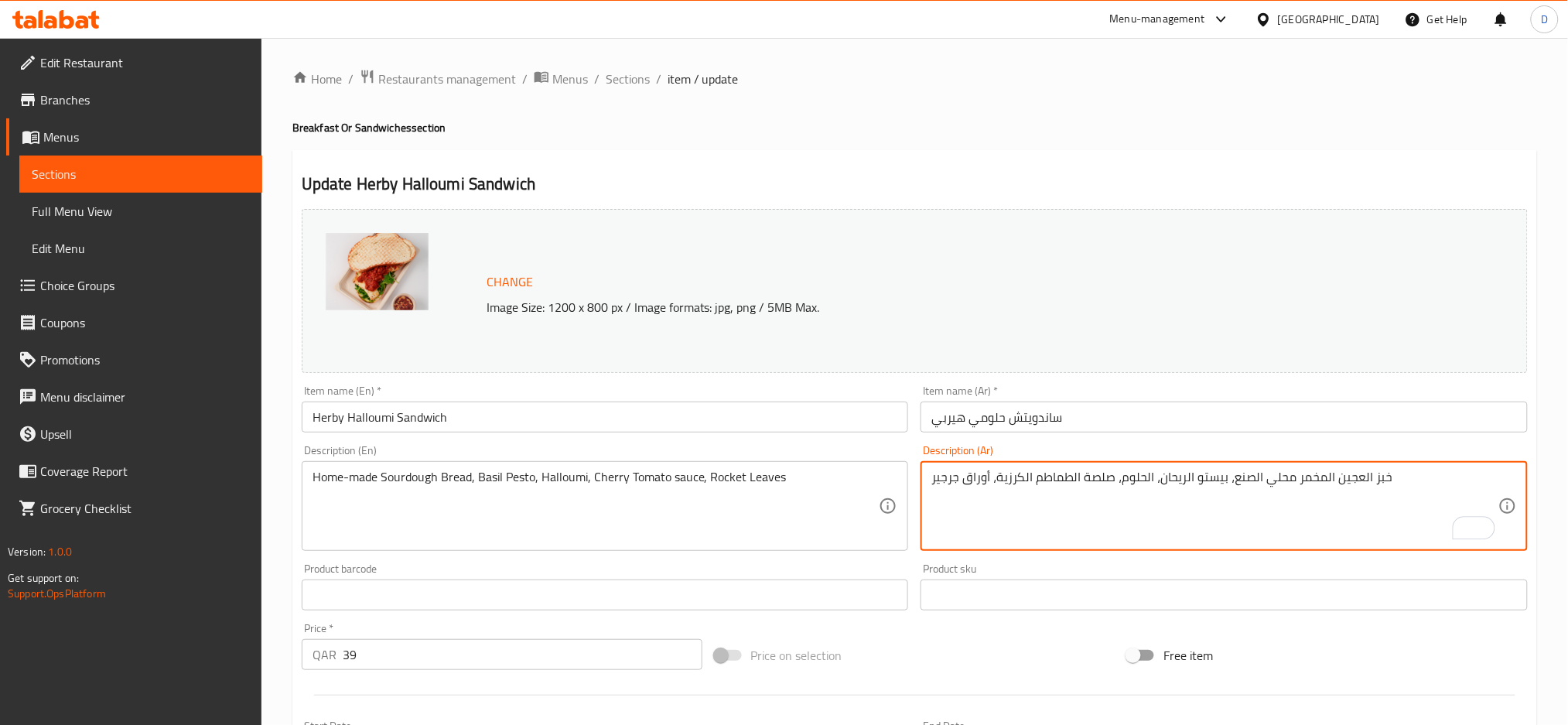
type textarea "خبز العجين المخمر محلي الصنع، بيستو الريحان، الحلوم، صلصة الطماطم الكرزية، أورا…"
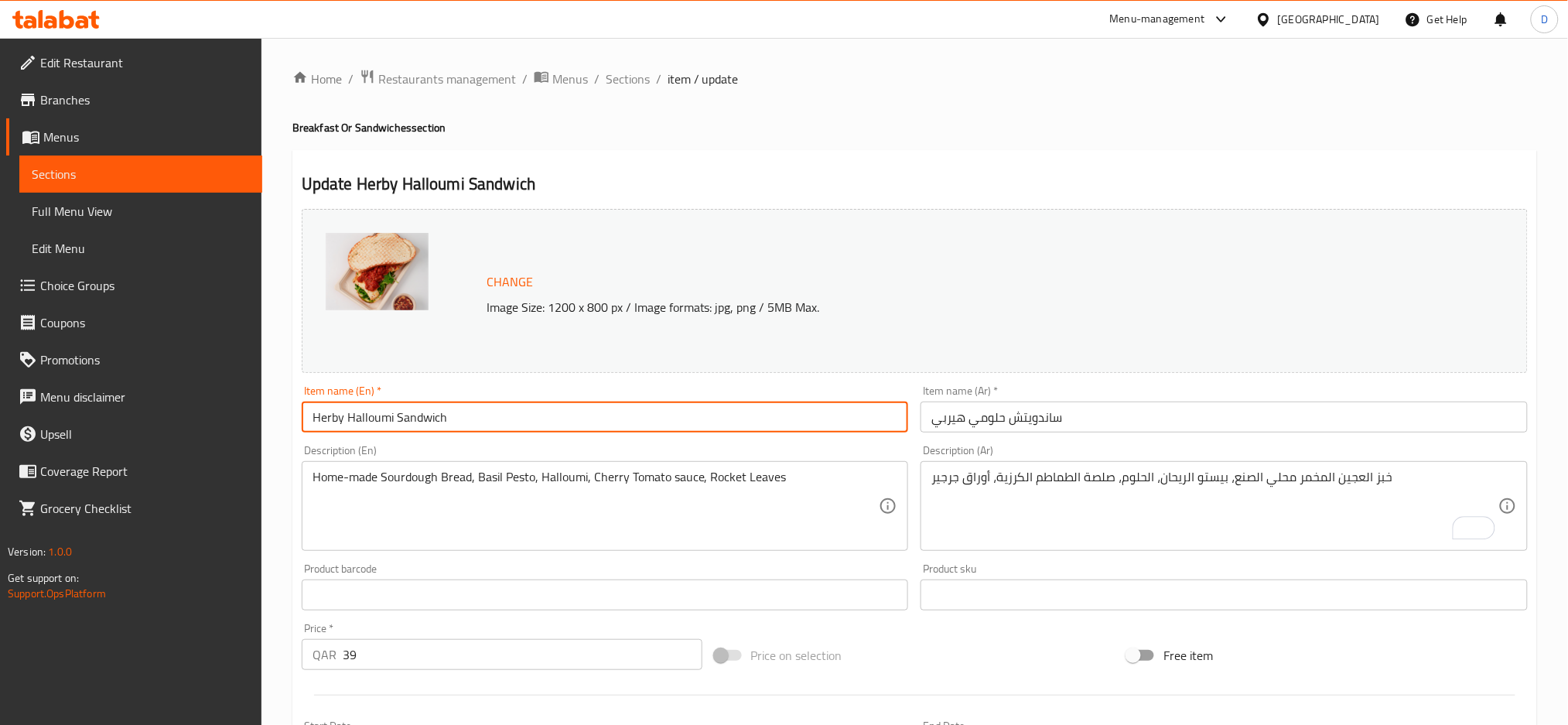
click at [819, 406] on input "Herby Halloumi Sandwich" at bounding box center [605, 417] width 607 height 31
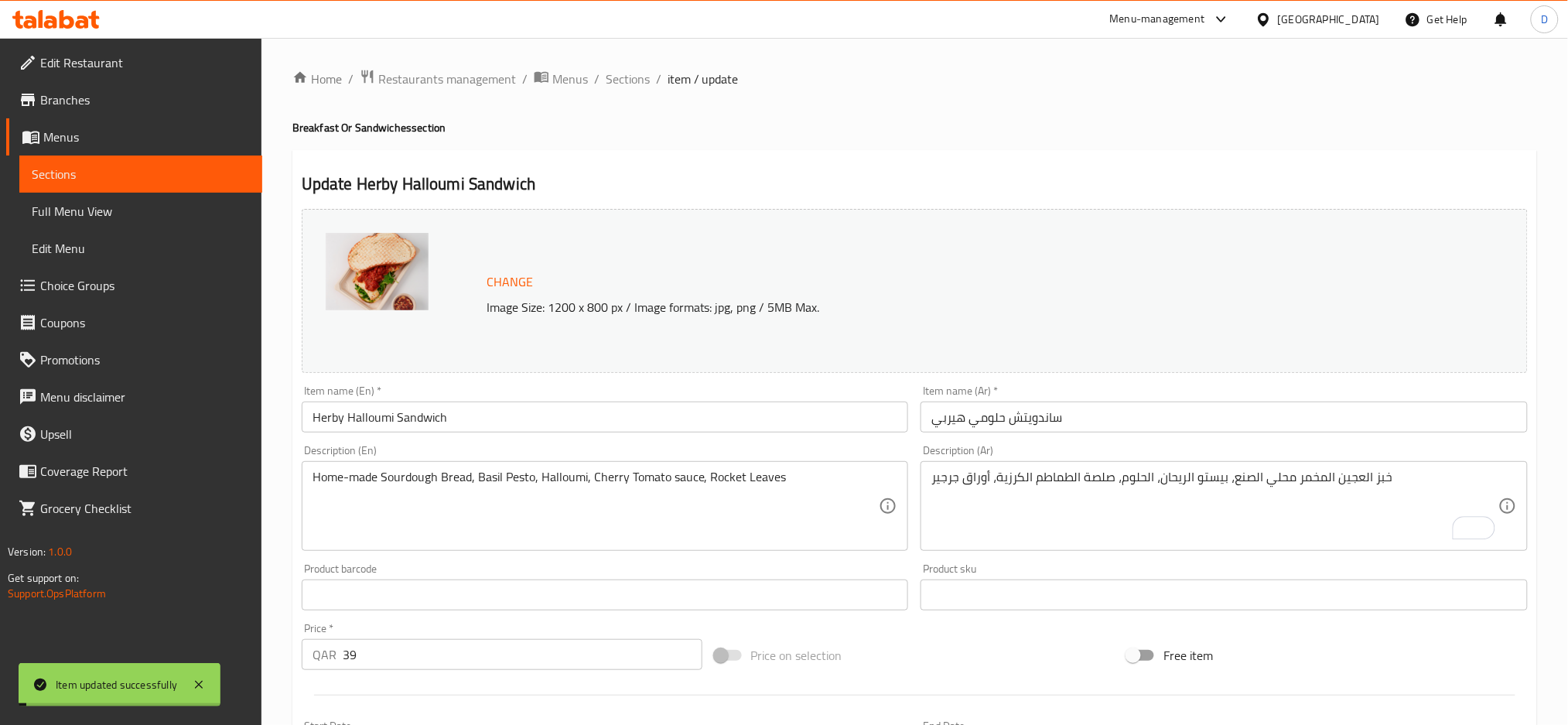
click at [636, 82] on span "Sections" at bounding box center [628, 79] width 44 height 18
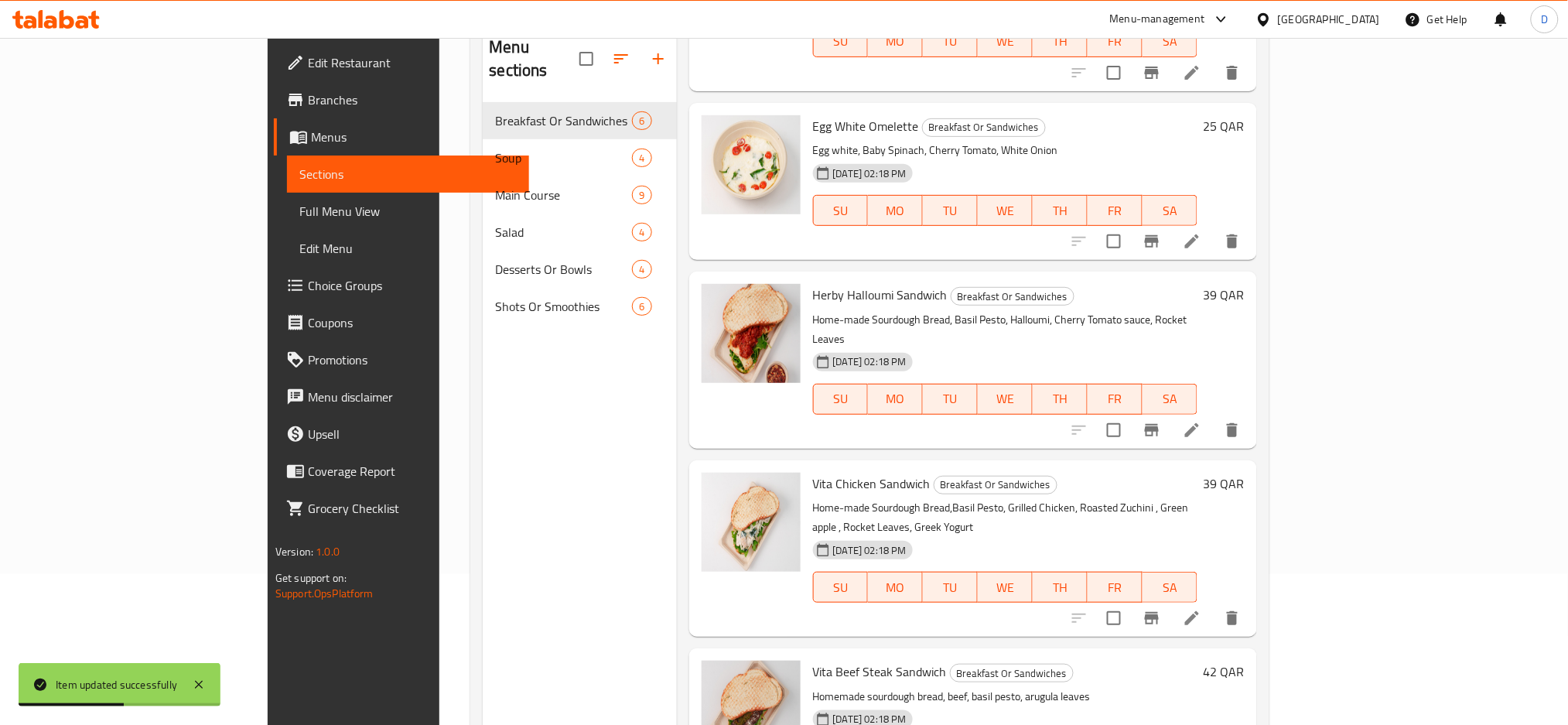
scroll to position [152, 0]
click at [1214, 603] on li at bounding box center [1191, 617] width 43 height 27
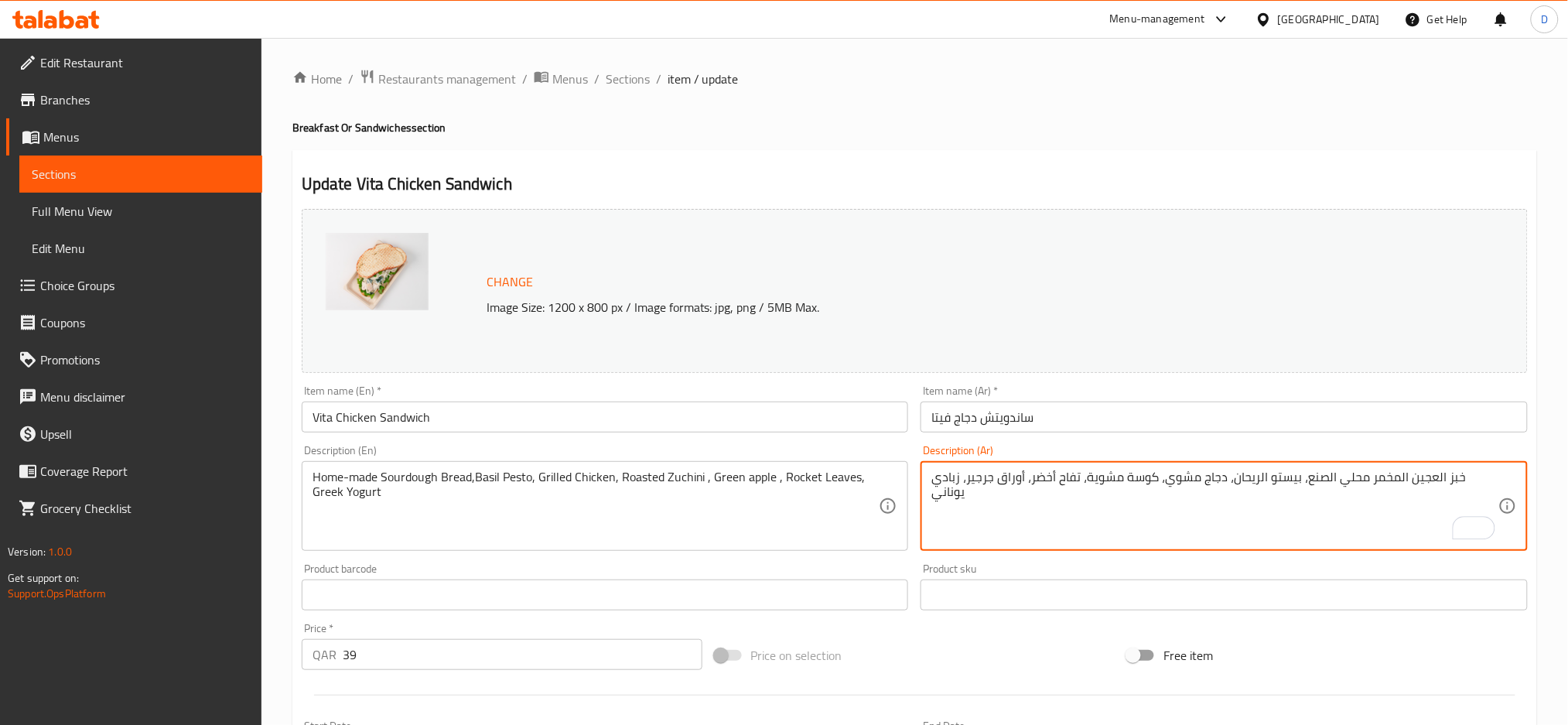
type textarea "خبز العجين المخمر محلي الصنع، بيستو الريحان، دجاج مشوي، كوسة مشوية، تفاح أخضر، …"
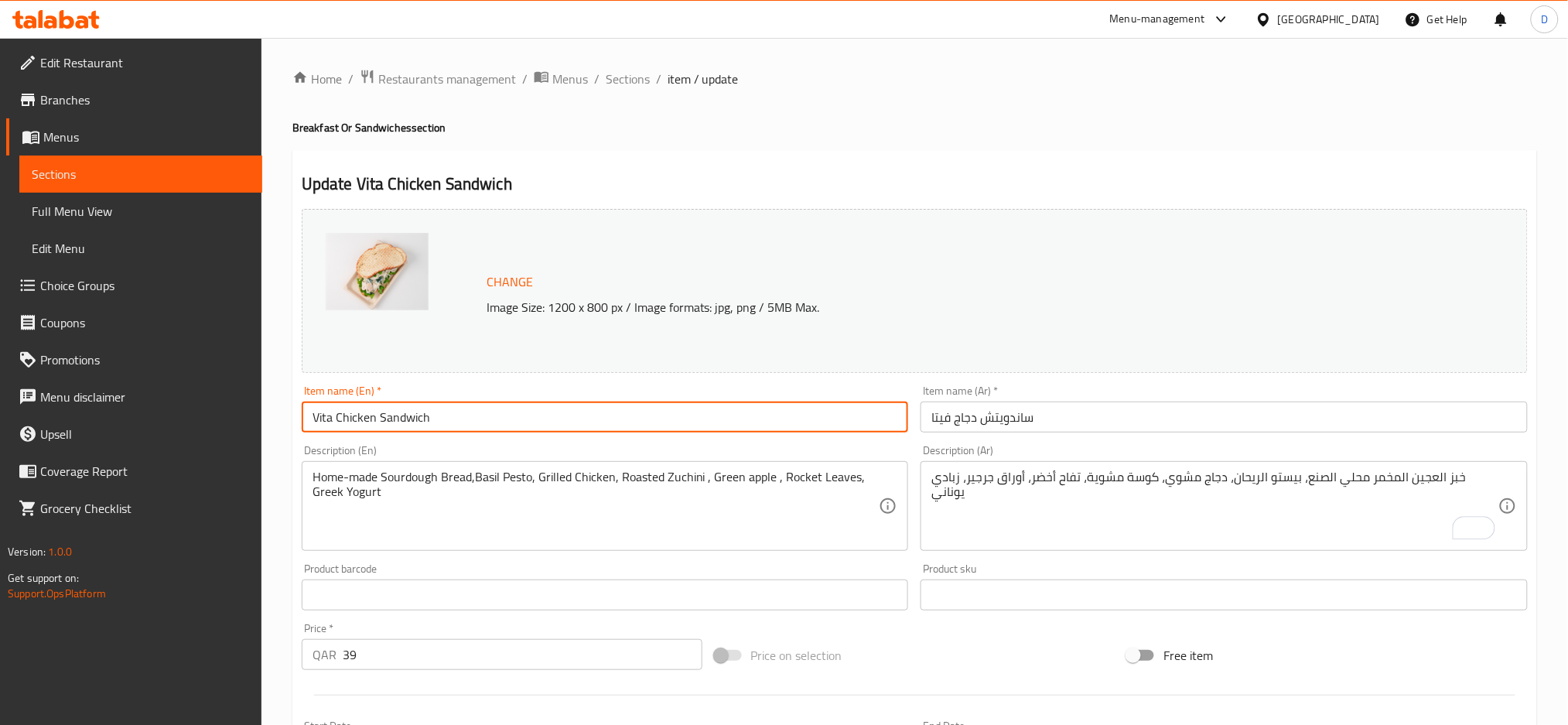
click at [822, 417] on input "Vita Chicken Sandwich" at bounding box center [605, 417] width 607 height 31
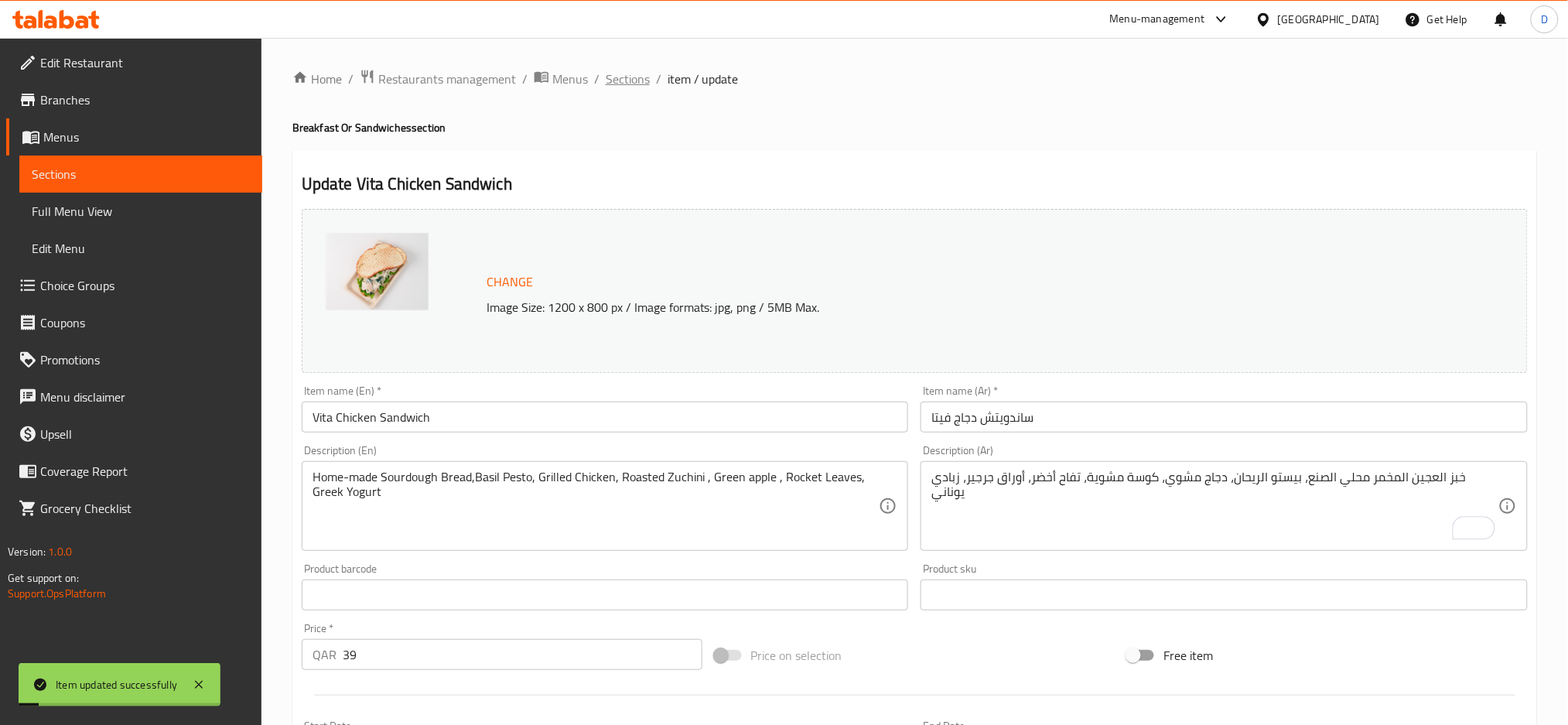
click at [629, 81] on span "Sections" at bounding box center [628, 79] width 44 height 18
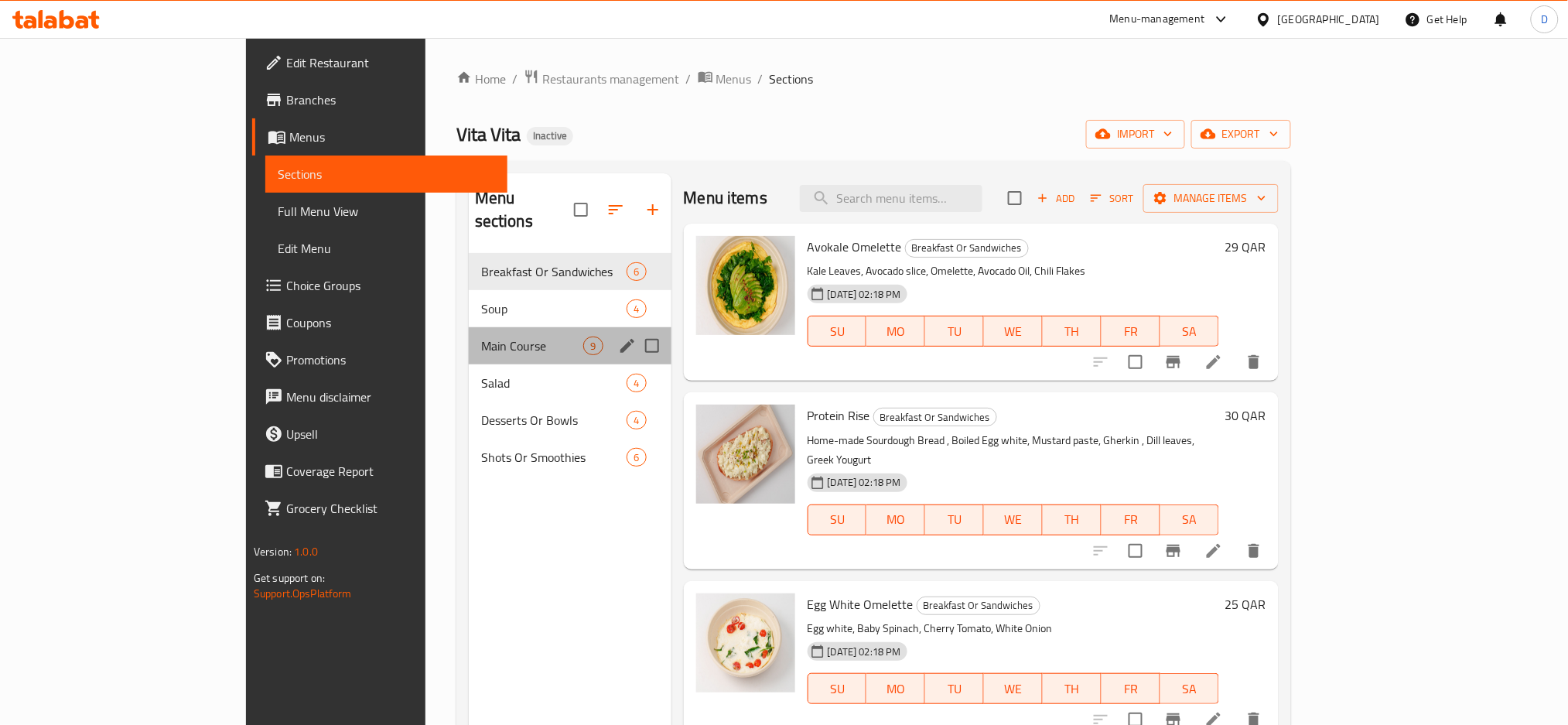
click at [471, 327] on div "Main Course 9" at bounding box center [569, 345] width 202 height 38
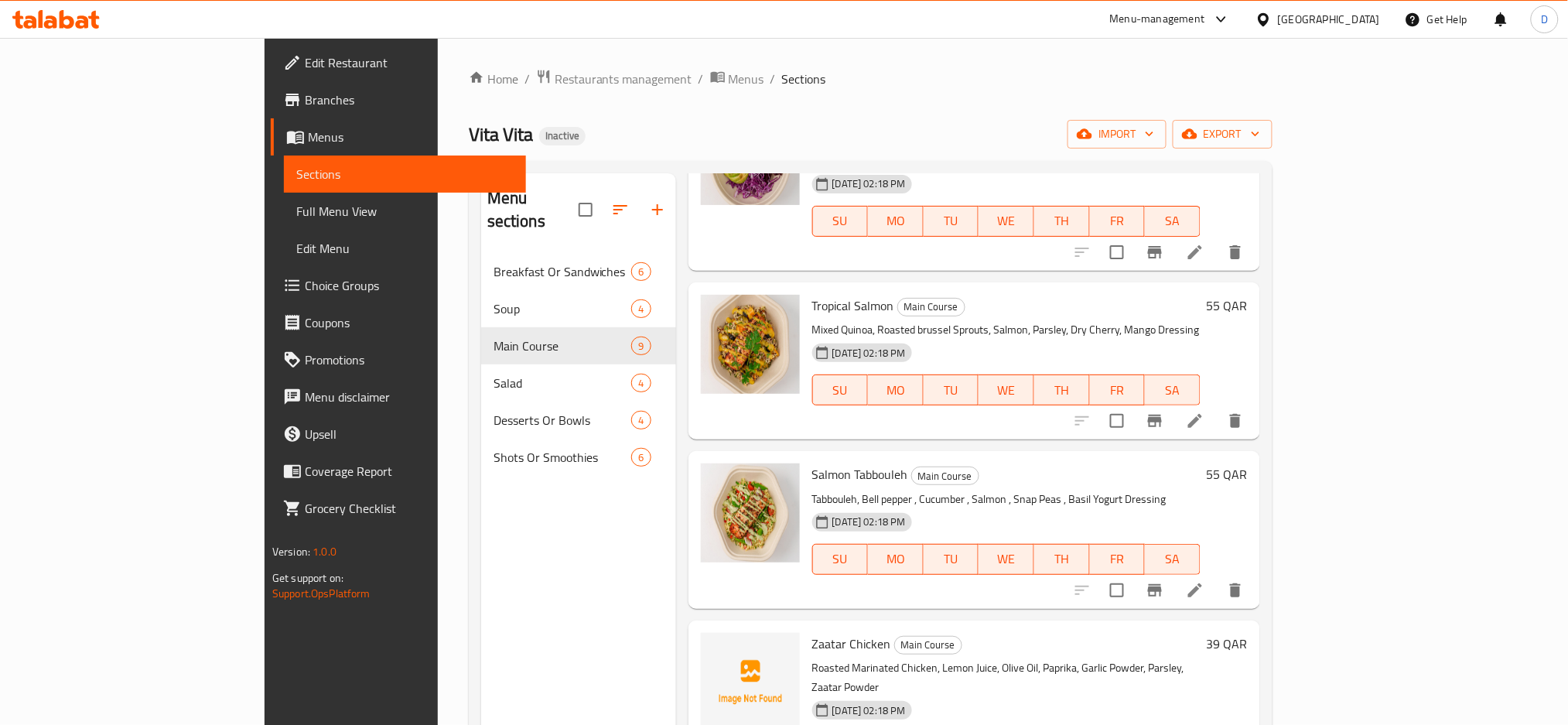
scroll to position [694, 0]
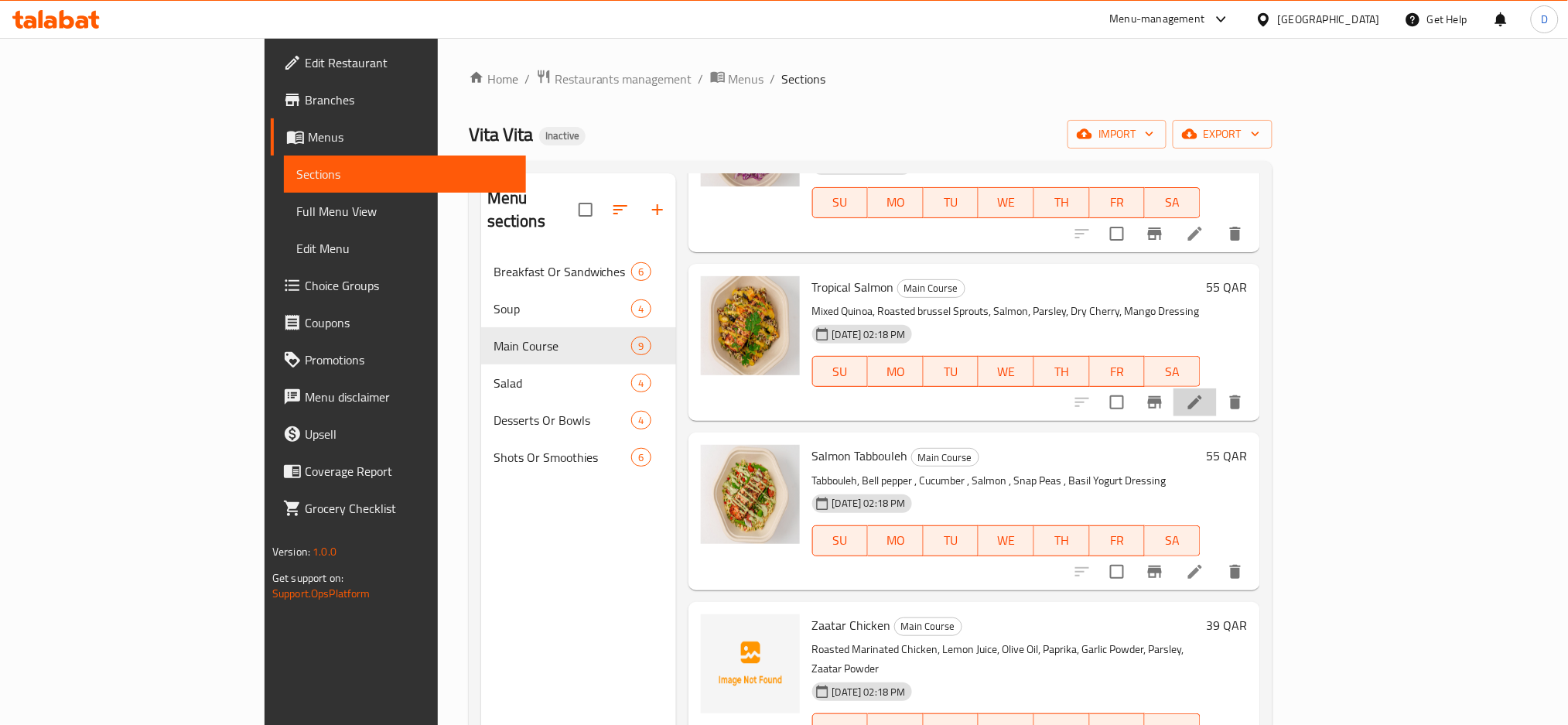
click at [1217, 388] on li at bounding box center [1195, 402] width 43 height 27
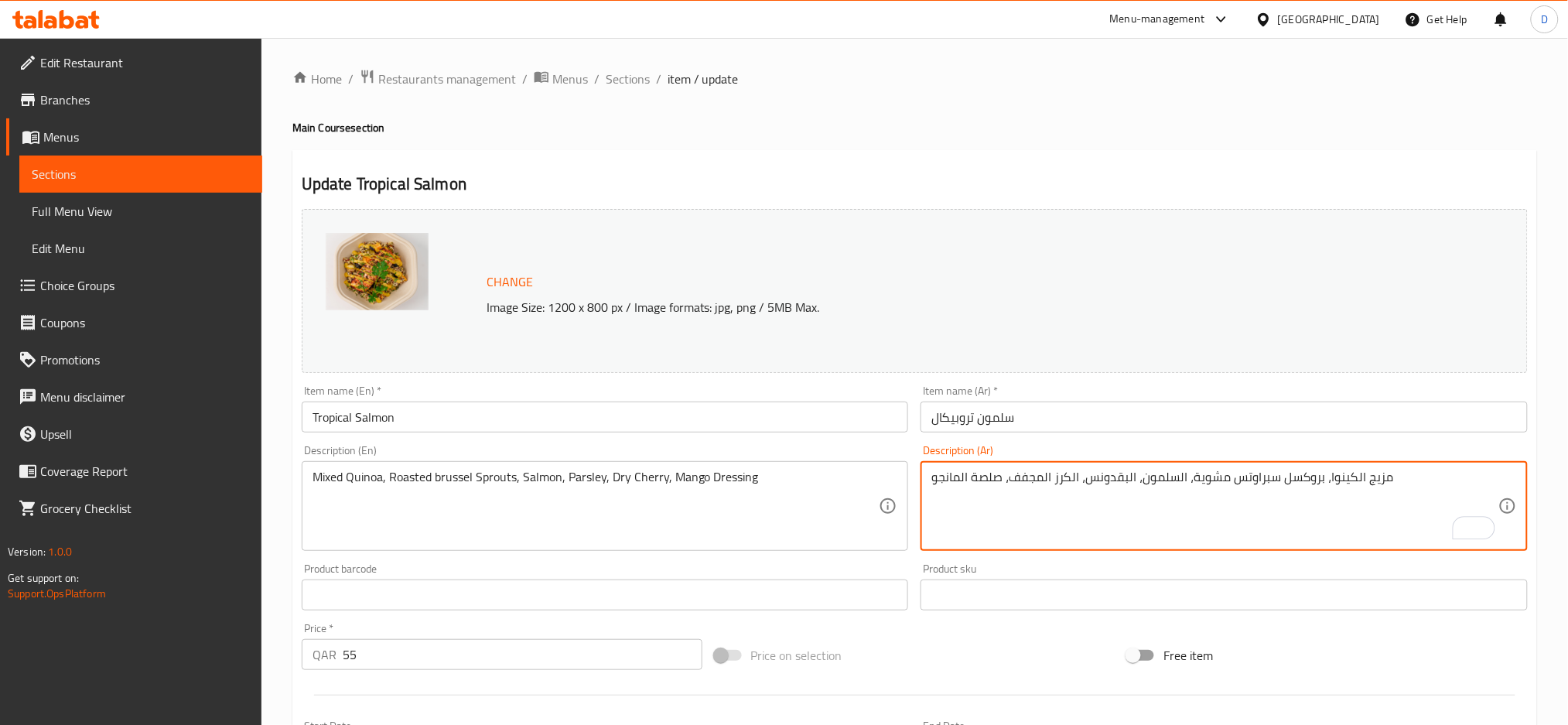
drag, startPoint x: 1230, startPoint y: 476, endPoint x: 1320, endPoint y: 474, distance: 90.0
paste textarea "اعم بروكسل"
type textarea "مزيج الكينوا، براعم بروكسل مشوية، السلمون، البقدونس، الكرز المجفف، صلصة المانجو"
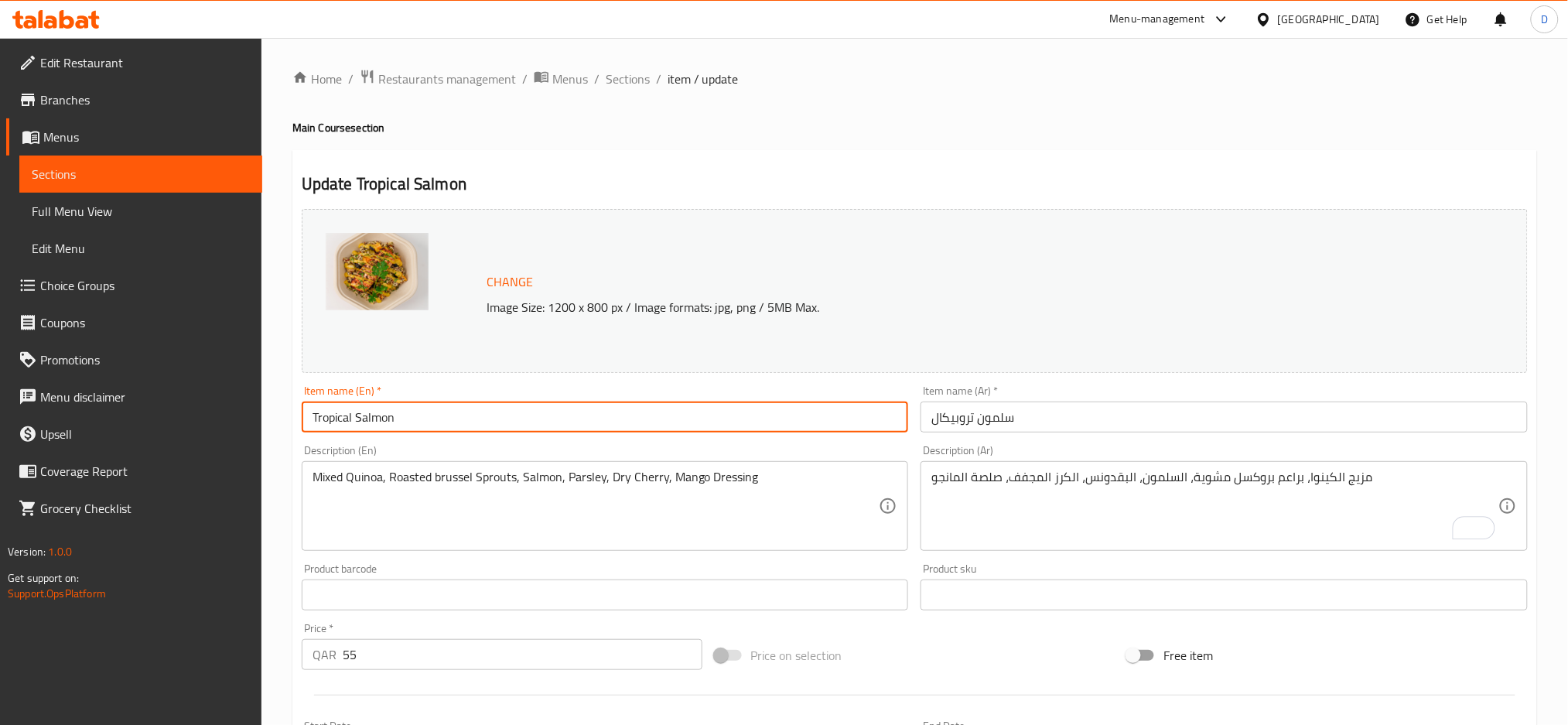
click at [562, 410] on input "Tropical Salmon" at bounding box center [605, 417] width 607 height 31
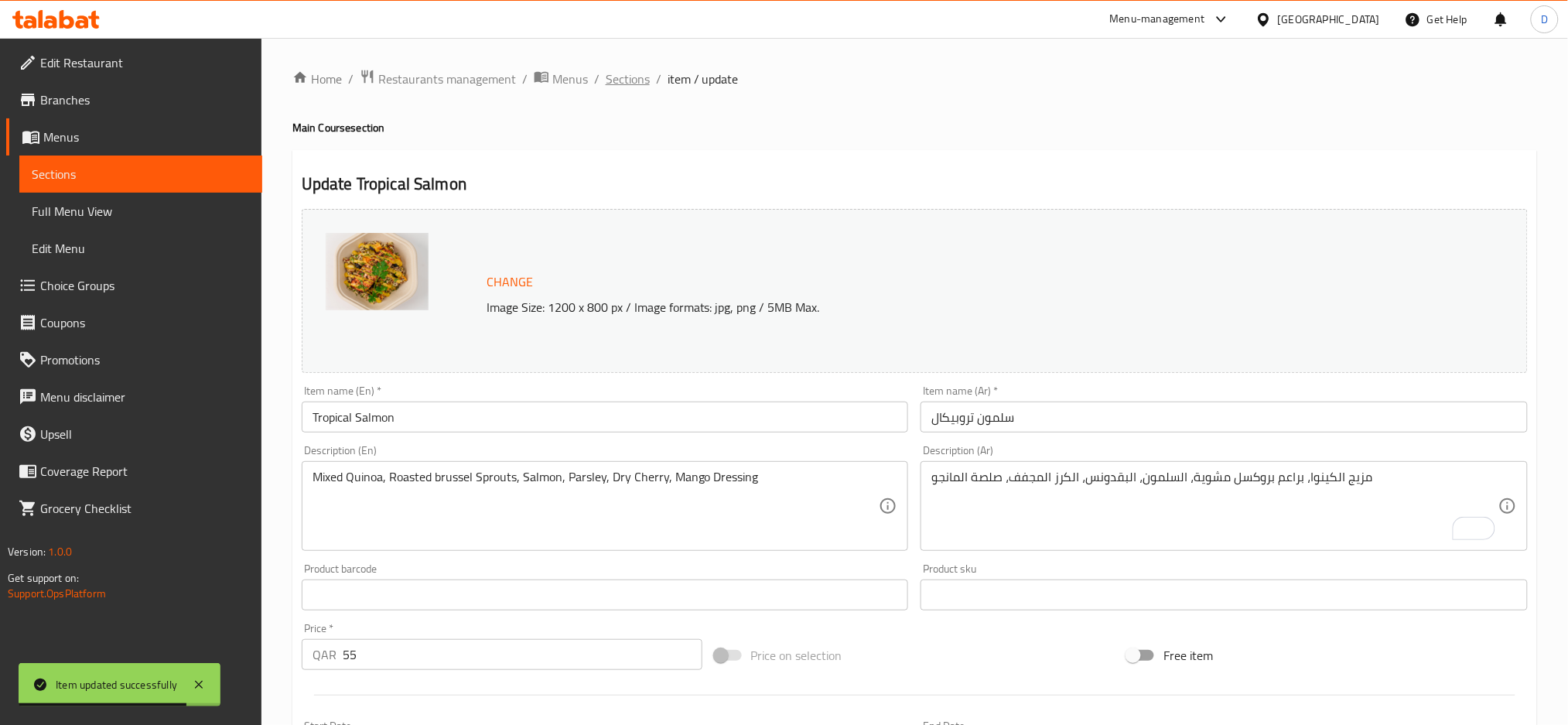
click at [612, 70] on span "Sections" at bounding box center [628, 79] width 44 height 18
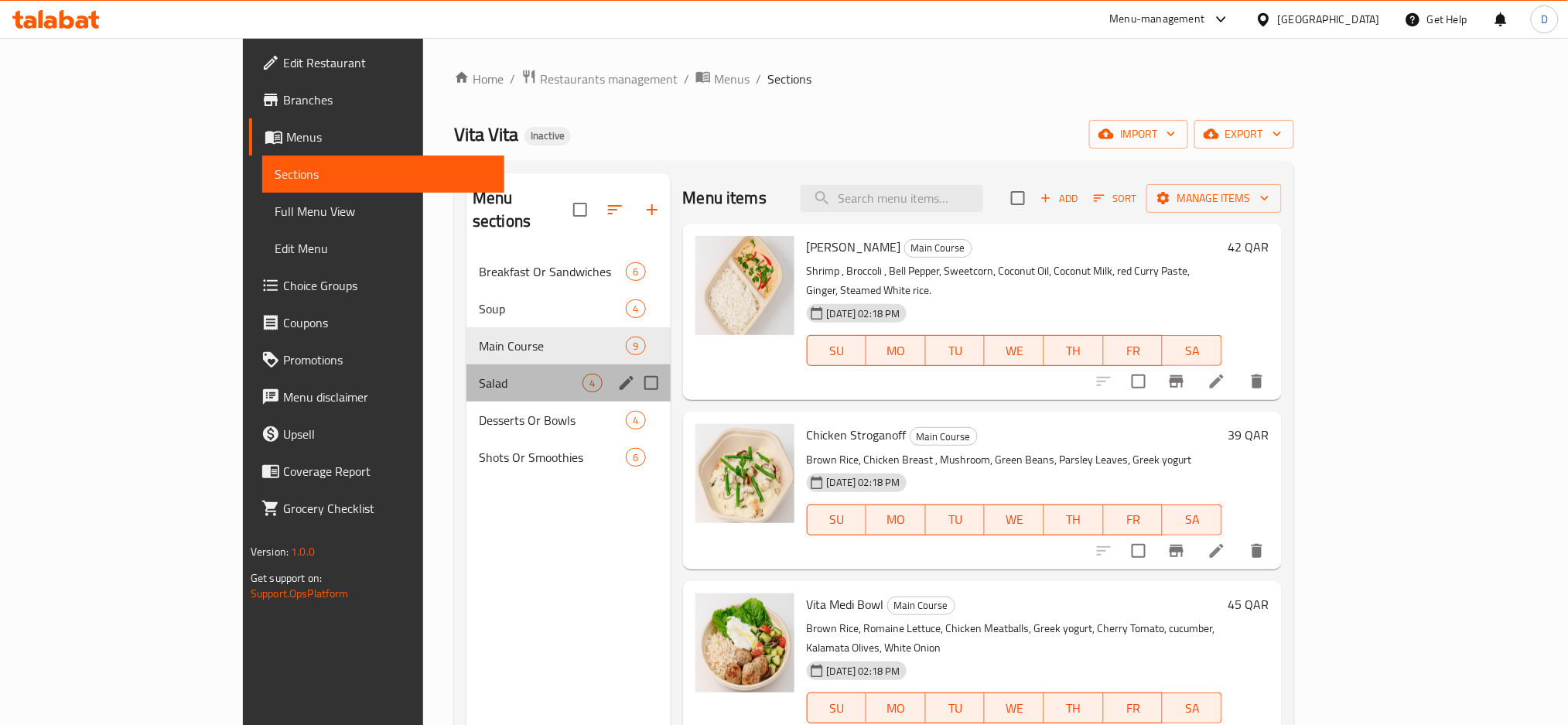
click at [466, 374] on div "Salad 4" at bounding box center [568, 383] width 203 height 38
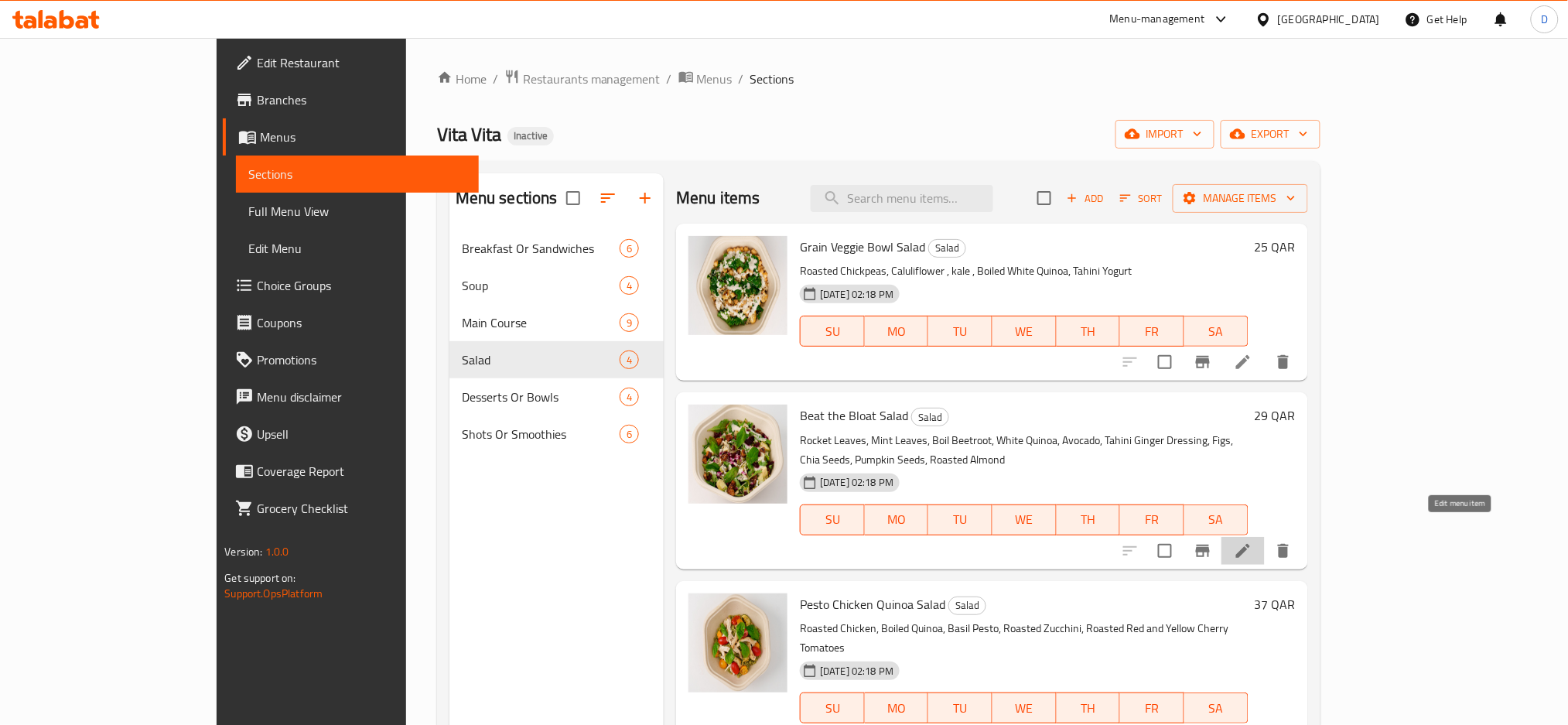
click at [1252, 541] on icon at bounding box center [1243, 550] width 18 height 18
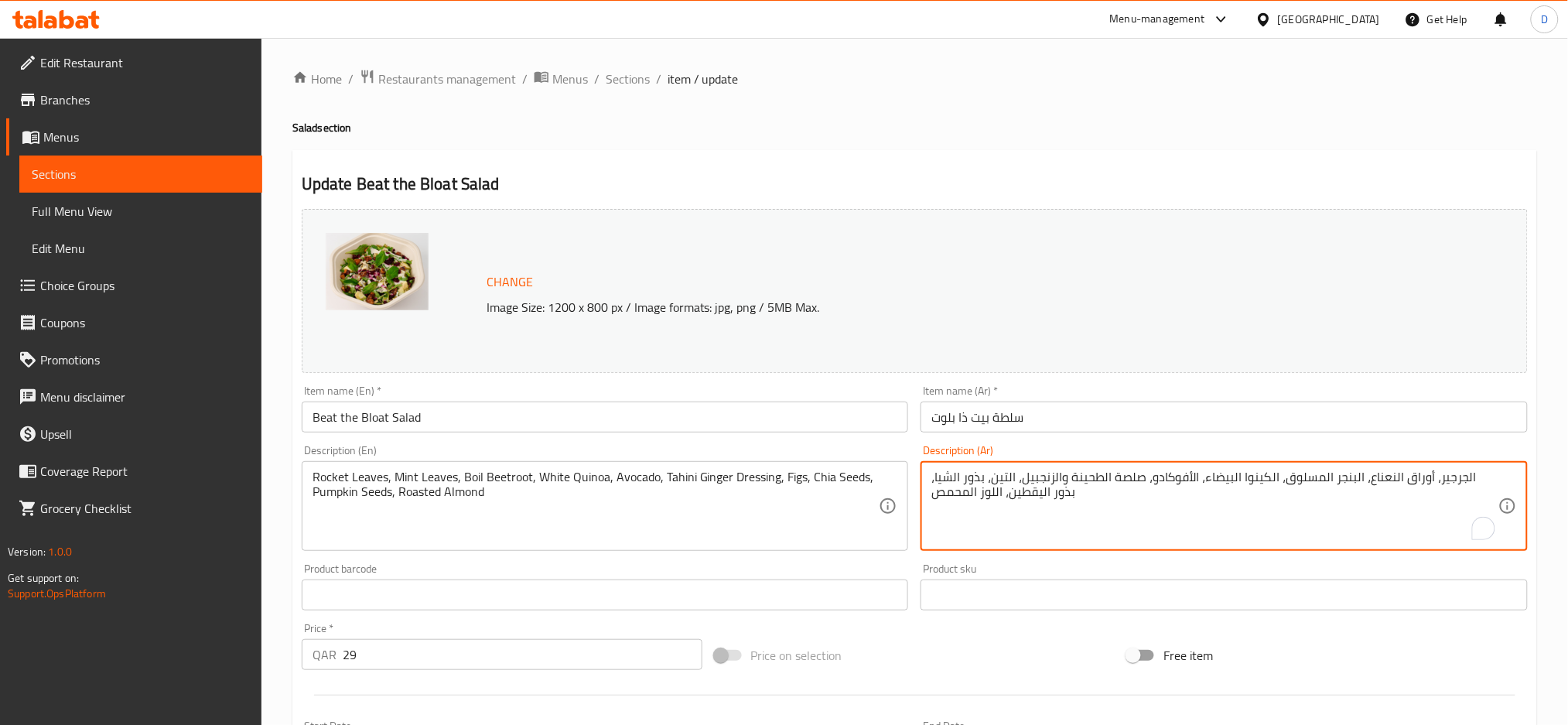
drag, startPoint x: 1458, startPoint y: 480, endPoint x: 1491, endPoint y: 481, distance: 33.0
type textarea "أوراق جرجير، أوراق النعناع، البنجر المسلوق، الكينوا البيضاء، الأفوكادو، صلصة ال…"
click at [1401, 419] on input "سلطة بيت ذا بلوت" at bounding box center [1223, 417] width 607 height 31
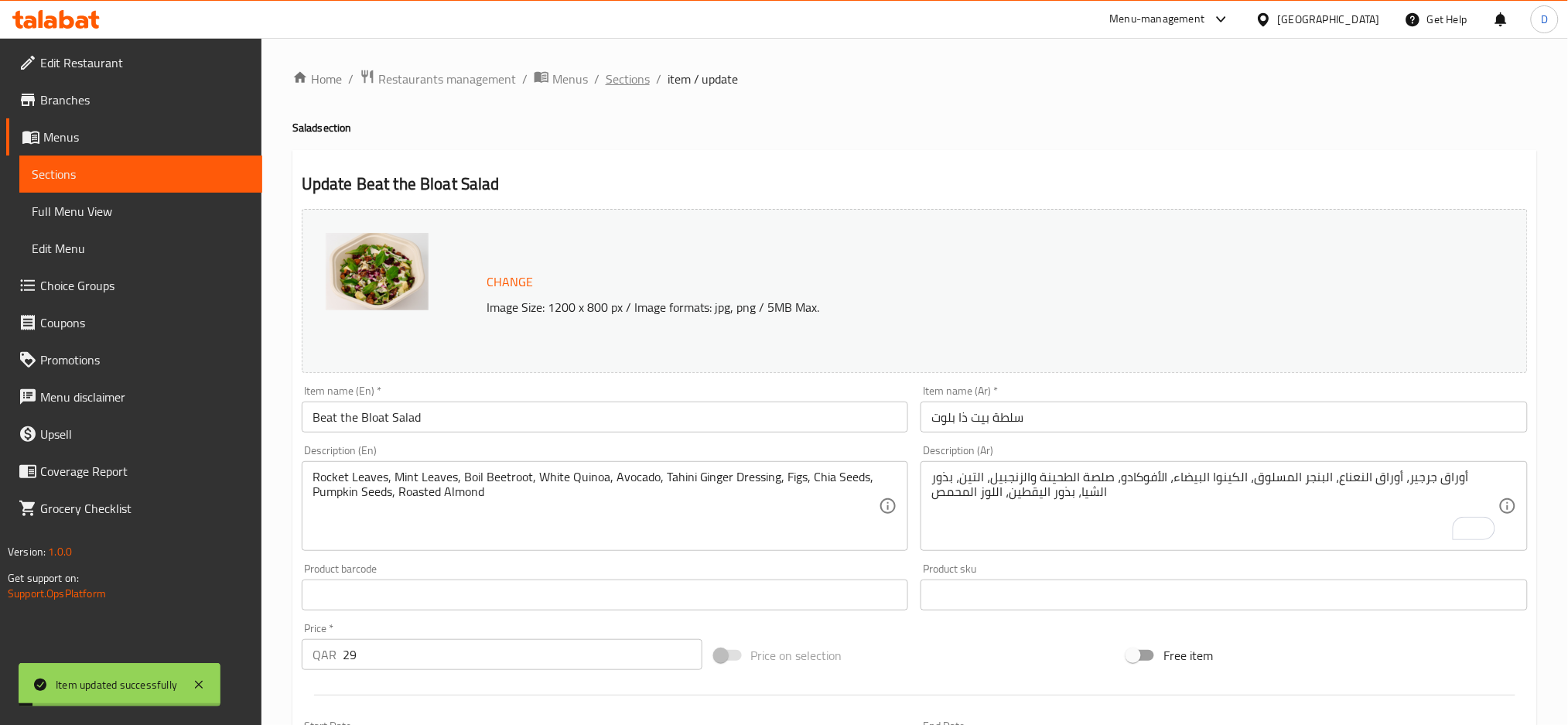
click at [617, 85] on span "Sections" at bounding box center [628, 79] width 44 height 18
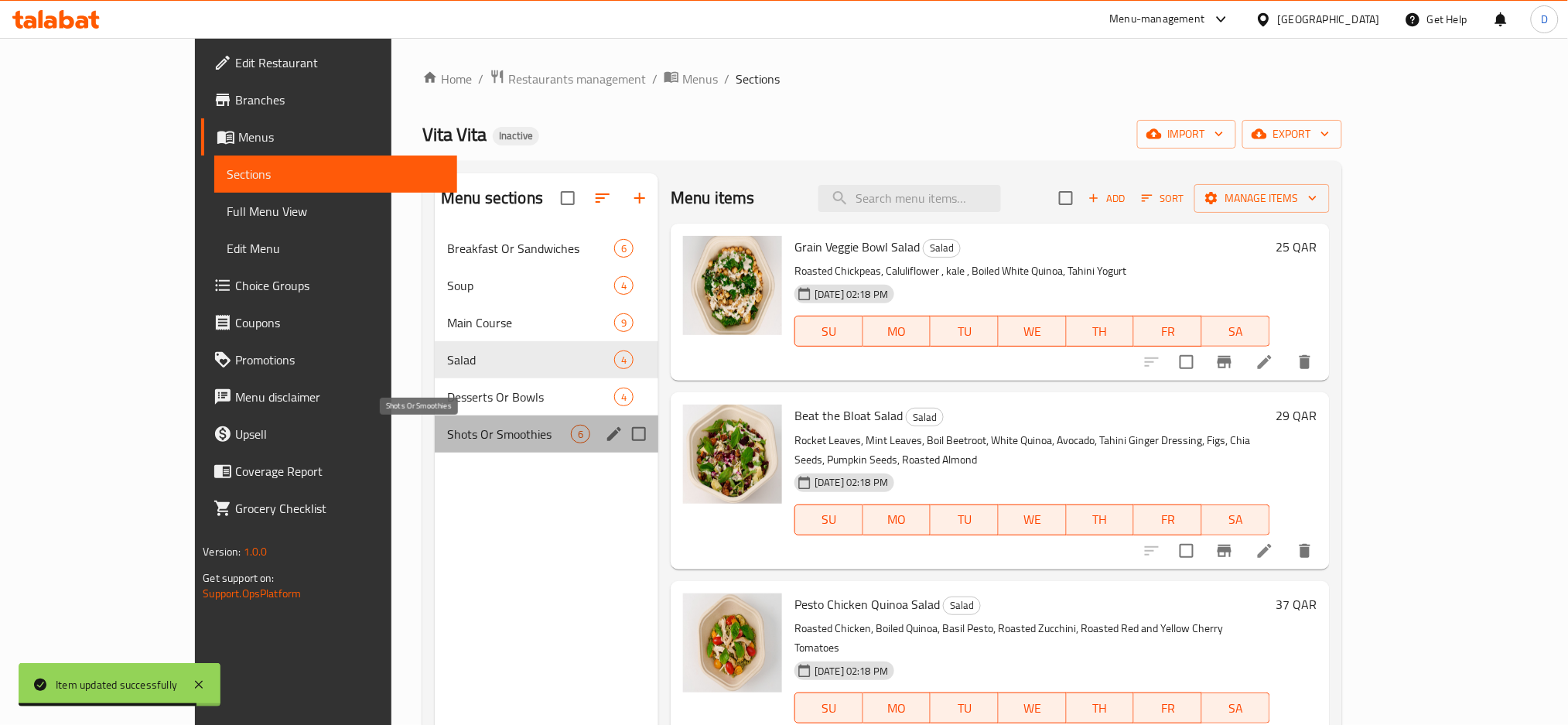
click at [447, 431] on span "Shots Or Smoothies" at bounding box center [508, 434] width 124 height 18
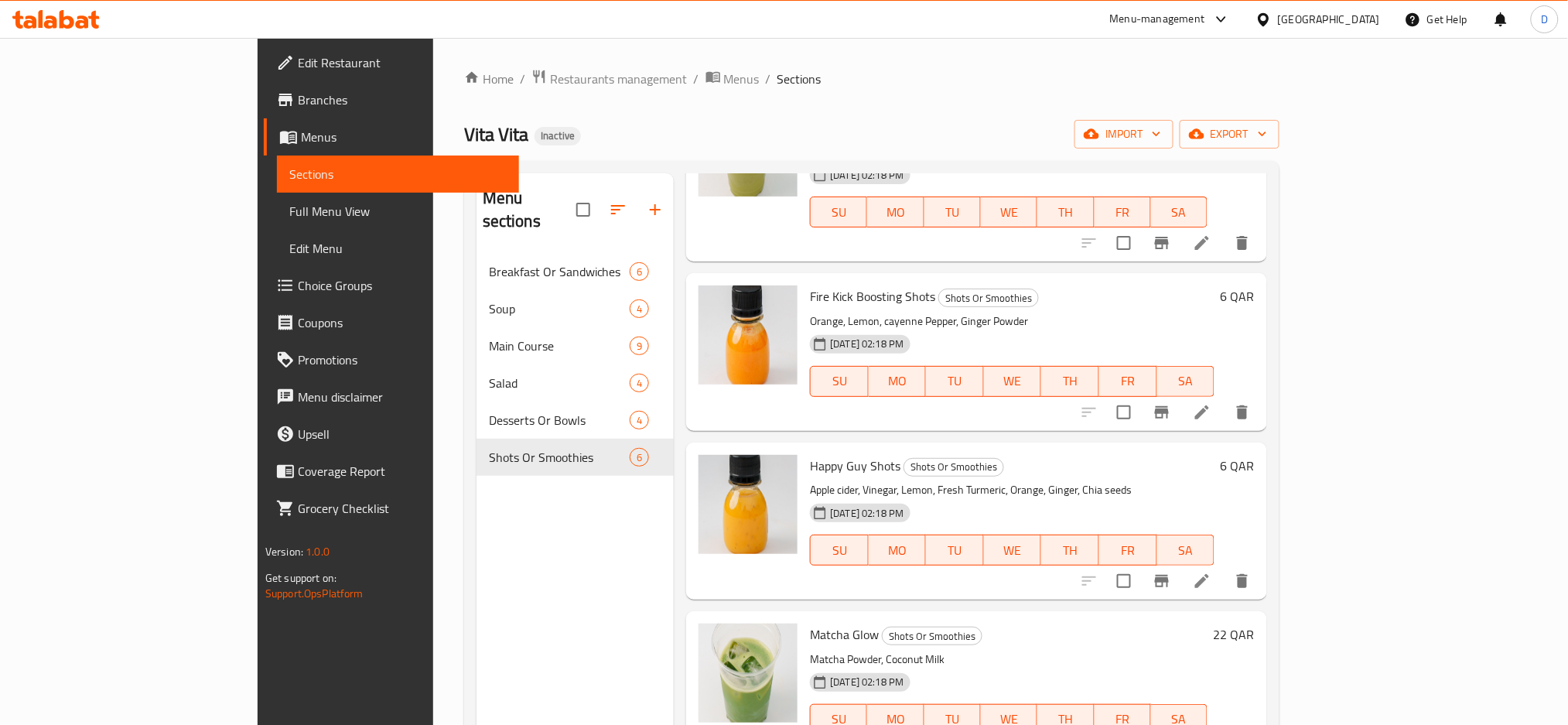
scroll to position [140, 0]
click at [1211, 570] on icon at bounding box center [1202, 579] width 18 height 18
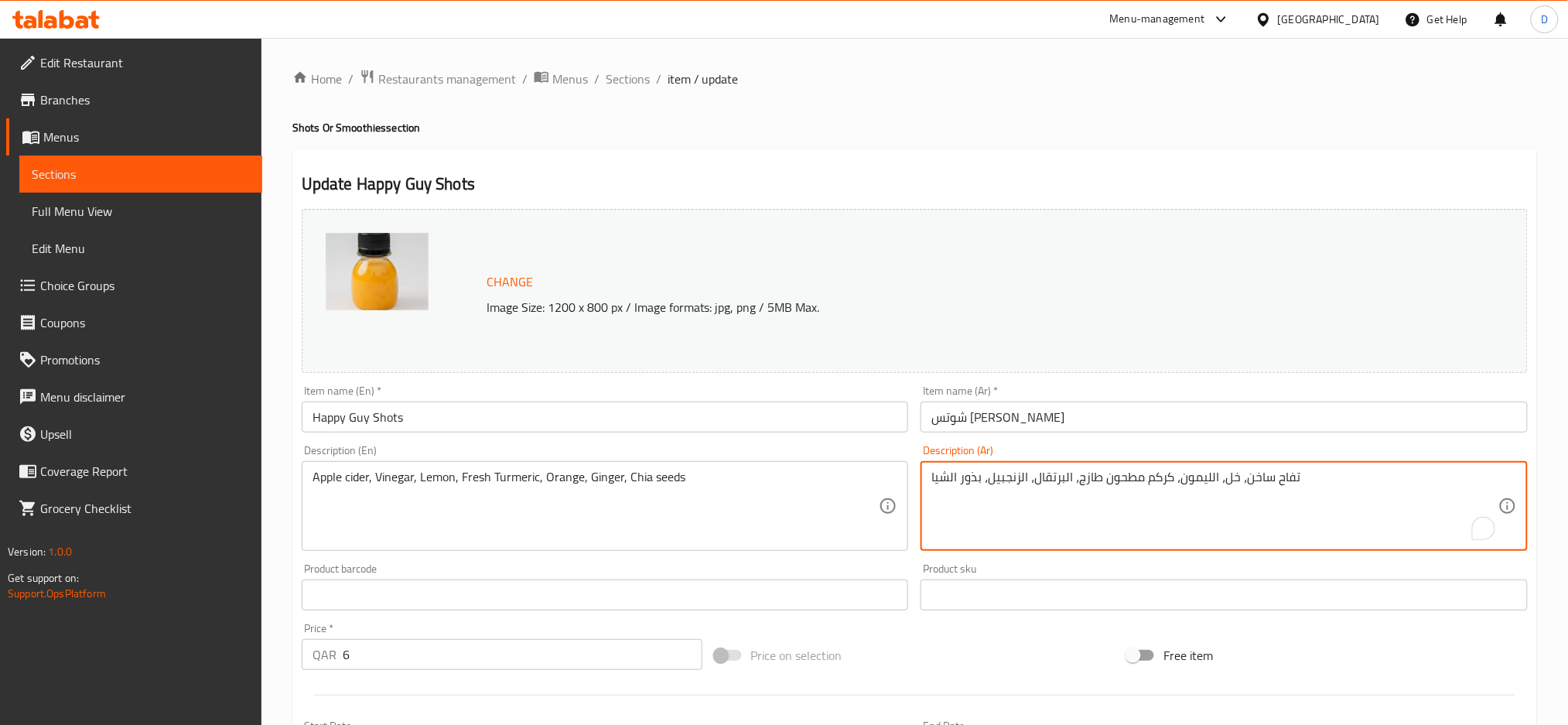
click at [1124, 480] on textarea "تفاح ساخن، خل، الليمون، كركم مطحون طازج، البرتقال، الزنجبيل، بذور الشيا" at bounding box center [1214, 506] width 567 height 73
type textarea "تفاح ساخن، خل، الليمون، كركم طازج، البرتقال، الزنجبيل، بذور الشيا"
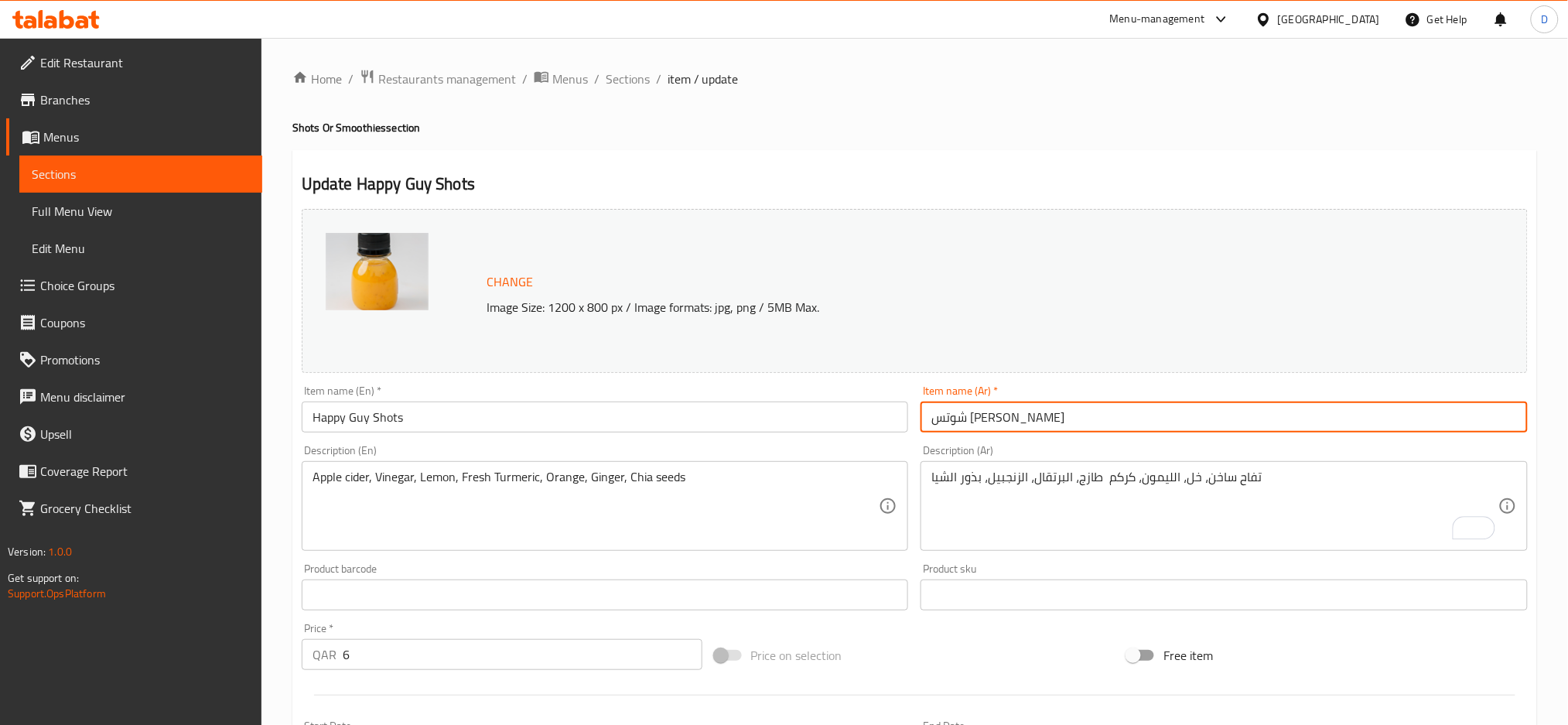
click at [1048, 416] on input "شوتس [PERSON_NAME]" at bounding box center [1223, 417] width 607 height 31
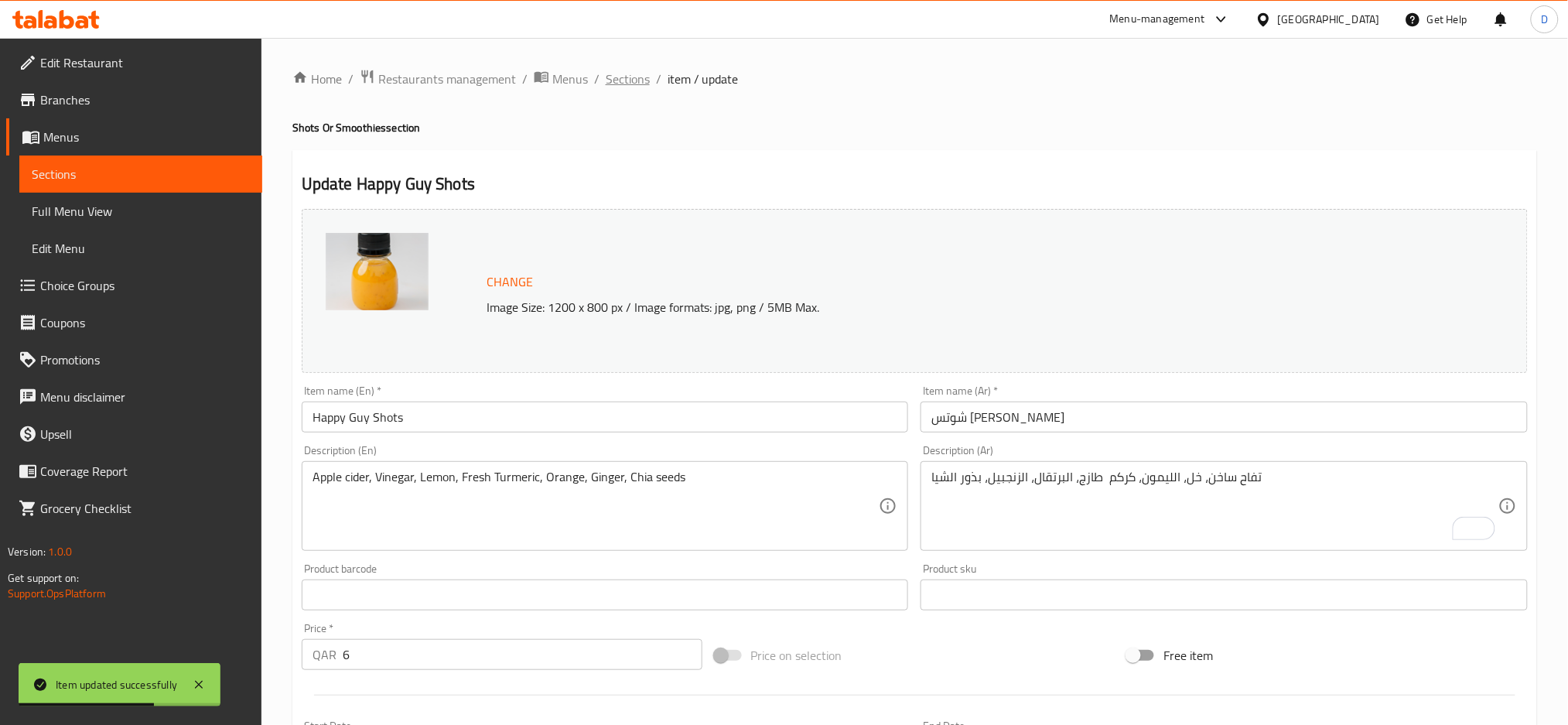
click at [631, 80] on span "Sections" at bounding box center [628, 79] width 44 height 18
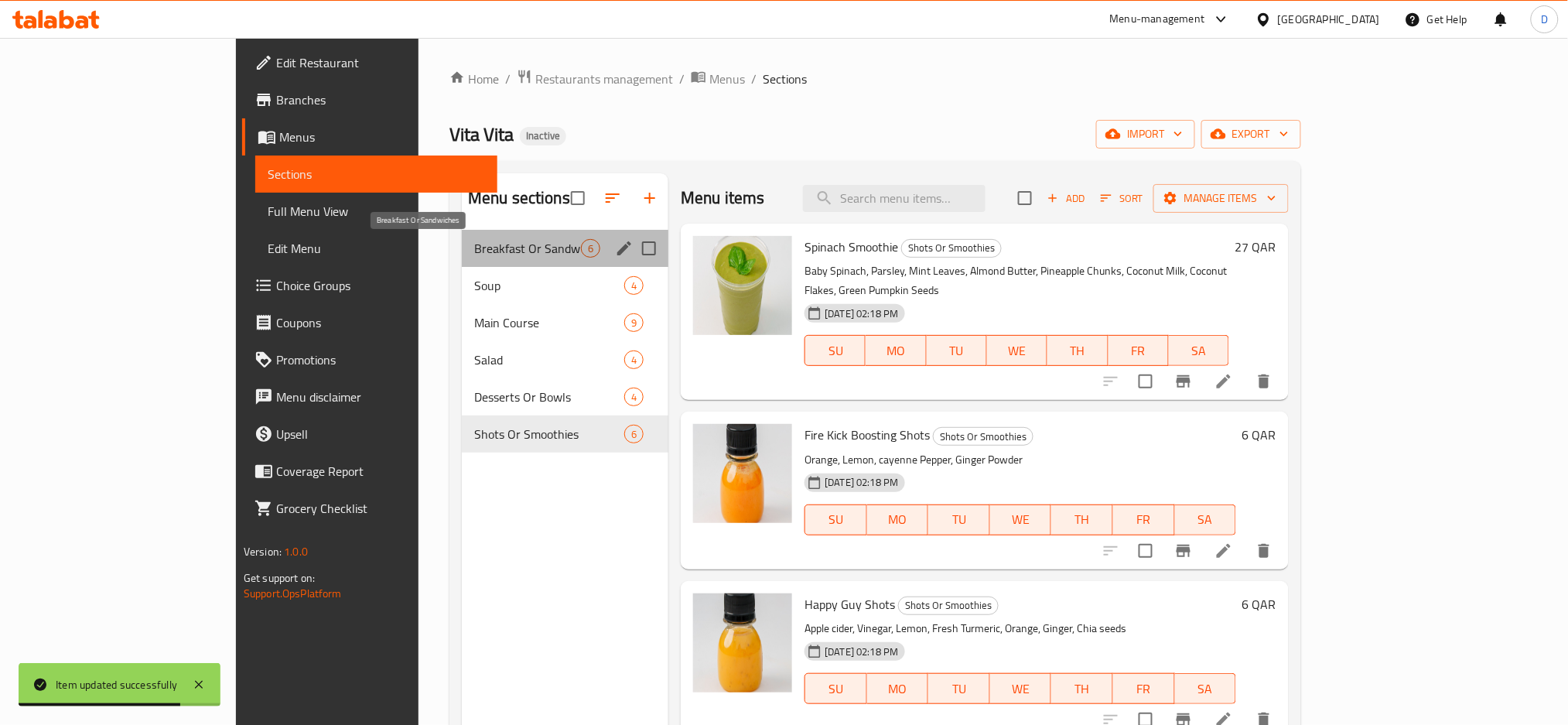
click at [474, 240] on span "Breakfast Or Sandwiches" at bounding box center [527, 248] width 107 height 18
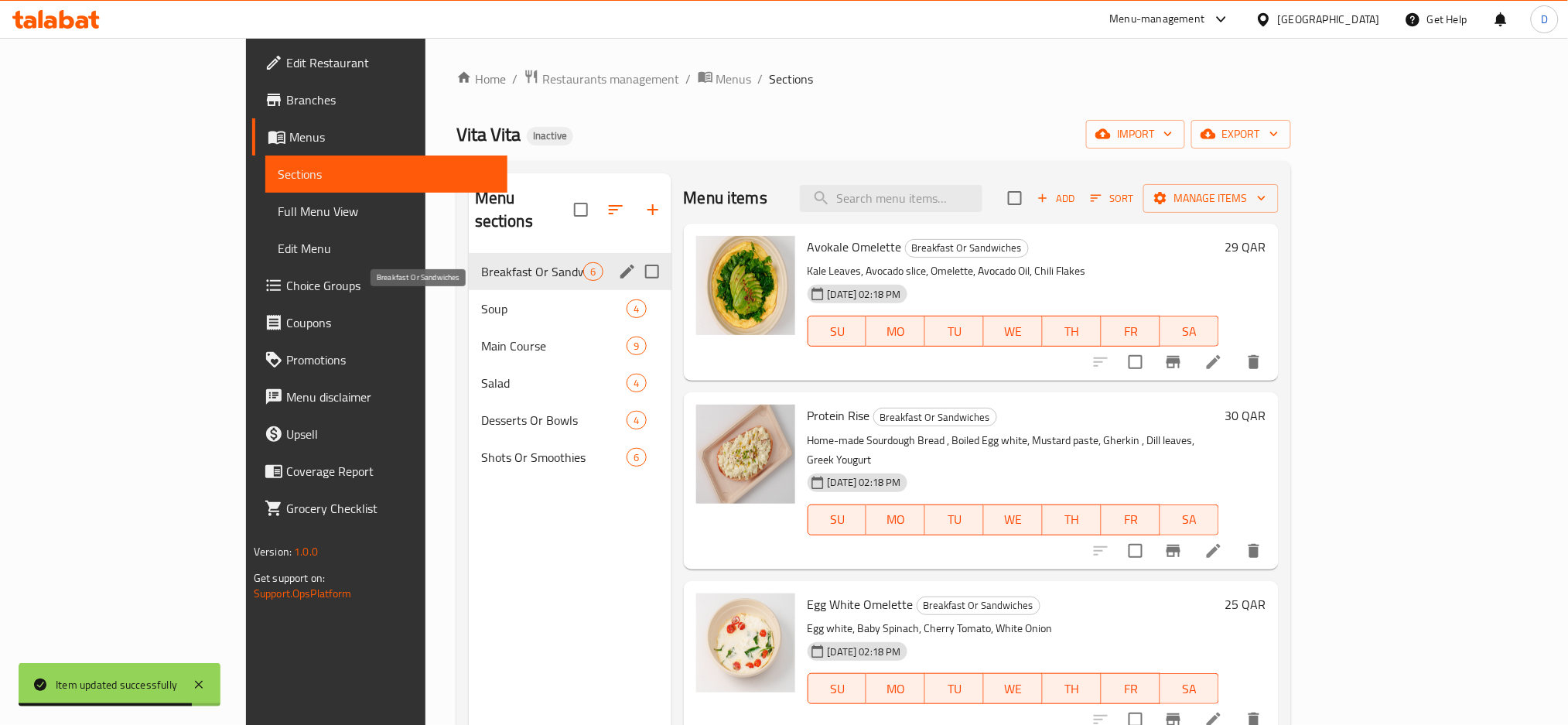
scroll to position [217, 0]
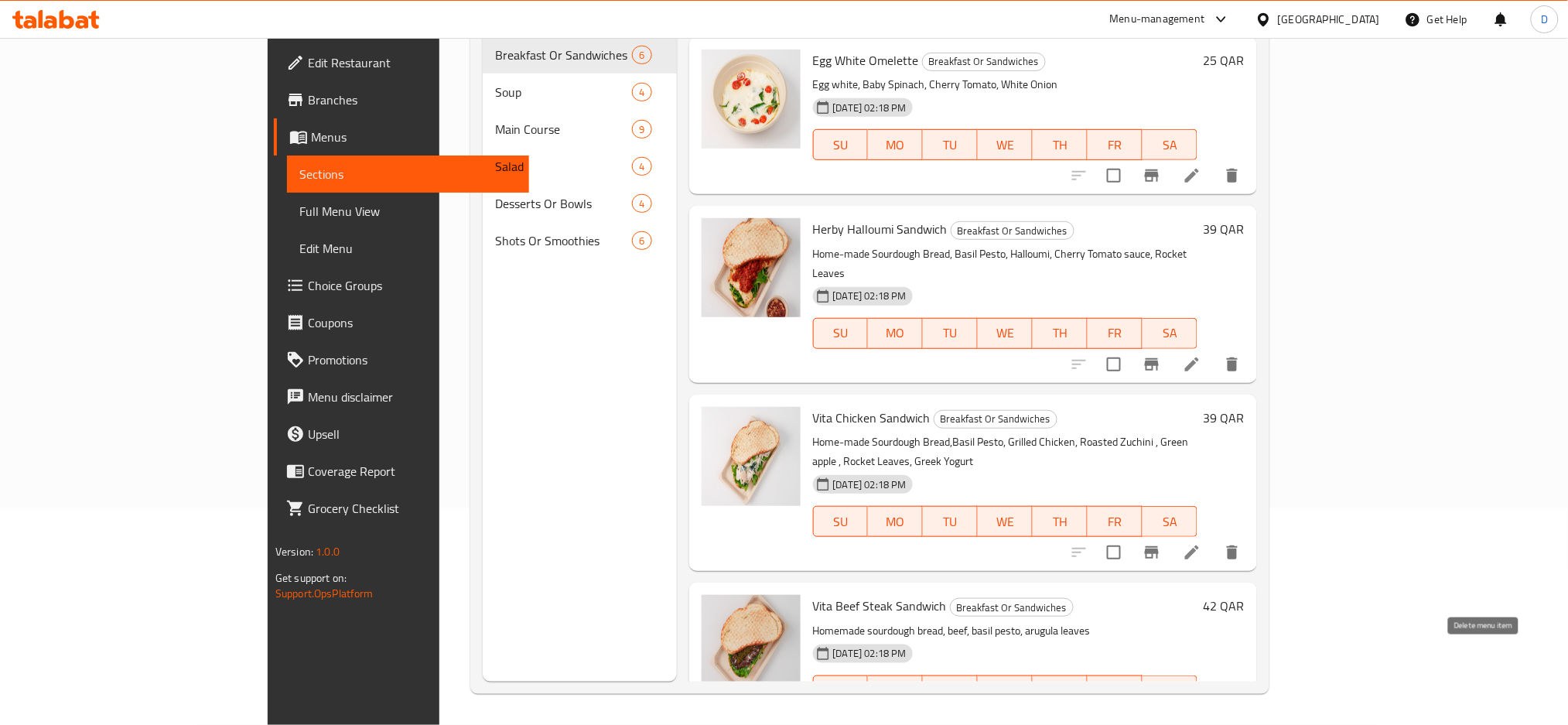
click at [1241, 712] on icon "delete" at bounding box center [1232, 721] width 18 height 18
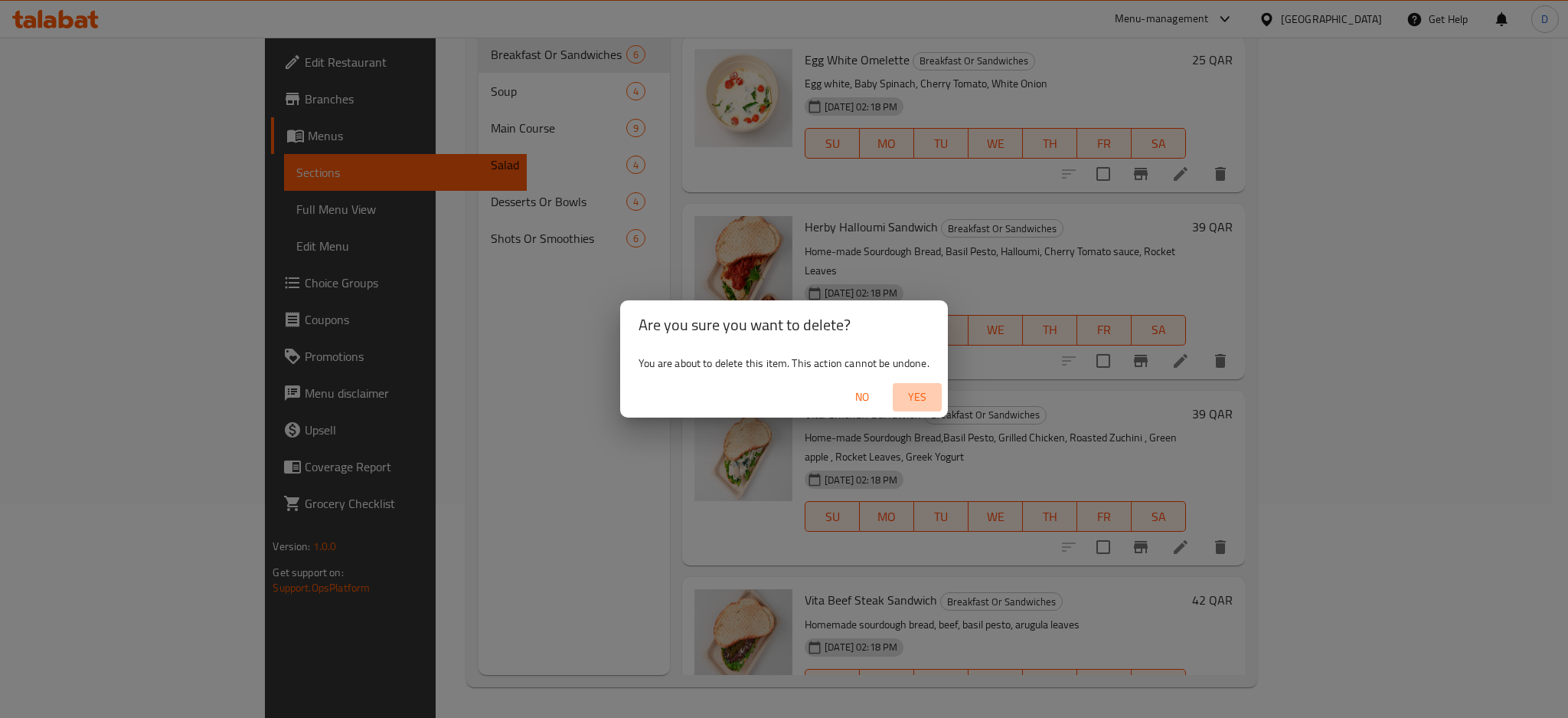
click at [912, 393] on span "Yes" at bounding box center [917, 397] width 37 height 19
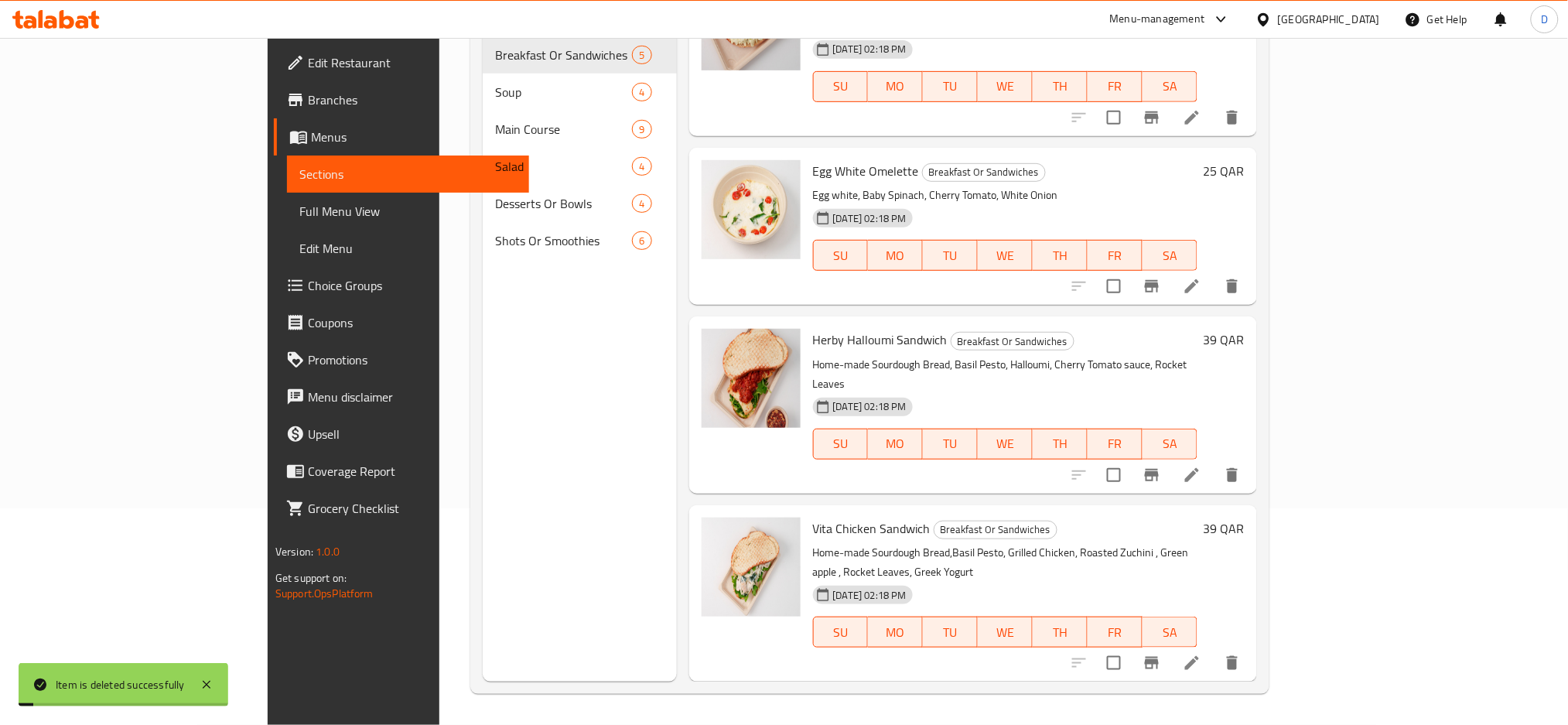
scroll to position [157, 0]
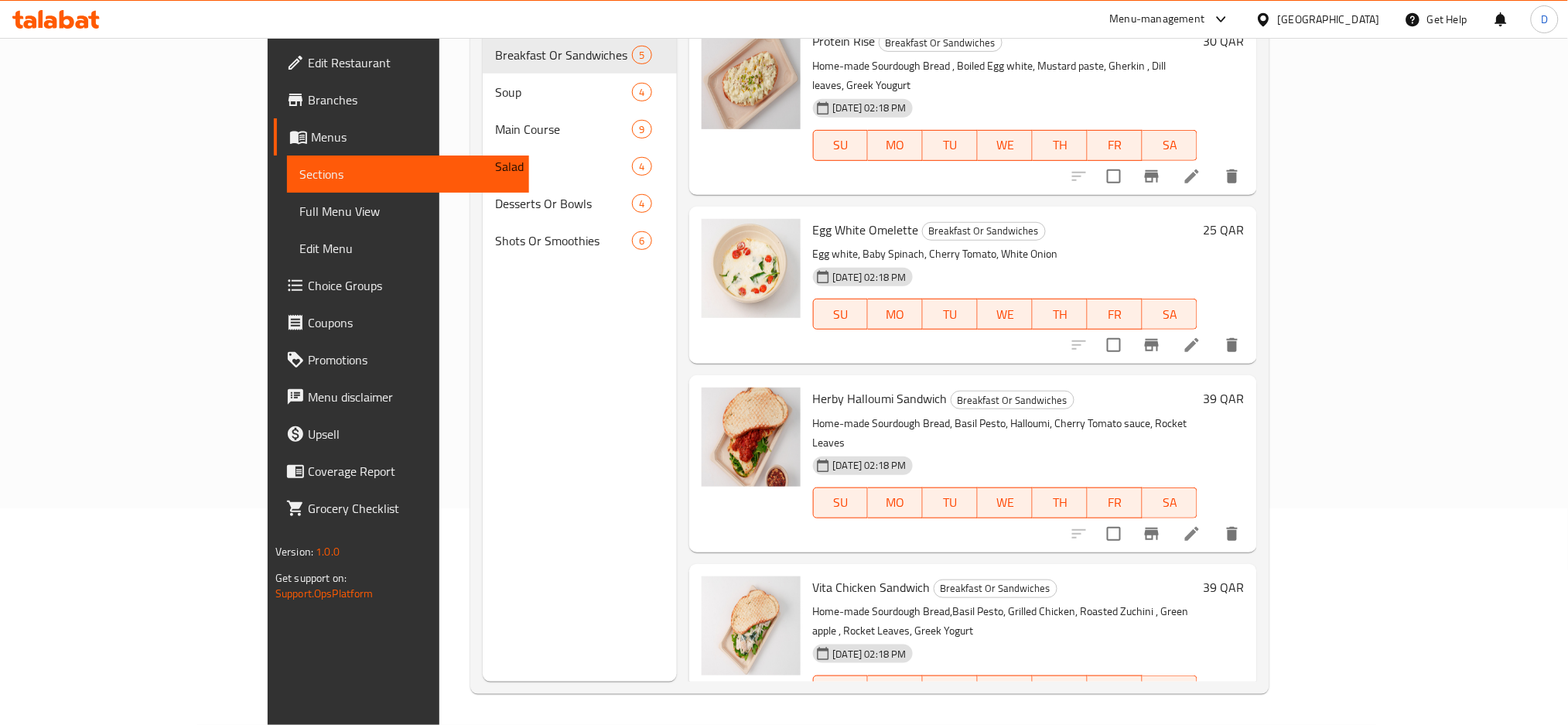
click at [923, 269] on div "02-09-2025 02:18 PM SU MO TU WE TH FR SA" at bounding box center [1004, 303] width 396 height 83
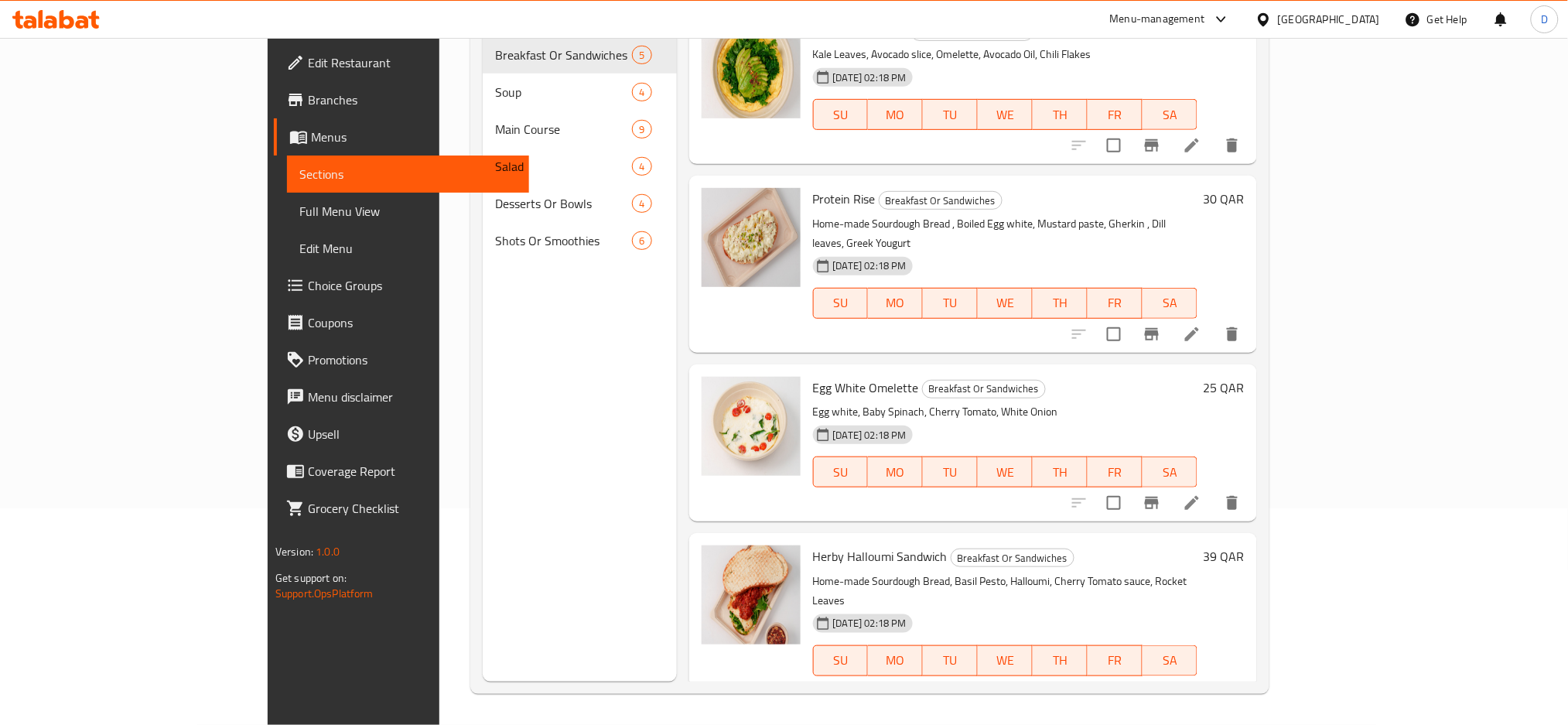
scroll to position [0, 0]
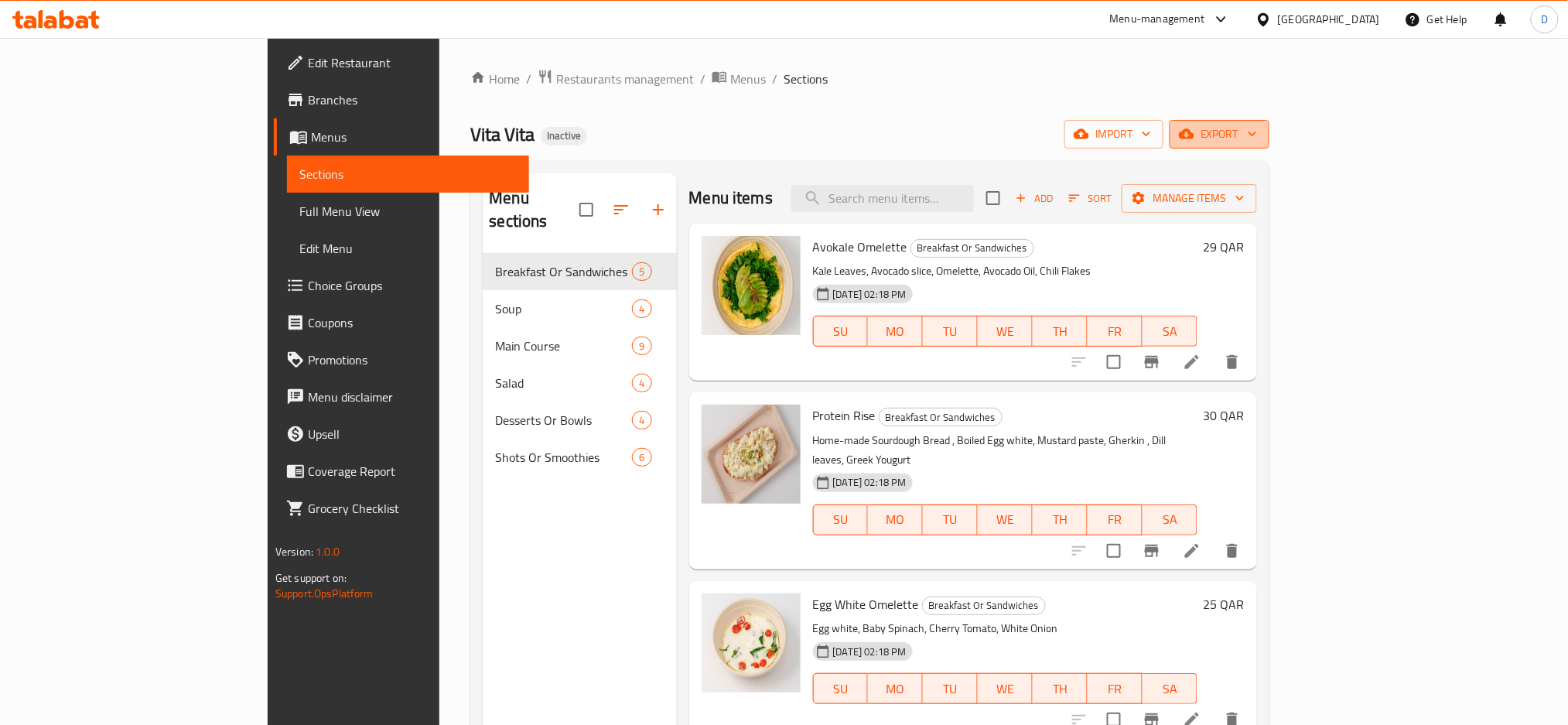
click at [1257, 133] on span "export" at bounding box center [1219, 134] width 75 height 19
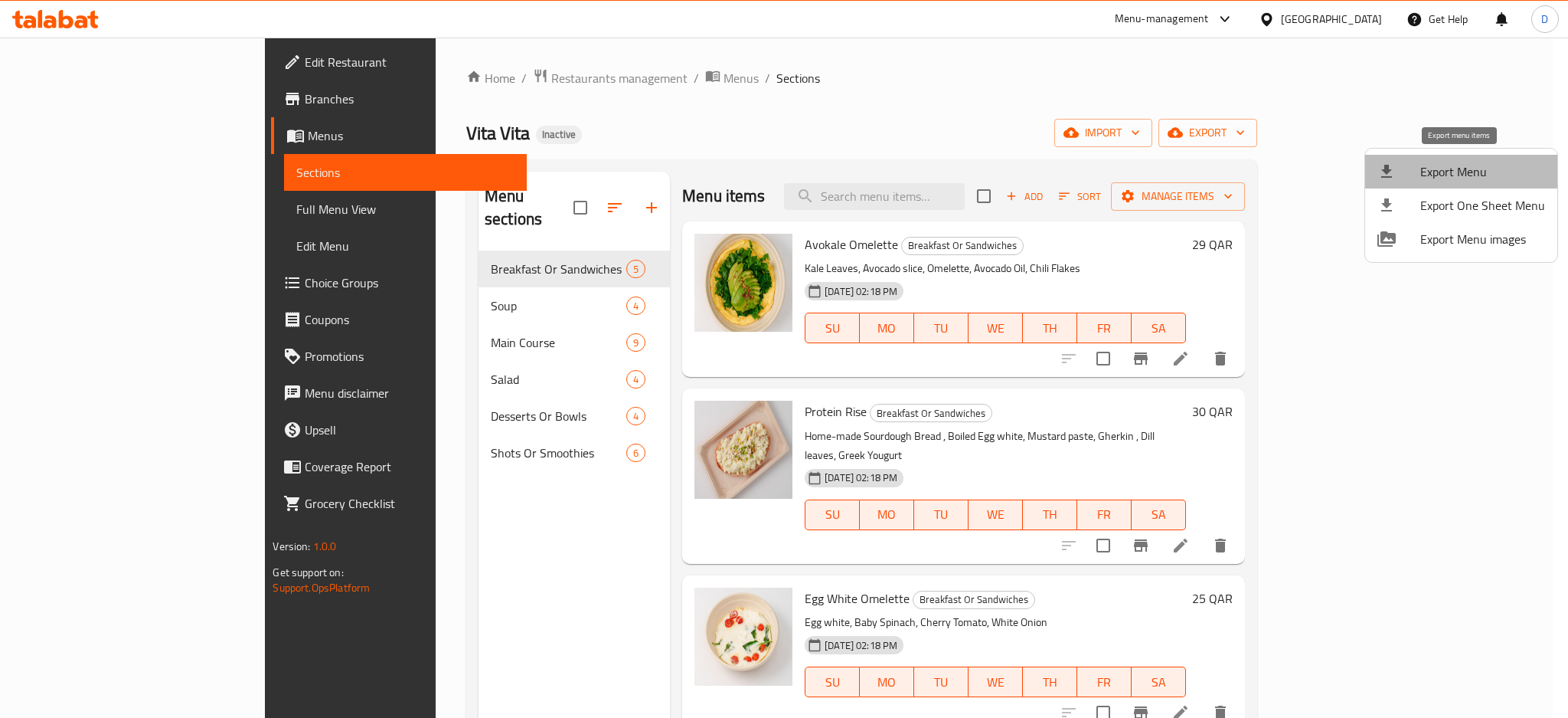
click at [1468, 162] on span "Export Menu" at bounding box center [1483, 171] width 125 height 18
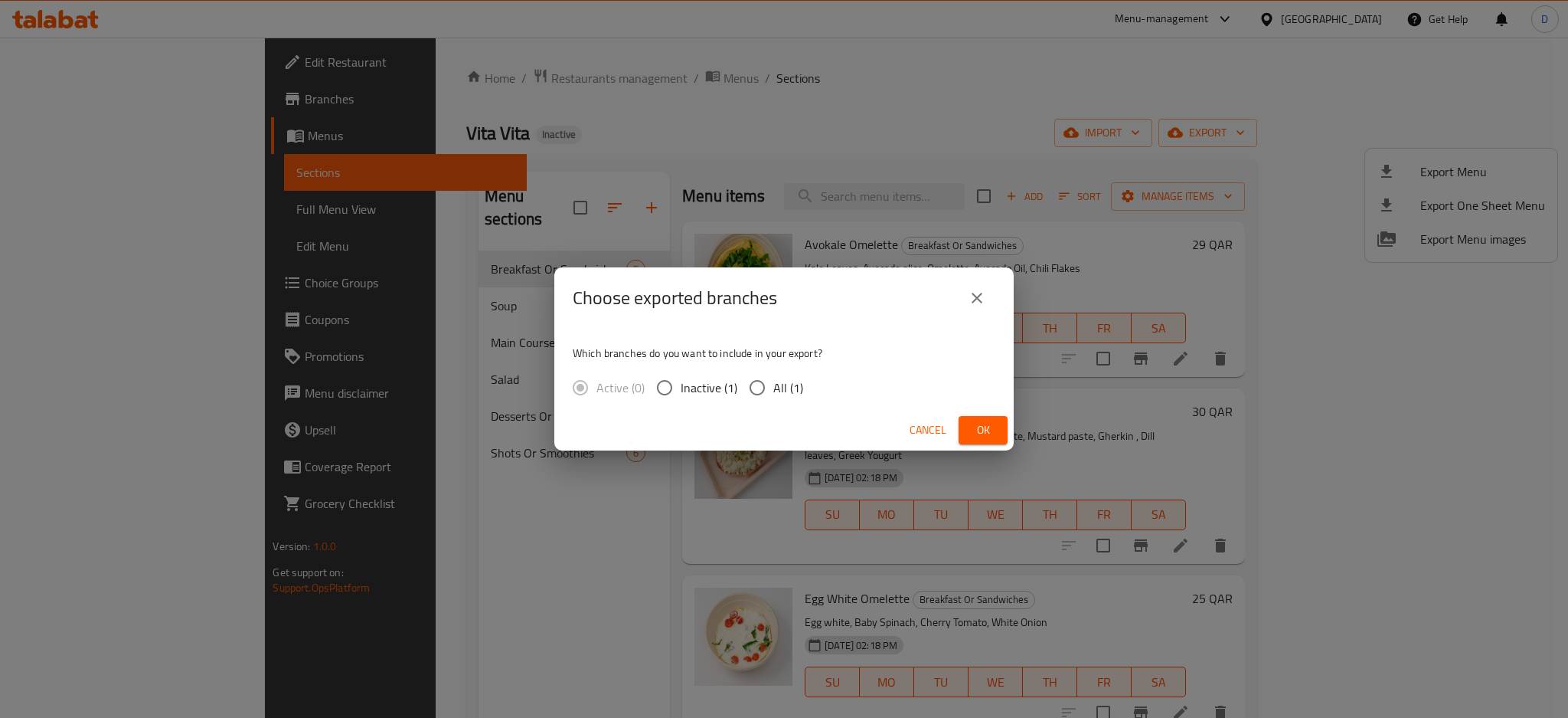
click at [985, 412] on div "Cancel Ok" at bounding box center [784, 430] width 460 height 41
click at [987, 422] on span "Ok" at bounding box center [982, 430] width 24 height 19
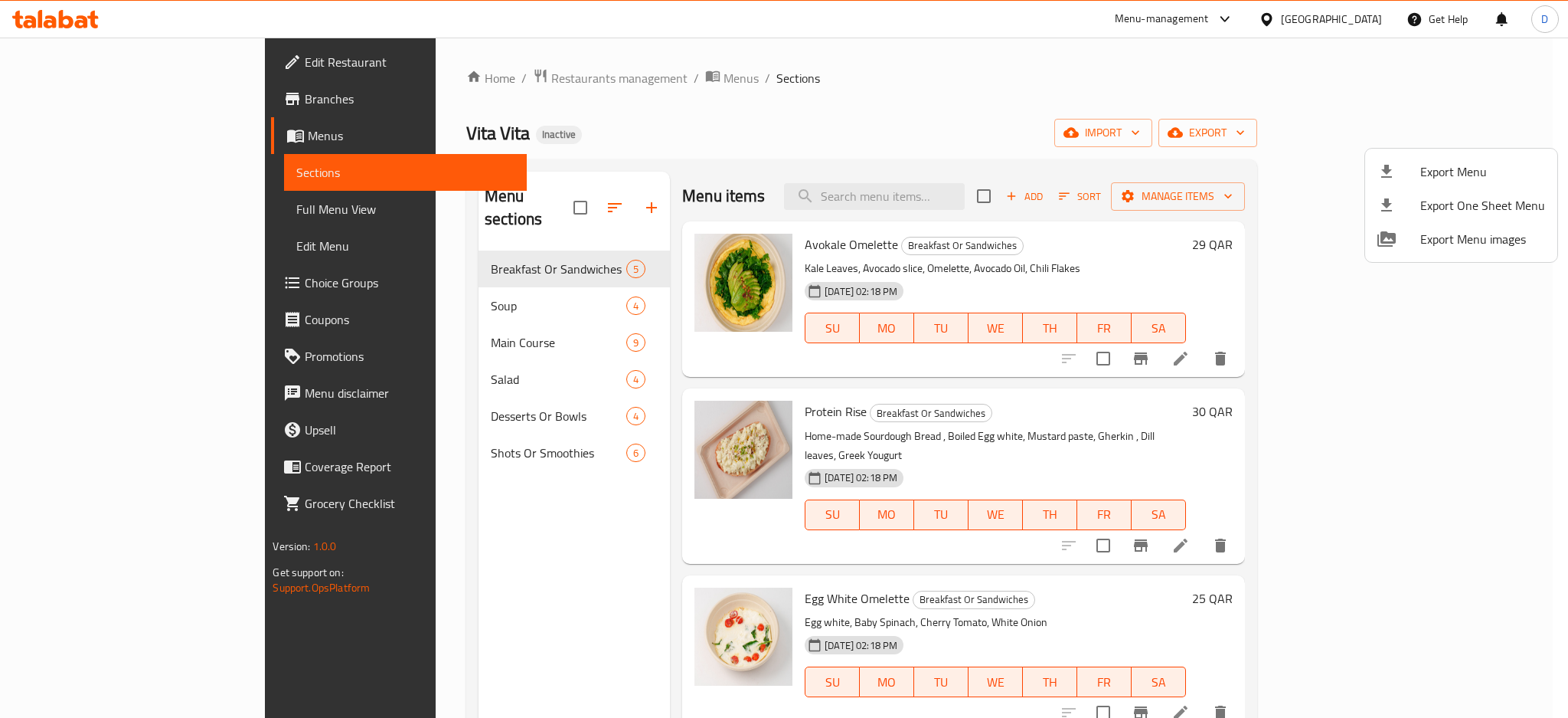
click at [209, 206] on div at bounding box center [784, 359] width 1568 height 718
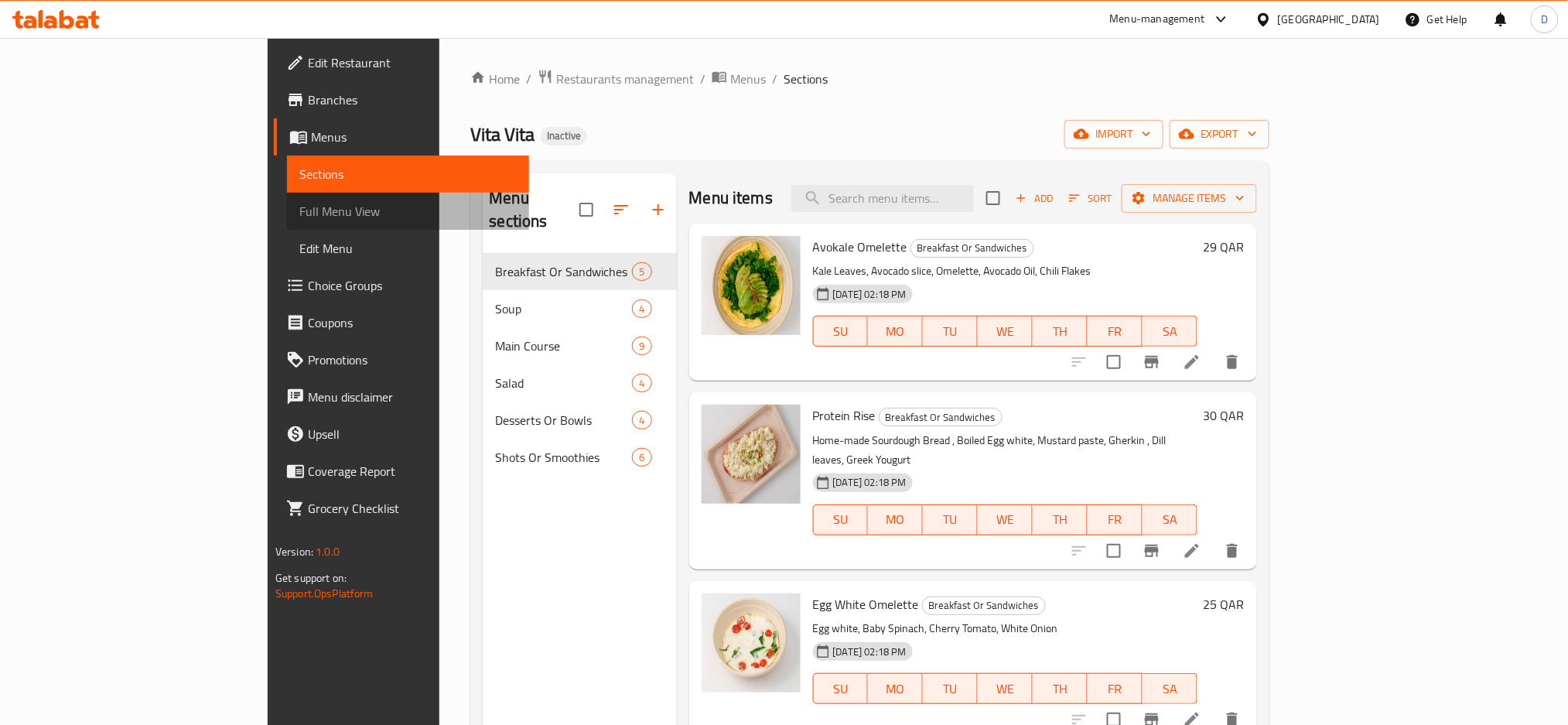
click at [299, 208] on span "Full Menu View" at bounding box center [408, 211] width 218 height 18
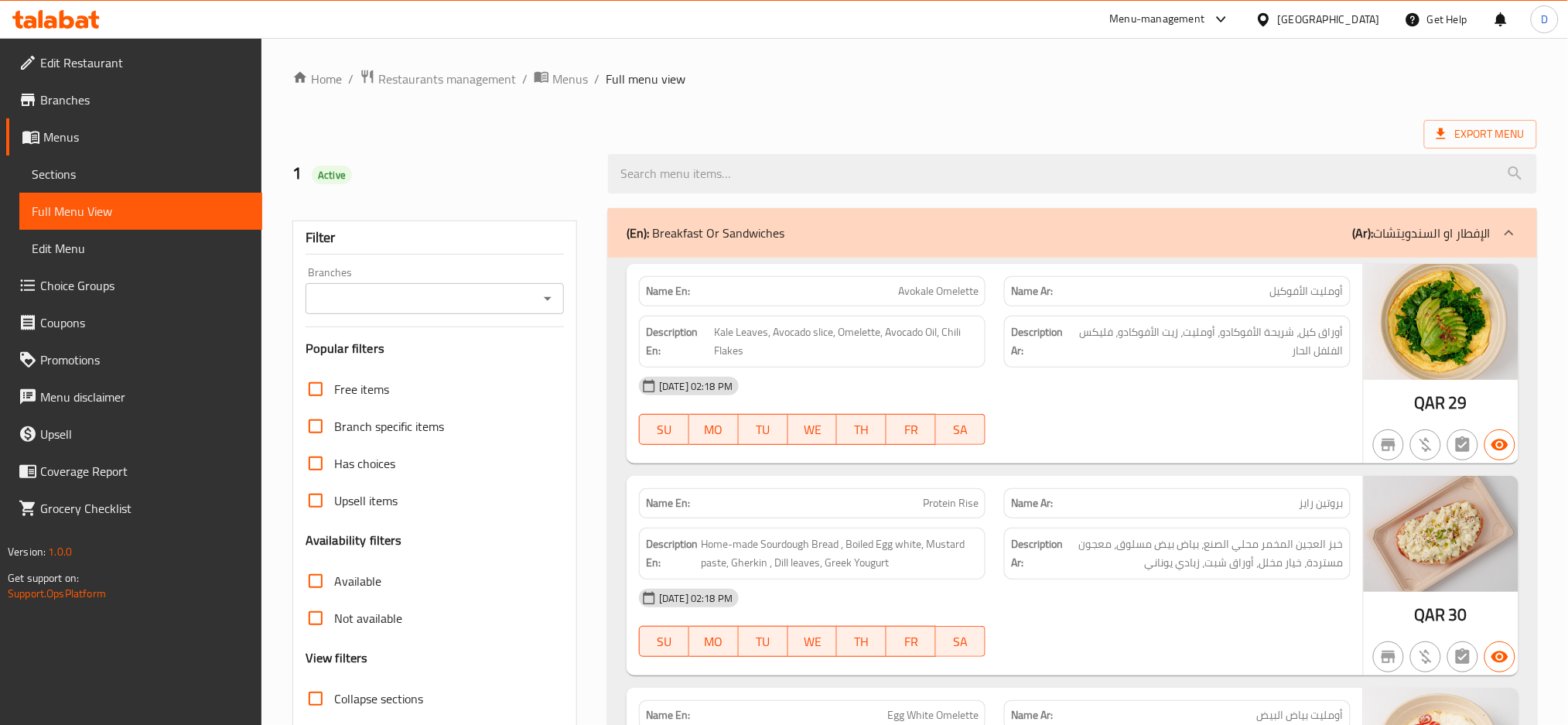
click at [697, 350] on strong "Description En:" at bounding box center [677, 341] width 65 height 38
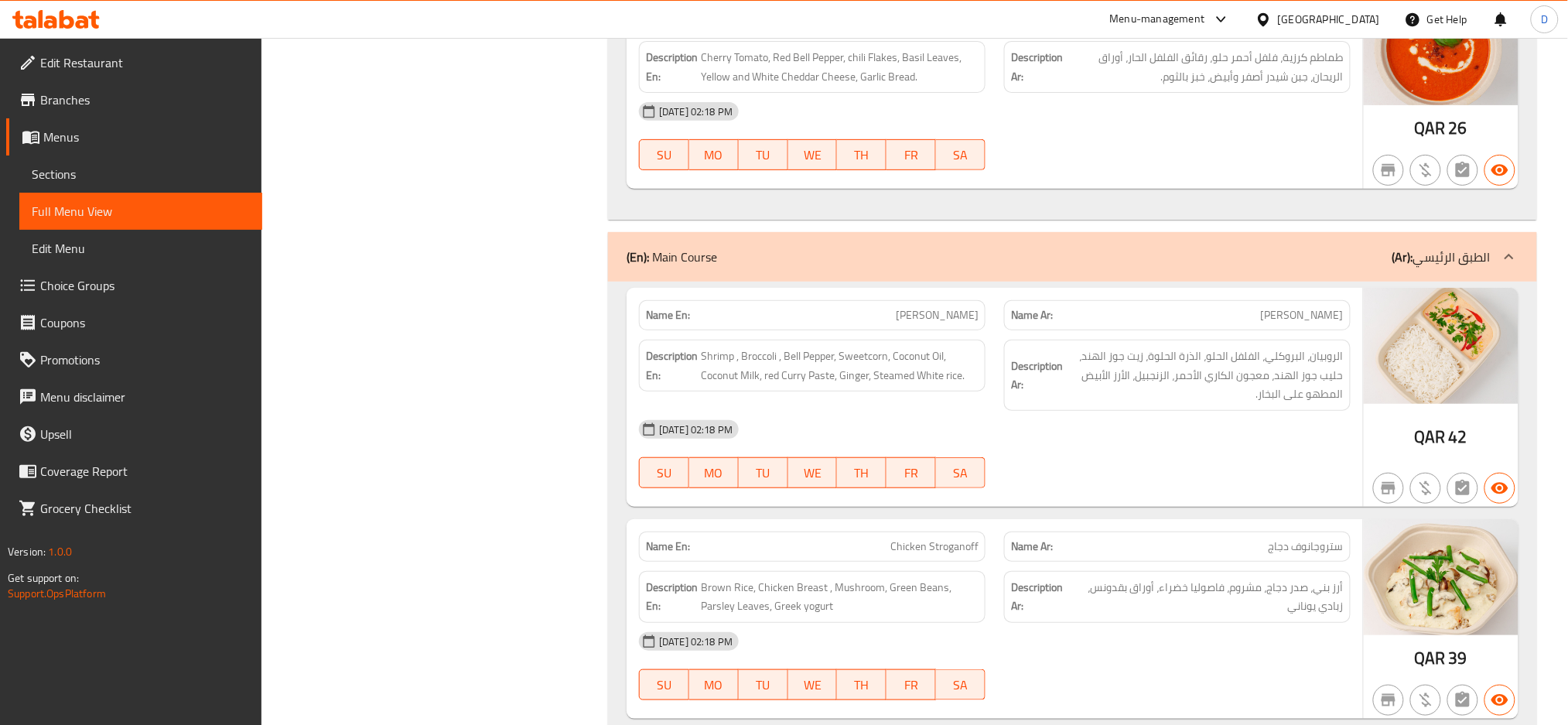
scroll to position [2288, 0]
